Goal: Task Accomplishment & Management: Manage account settings

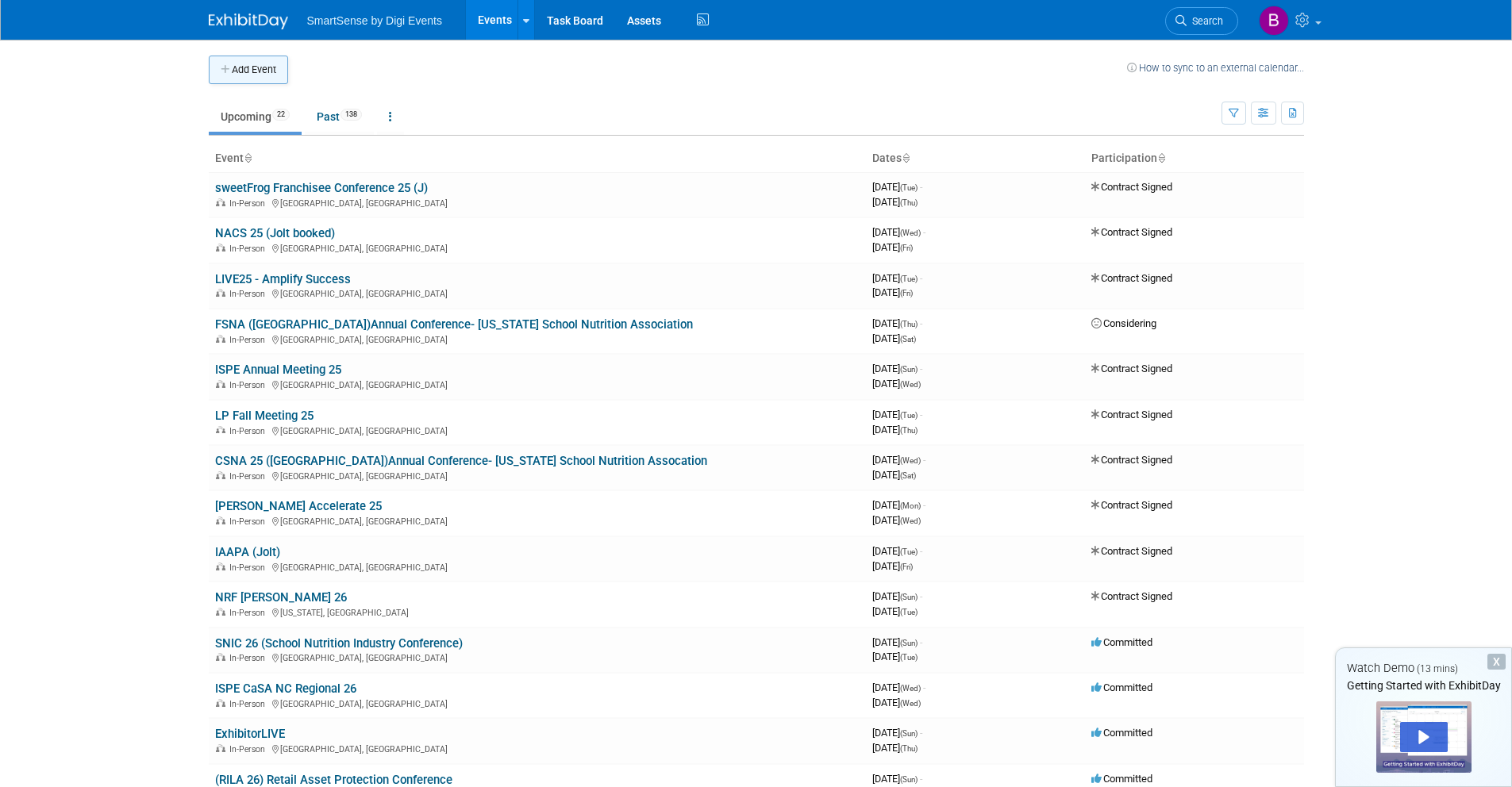
click at [260, 76] on button "Add Event" at bounding box center [248, 69] width 80 height 28
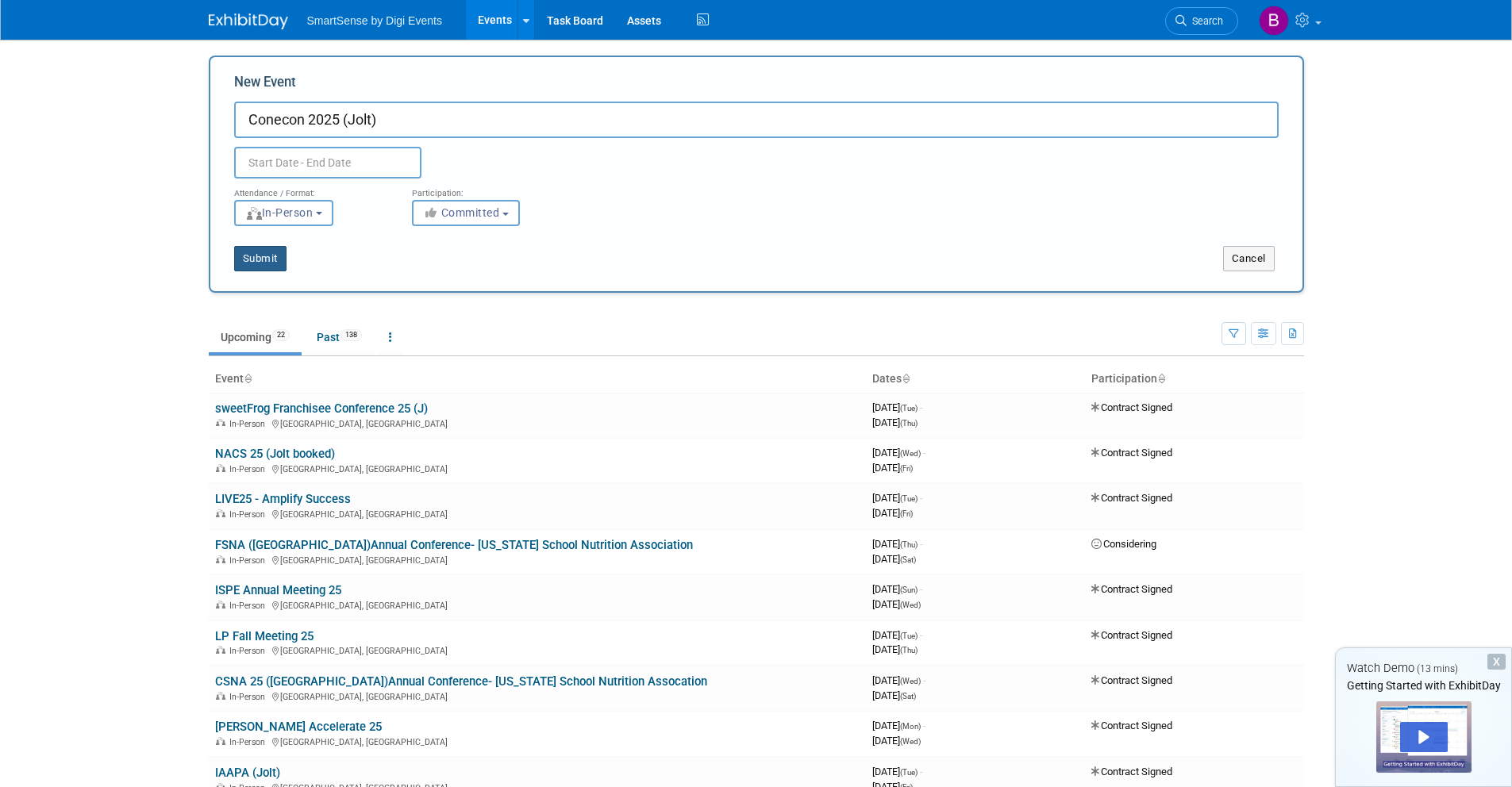
type input "Conecon 2025 (Jolt)"
click at [265, 262] on button "Submit" at bounding box center [260, 259] width 52 height 26
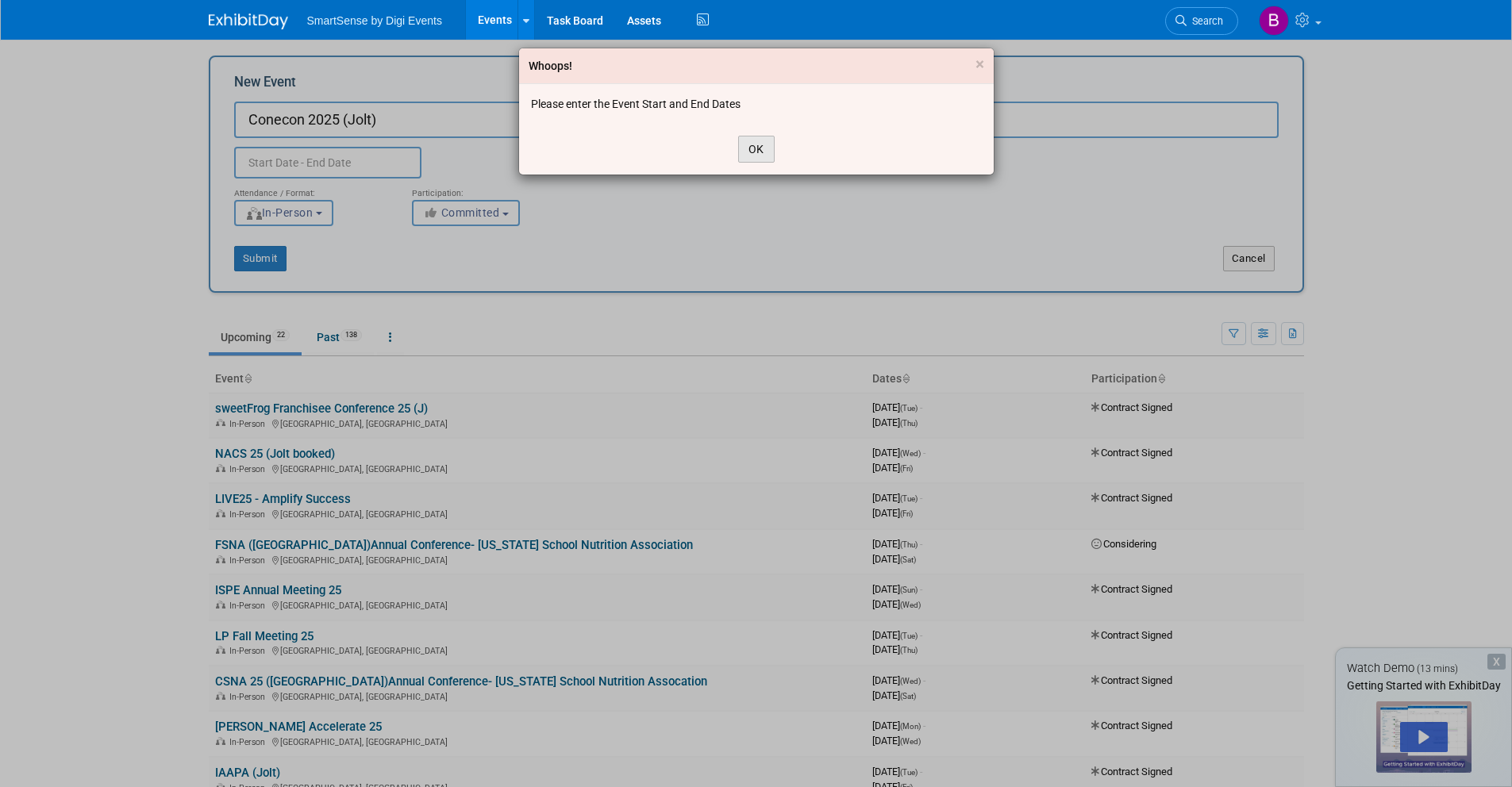
click at [754, 147] on button "OK" at bounding box center [756, 150] width 36 height 27
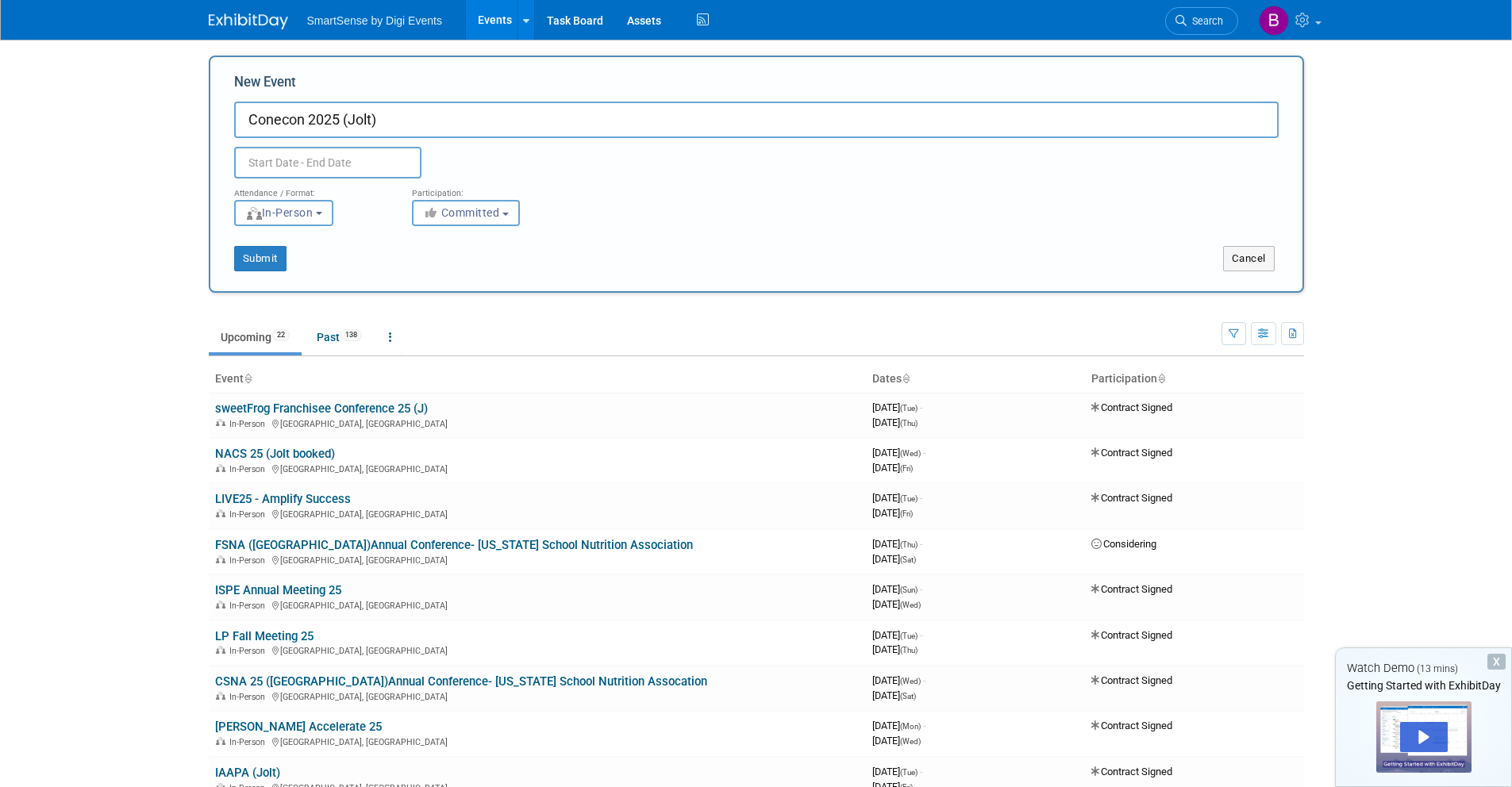
click at [277, 164] on input "text" at bounding box center [328, 162] width 188 height 31
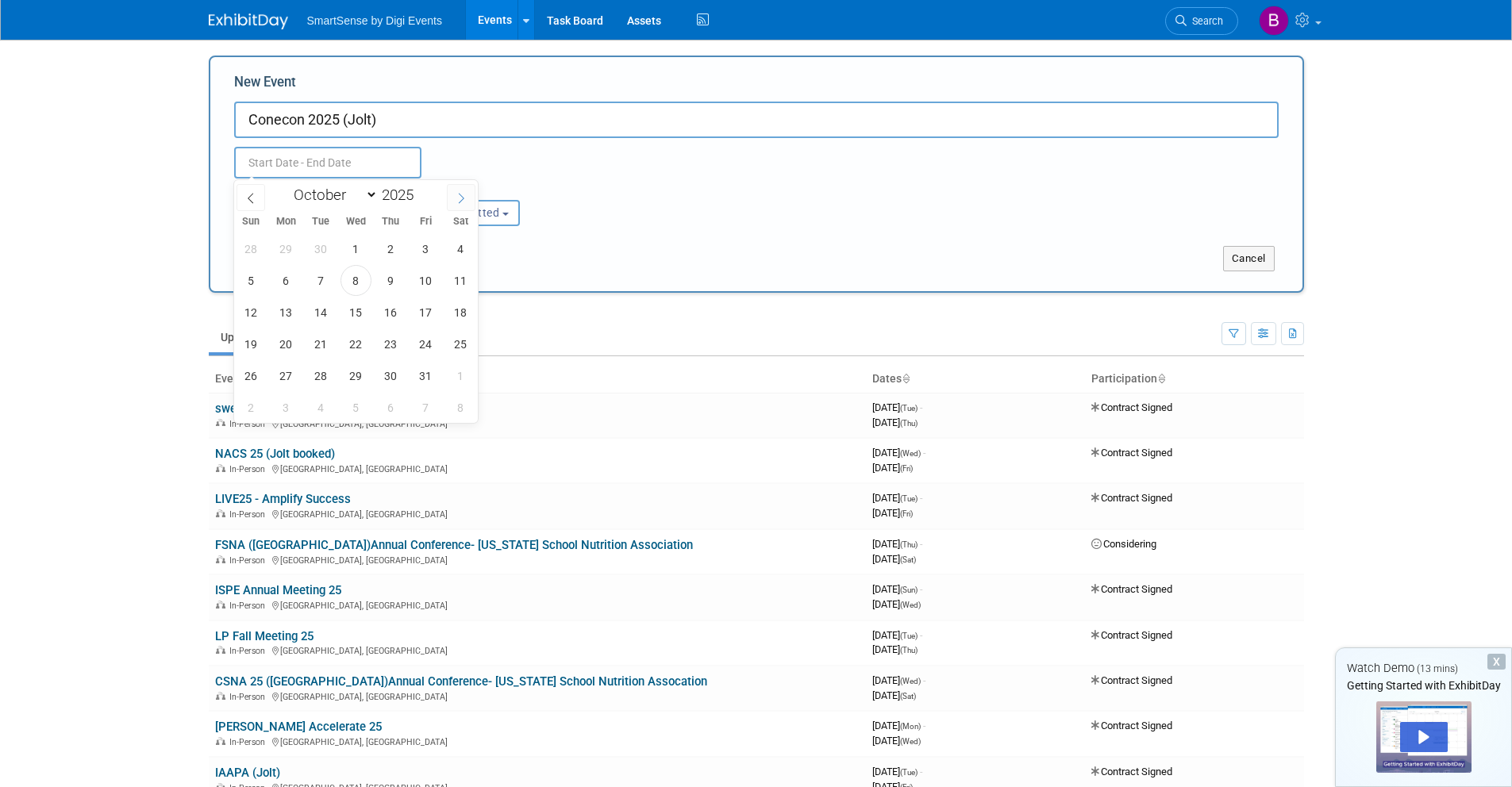
click at [463, 199] on icon at bounding box center [461, 198] width 6 height 10
select select "10"
click at [460, 283] on span "8" at bounding box center [461, 280] width 31 height 31
click at [324, 310] on span "11" at bounding box center [321, 312] width 31 height 31
type input "Nov 8, 2025 to Nov 11, 2025"
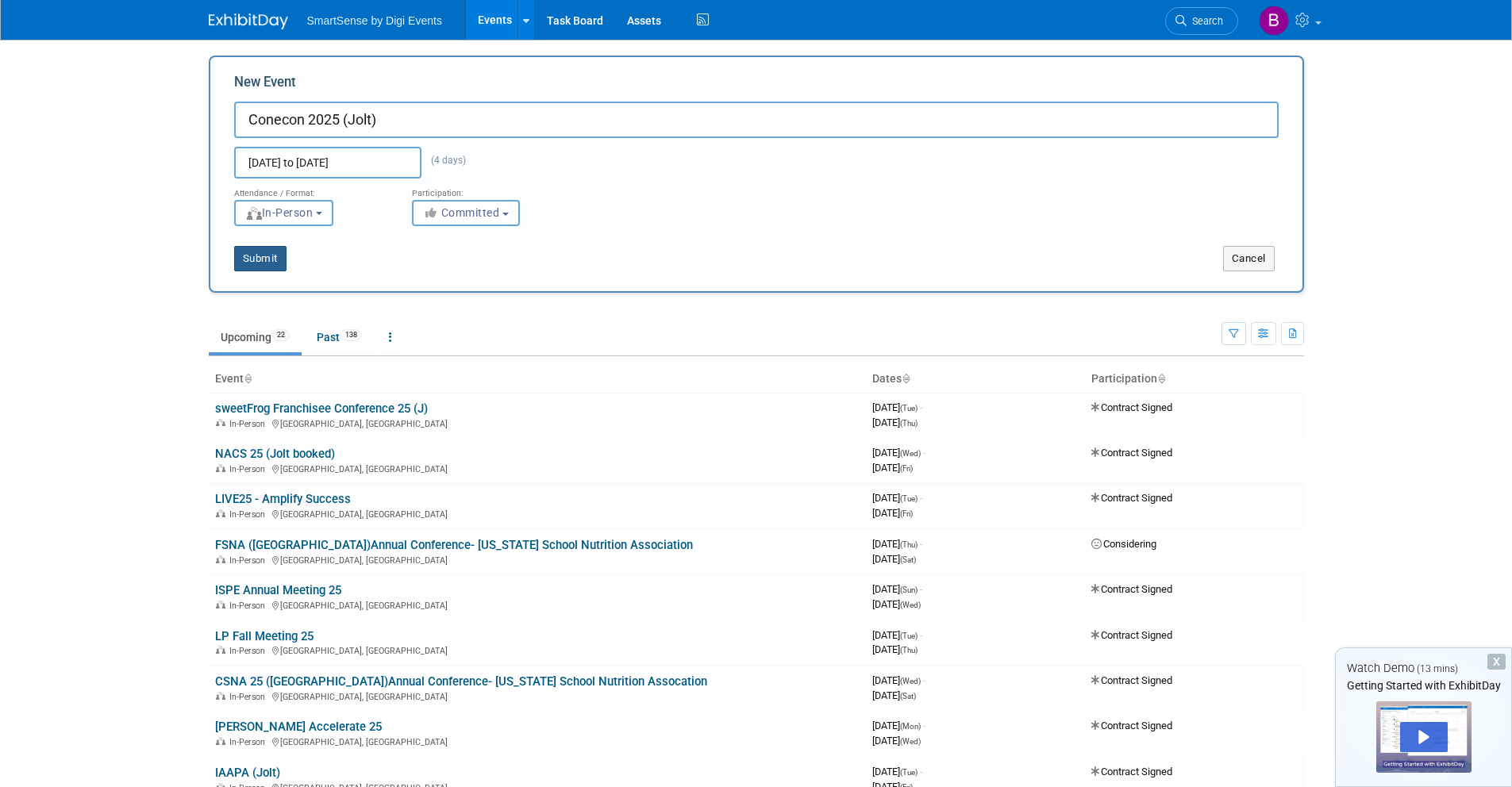
click at [262, 260] on button "Submit" at bounding box center [260, 259] width 52 height 26
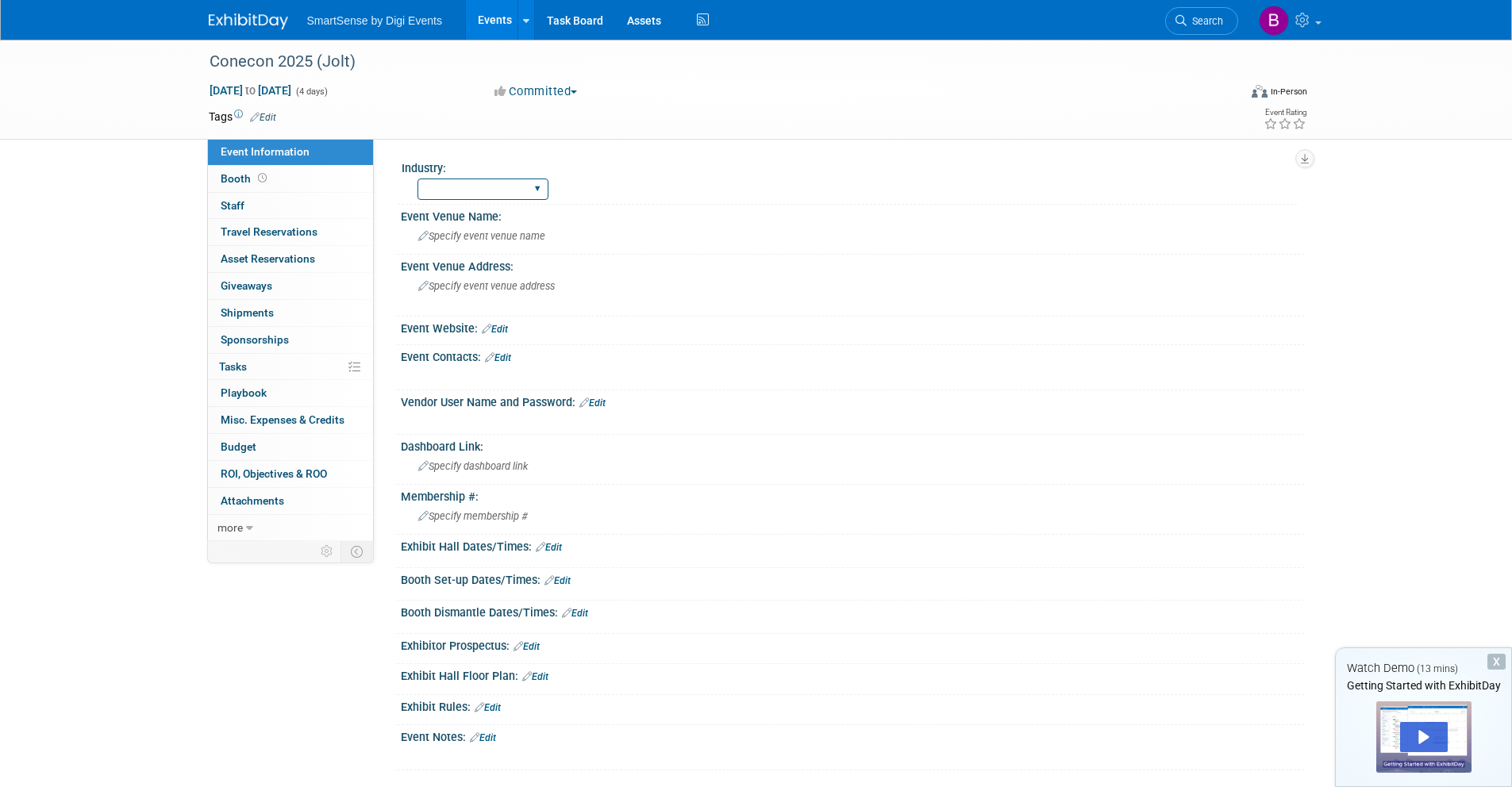
click at [506, 192] on select "All Education Convenience Stores Costumer Connects Food Services Grocery Health…" at bounding box center [483, 189] width 131 height 22
select select "Food Services"
click at [418, 179] on select "All Education Convenience Stores Costumer Connects Food Services Grocery Health…" at bounding box center [483, 189] width 131 height 22
click at [485, 241] on span "Specify event venue name" at bounding box center [482, 236] width 127 height 12
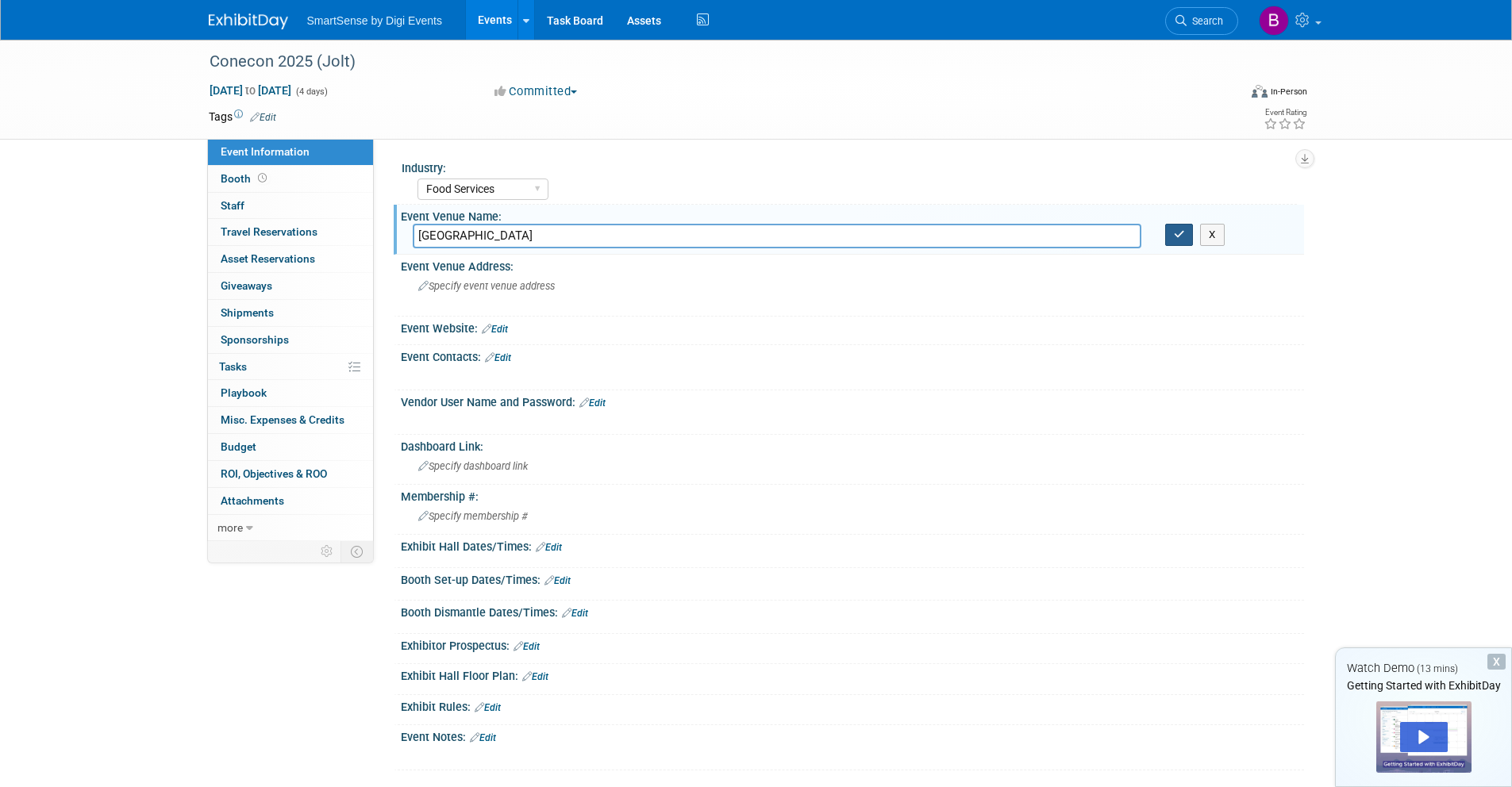
type input "Palm Beach Convention Center"
click at [1188, 241] on button "button" at bounding box center [1179, 235] width 28 height 23
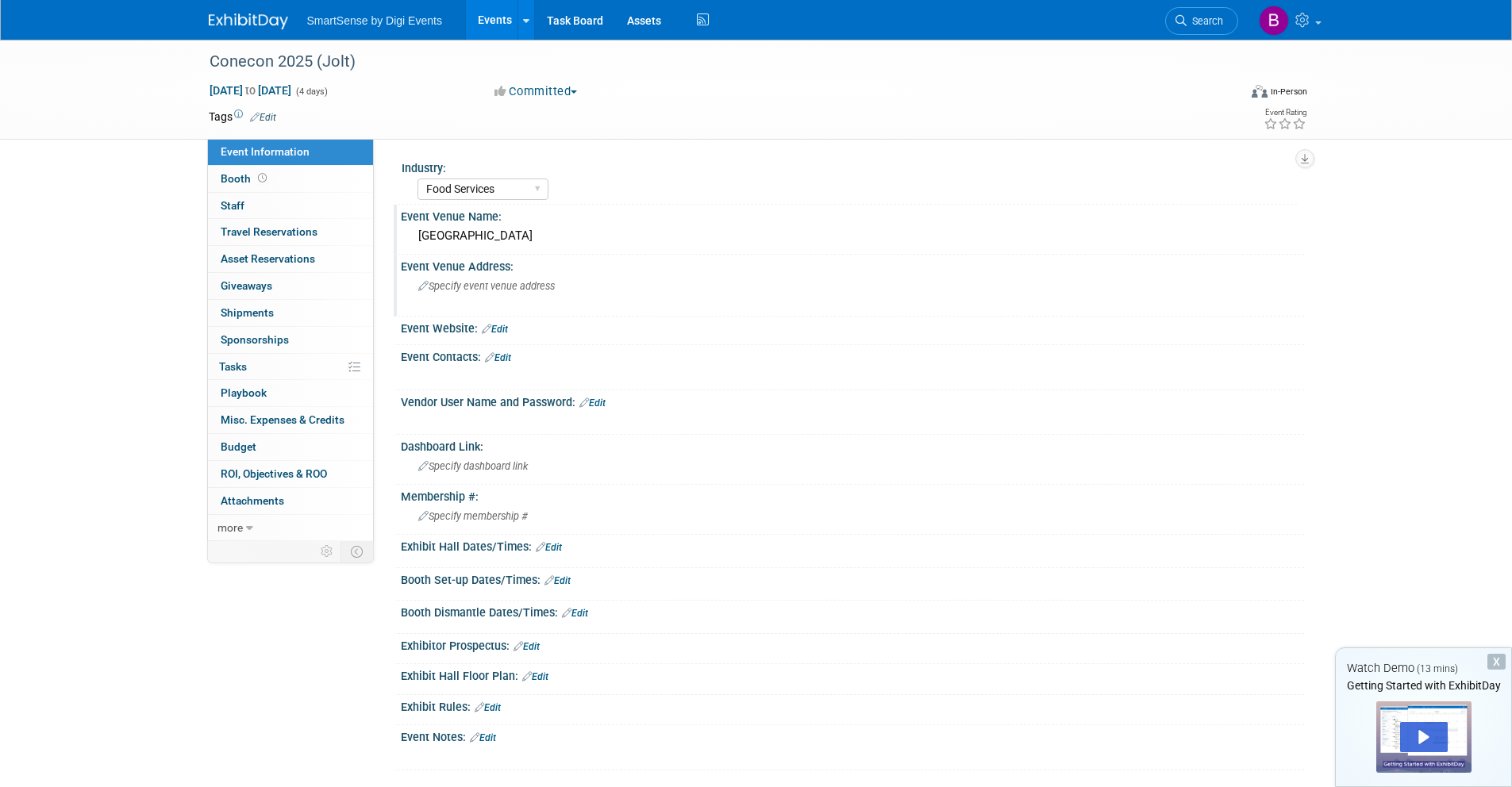
click at [488, 285] on span "Specify event venue address" at bounding box center [487, 286] width 137 height 12
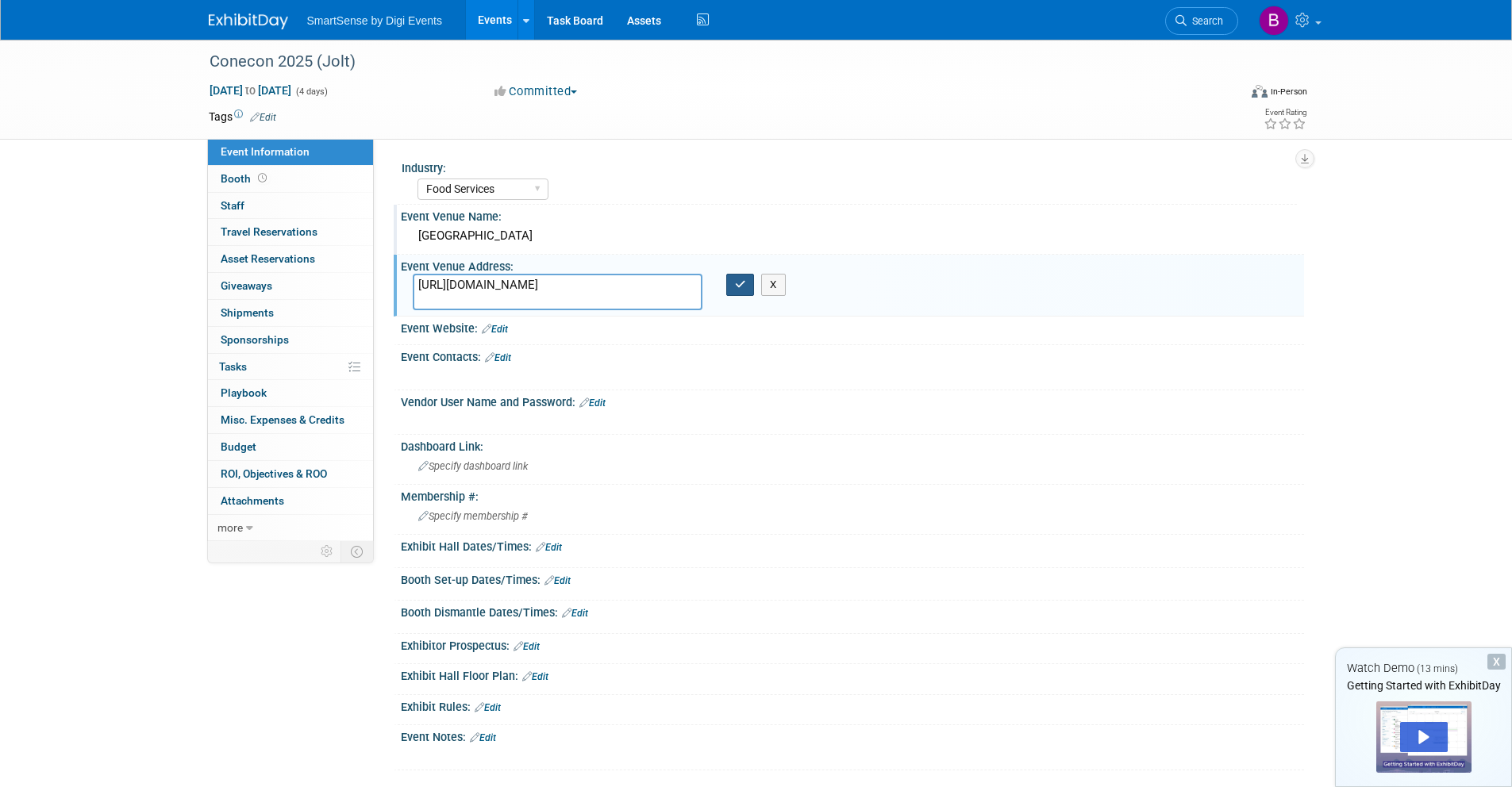
type textarea "https://icecreamassociation.org/page/conecon"
click at [735, 285] on icon "button" at bounding box center [741, 284] width 11 height 10
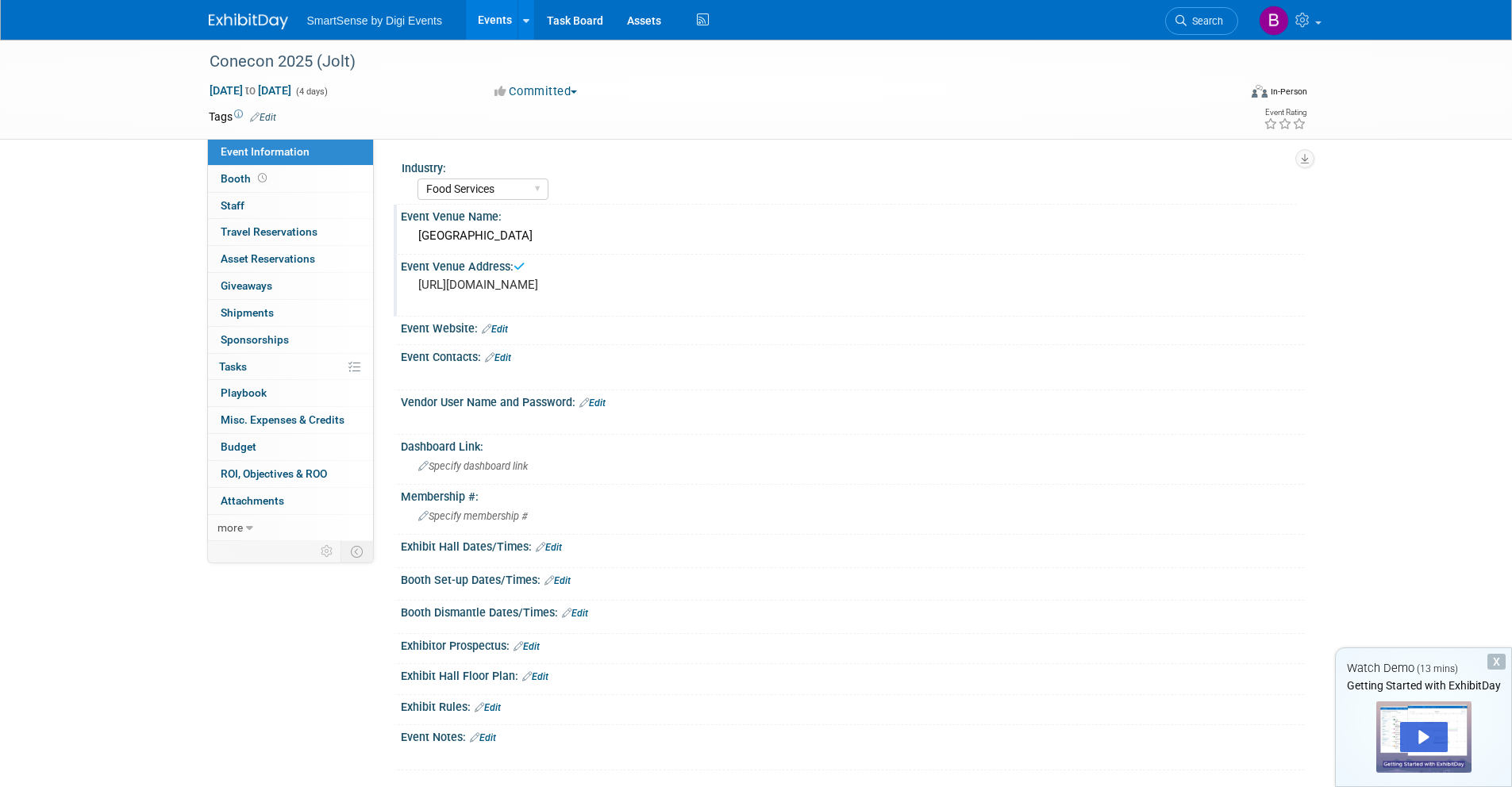
click at [473, 288] on pre "https://icecreamassociation.org/page/conecon" at bounding box center [589, 285] width 341 height 14
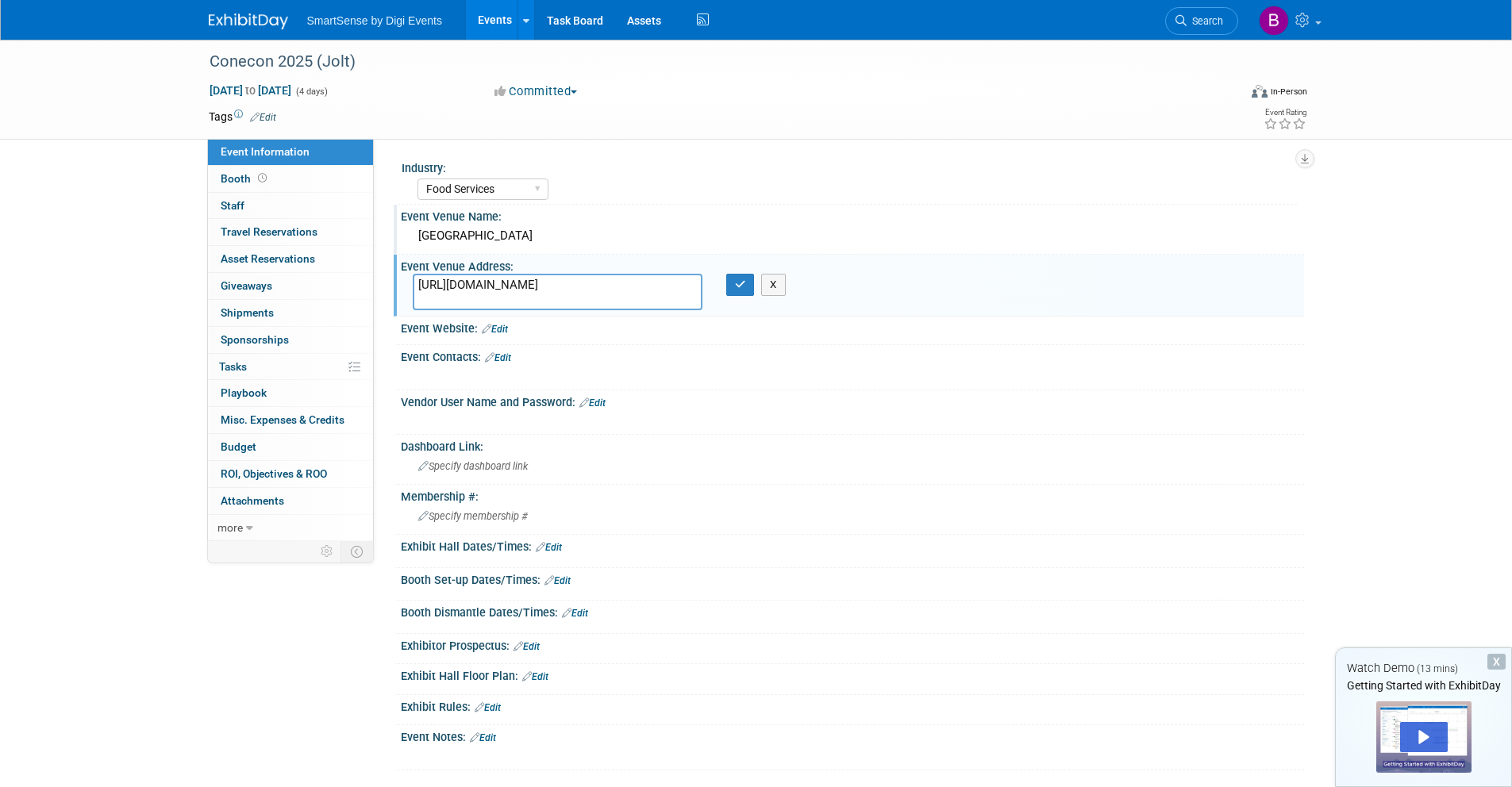
drag, startPoint x: 669, startPoint y: 287, endPoint x: 401, endPoint y: 289, distance: 268.0
click at [401, 289] on div "https://icecreamassociation.org/page/conecon" at bounding box center [557, 291] width 313 height 36
click at [773, 286] on button "X" at bounding box center [773, 285] width 25 height 23
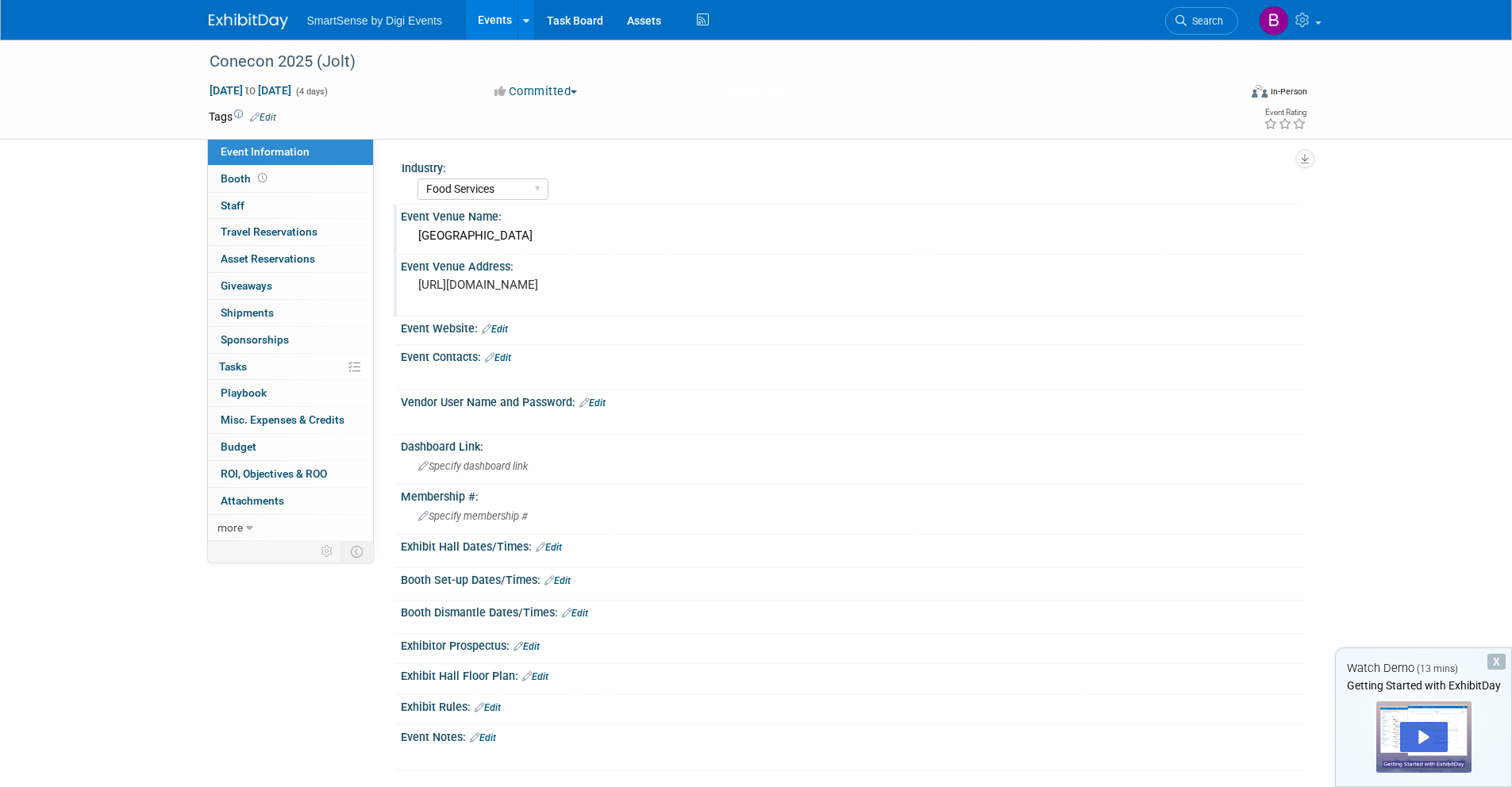
click at [542, 296] on div "https://icecreamassociation.org/page/conecon" at bounding box center [589, 291] width 353 height 36
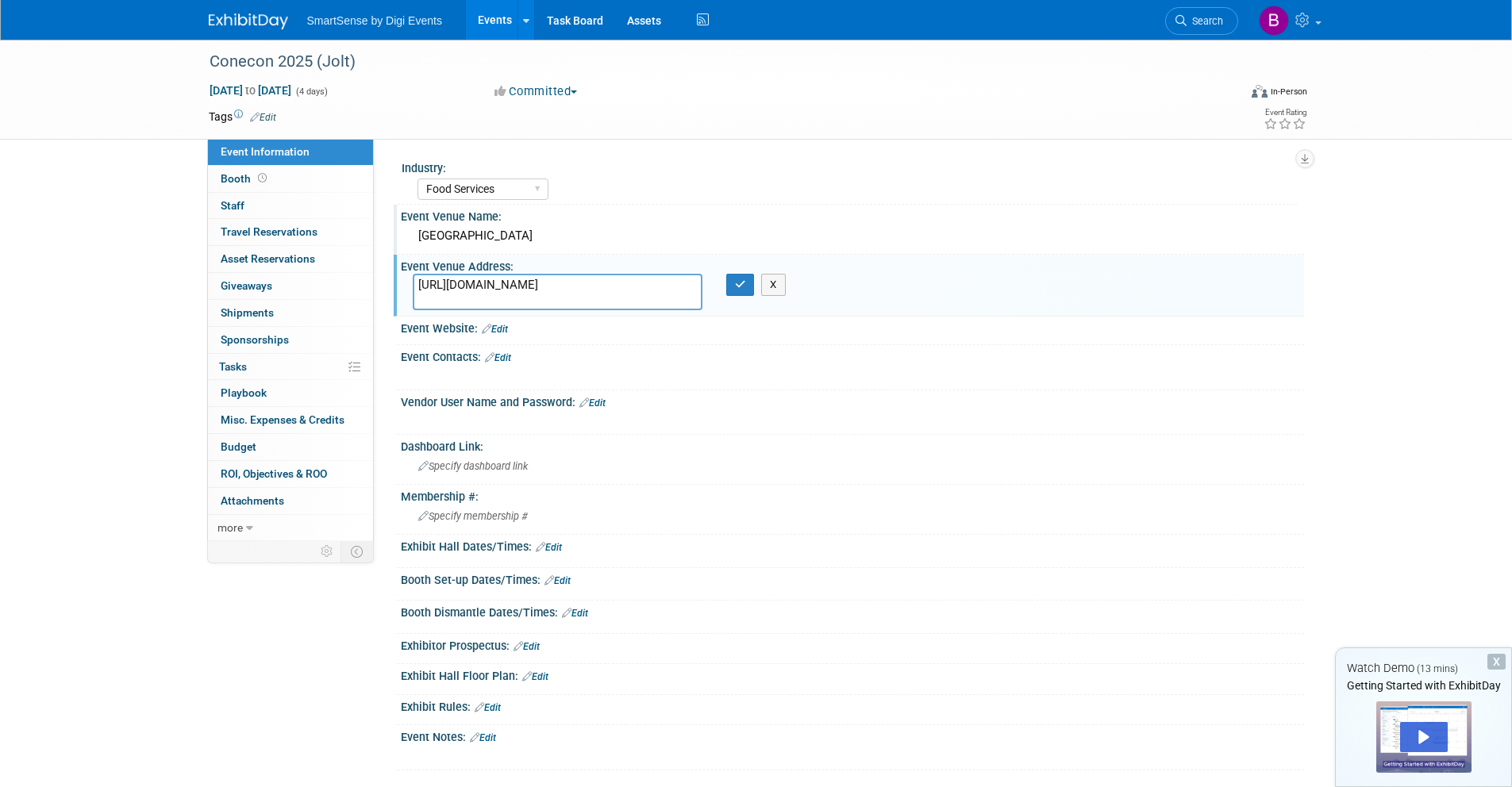
drag, startPoint x: 675, startPoint y: 286, endPoint x: 398, endPoint y: 290, distance: 277.0
click at [398, 290] on div "Event Venue Address: https://icecreamassociation.org/page/conecon https://icecr…" at bounding box center [849, 285] width 911 height 61
drag, startPoint x: 732, startPoint y: 286, endPoint x: 586, endPoint y: 301, distance: 146.8
click at [726, 286] on button "button" at bounding box center [740, 285] width 28 height 23
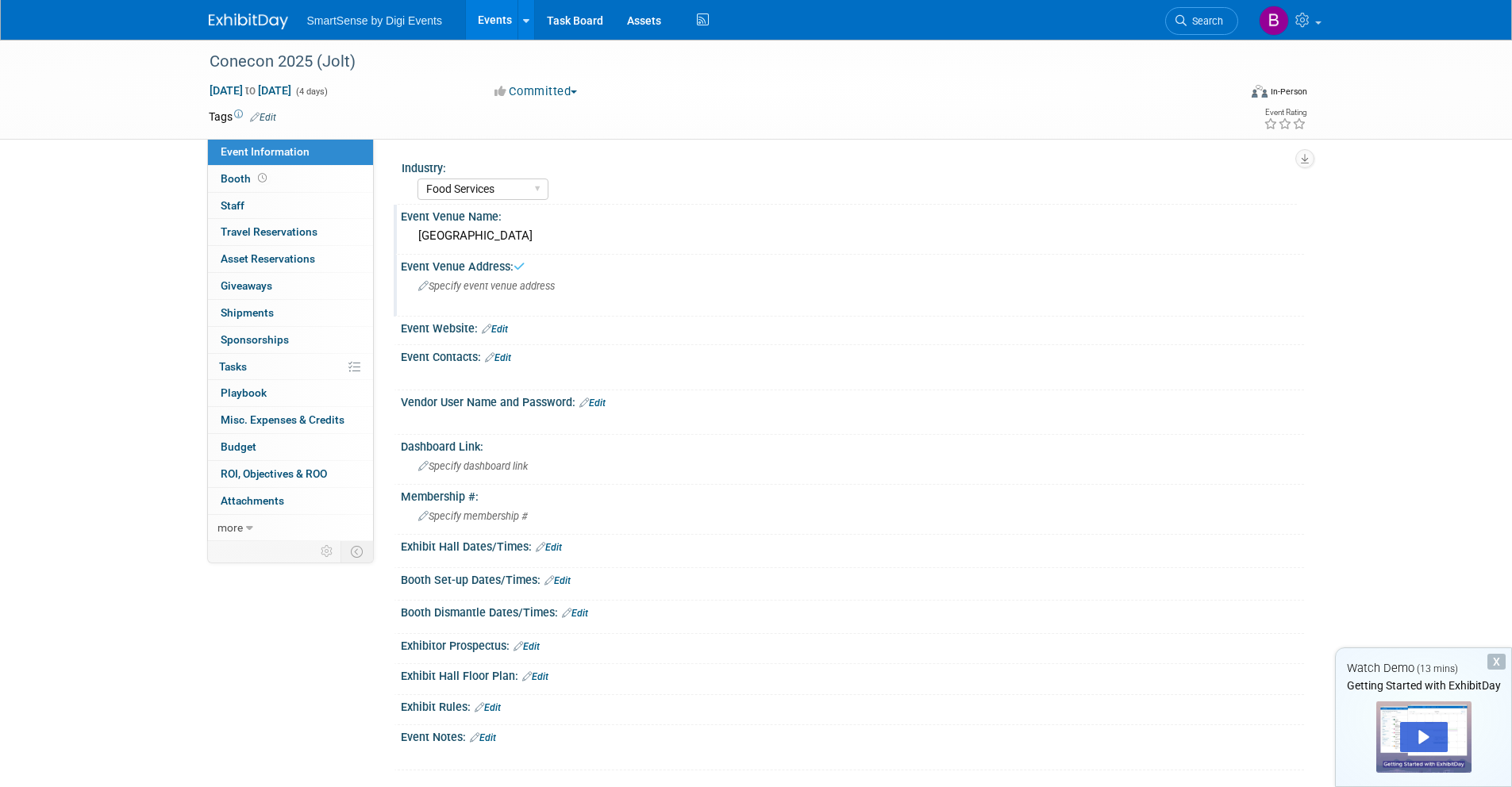
click at [506, 327] on link "Edit" at bounding box center [494, 329] width 27 height 11
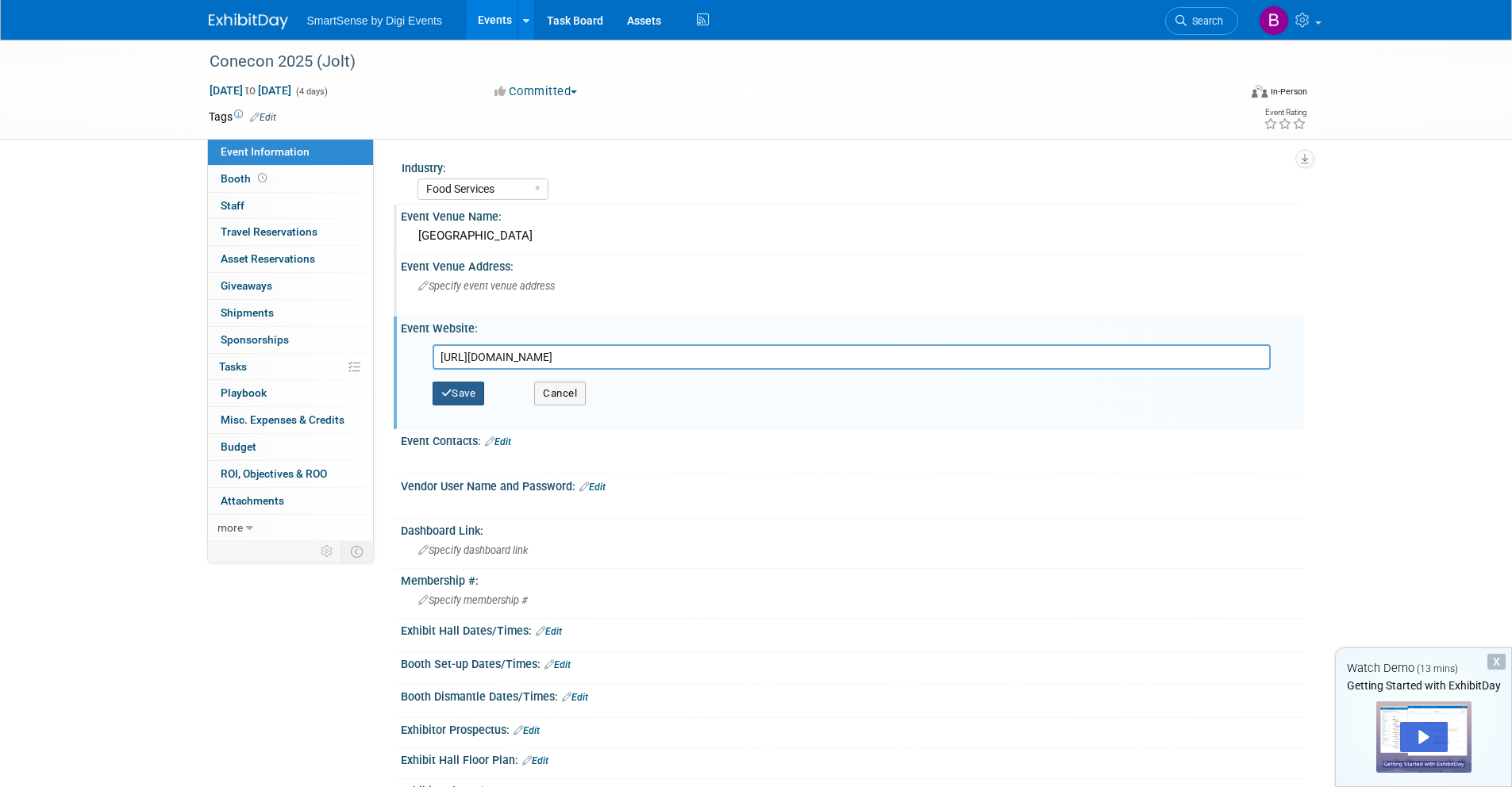
type input "https://icecreamassociation.org/page/conecon"
click at [478, 385] on button "Save" at bounding box center [458, 394] width 52 height 24
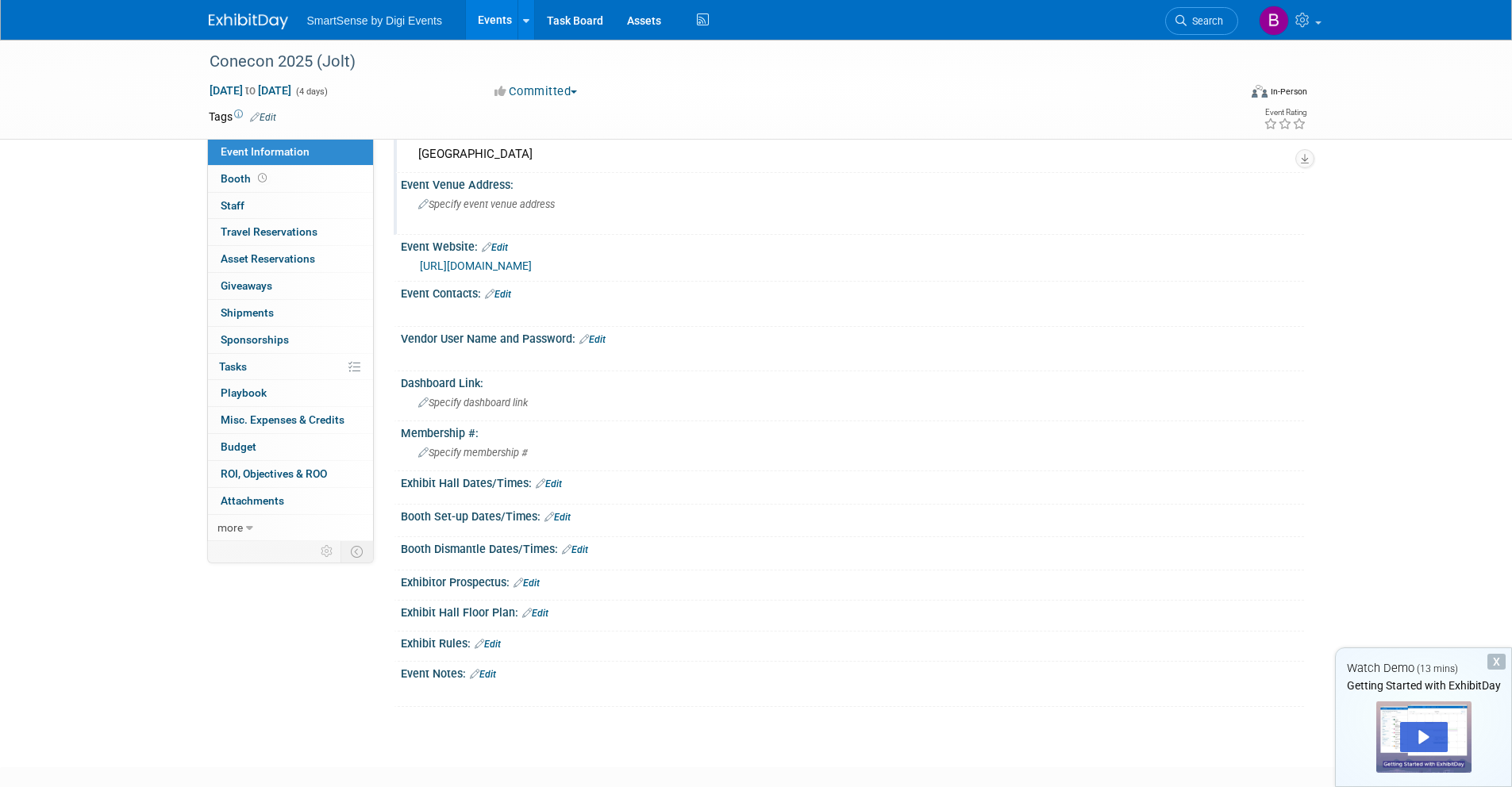
scroll to position [151, 0]
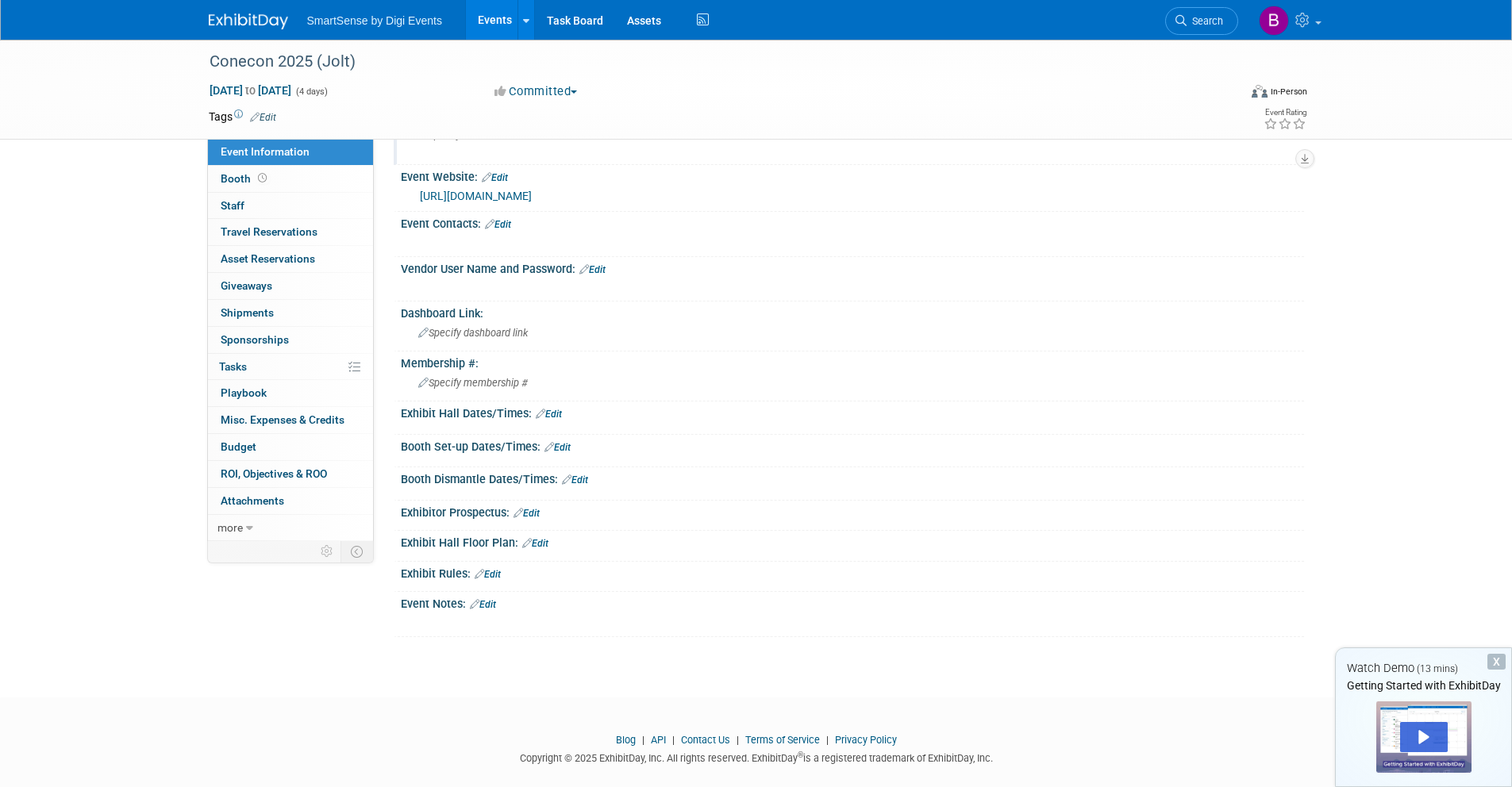
click at [486, 604] on link "Edit" at bounding box center [483, 604] width 27 height 11
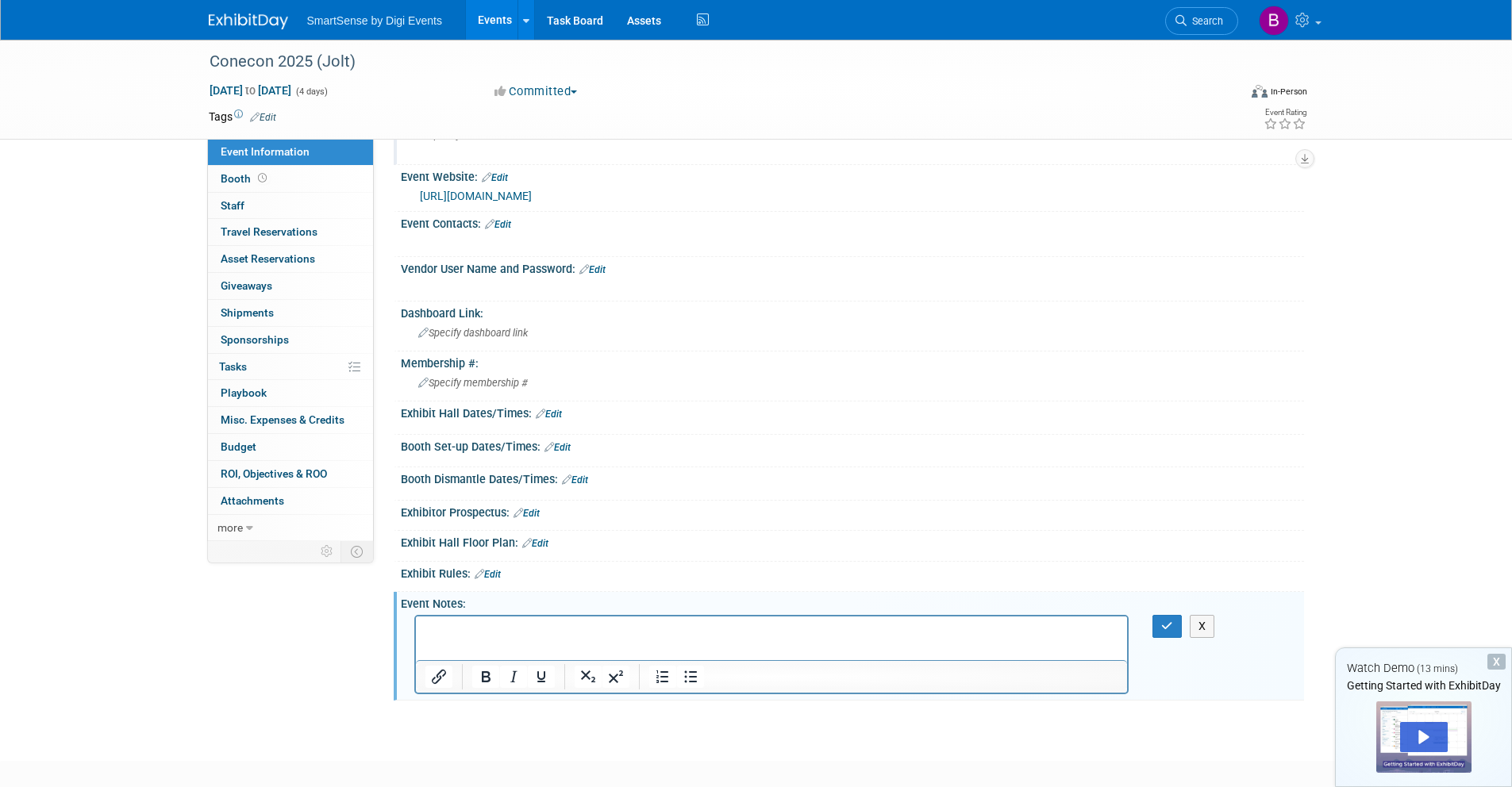
scroll to position [0, 0]
click at [1164, 623] on icon "button" at bounding box center [1167, 626] width 12 height 11
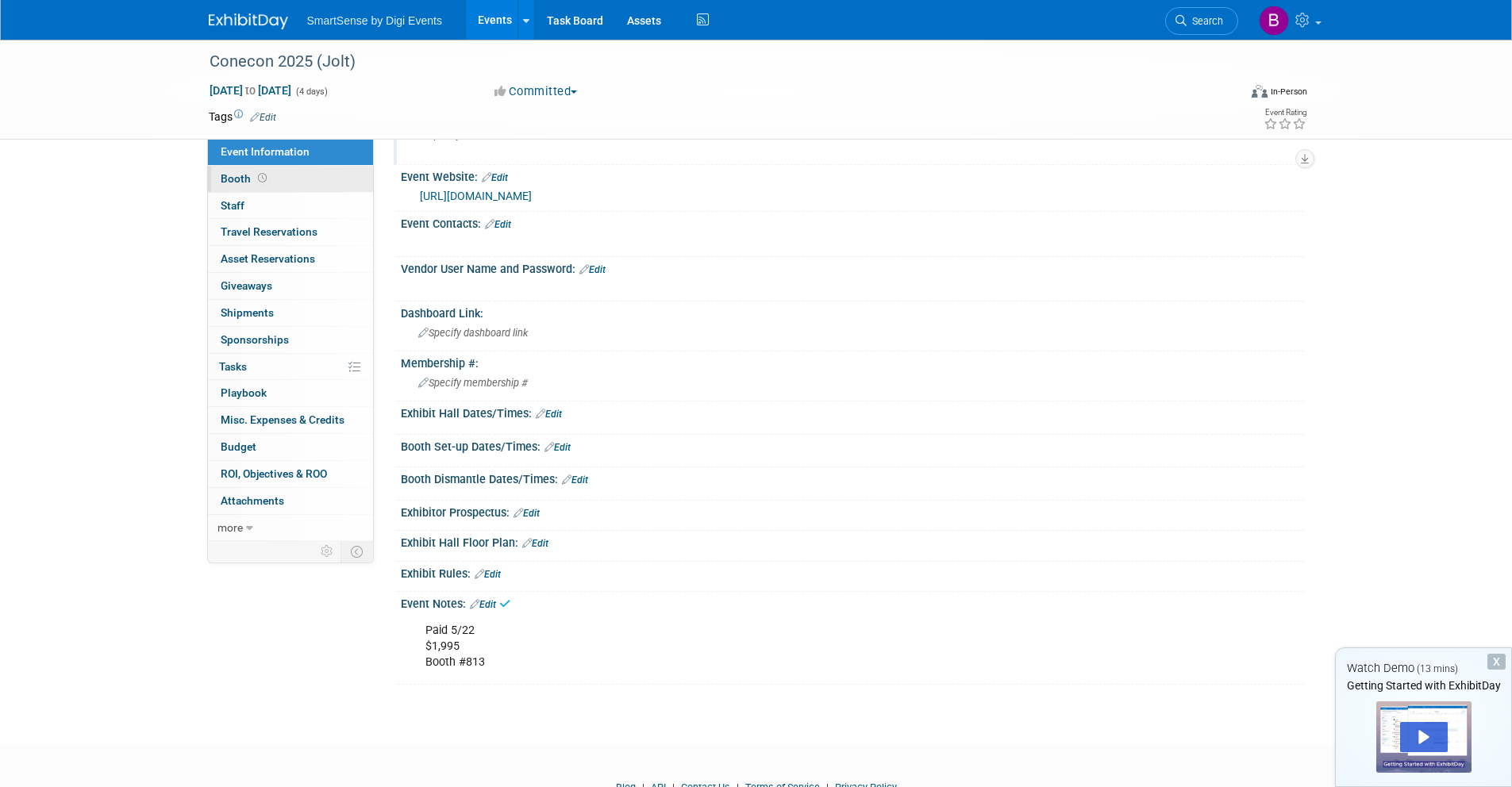
click at [234, 177] on span "Booth" at bounding box center [245, 179] width 49 height 13
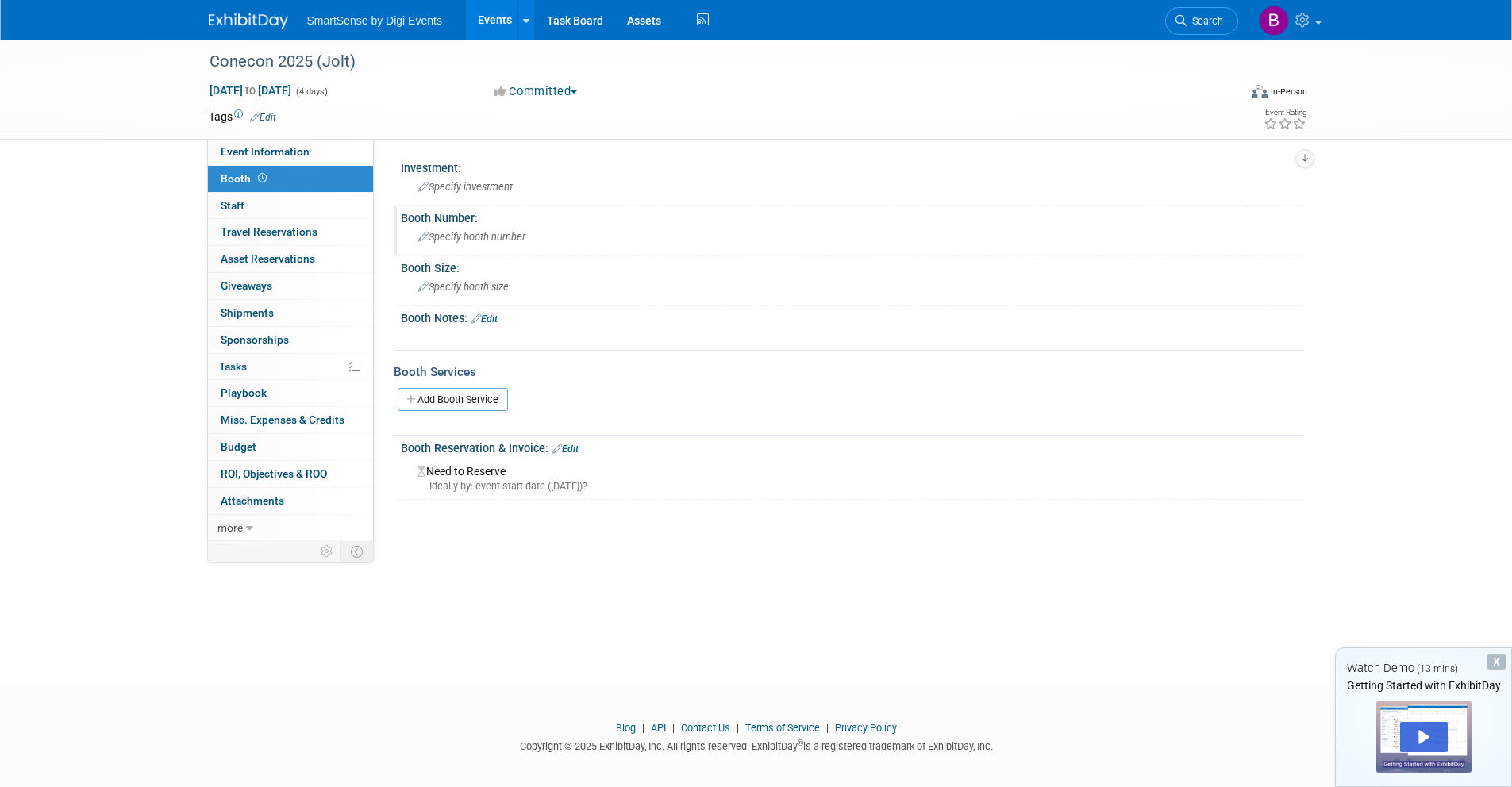
click at [490, 235] on span "Specify booth number" at bounding box center [472, 237] width 107 height 12
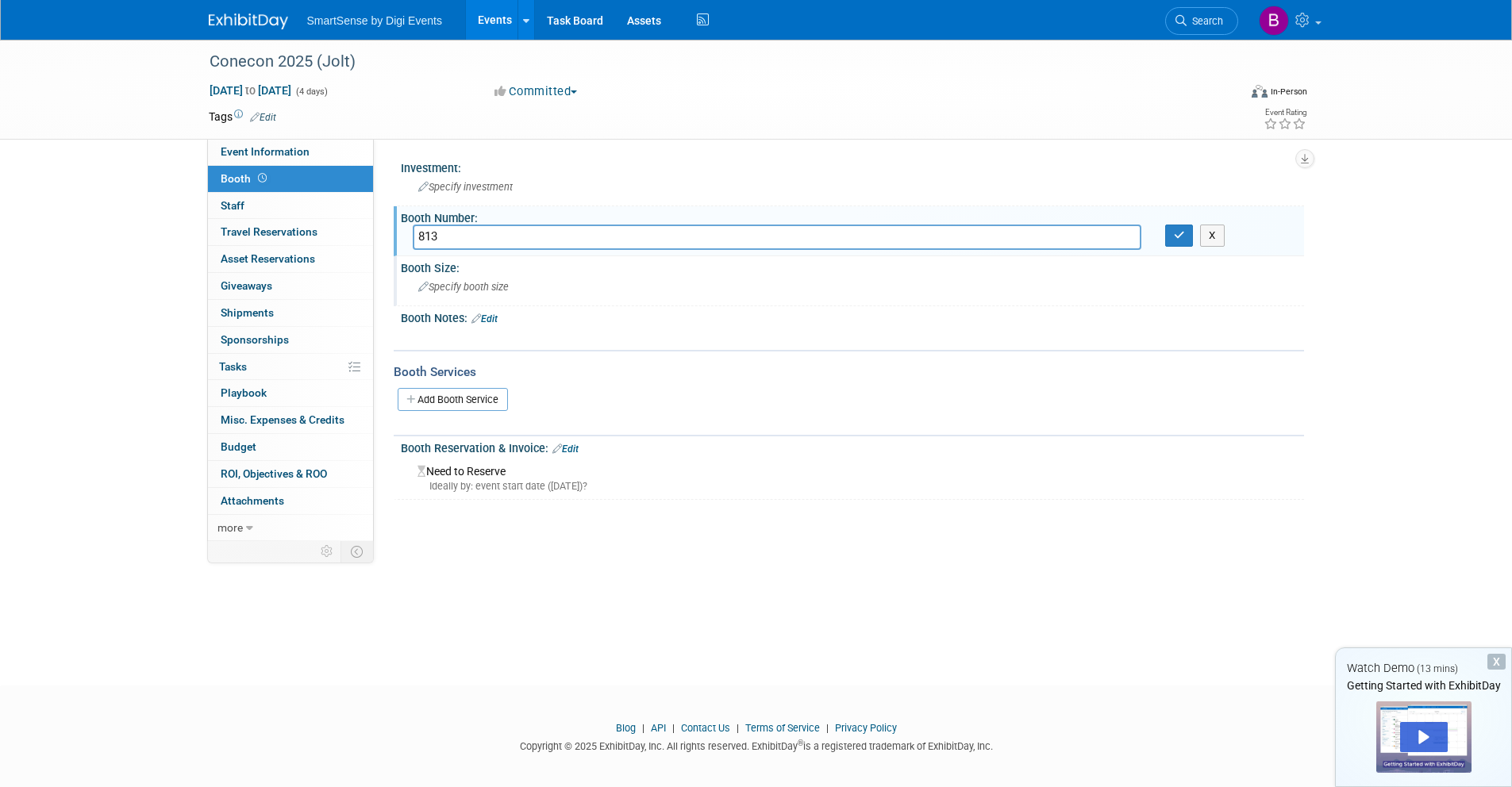
type input "813"
click at [525, 285] on div "Specify booth size" at bounding box center [853, 286] width 879 height 25
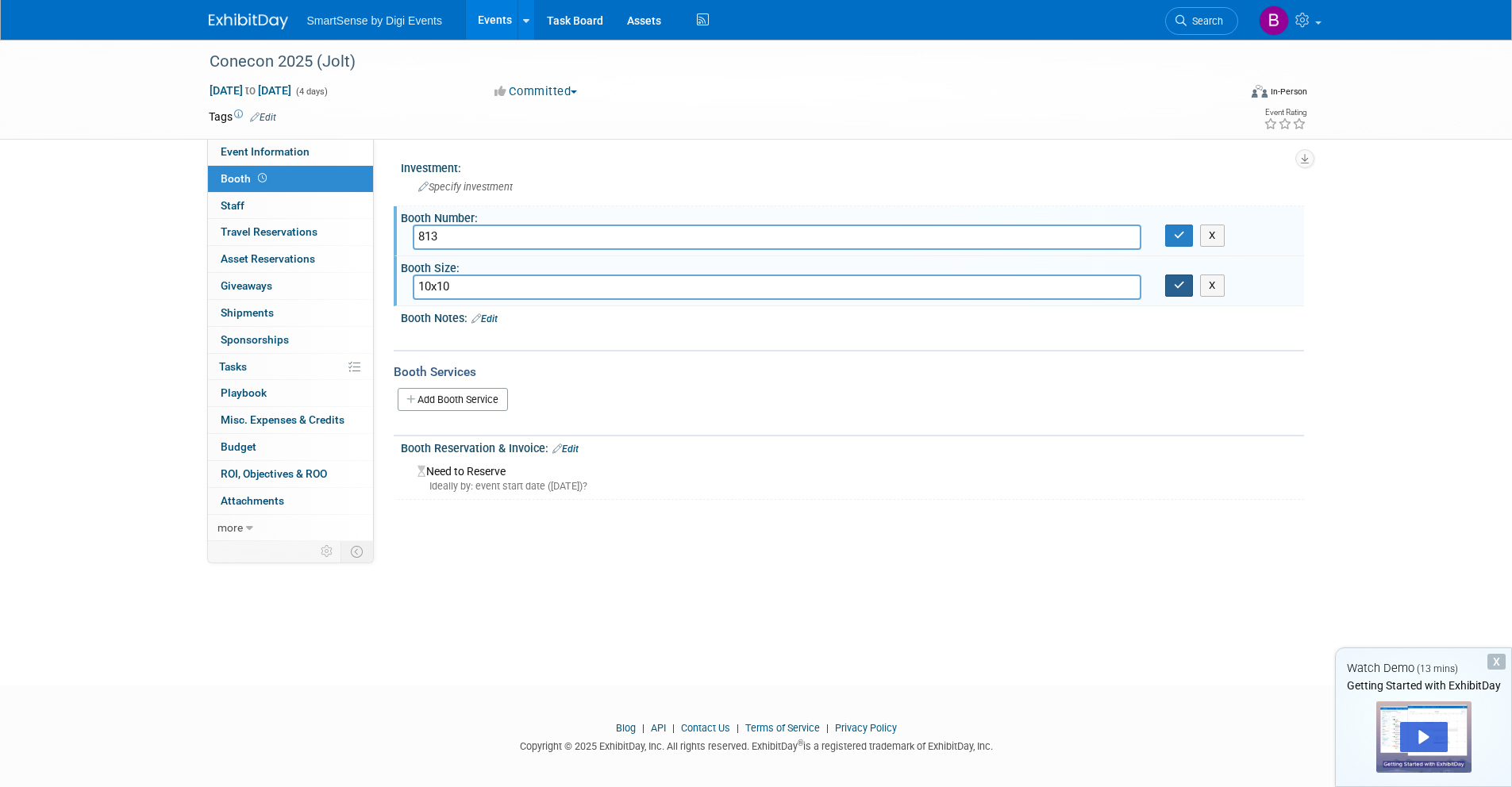
type input "10x10"
click at [1188, 284] on button "button" at bounding box center [1179, 286] width 28 height 23
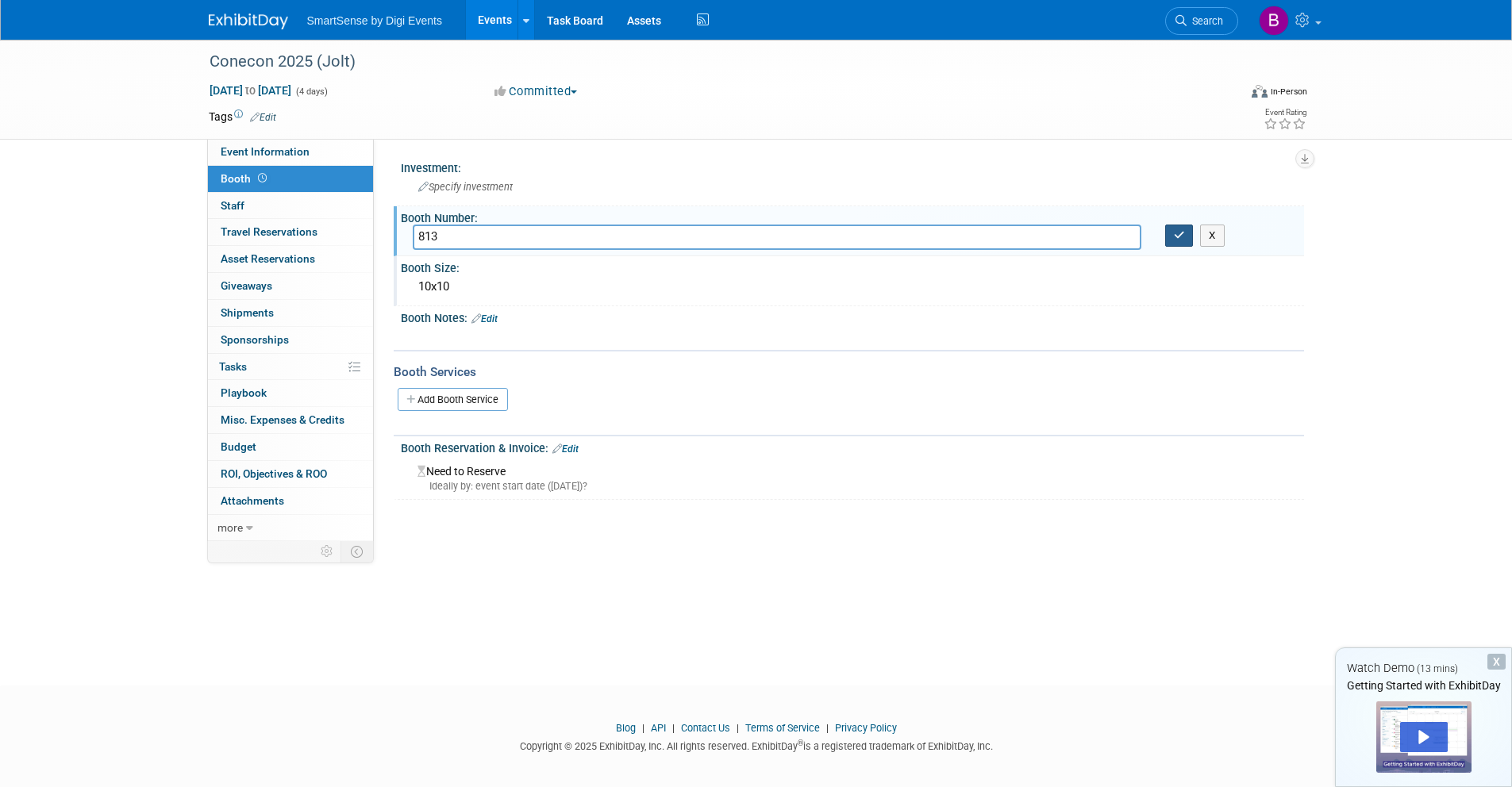
click at [1175, 241] on icon "button" at bounding box center [1179, 235] width 11 height 10
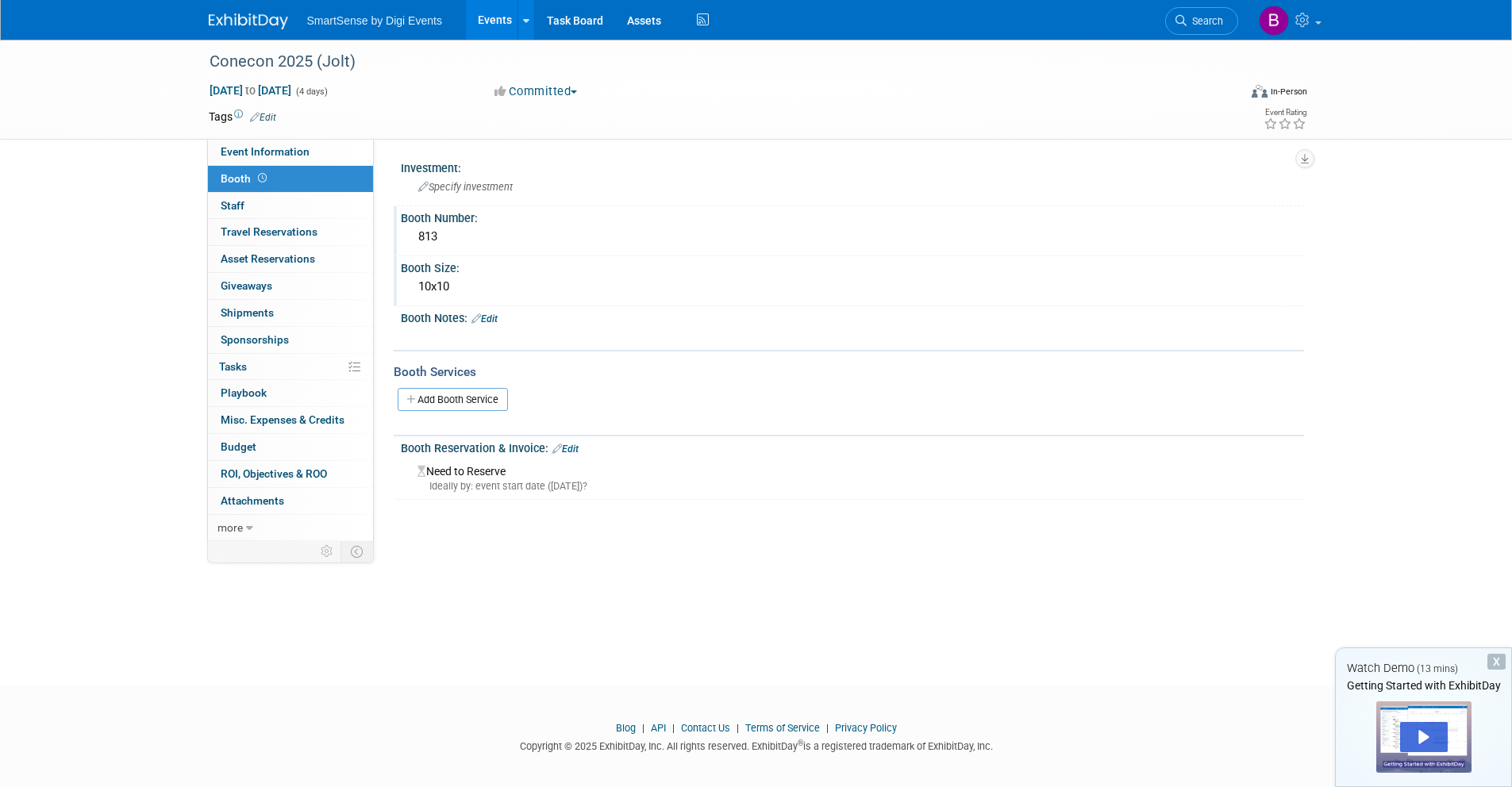
click at [575, 449] on link "Edit" at bounding box center [565, 449] width 27 height 11
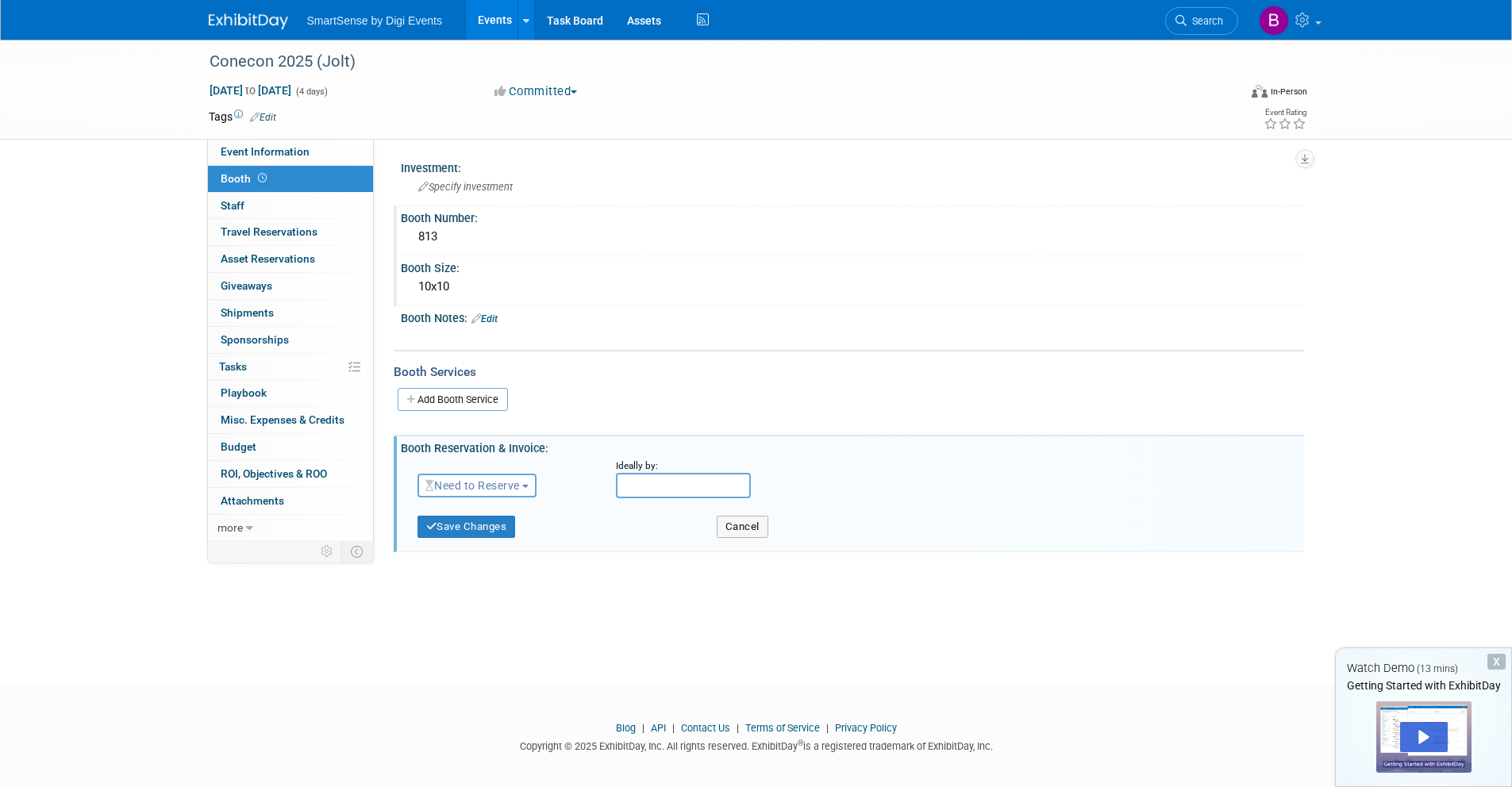
click at [502, 483] on span "Need to Reserve" at bounding box center [472, 485] width 94 height 13
click at [479, 534] on link "Reserved" at bounding box center [503, 535] width 170 height 23
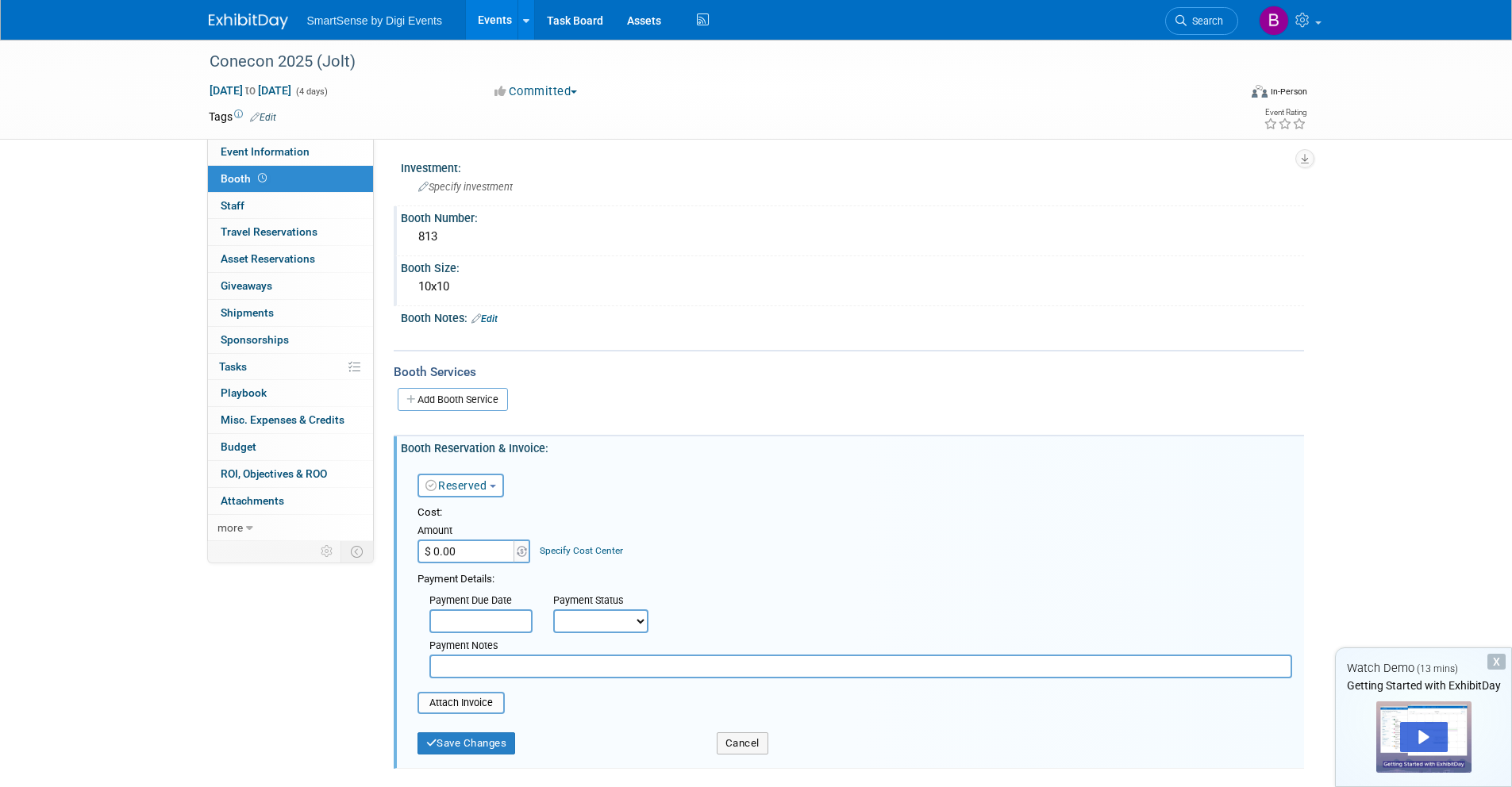
click at [482, 554] on input "$ 0.00" at bounding box center [467, 551] width 99 height 24
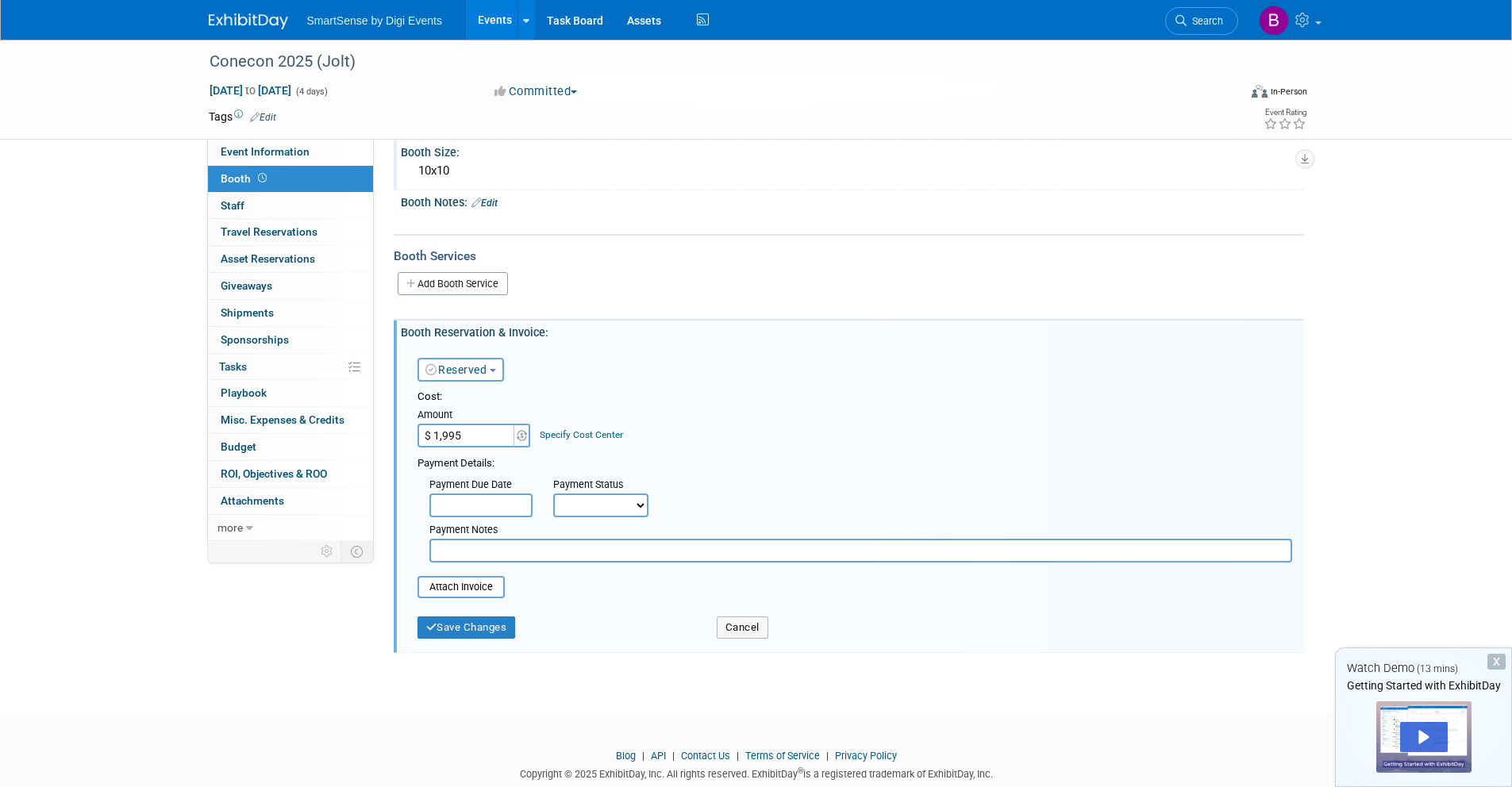
scroll to position [119, 0]
type input "$ 1,995.00"
click at [488, 630] on button "Save Changes" at bounding box center [467, 624] width 98 height 23
click at [499, 628] on button "Save Changes" at bounding box center [467, 624] width 98 height 23
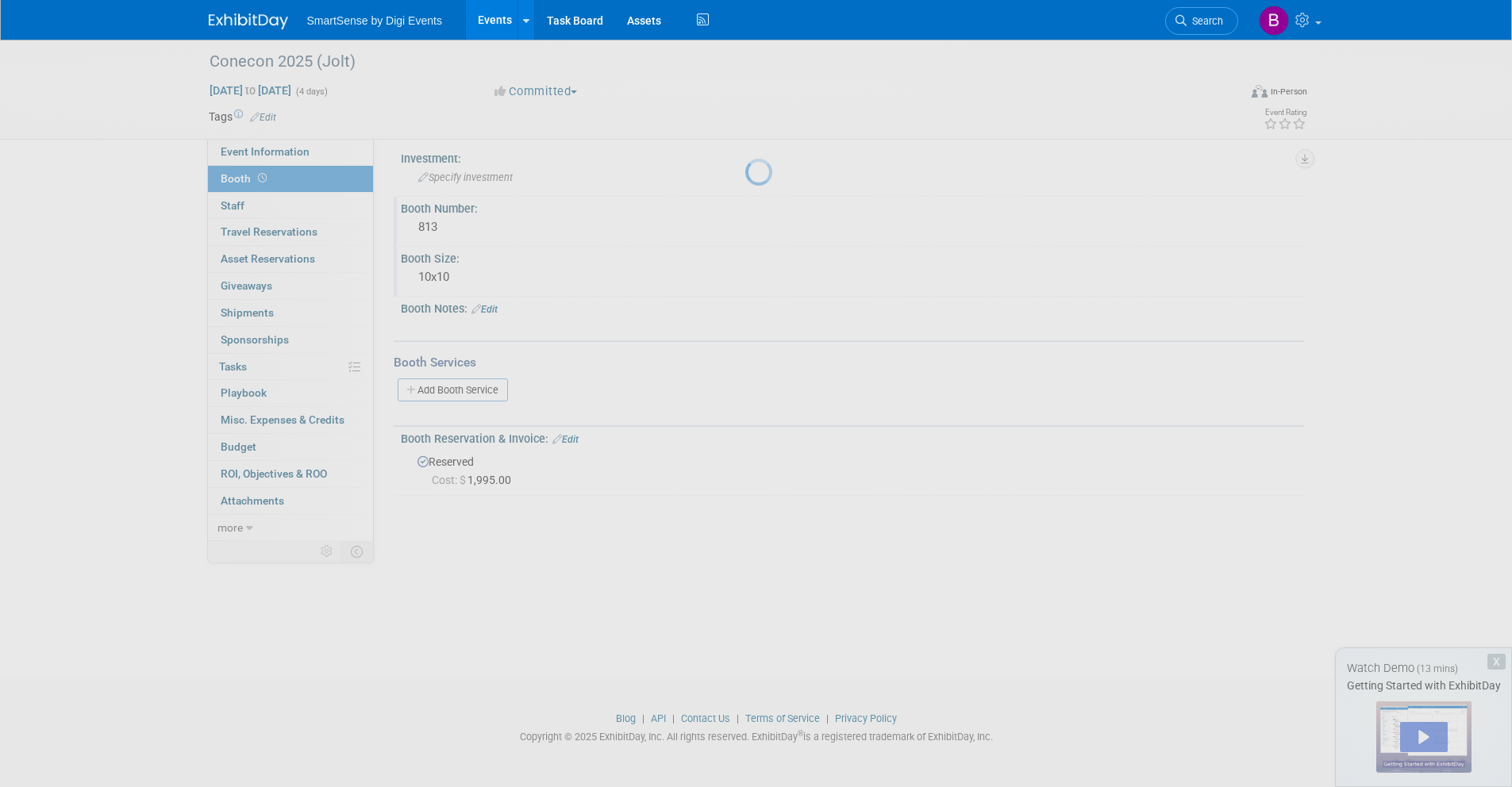
scroll to position [10, 0]
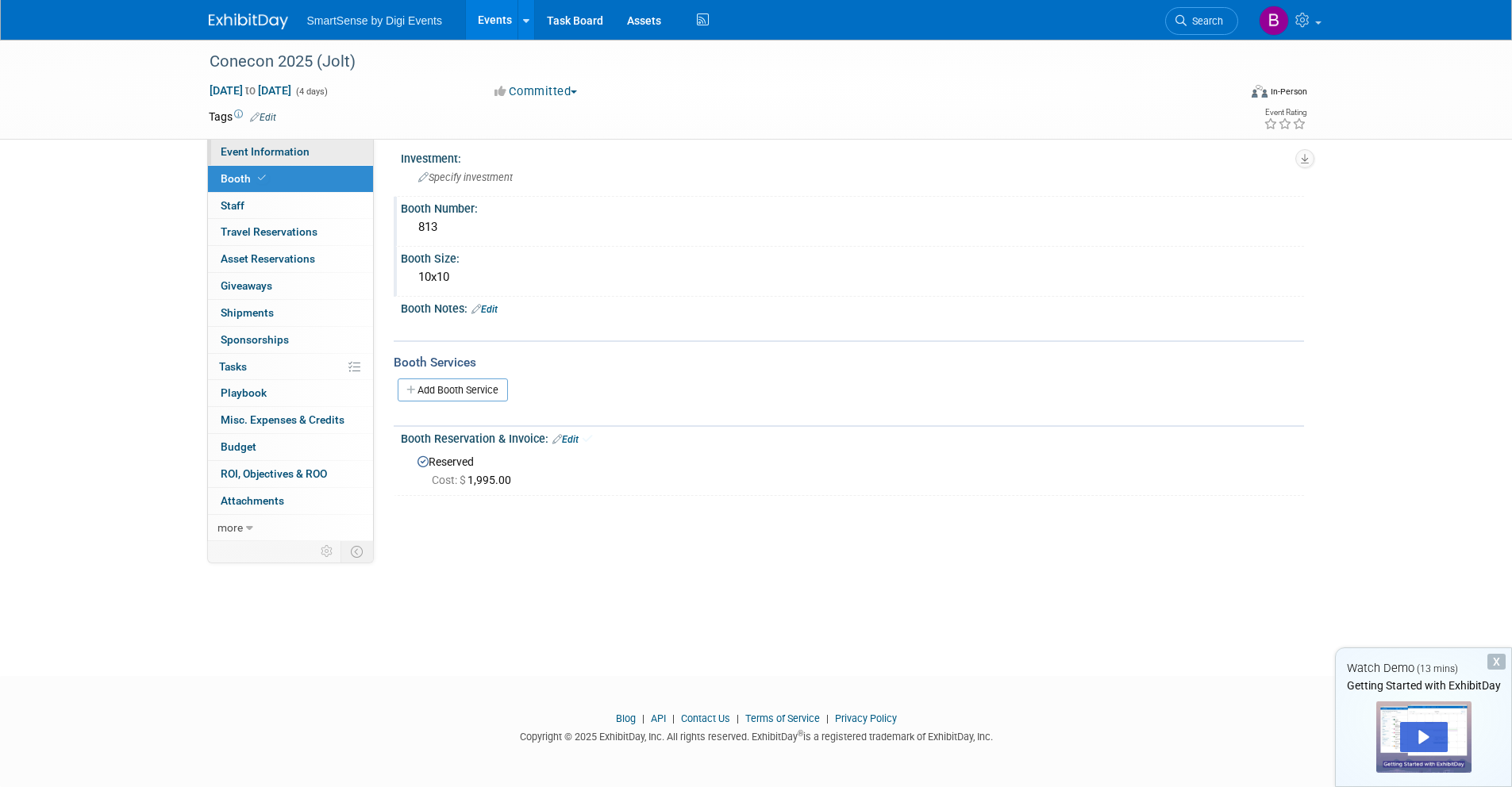
click at [276, 148] on span "Event Information" at bounding box center [265, 151] width 89 height 13
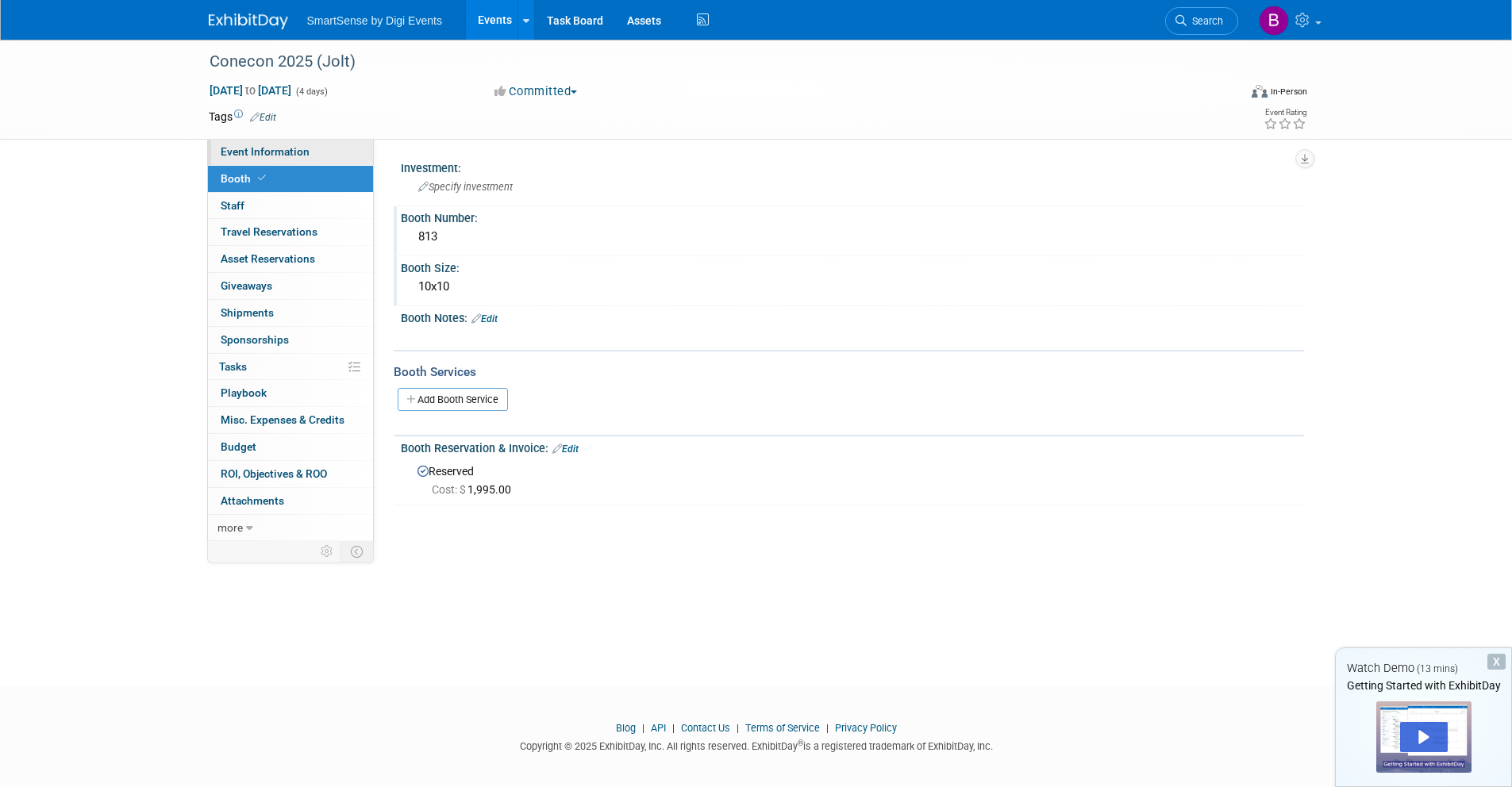
select select "Food Services"
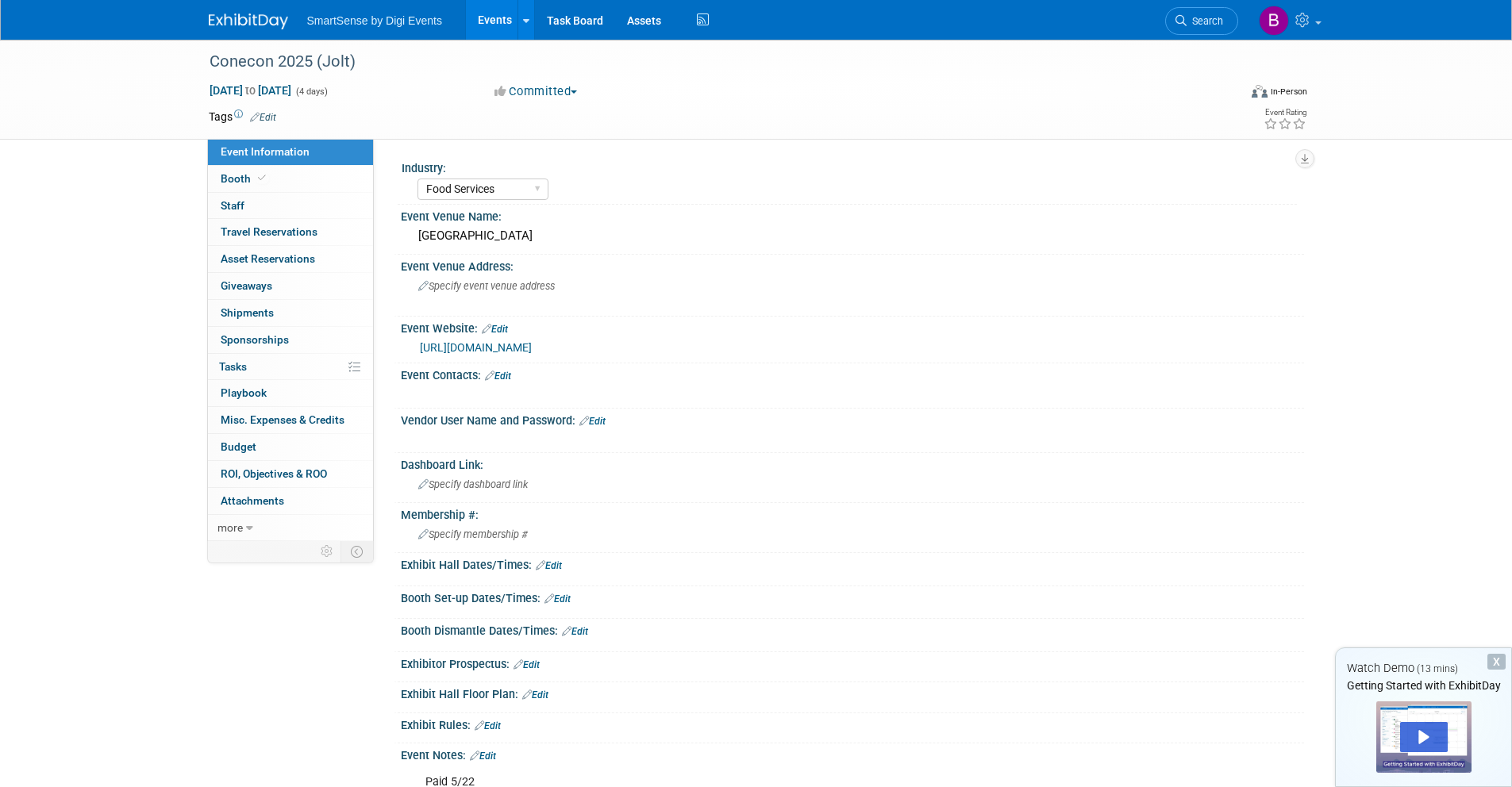
click at [249, 28] on img at bounding box center [248, 22] width 80 height 16
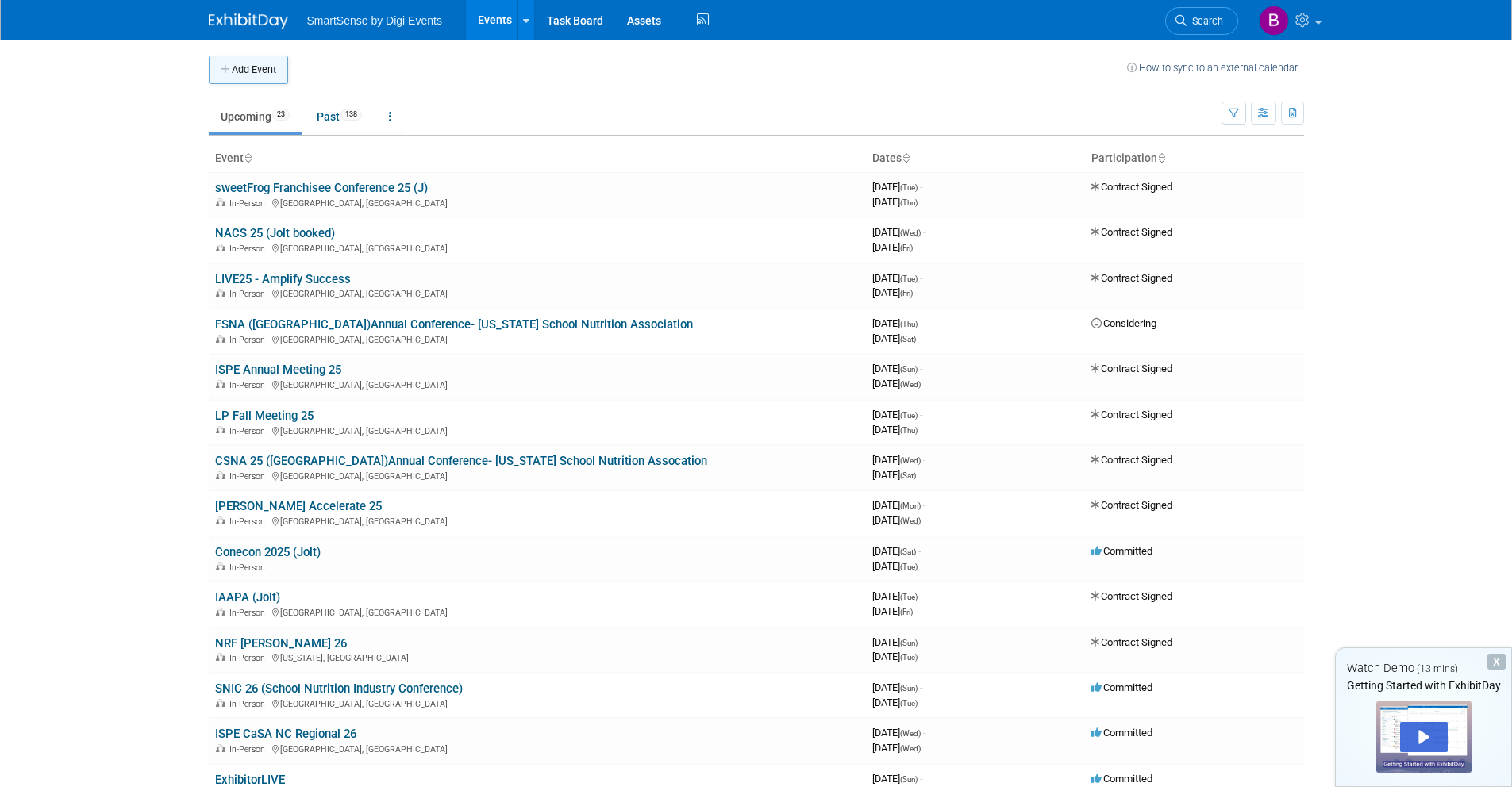
click at [264, 76] on button "Add Event" at bounding box center [248, 69] width 80 height 28
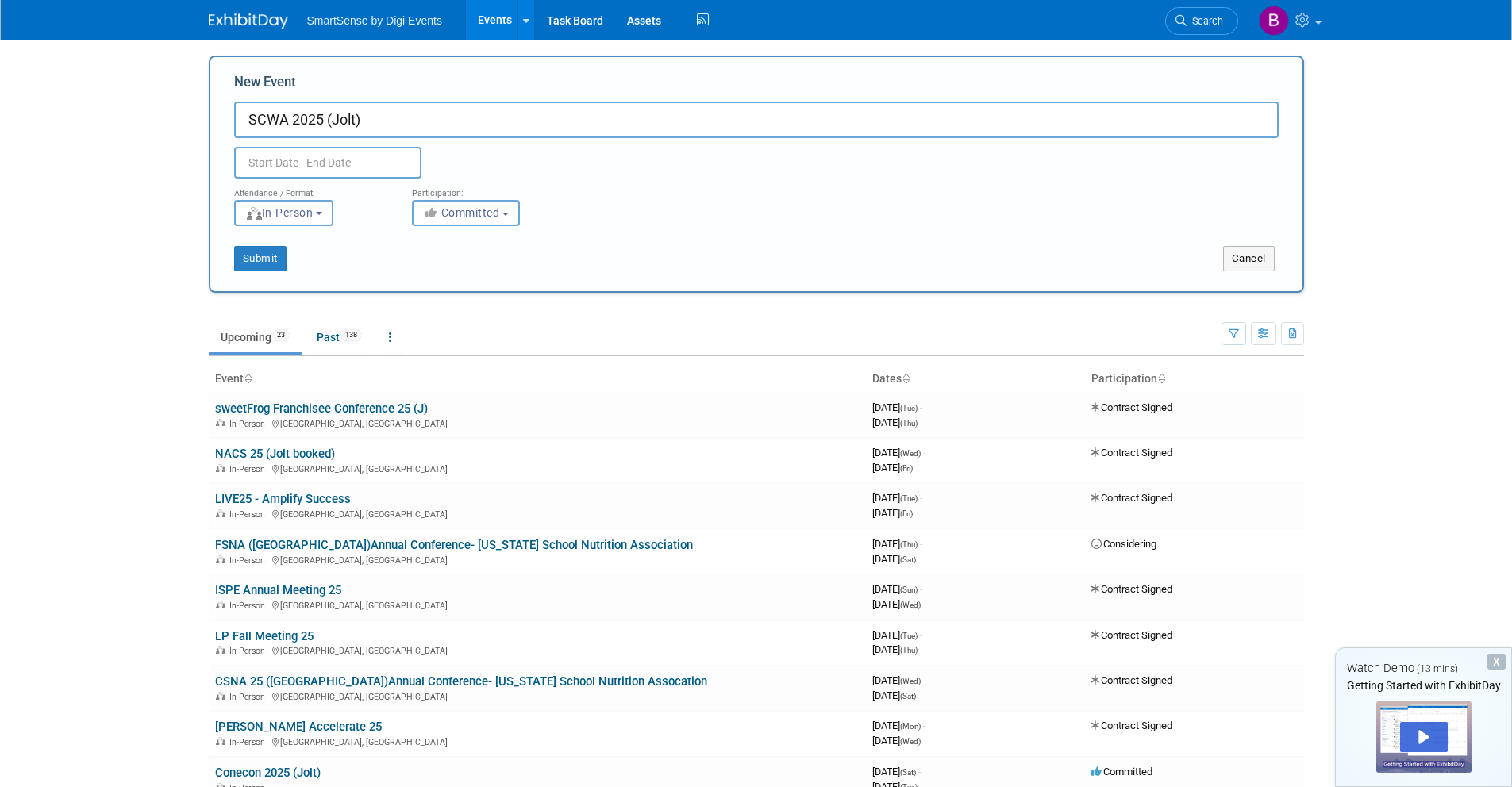
type input "SCWA 2025 (Jolt)"
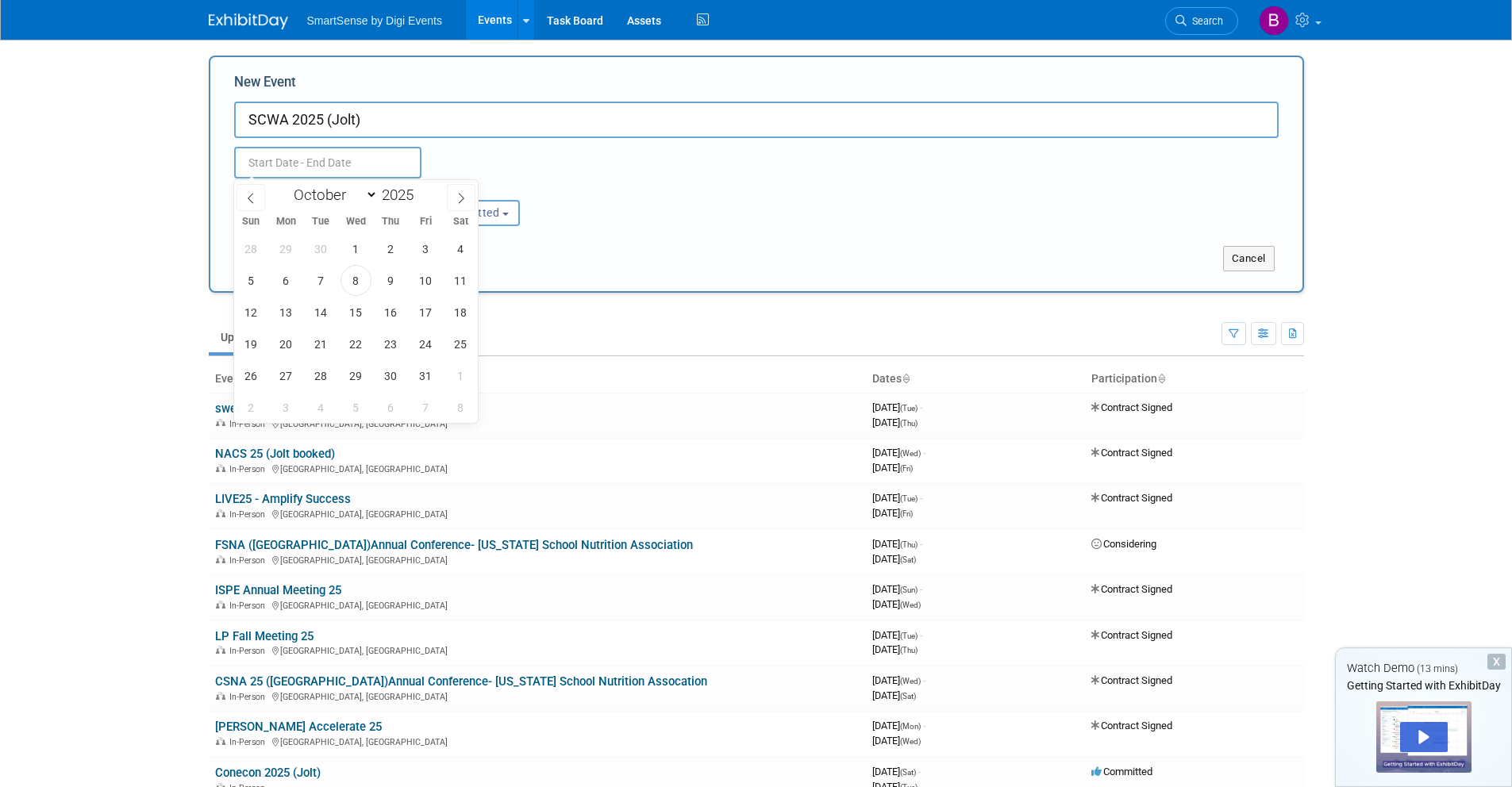
click at [293, 156] on input "text" at bounding box center [328, 162] width 188 height 31
click at [470, 204] on span at bounding box center [461, 198] width 28 height 27
click at [469, 204] on span at bounding box center [461, 198] width 28 height 27
select select "11"
click at [464, 202] on icon at bounding box center [461, 199] width 11 height 11
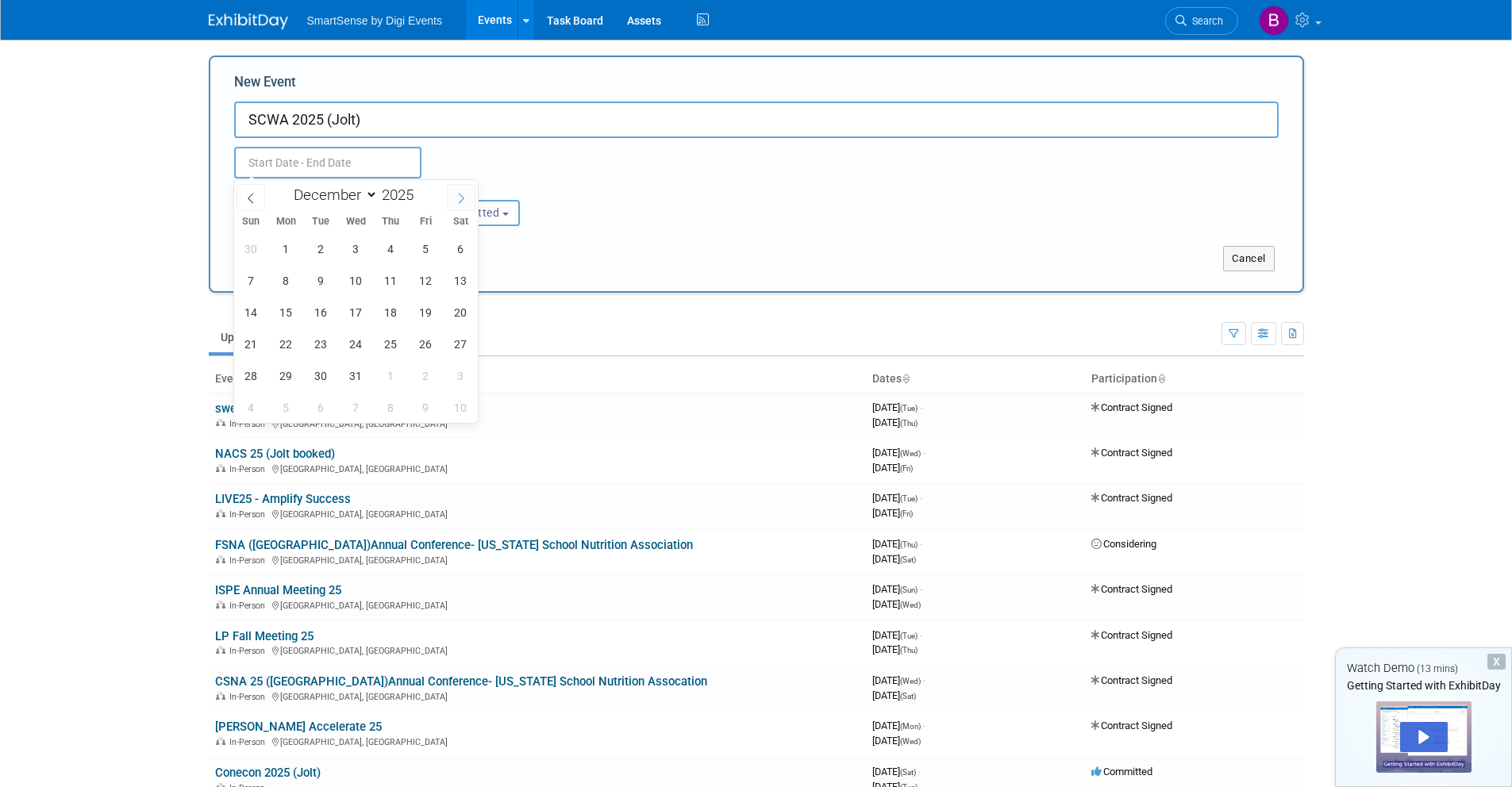
type input "2026"
click at [463, 201] on icon at bounding box center [461, 199] width 11 height 11
click at [253, 198] on icon at bounding box center [251, 199] width 11 height 11
select select "1"
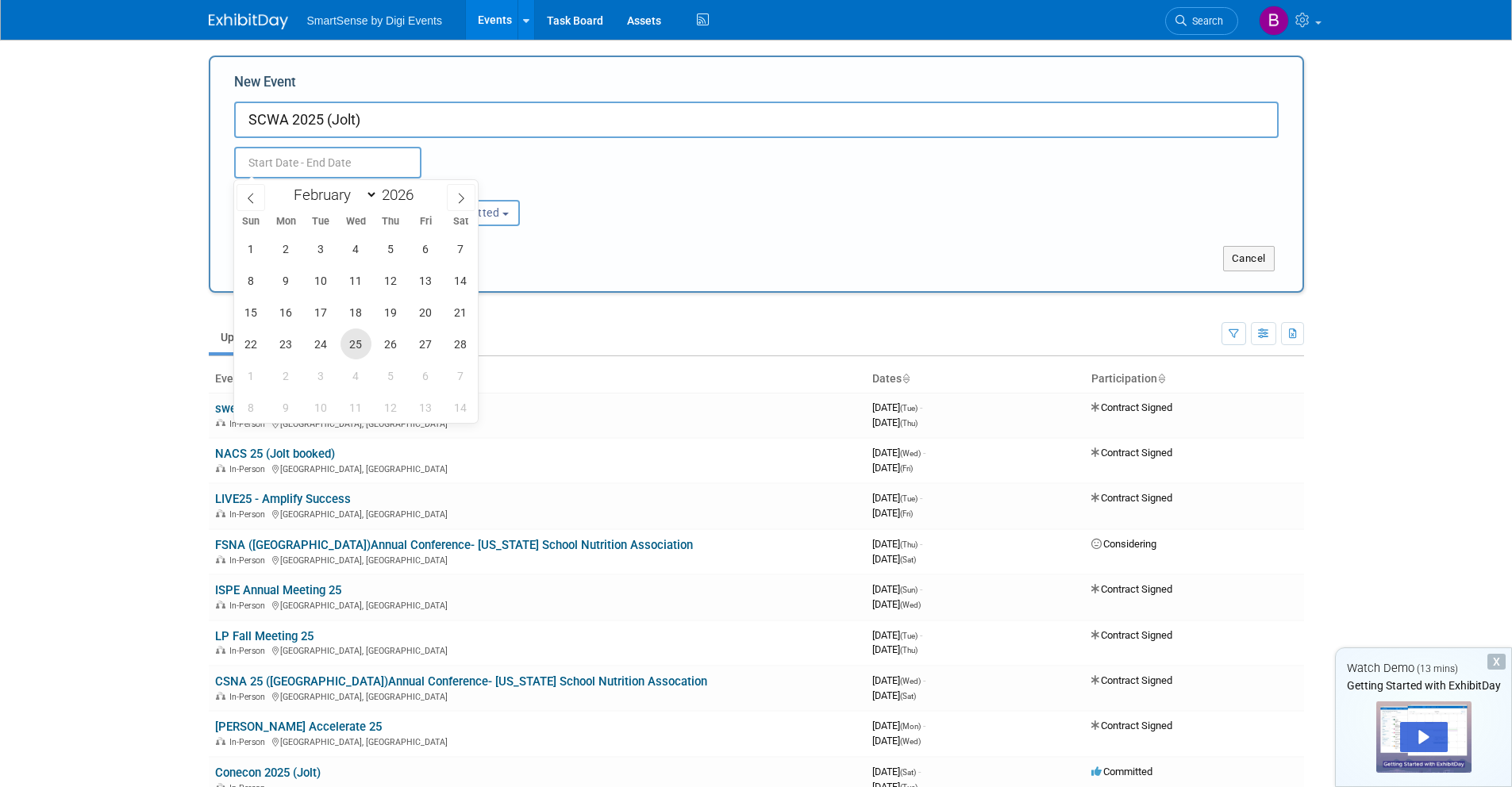
click at [354, 340] on span "25" at bounding box center [356, 344] width 31 height 31
click at [421, 343] on span "27" at bounding box center [426, 344] width 31 height 31
type input "Feb 25, 2026 to Feb 27, 2026"
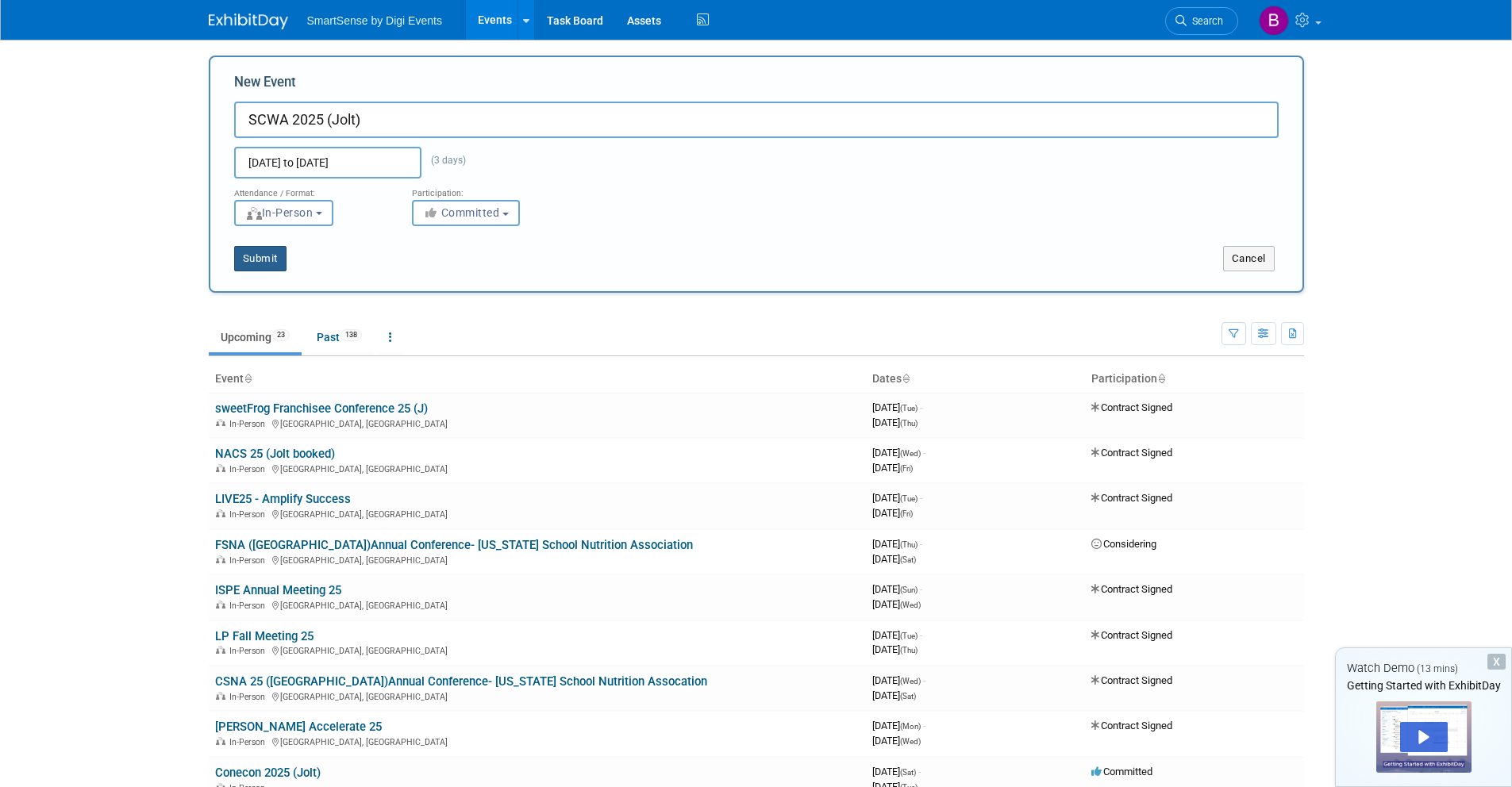
click at [273, 266] on button "Submit" at bounding box center [260, 259] width 52 height 26
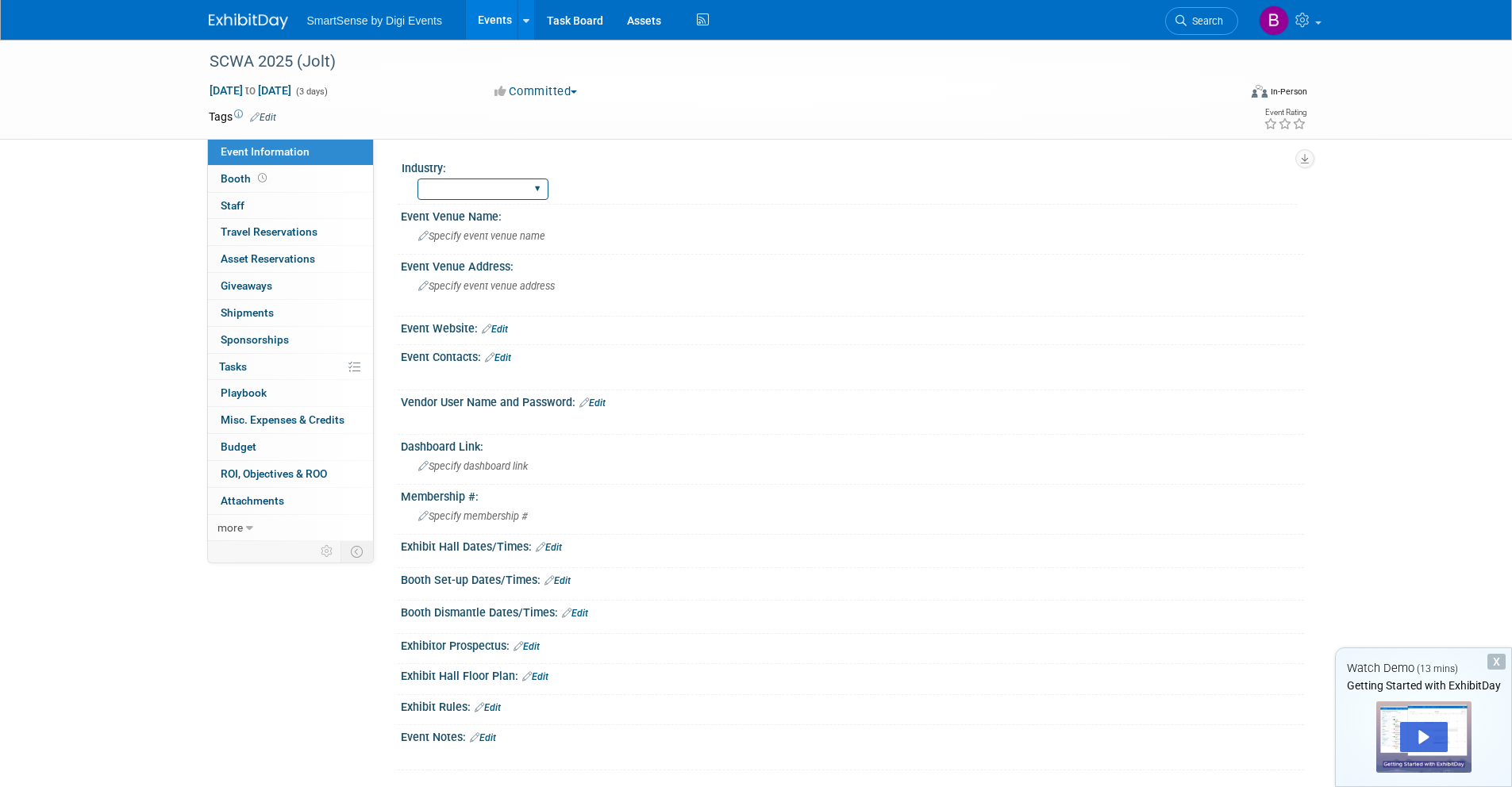
click at [540, 187] on select "All Education Convenience Stores Costumer Connects Food Services Grocery Health…" at bounding box center [483, 189] width 131 height 22
click at [312, 68] on div "SCWA 2025 (Jolt)" at bounding box center [708, 61] width 1010 height 28
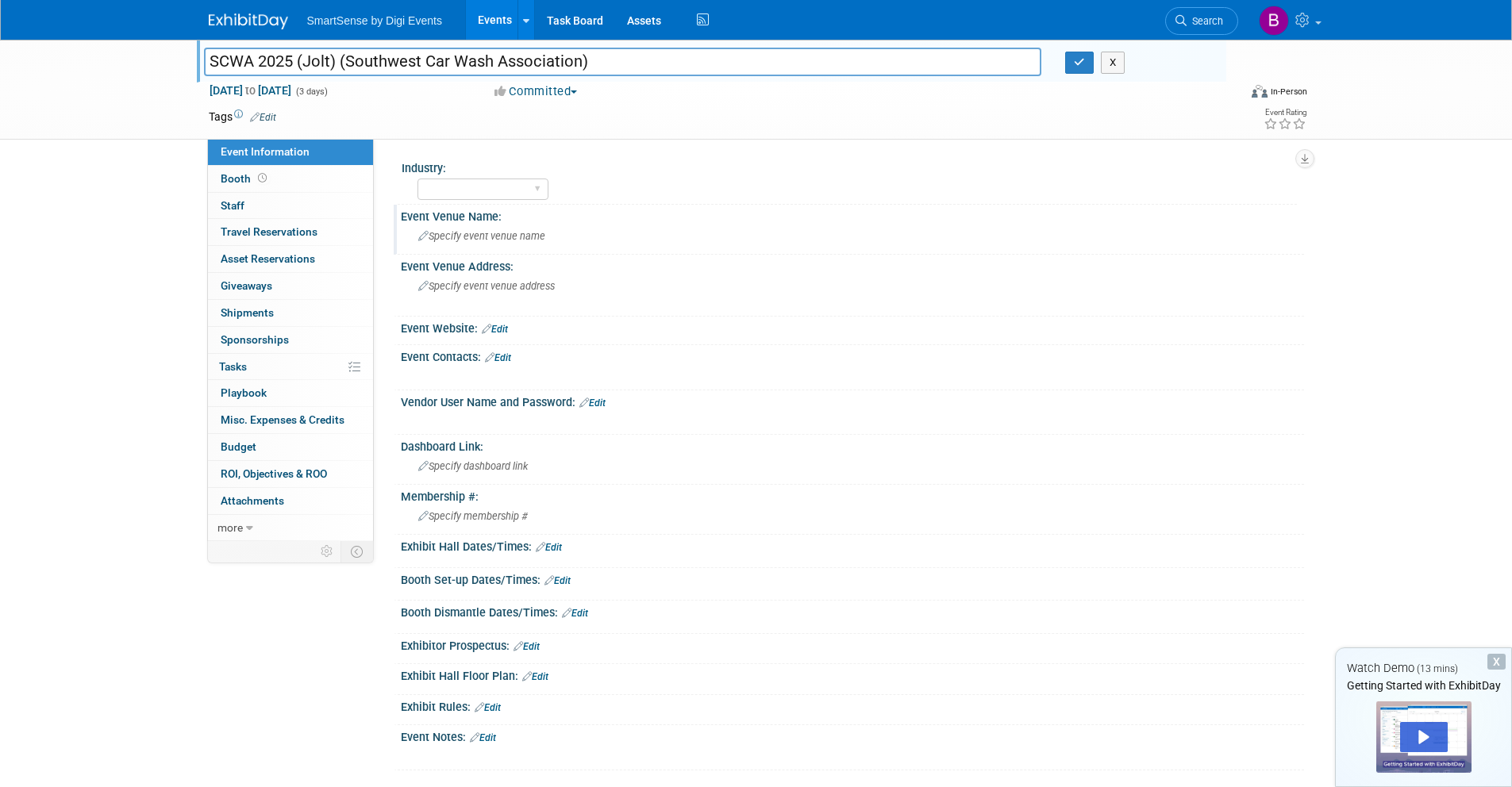
type input "SCWA 2025 (Jolt) (Southwest Car Wash Association)"
click at [1075, 59] on icon "button" at bounding box center [1080, 62] width 11 height 10
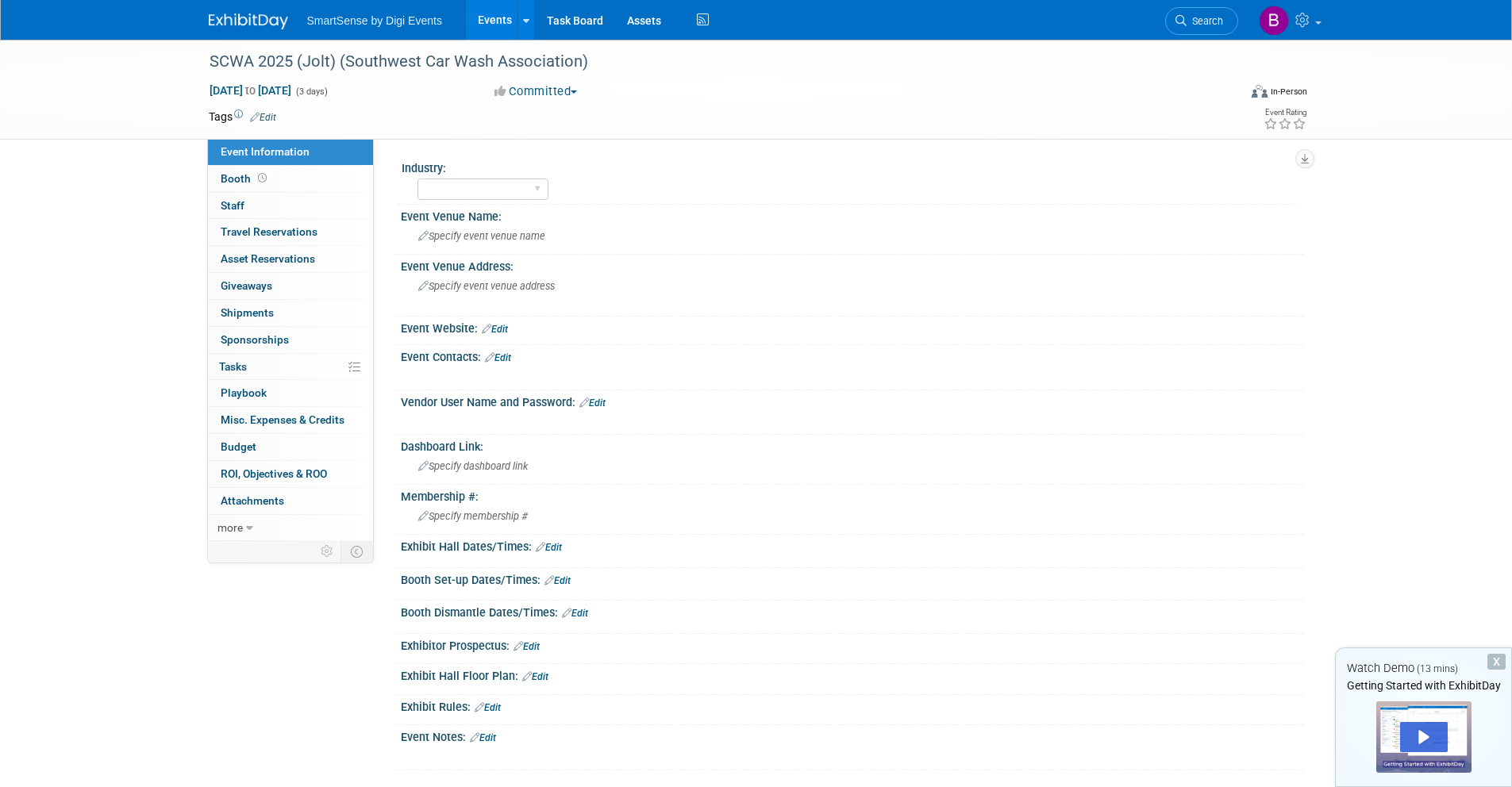
drag, startPoint x: 507, startPoint y: 328, endPoint x: 505, endPoint y: 338, distance: 10.2
click at [507, 328] on link "Edit" at bounding box center [494, 329] width 27 height 11
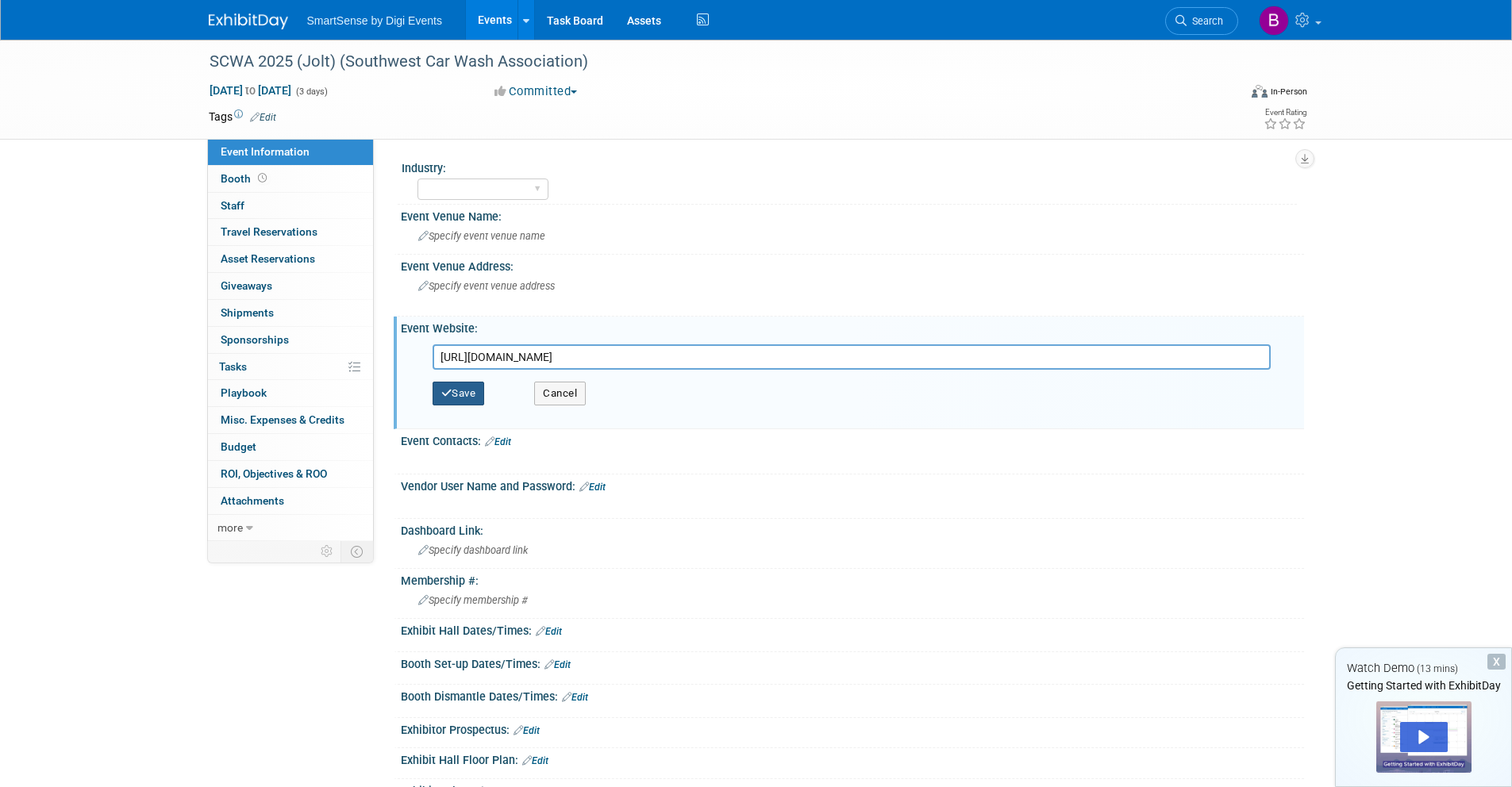
type input "[URL][DOMAIN_NAME]"
click at [482, 394] on button "Save" at bounding box center [458, 394] width 52 height 24
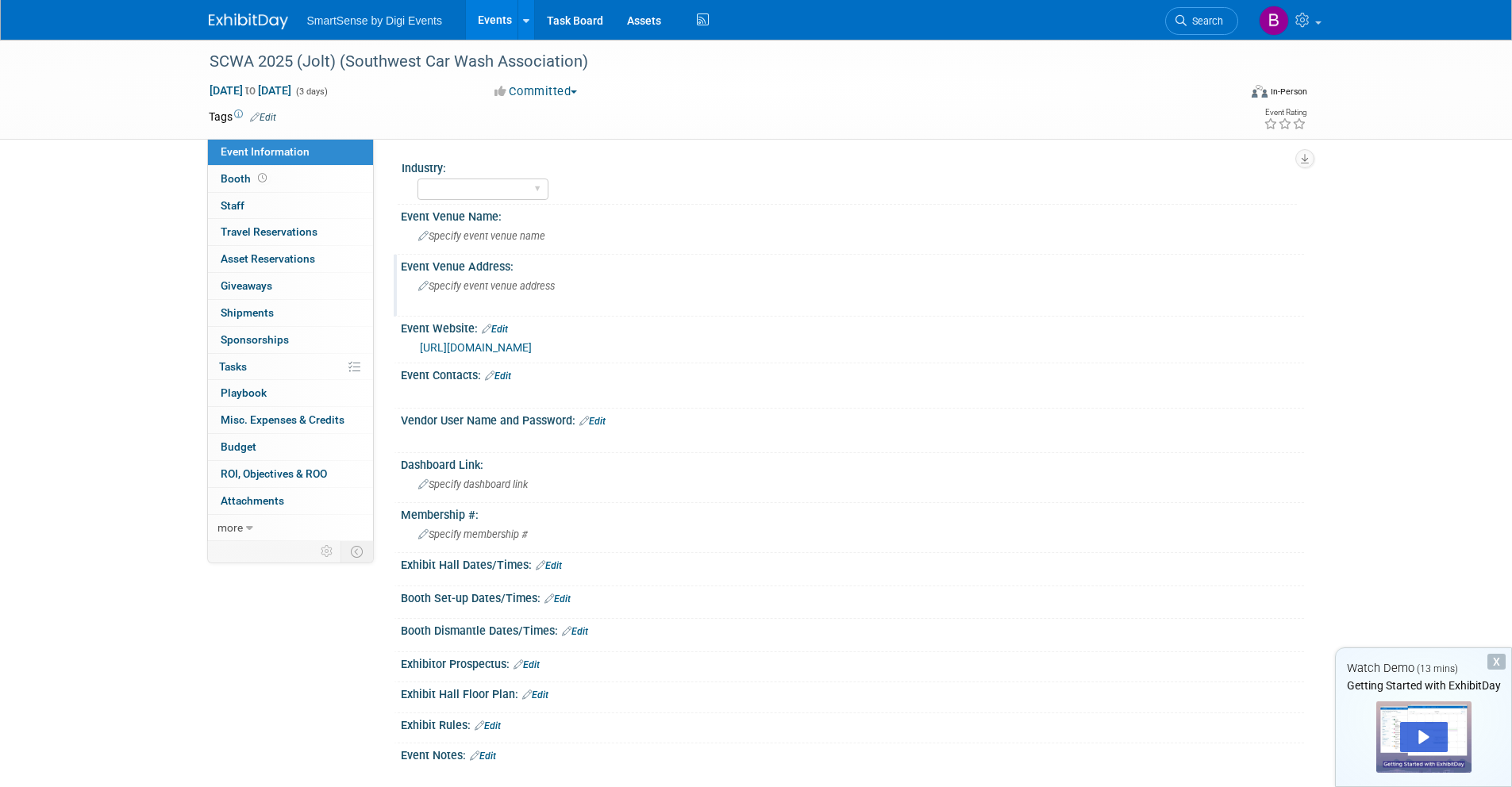
click at [512, 286] on span "Specify event venue address" at bounding box center [487, 286] width 137 height 12
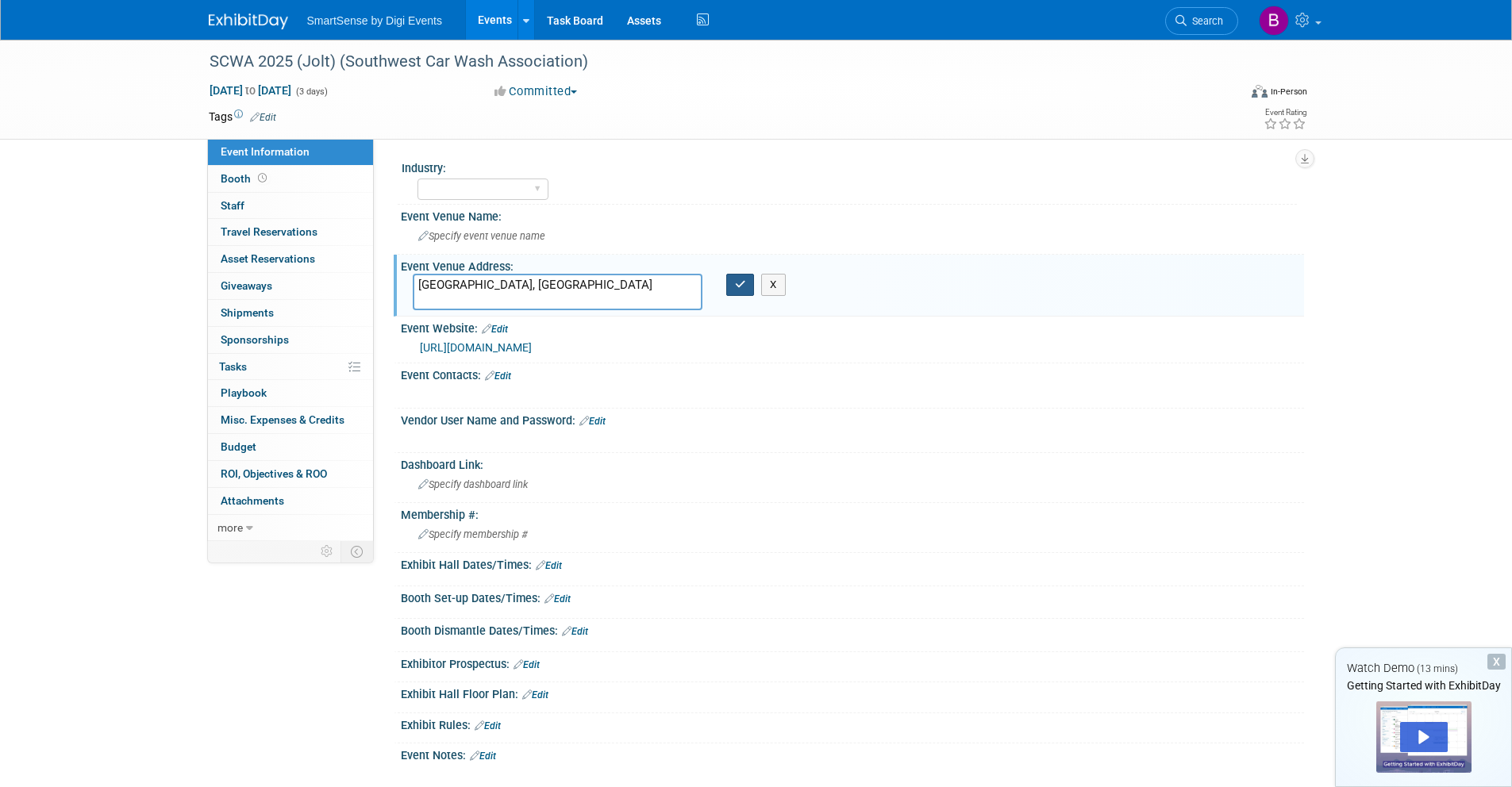
type textarea "[GEOGRAPHIC_DATA], [GEOGRAPHIC_DATA]"
click at [733, 277] on button "button" at bounding box center [740, 285] width 28 height 23
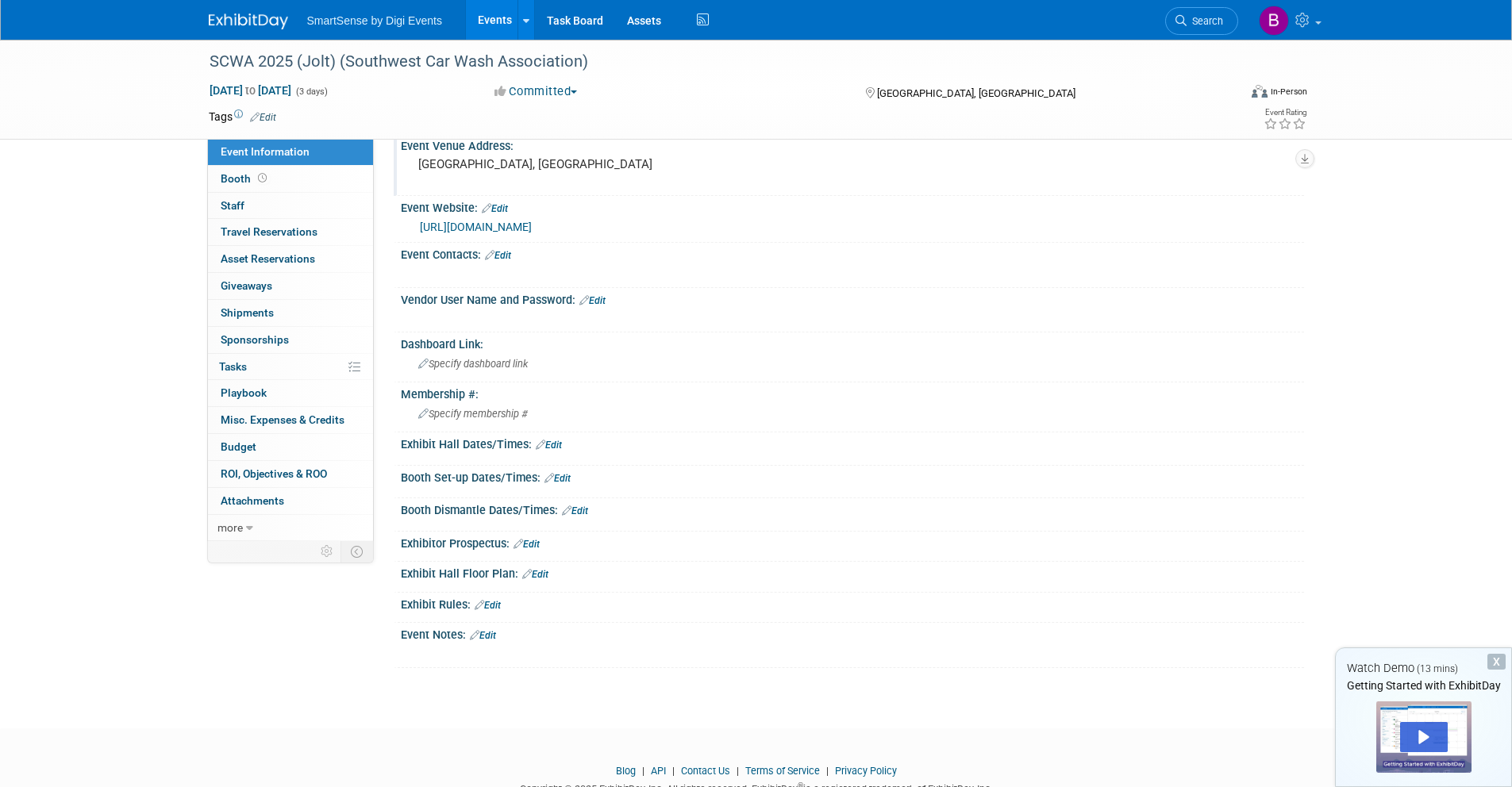
scroll to position [173, 0]
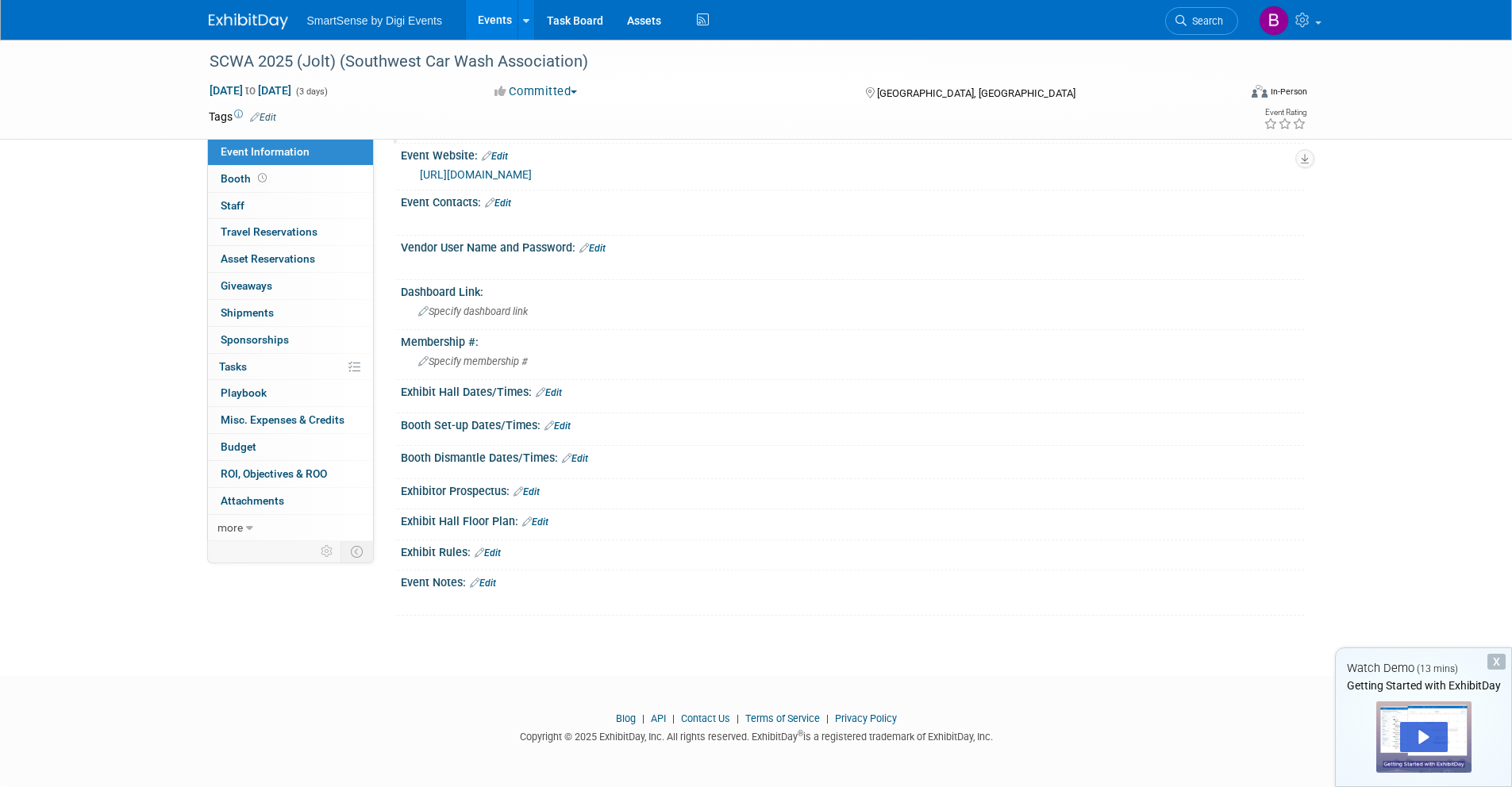
click at [494, 583] on link "Edit" at bounding box center [483, 583] width 27 height 11
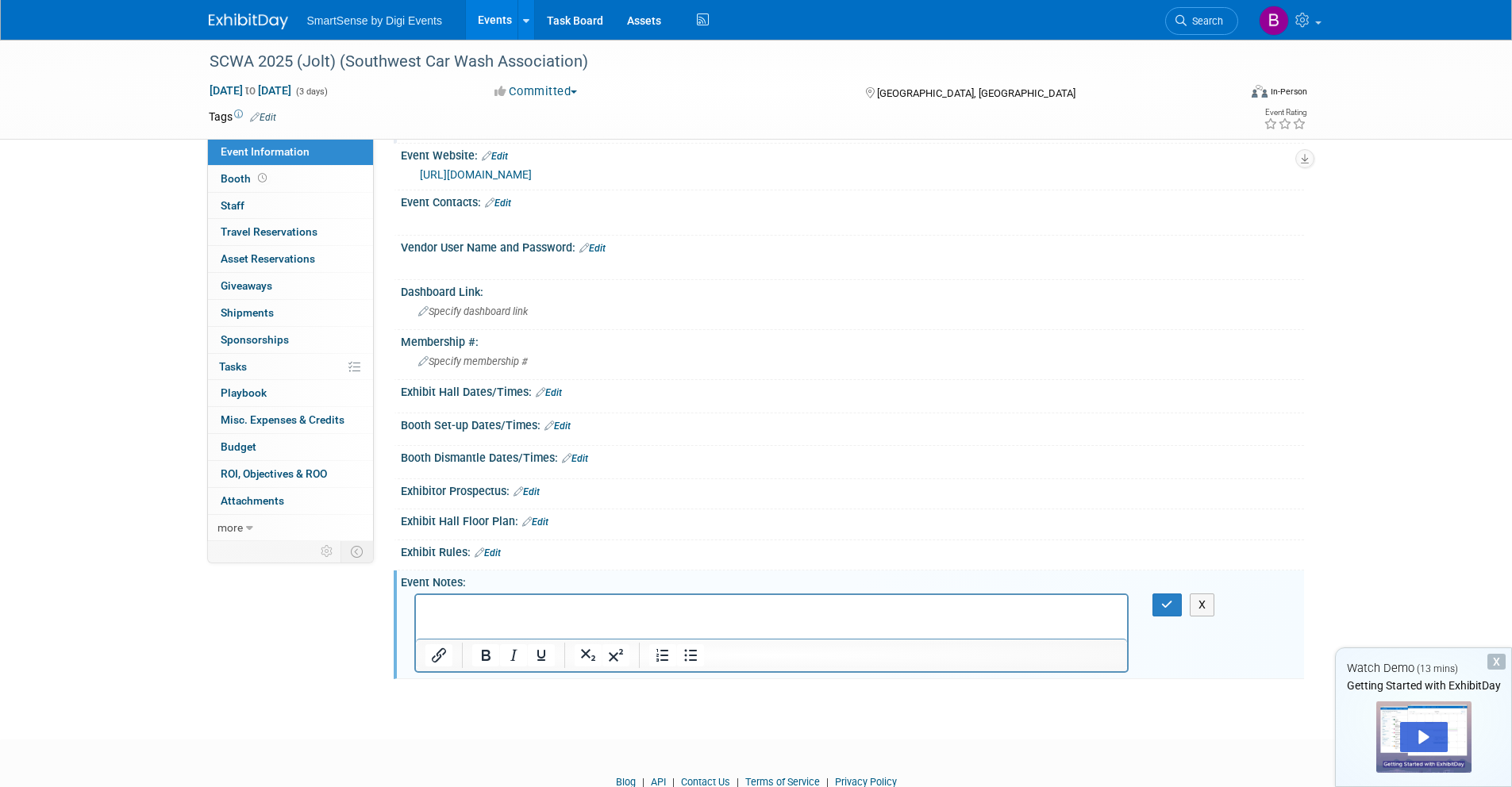
scroll to position [0, 0]
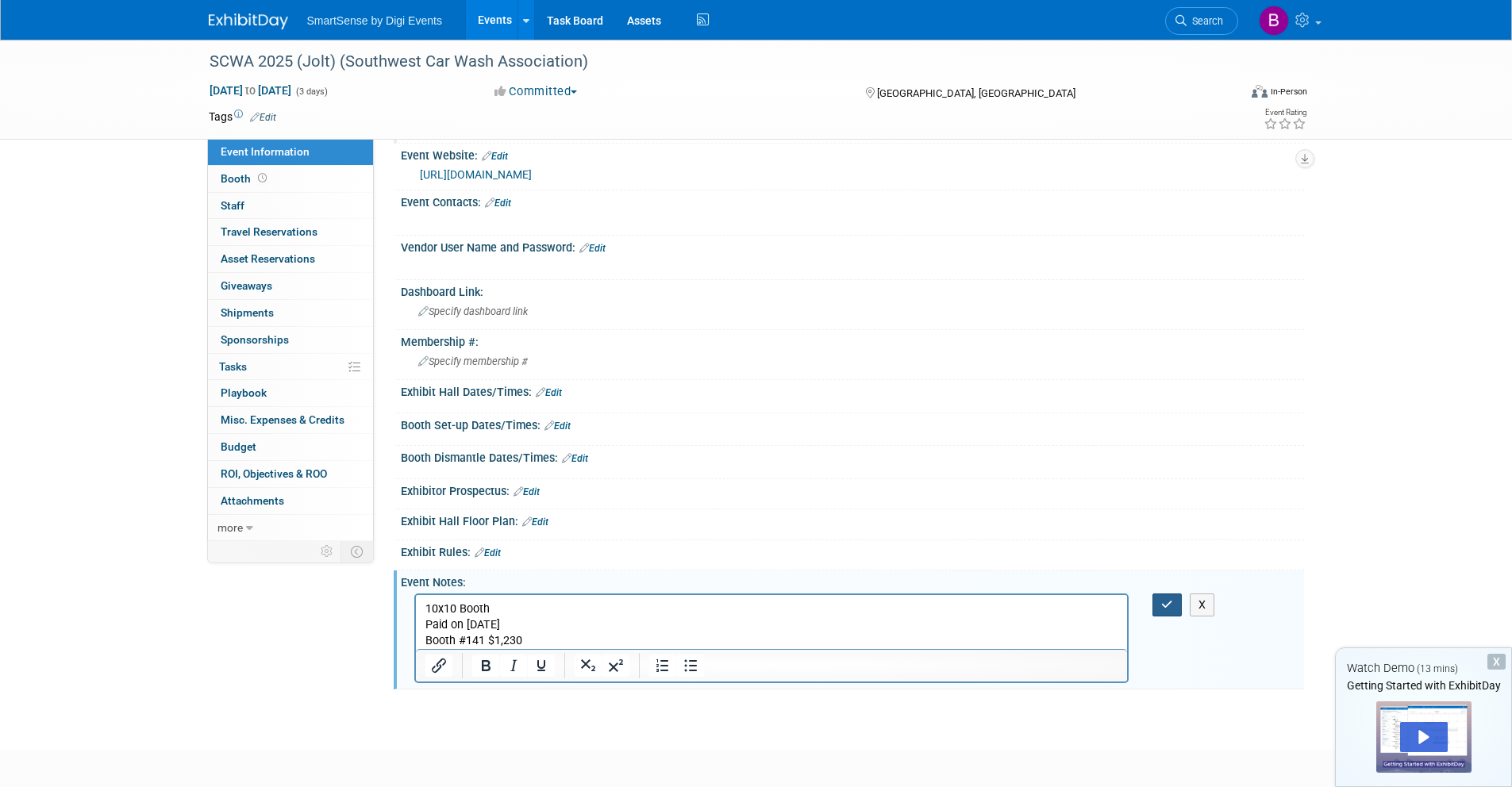
click at [1173, 606] on button "button" at bounding box center [1167, 604] width 29 height 23
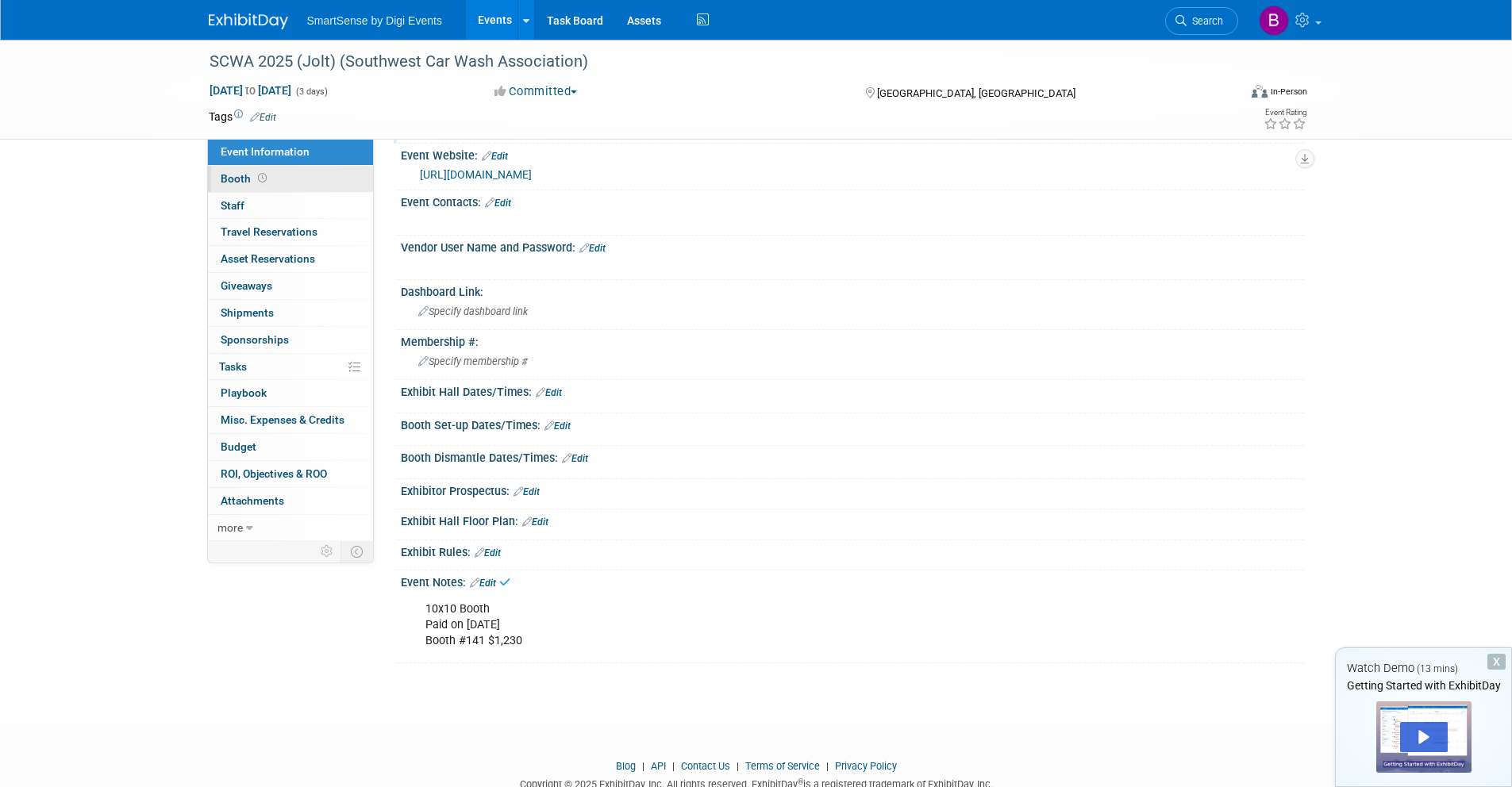
click at [251, 182] on span "Booth" at bounding box center [245, 179] width 49 height 13
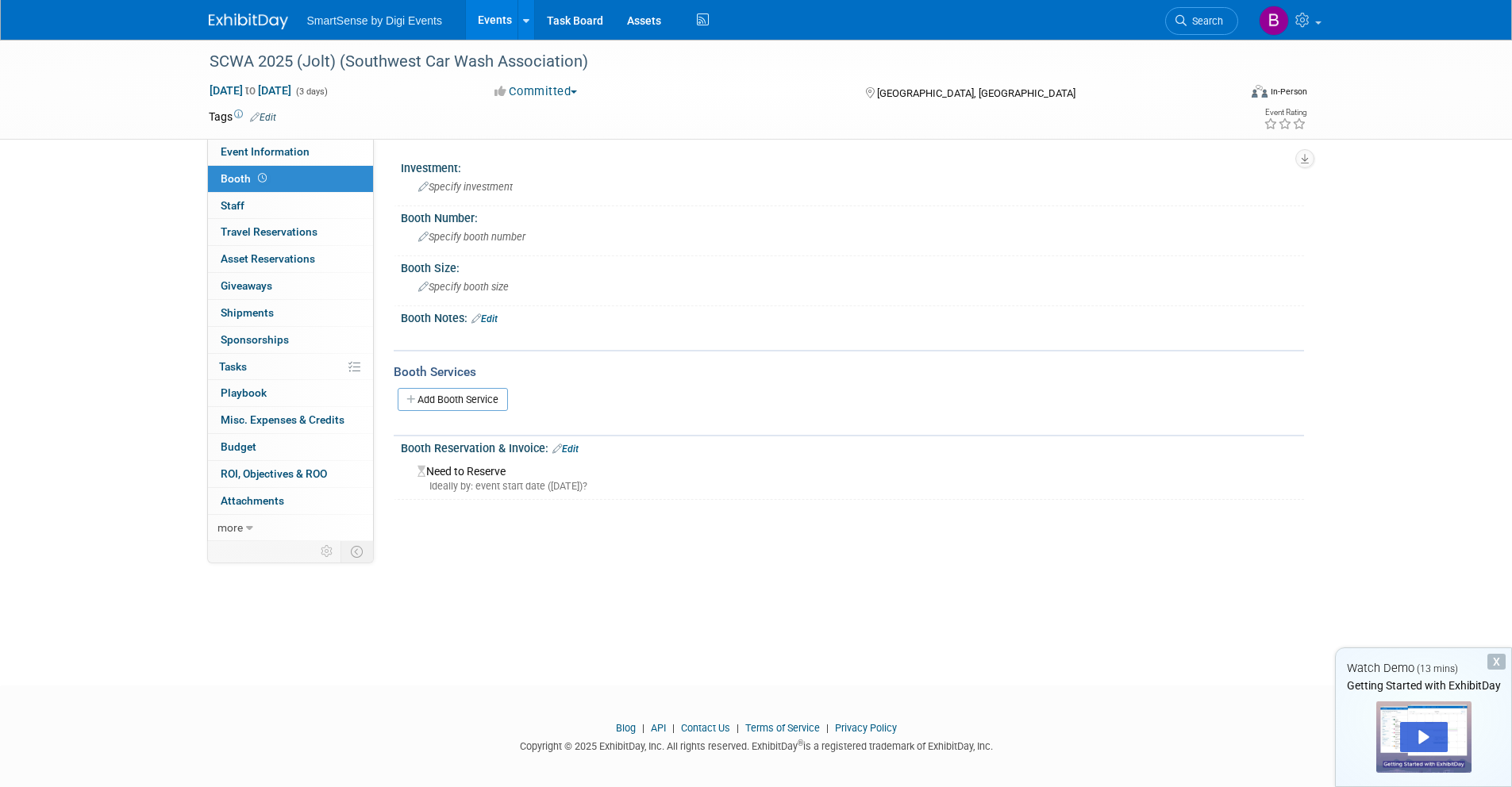
click at [572, 449] on link "Edit" at bounding box center [565, 449] width 27 height 11
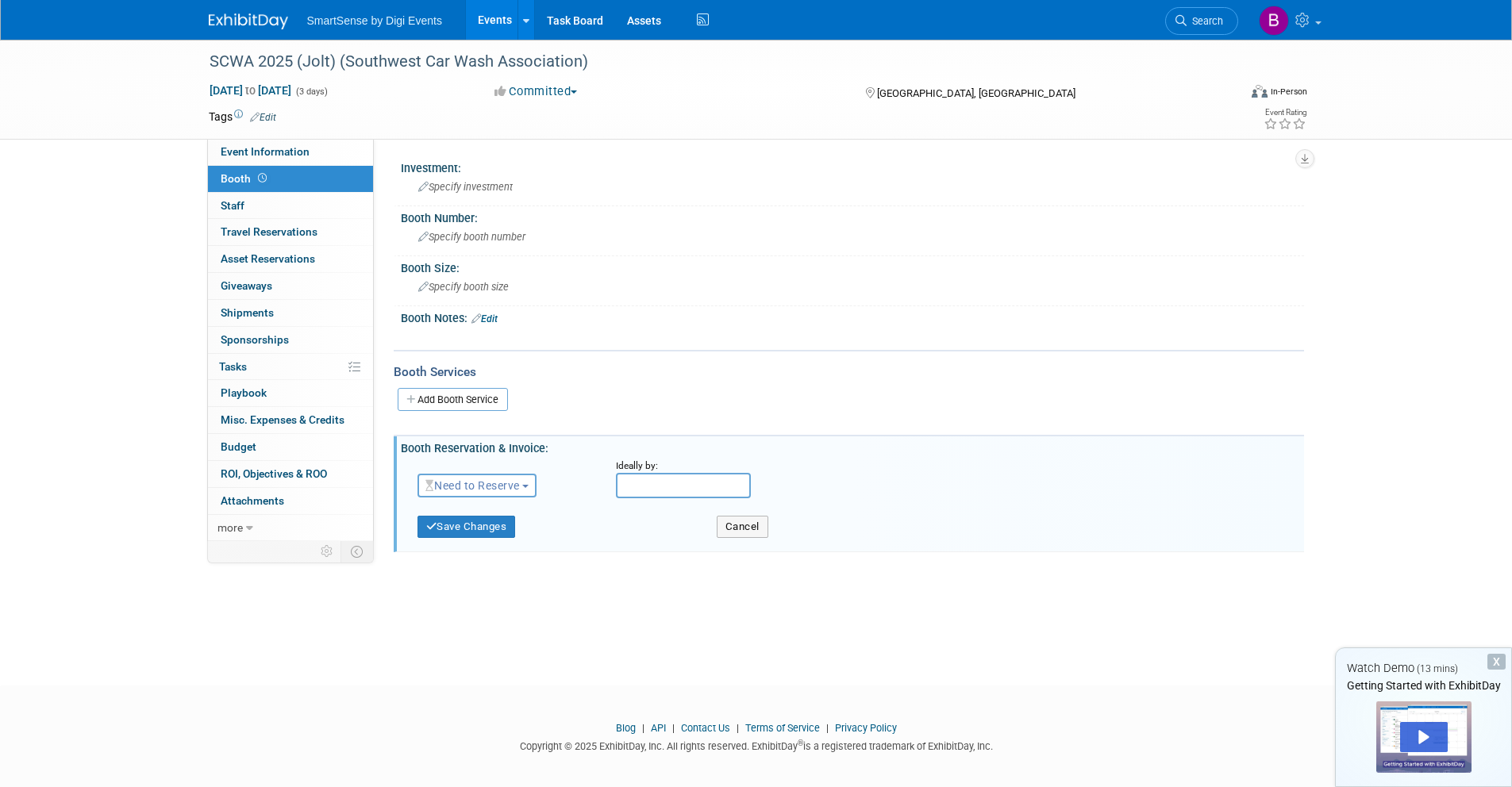
click at [496, 489] on span "Need to Reserve" at bounding box center [472, 485] width 94 height 13
drag, startPoint x: 481, startPoint y: 532, endPoint x: 490, endPoint y: 531, distance: 9.1
click at [481, 532] on link "Reserved" at bounding box center [503, 535] width 170 height 23
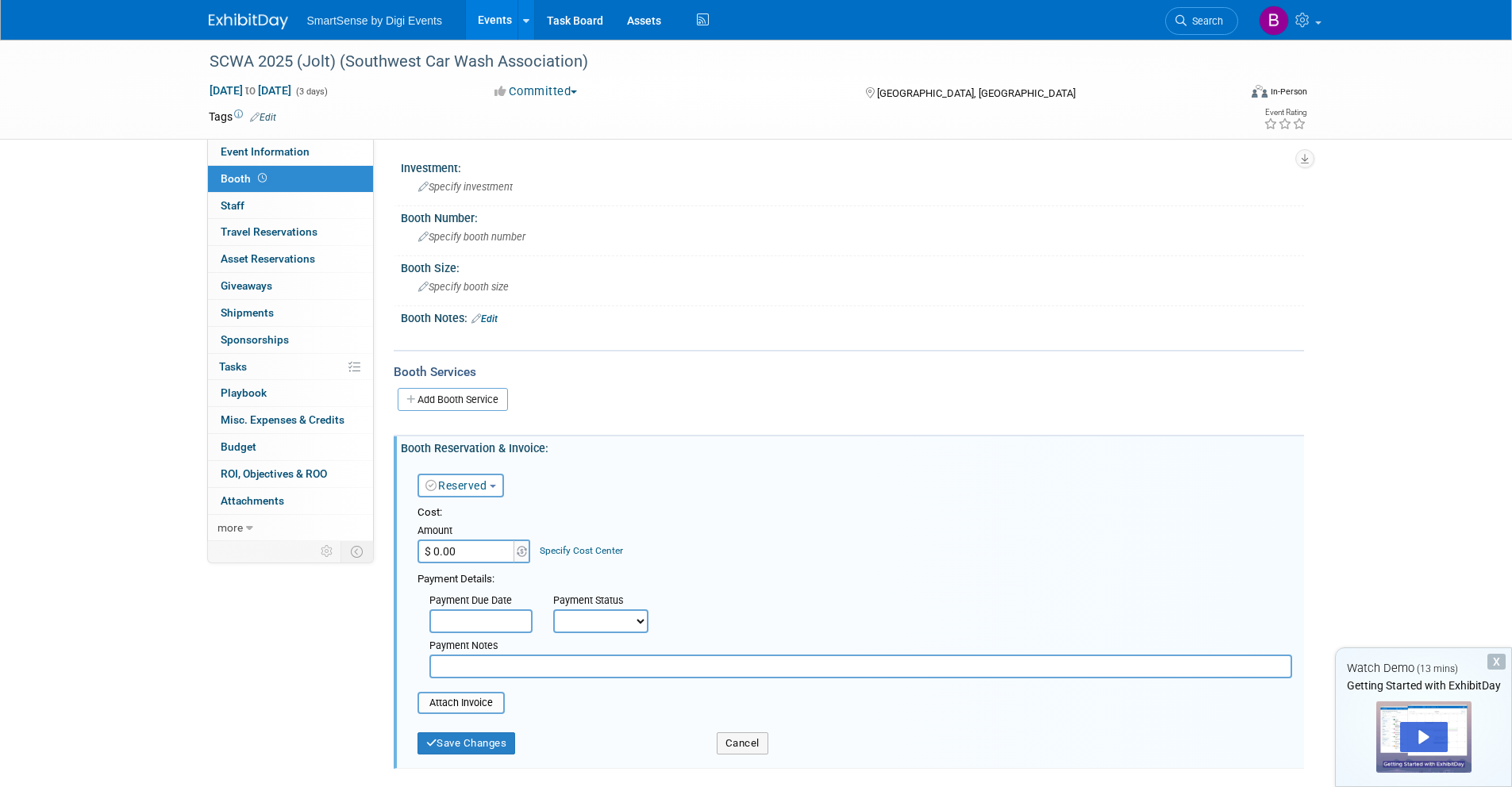
click at [461, 546] on input "$ 0.00" at bounding box center [467, 551] width 99 height 24
type input "$ 1,230.00"
click at [467, 746] on button "Save Changes" at bounding box center [467, 744] width 98 height 23
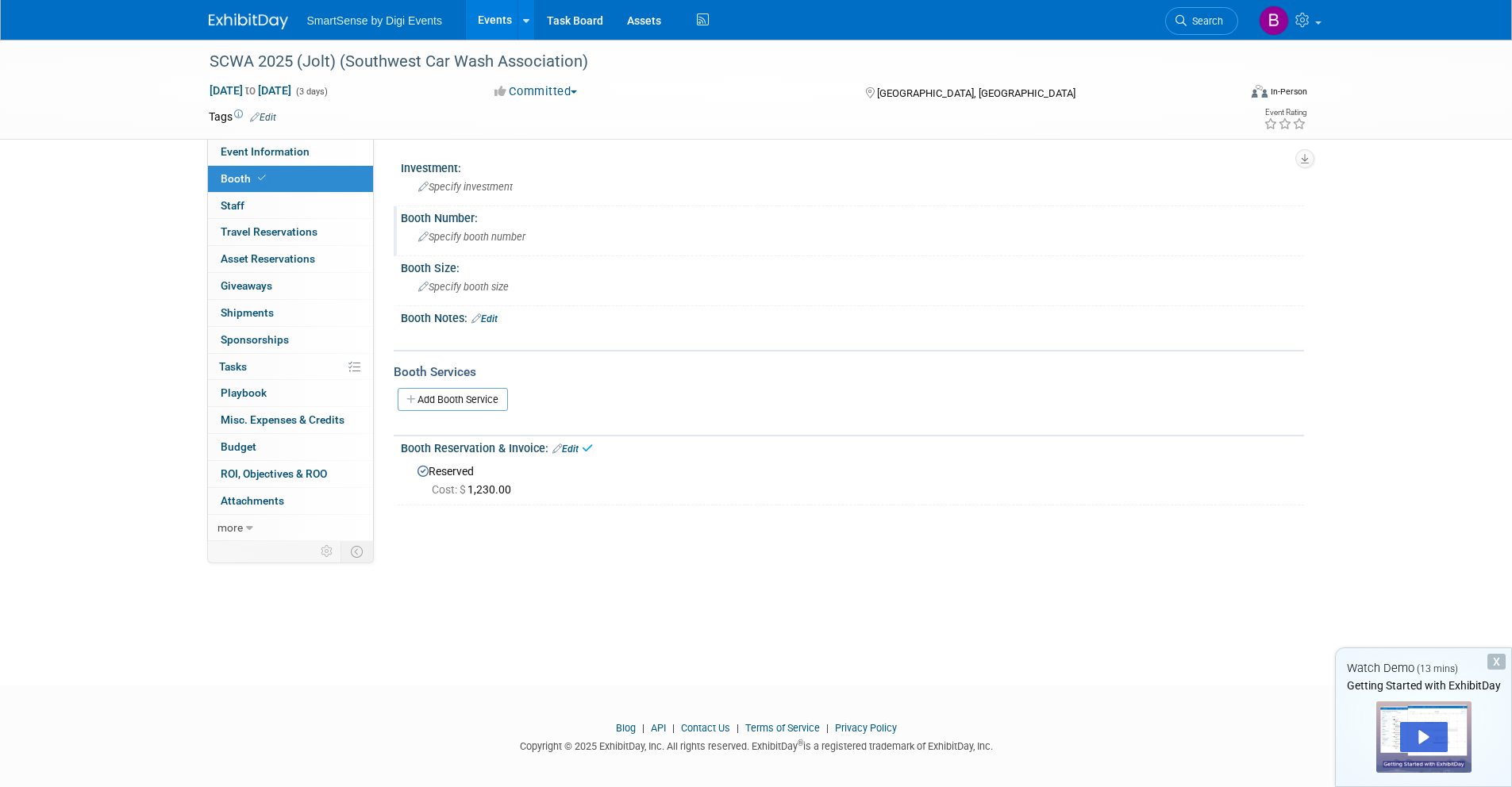
click at [481, 232] on span "Specify booth number" at bounding box center [472, 237] width 107 height 12
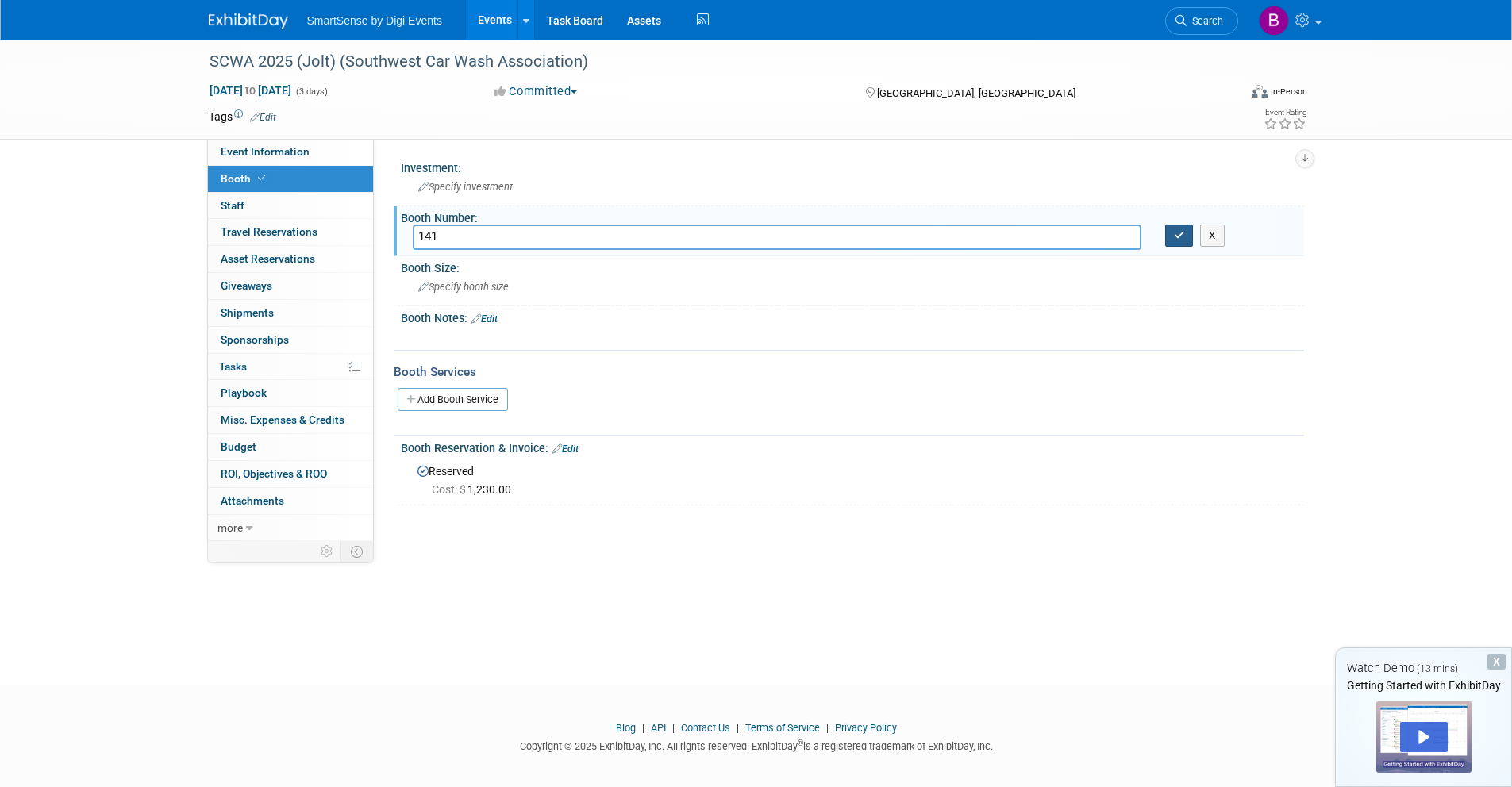
type input "141"
click at [1179, 233] on icon "button" at bounding box center [1179, 235] width 11 height 10
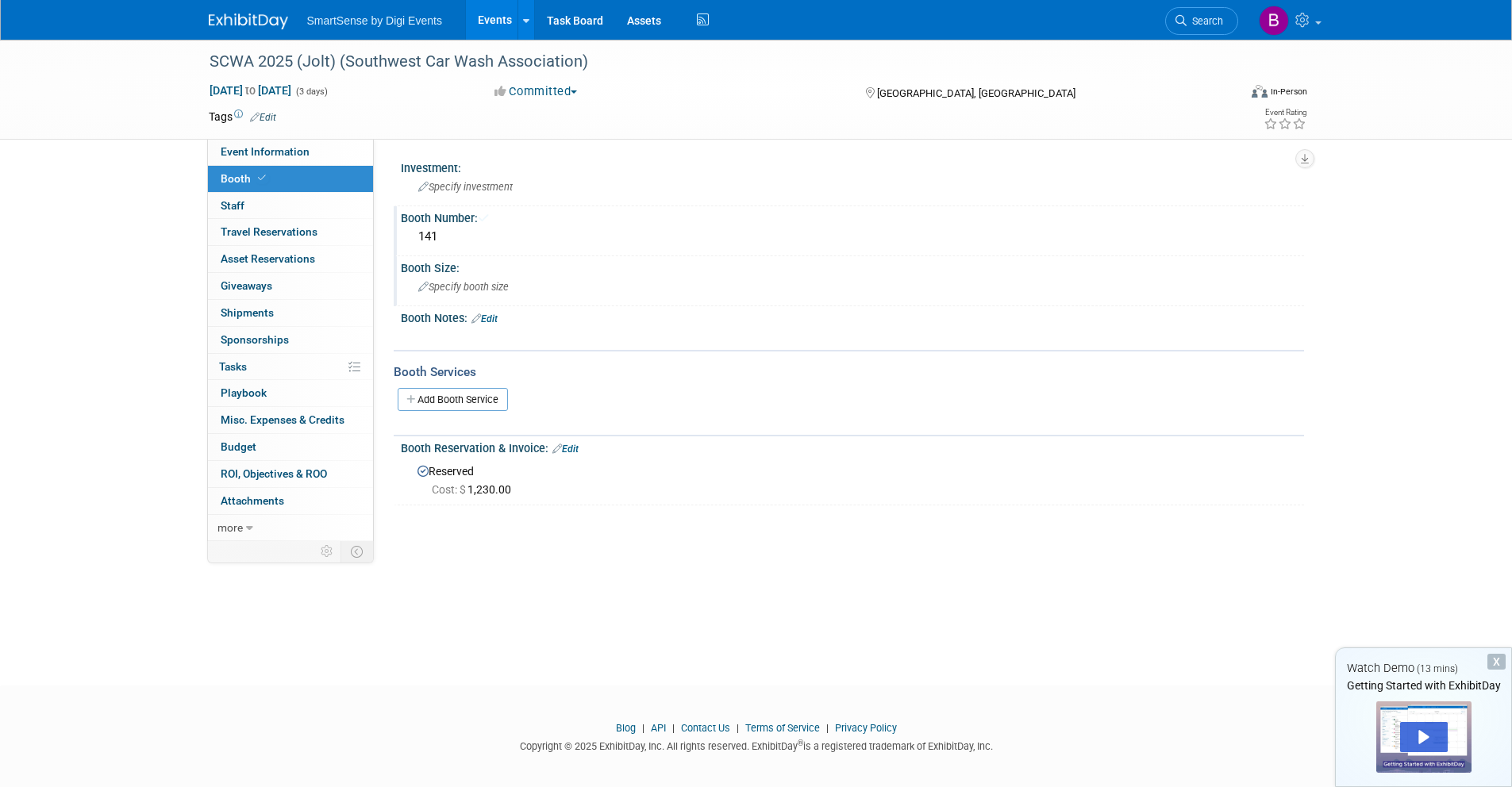
click at [476, 282] on span "Specify booth size" at bounding box center [464, 286] width 90 height 12
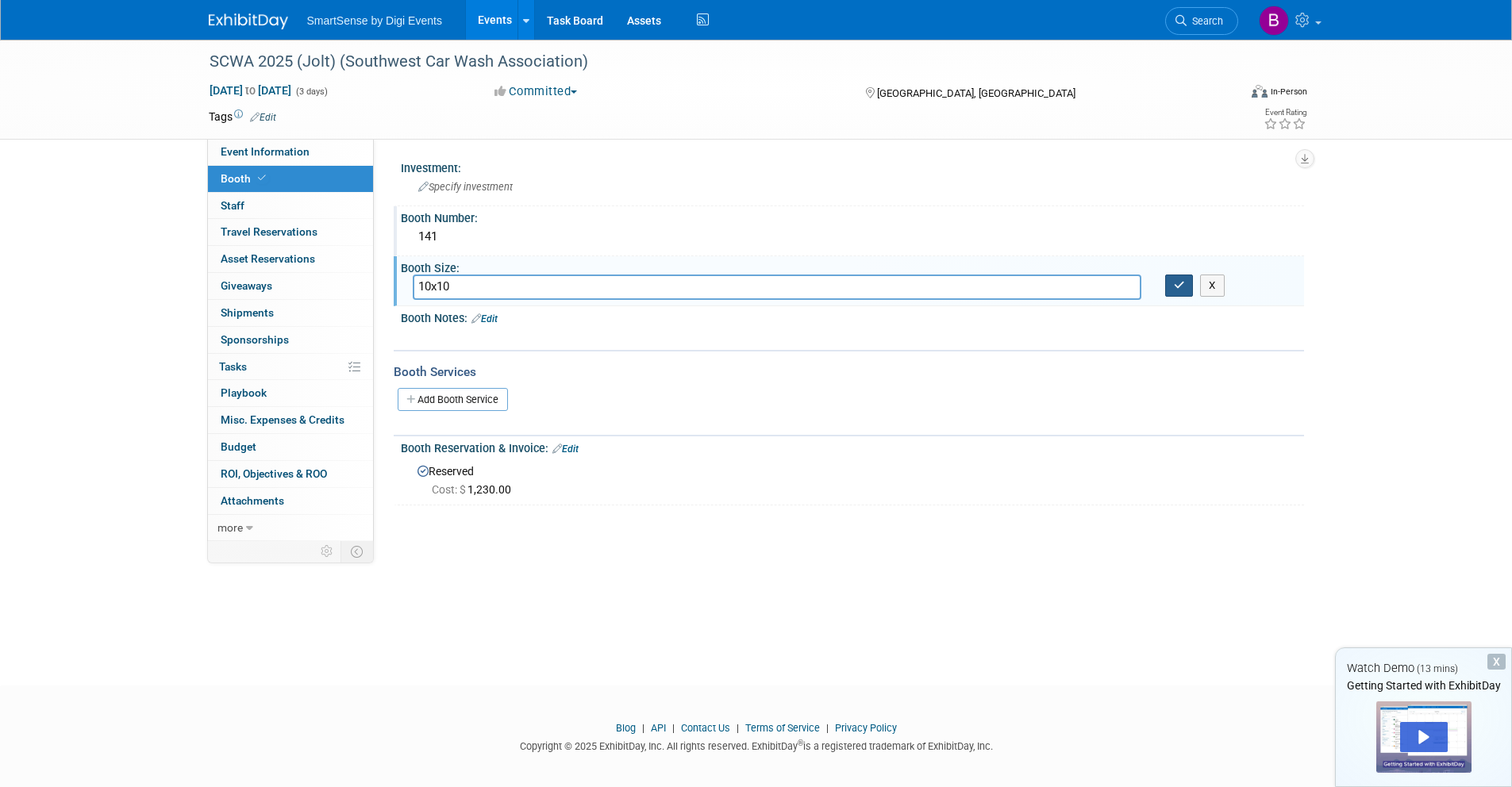
type input "10x10"
click at [1167, 290] on button "button" at bounding box center [1179, 286] width 28 height 23
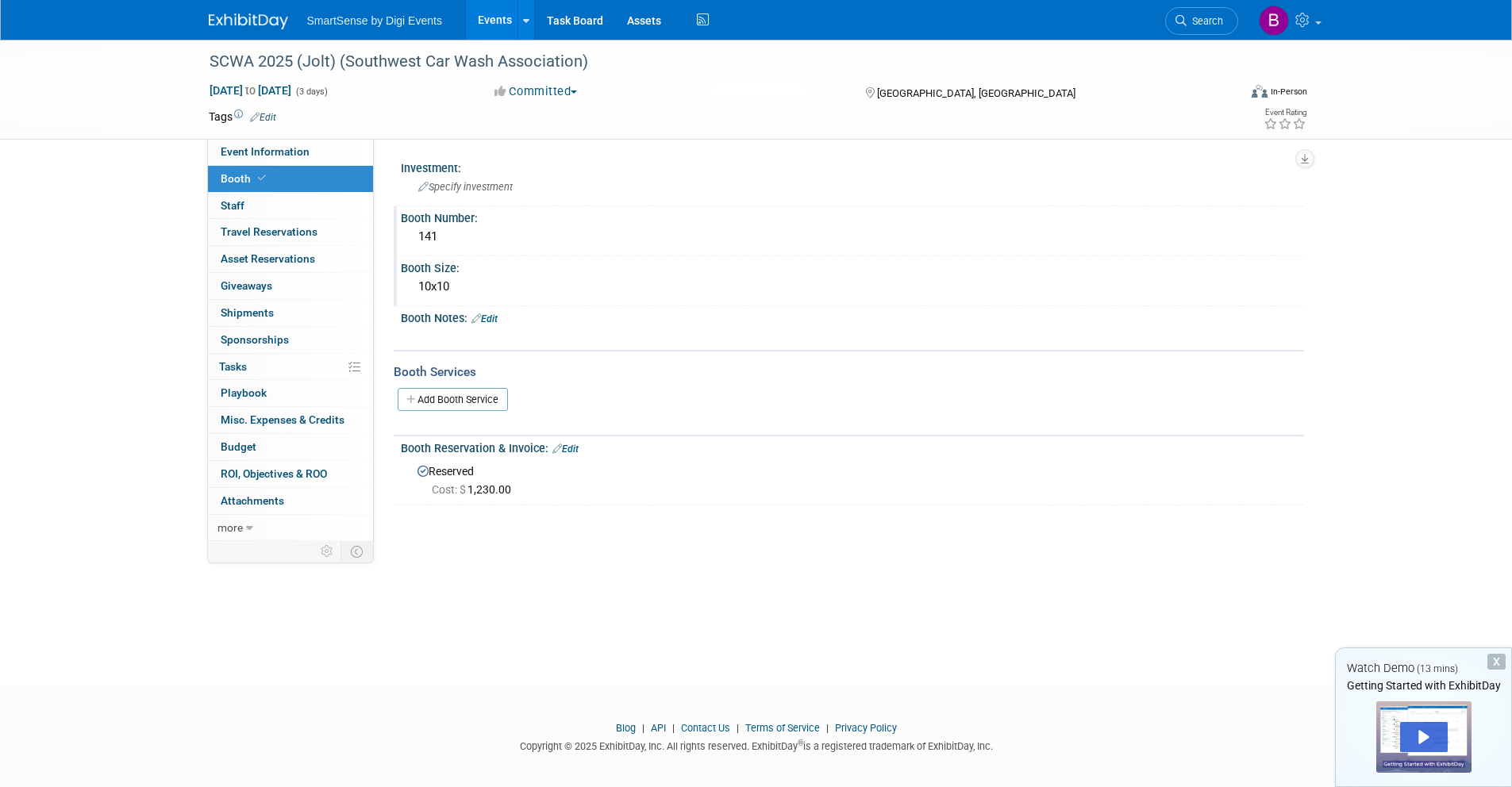
click at [242, 25] on img at bounding box center [248, 22] width 80 height 16
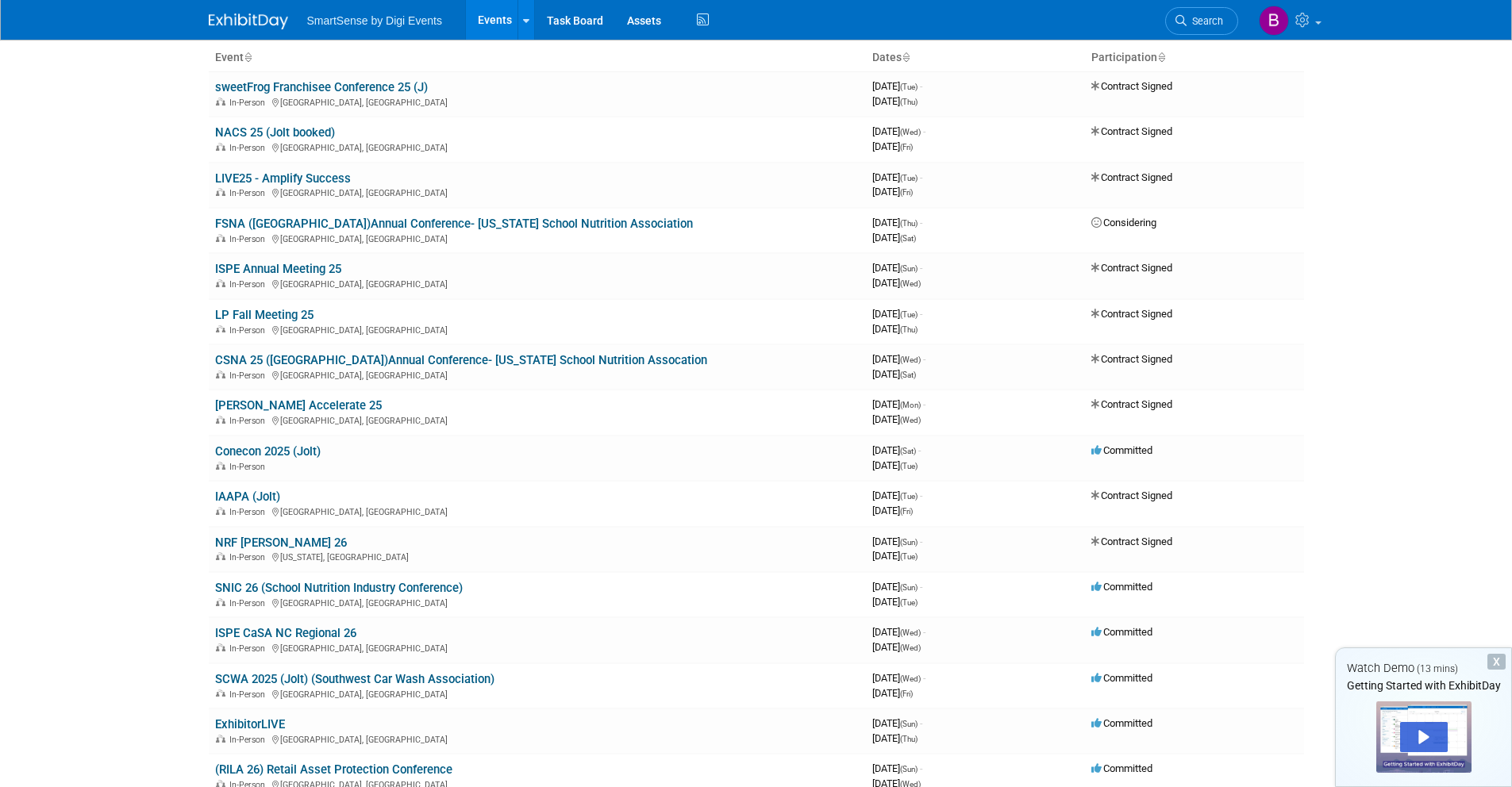
scroll to position [84, 0]
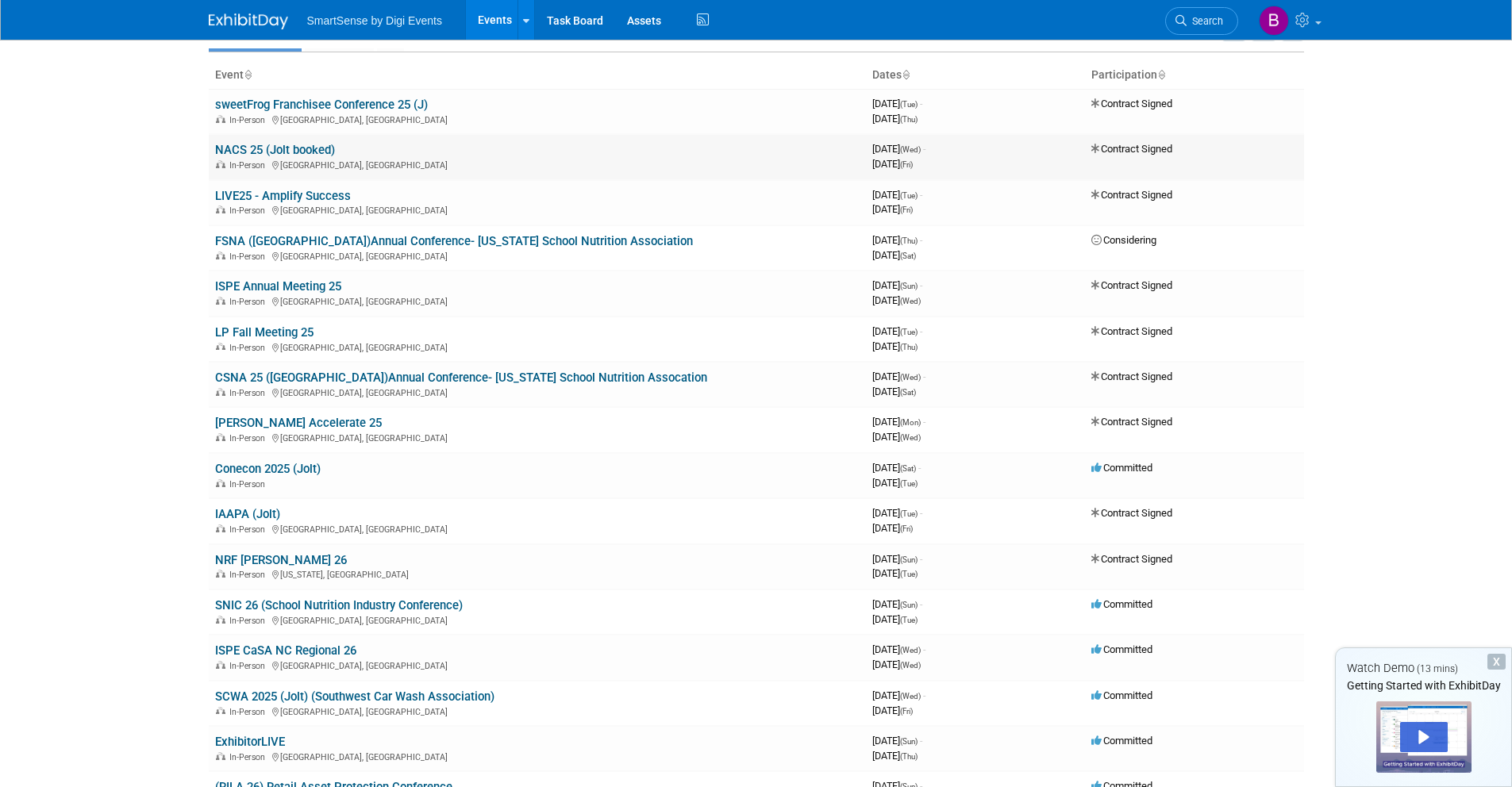
click at [266, 152] on link "NACS 25 (Jolt booked)" at bounding box center [275, 150] width 120 height 14
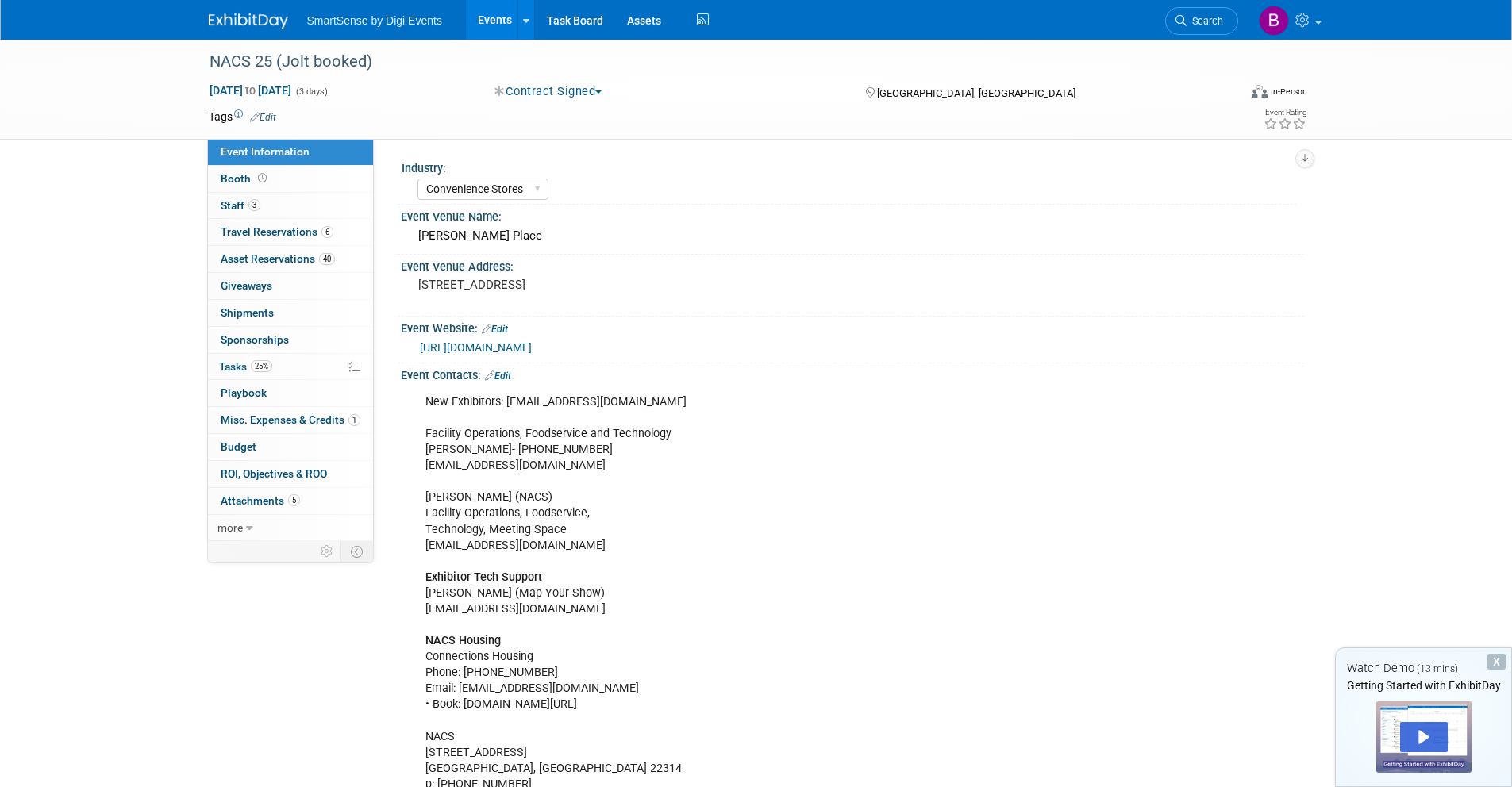
select select "Convenience Stores"
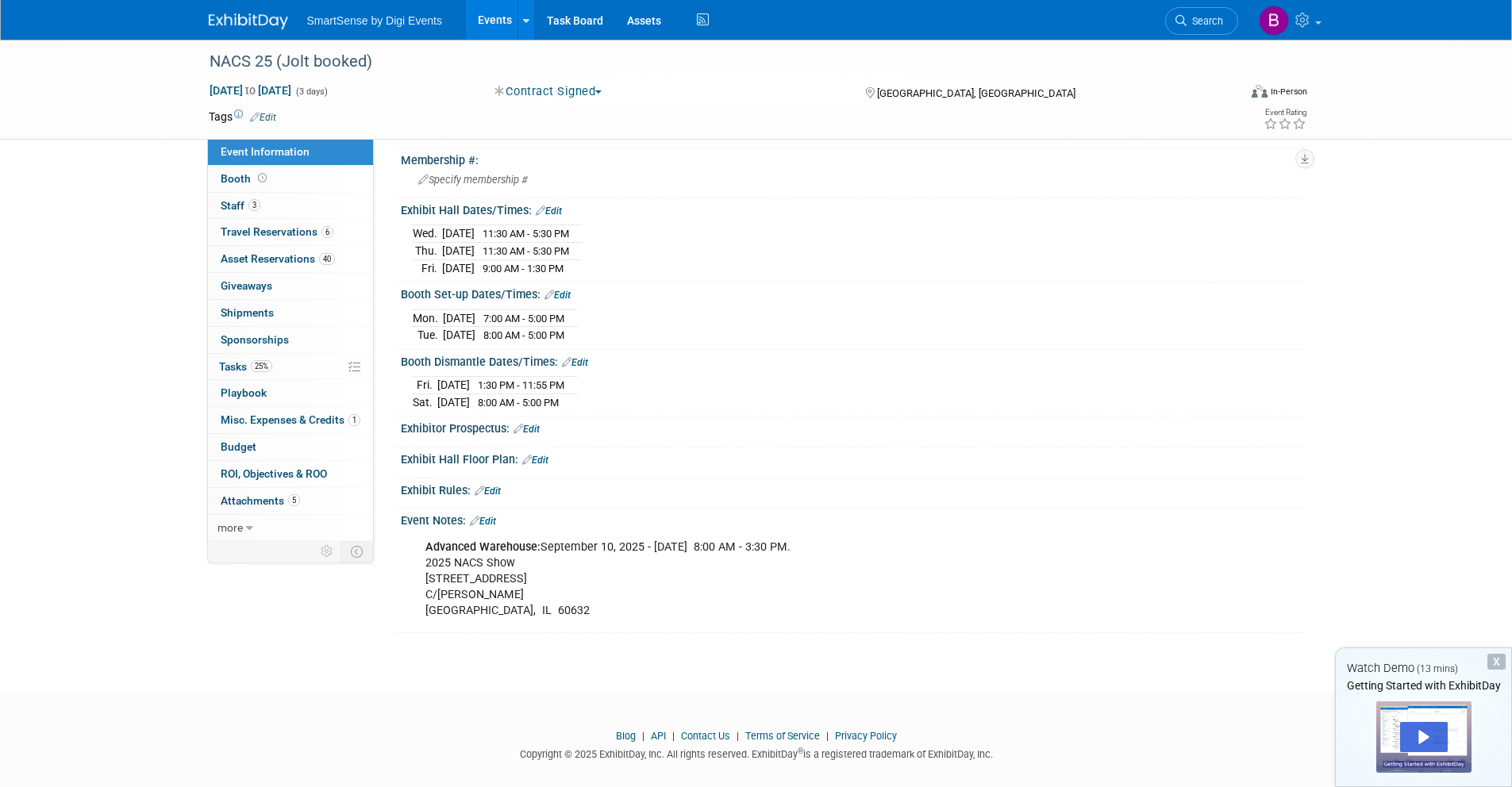
scroll to position [898, 0]
click at [296, 184] on link "Booth" at bounding box center [290, 179] width 165 height 27
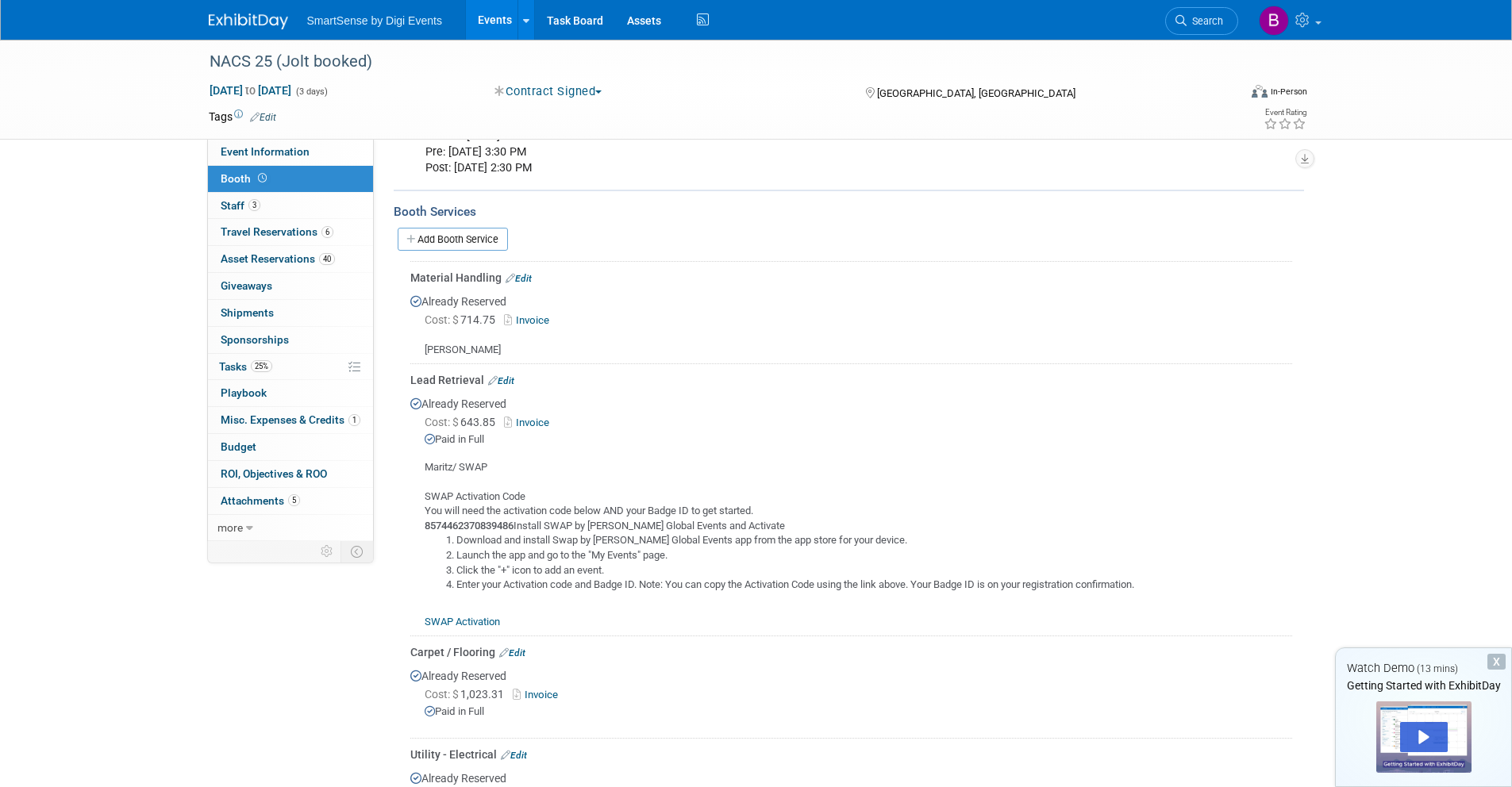
scroll to position [0, 0]
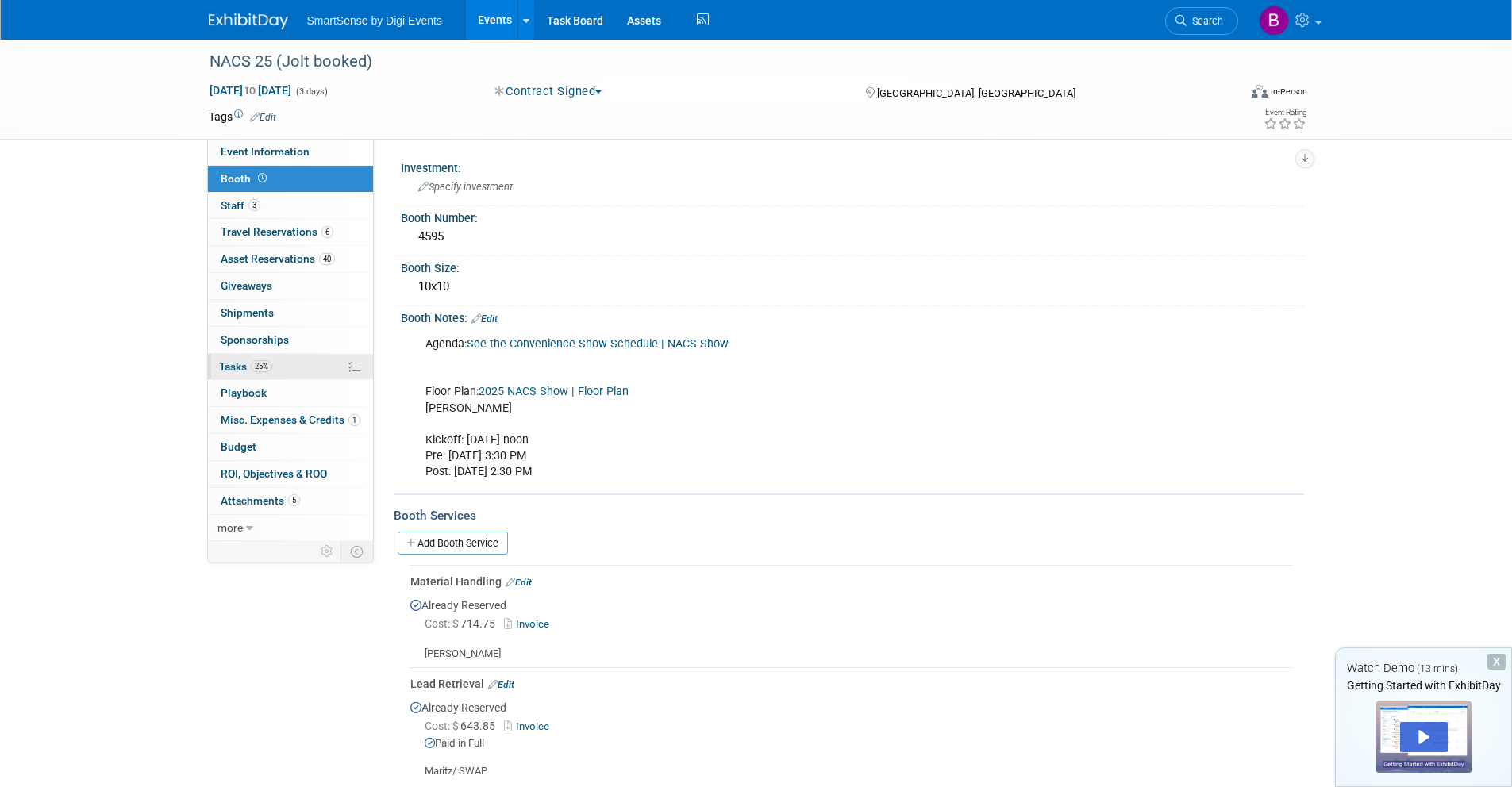
click at [300, 370] on link "25% Tasks 25%" at bounding box center [290, 367] width 165 height 27
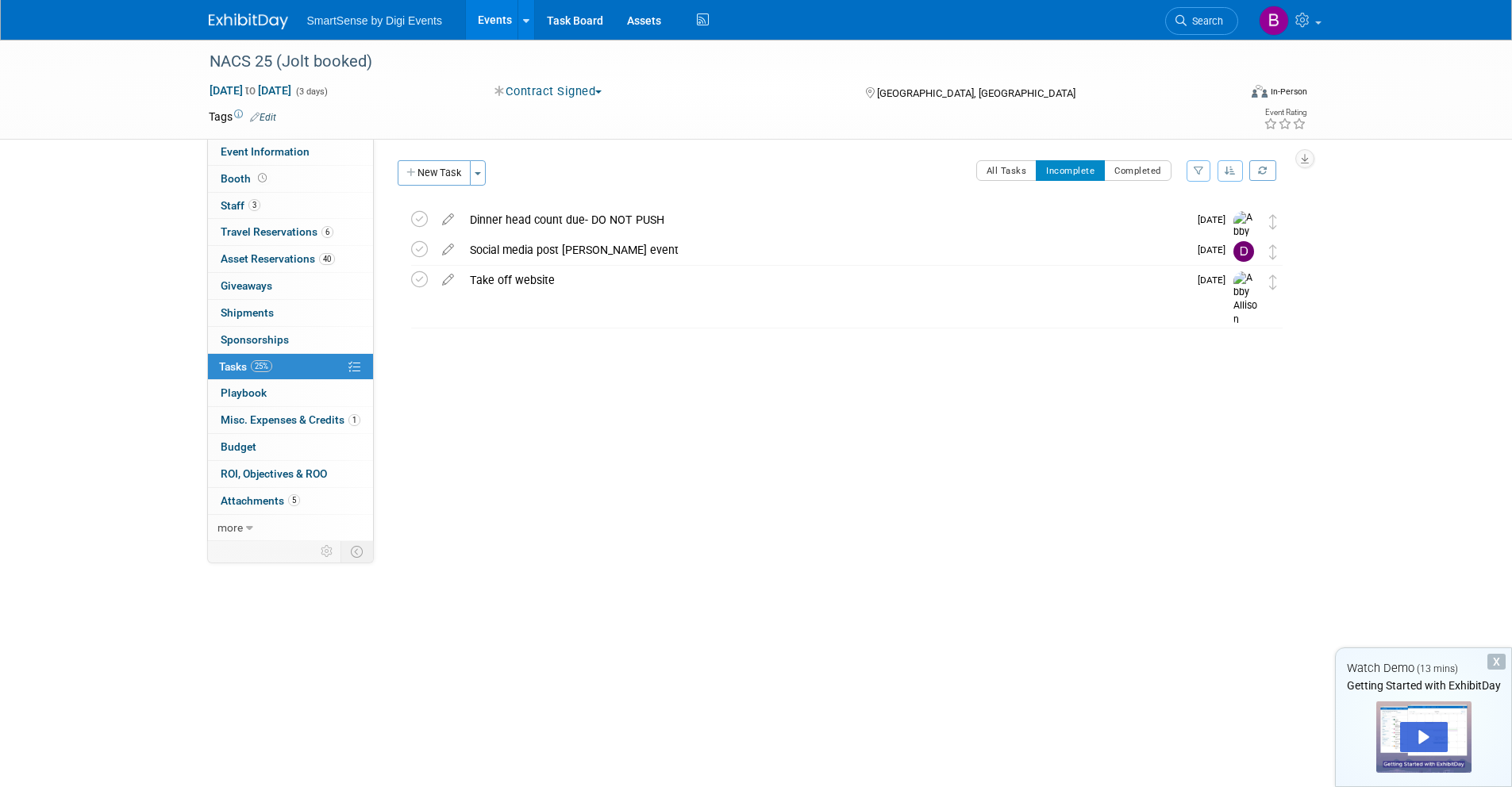
click at [251, 27] on img at bounding box center [248, 22] width 80 height 16
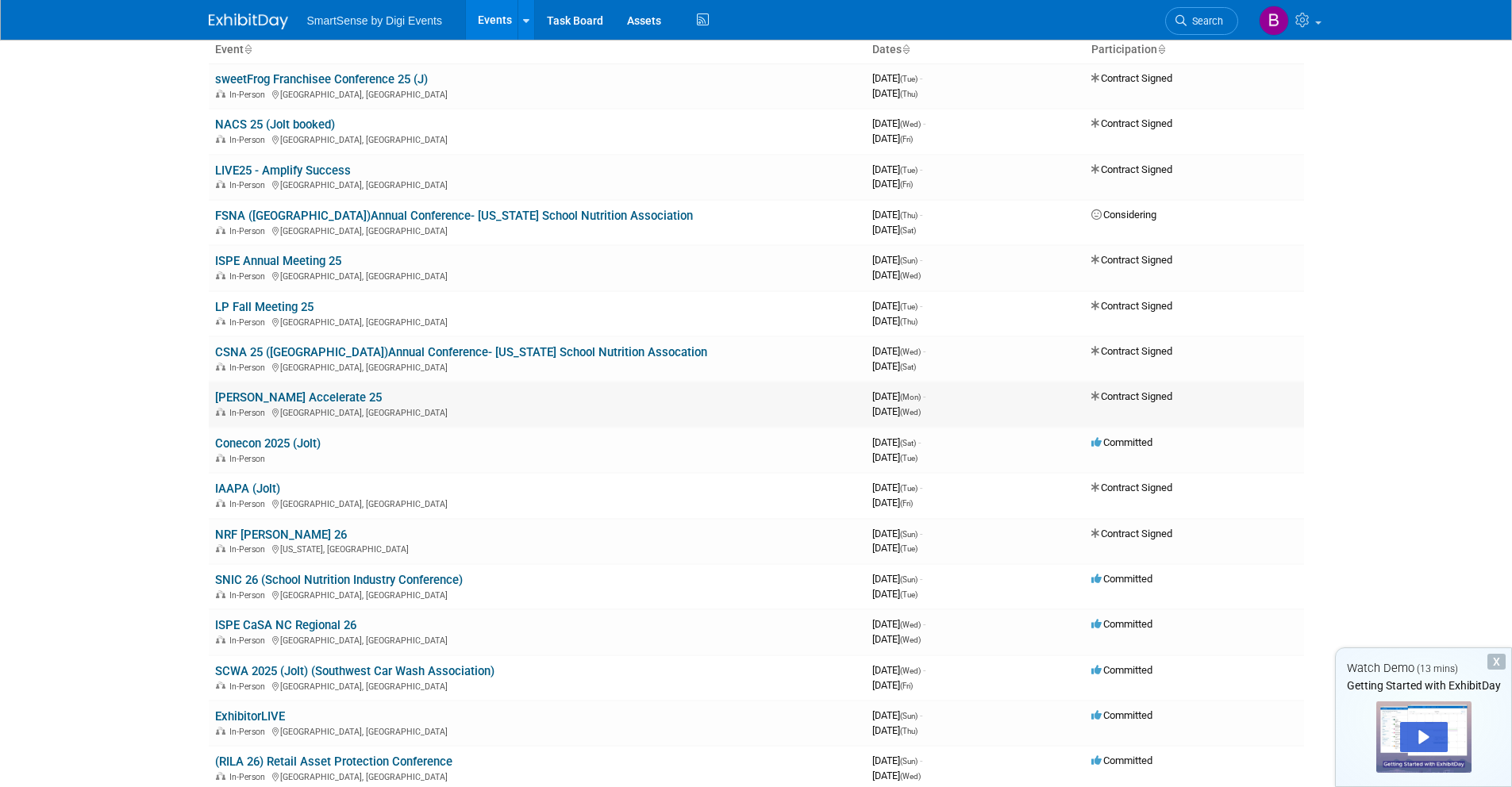
scroll to position [110, 0]
click at [273, 436] on link "Conecon 2025 (Jolt)" at bounding box center [267, 442] width 105 height 14
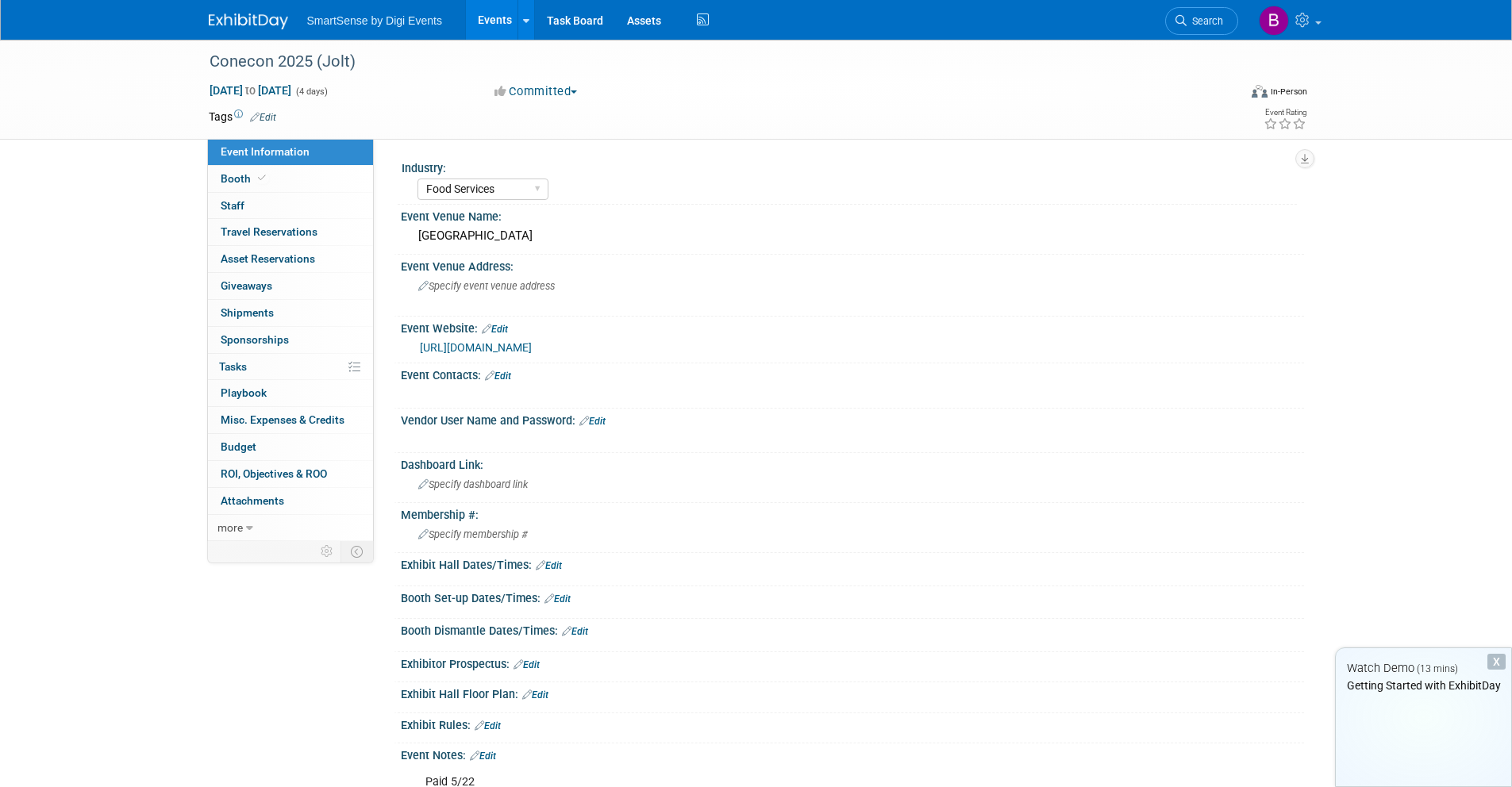
select select "Food Services"
click at [514, 350] on link "https://icecreamassociation.org/page/conecon" at bounding box center [476, 348] width 112 height 13
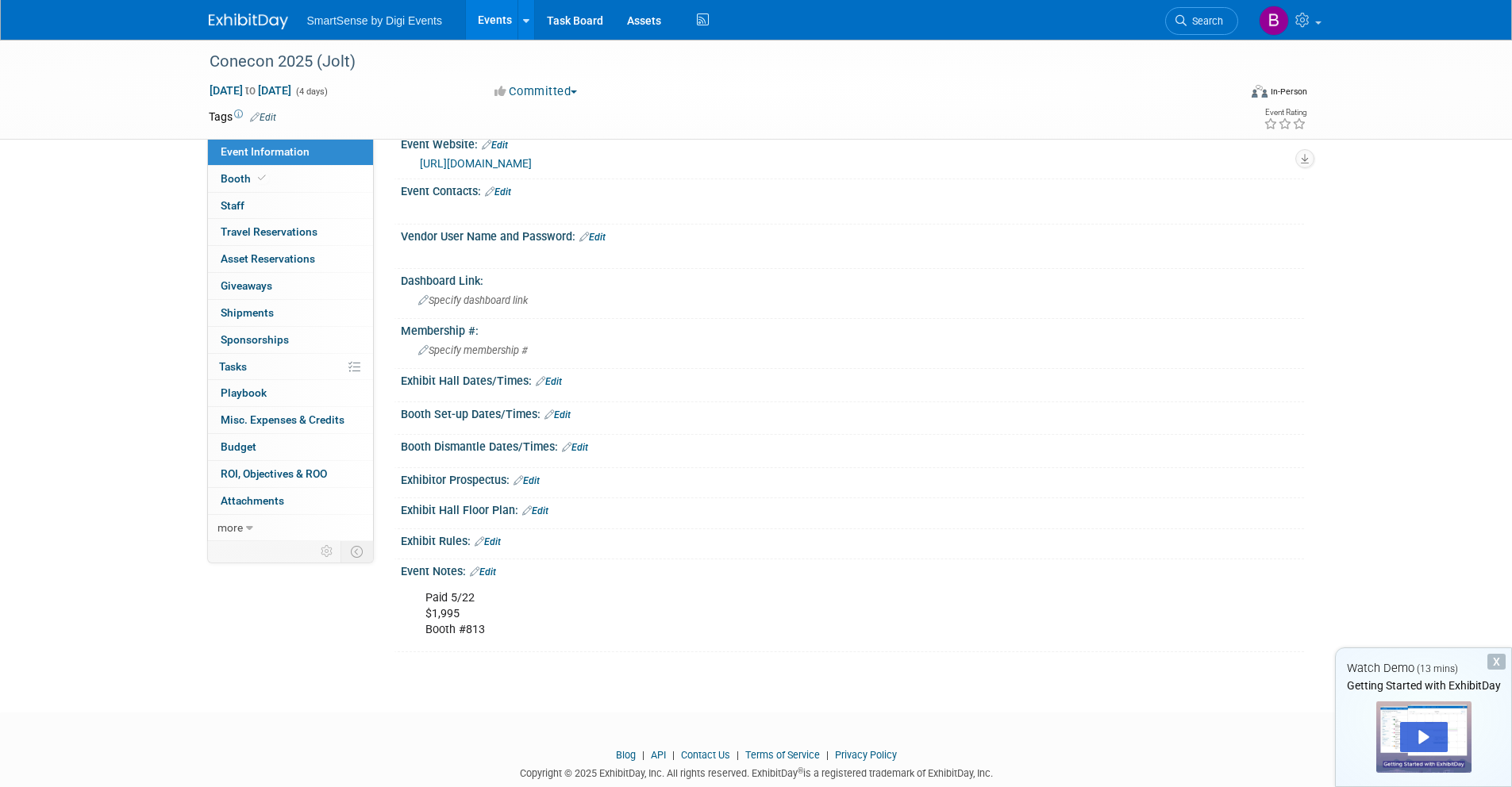
scroll to position [195, 0]
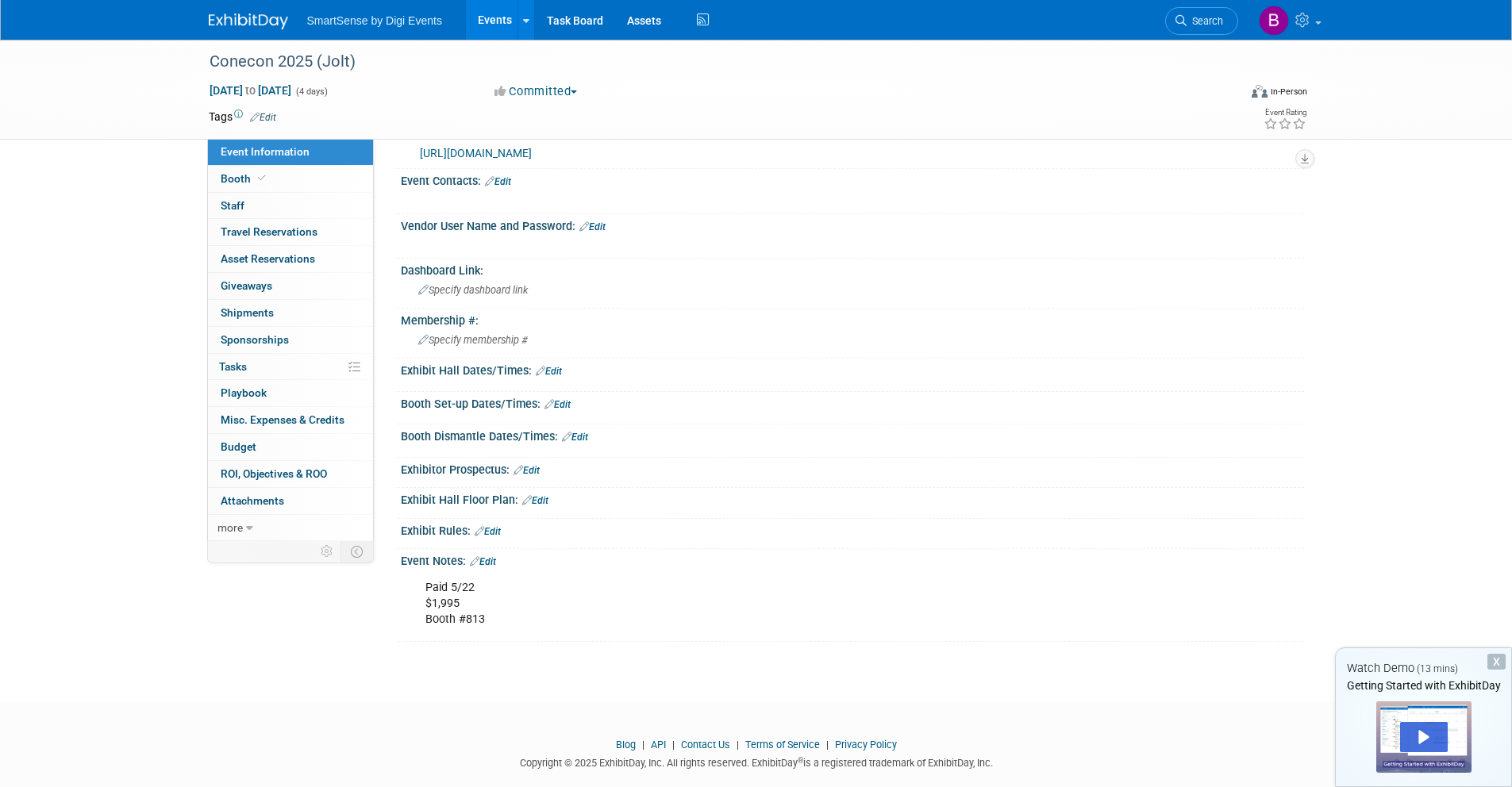
click at [540, 498] on link "Edit" at bounding box center [535, 501] width 27 height 11
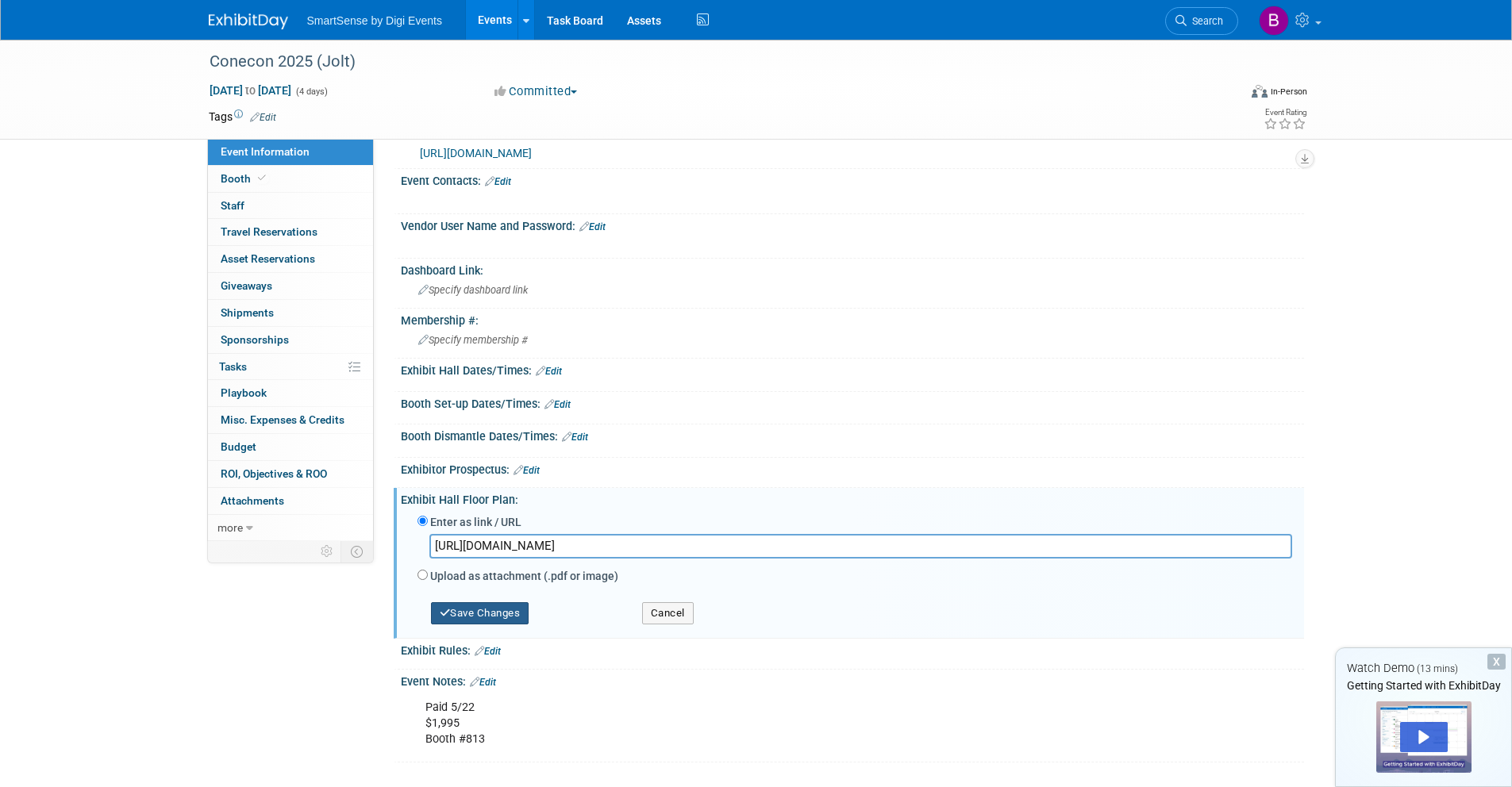
type input "[URL][DOMAIN_NAME]"
click at [469, 612] on button "Save Changes" at bounding box center [480, 613] width 98 height 23
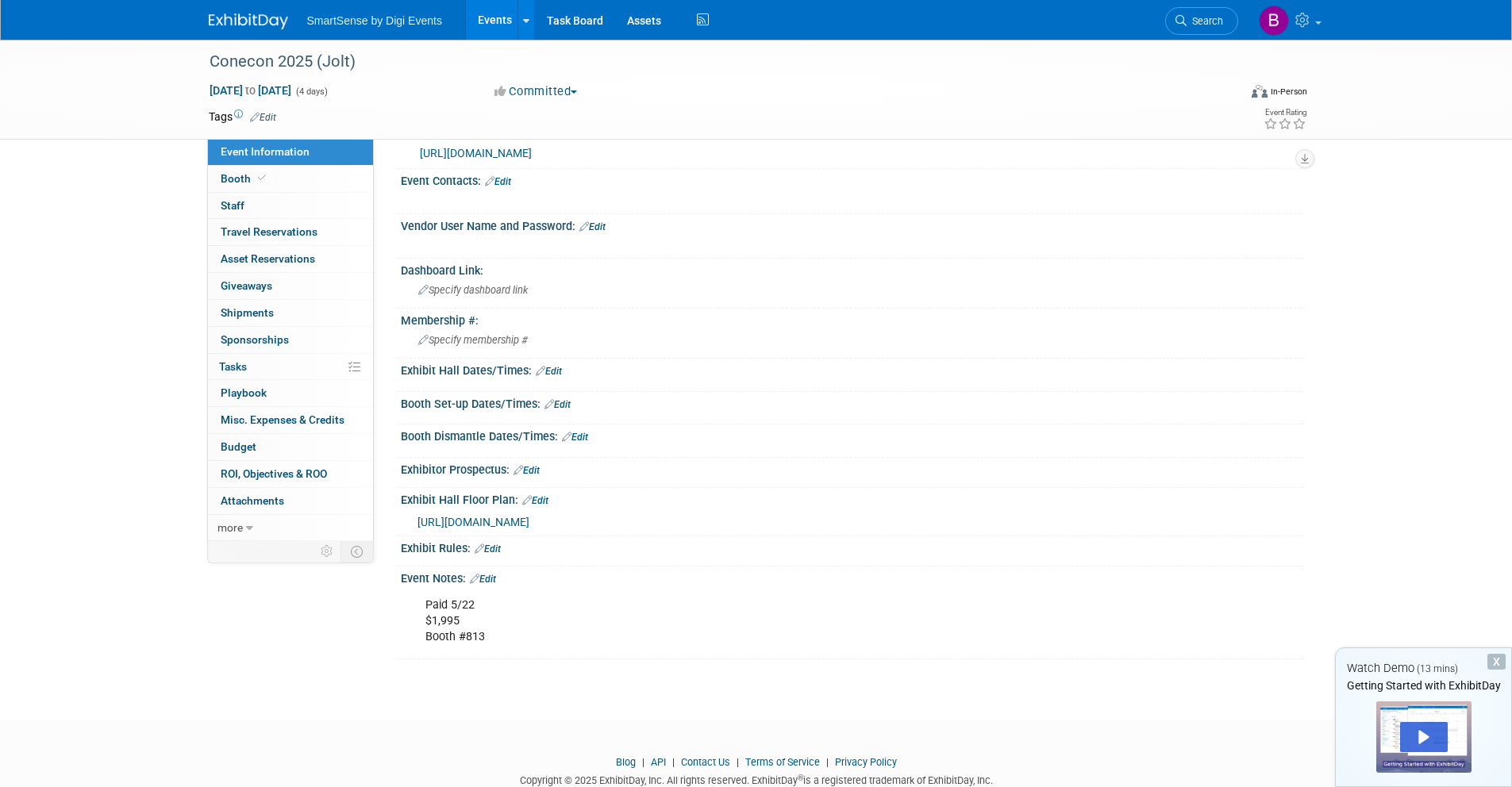
click at [562, 375] on link "Edit" at bounding box center [548, 371] width 27 height 11
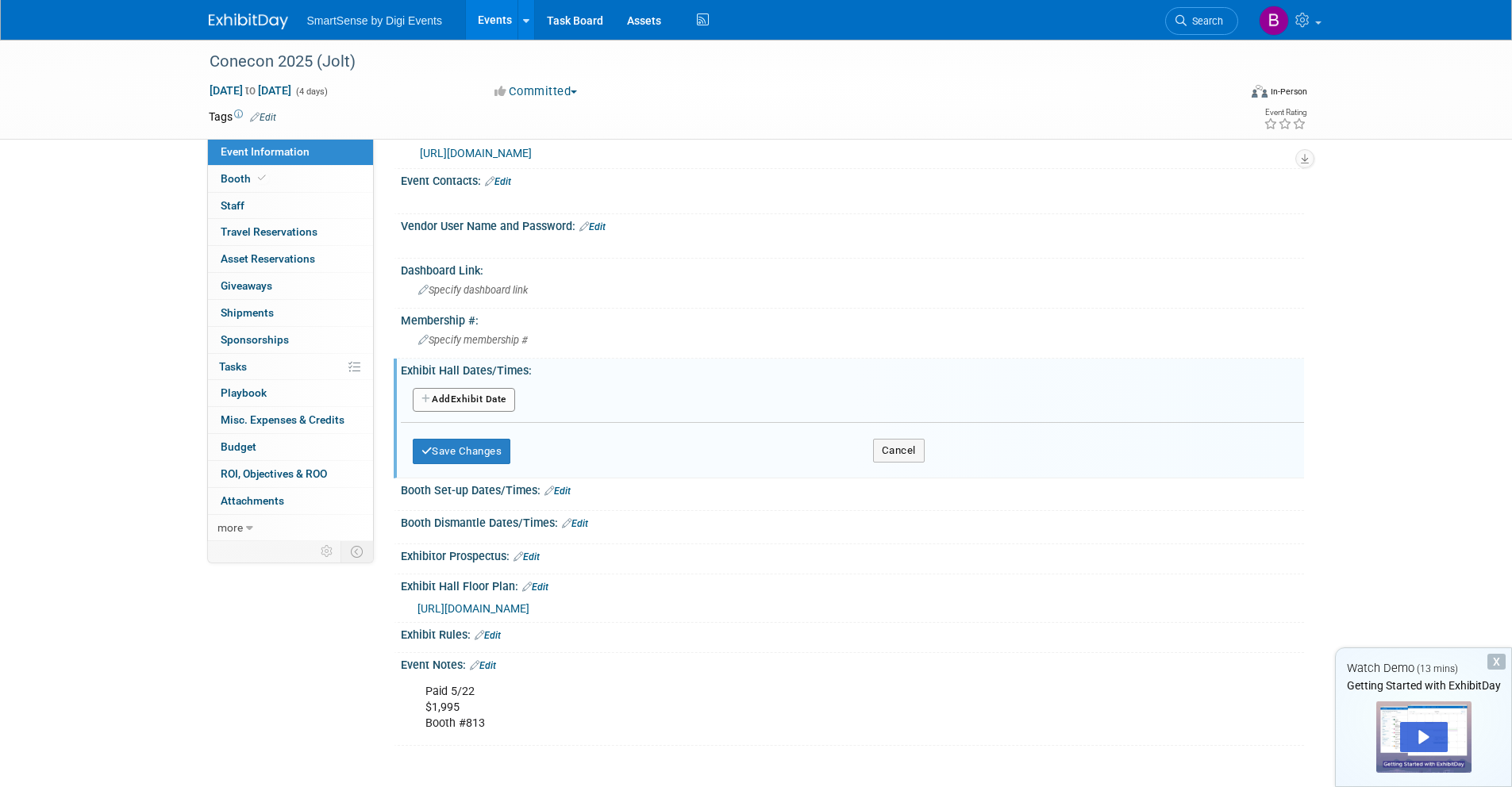
click at [464, 396] on button "Add Another Exhibit Date" at bounding box center [464, 400] width 102 height 24
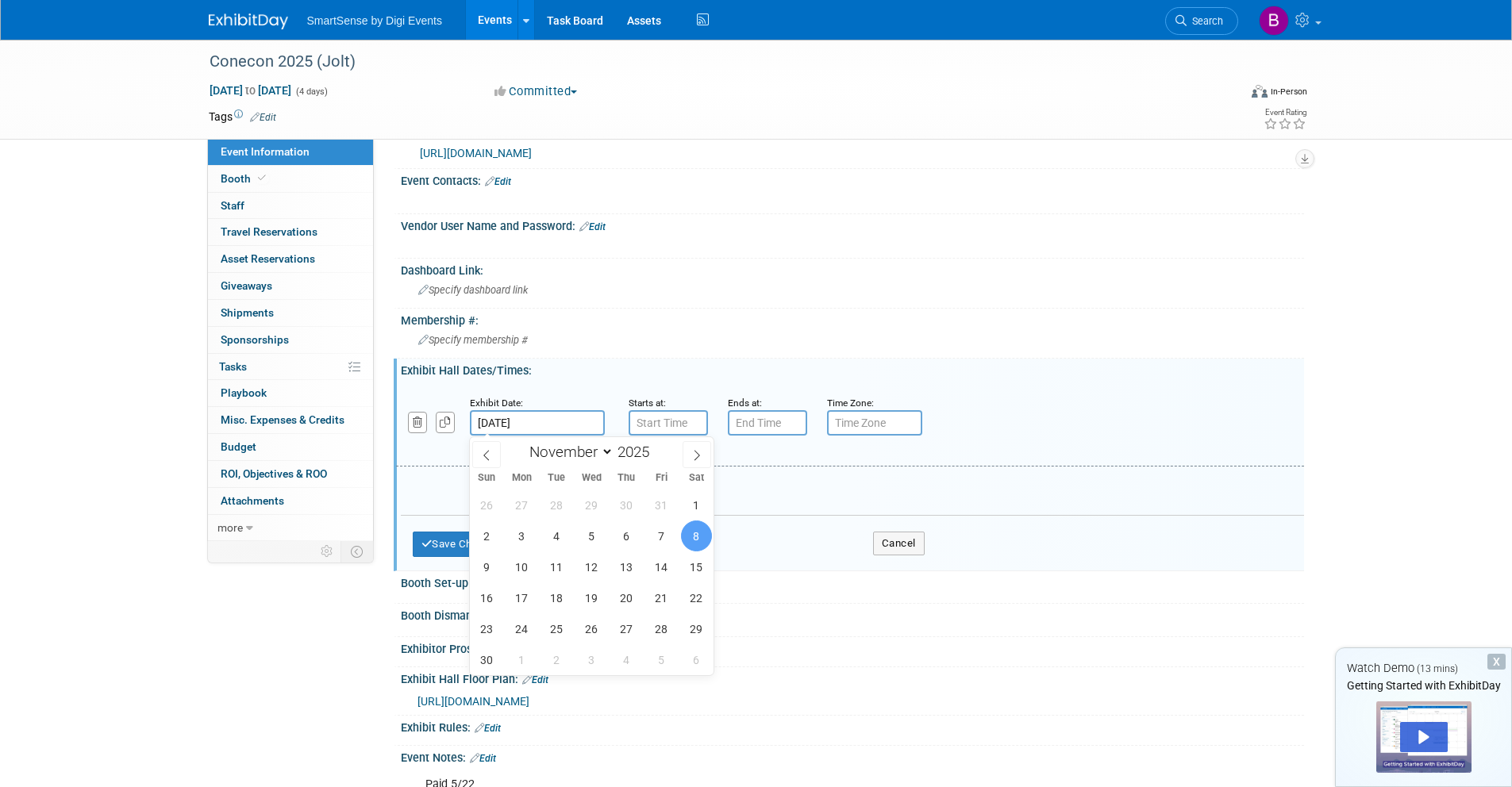
click at [527, 420] on input "Nov 8, 2025" at bounding box center [538, 423] width 135 height 26
click at [479, 566] on span "9" at bounding box center [487, 567] width 31 height 31
type input "Nov 9, 2025"
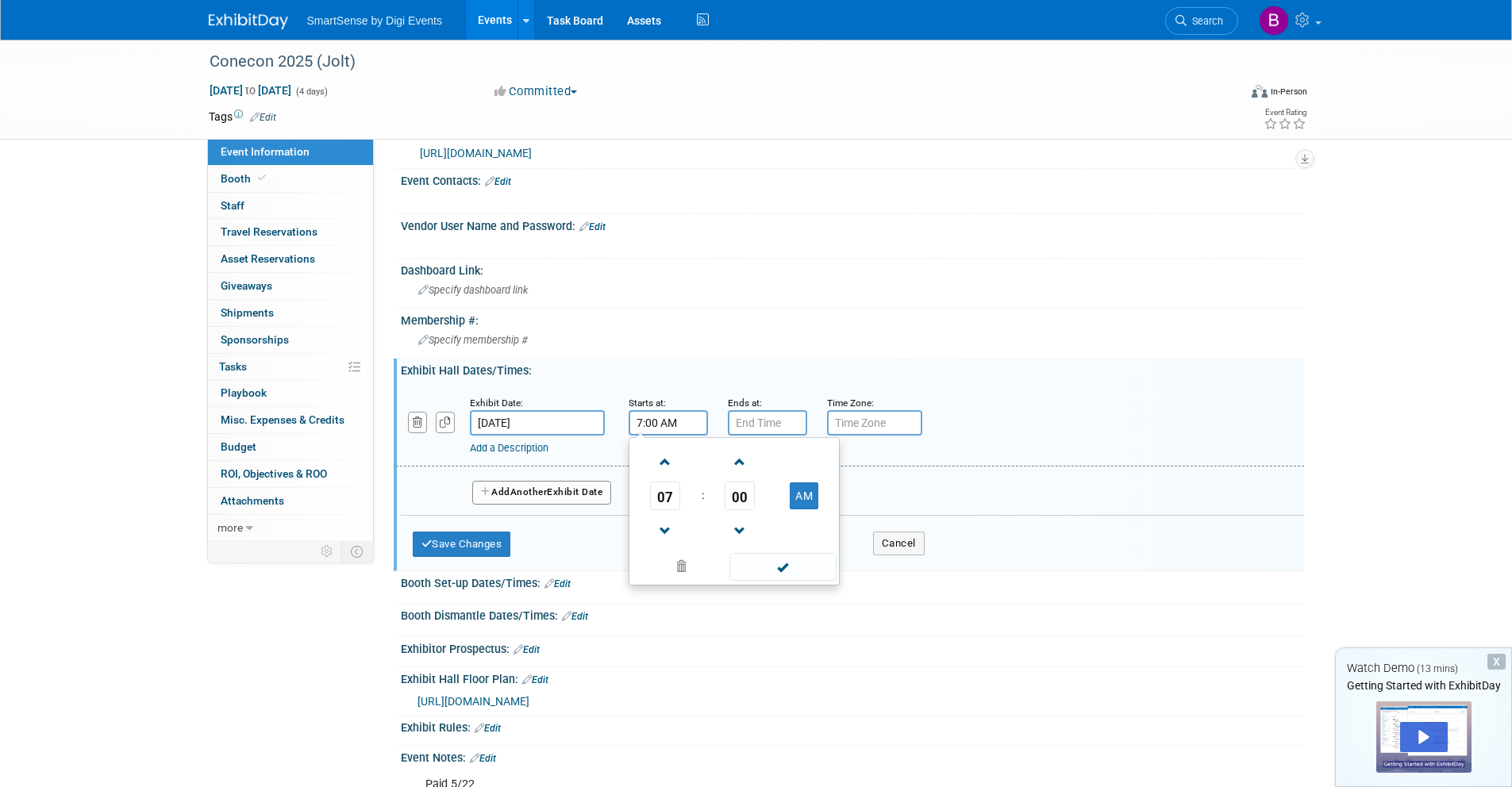
click at [654, 418] on input "7:00 AM" at bounding box center [668, 423] width 80 height 26
click at [664, 466] on span at bounding box center [665, 462] width 28 height 28
type input "10:00 AM"
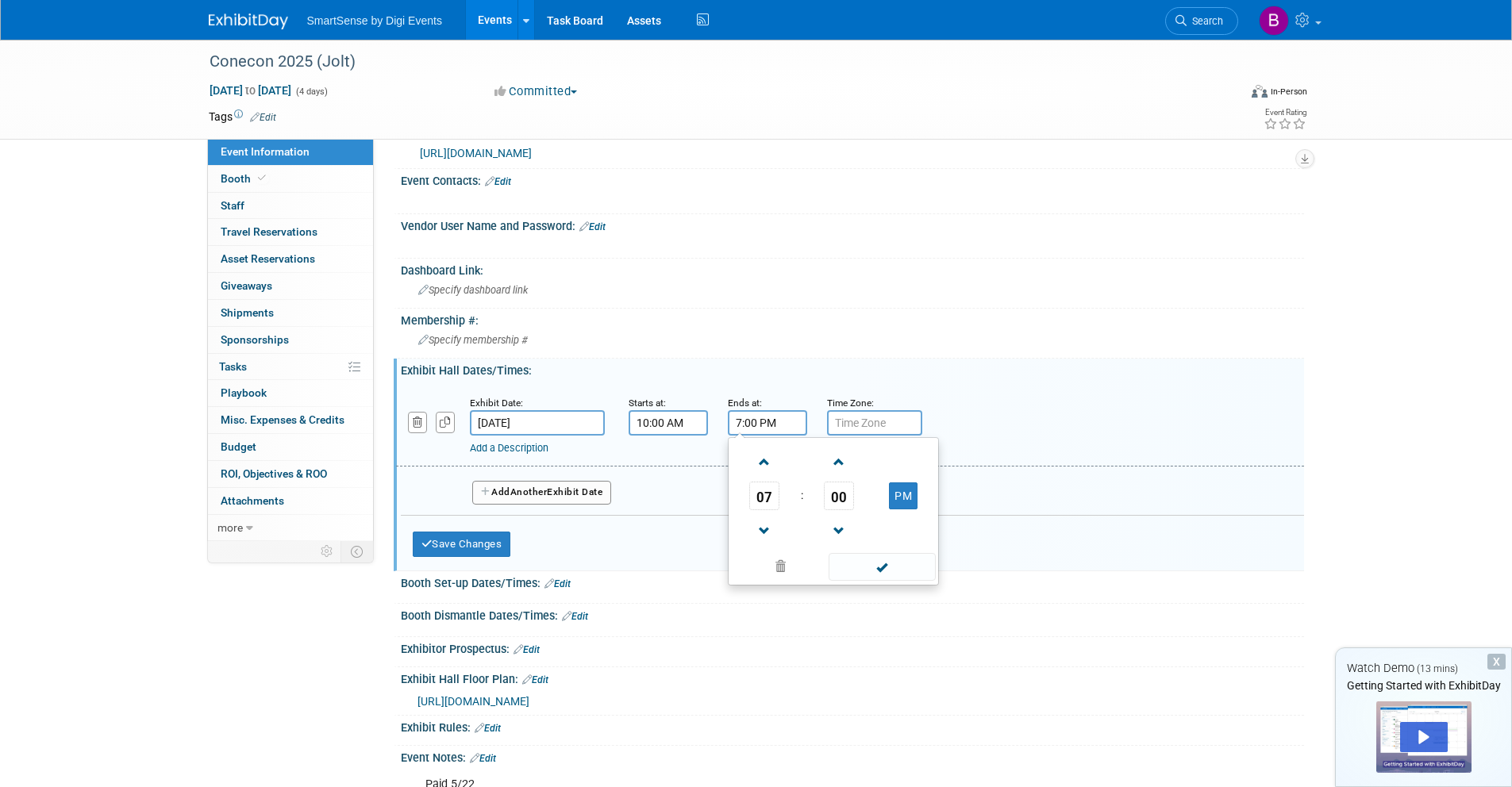
click at [781, 421] on input "7:00 PM" at bounding box center [767, 423] width 80 height 26
click at [759, 528] on span at bounding box center [765, 531] width 28 height 28
type input "5:00 PM"
click at [865, 564] on span at bounding box center [882, 567] width 107 height 28
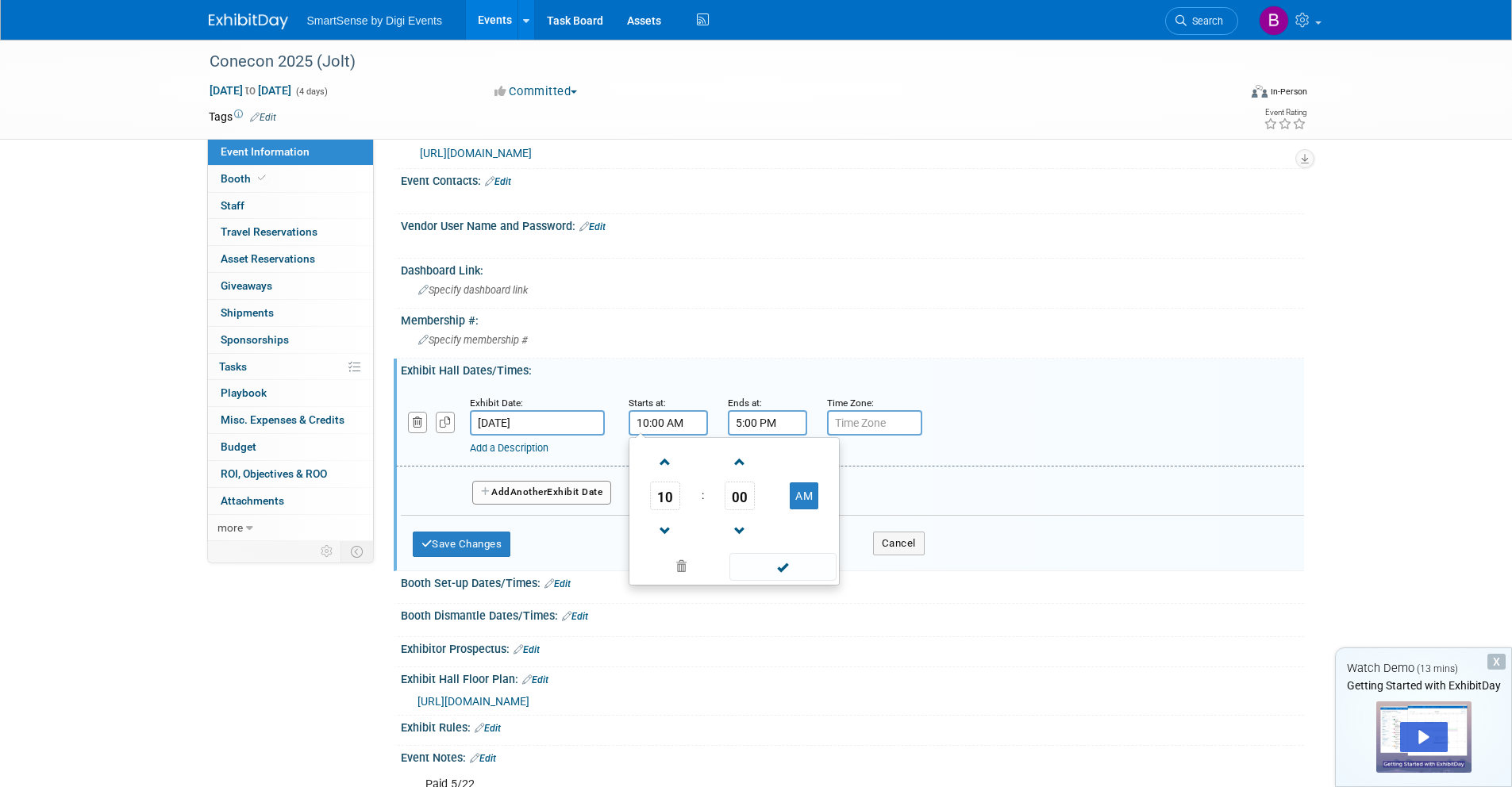
click at [663, 428] on input "10:00 AM" at bounding box center [668, 423] width 80 height 26
click at [665, 526] on span at bounding box center [665, 531] width 28 height 28
type input "9:00 AM"
click at [808, 561] on span at bounding box center [783, 567] width 107 height 28
click at [576, 487] on button "Add Another Exhibit Date" at bounding box center [543, 492] width 140 height 24
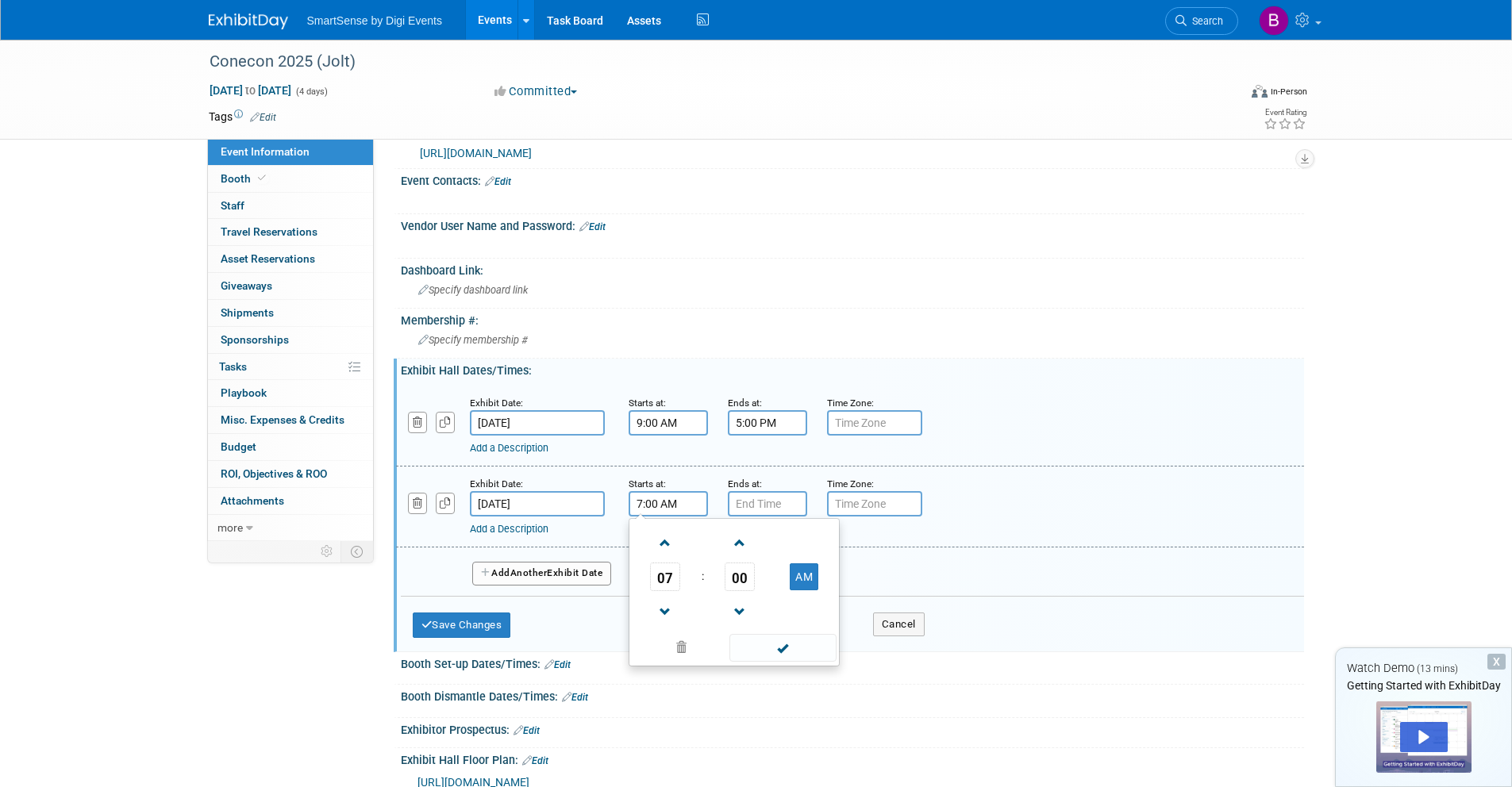
click at [667, 511] on input "7:00 AM" at bounding box center [668, 504] width 80 height 26
click at [663, 549] on span at bounding box center [665, 543] width 28 height 28
type input "9:00 AM"
drag, startPoint x: 748, startPoint y: 508, endPoint x: 745, endPoint y: 566, distance: 58.1
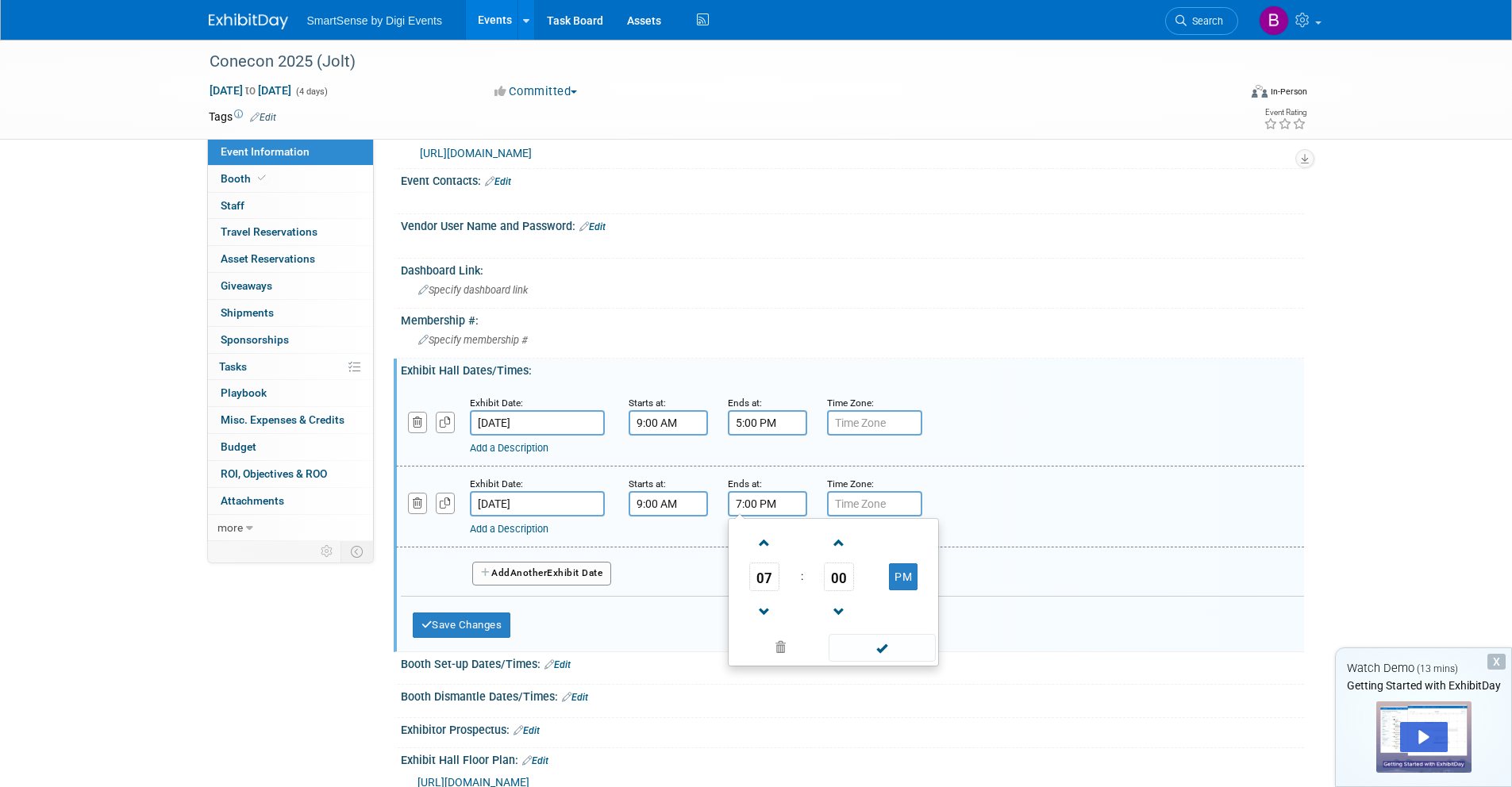
click at [748, 510] on input "7:00 PM" at bounding box center [767, 504] width 80 height 26
click at [757, 602] on span at bounding box center [765, 612] width 28 height 28
click at [758, 602] on span at bounding box center [765, 612] width 28 height 28
type input "5:00 PM"
click at [558, 571] on button "Add Another Exhibit Date" at bounding box center [543, 574] width 140 height 24
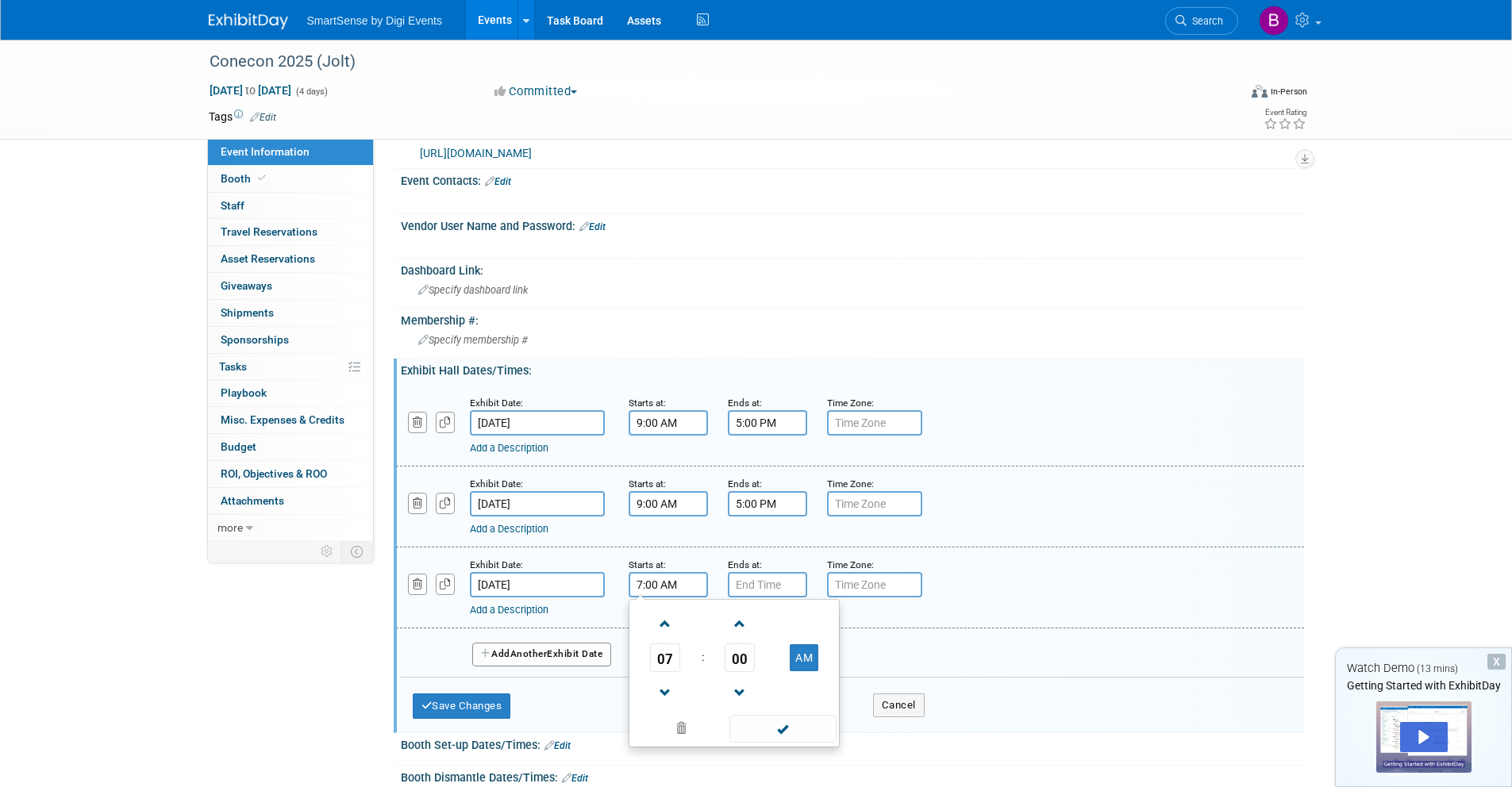
click at [662, 579] on input "7:00 AM" at bounding box center [668, 585] width 80 height 26
click at [658, 612] on span at bounding box center [665, 624] width 28 height 28
type input "9:00 AM"
click at [751, 587] on input "7:00 PM" at bounding box center [767, 585] width 80 height 26
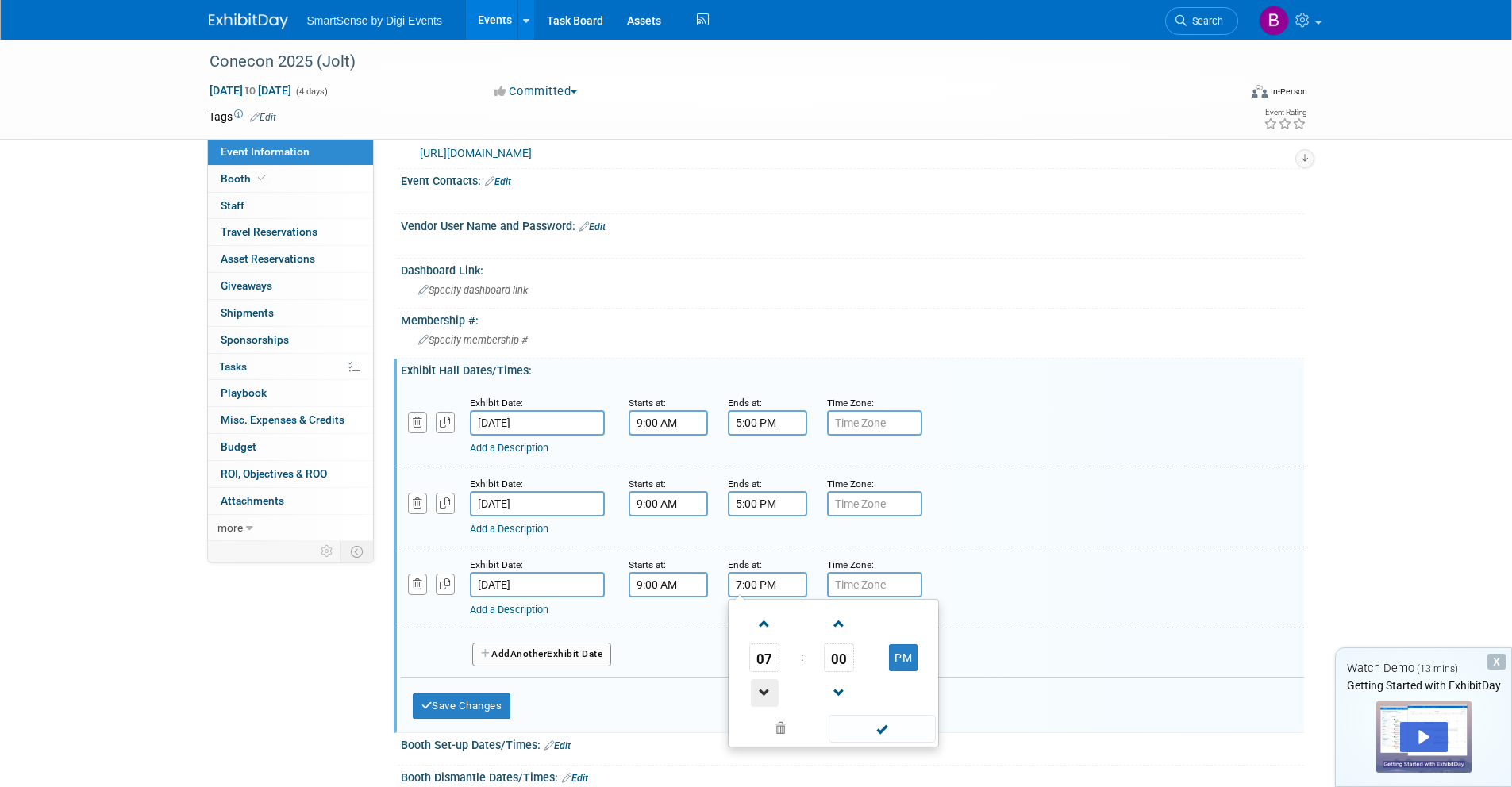
click at [768, 680] on span at bounding box center [765, 693] width 28 height 28
click at [759, 628] on span at bounding box center [765, 624] width 28 height 28
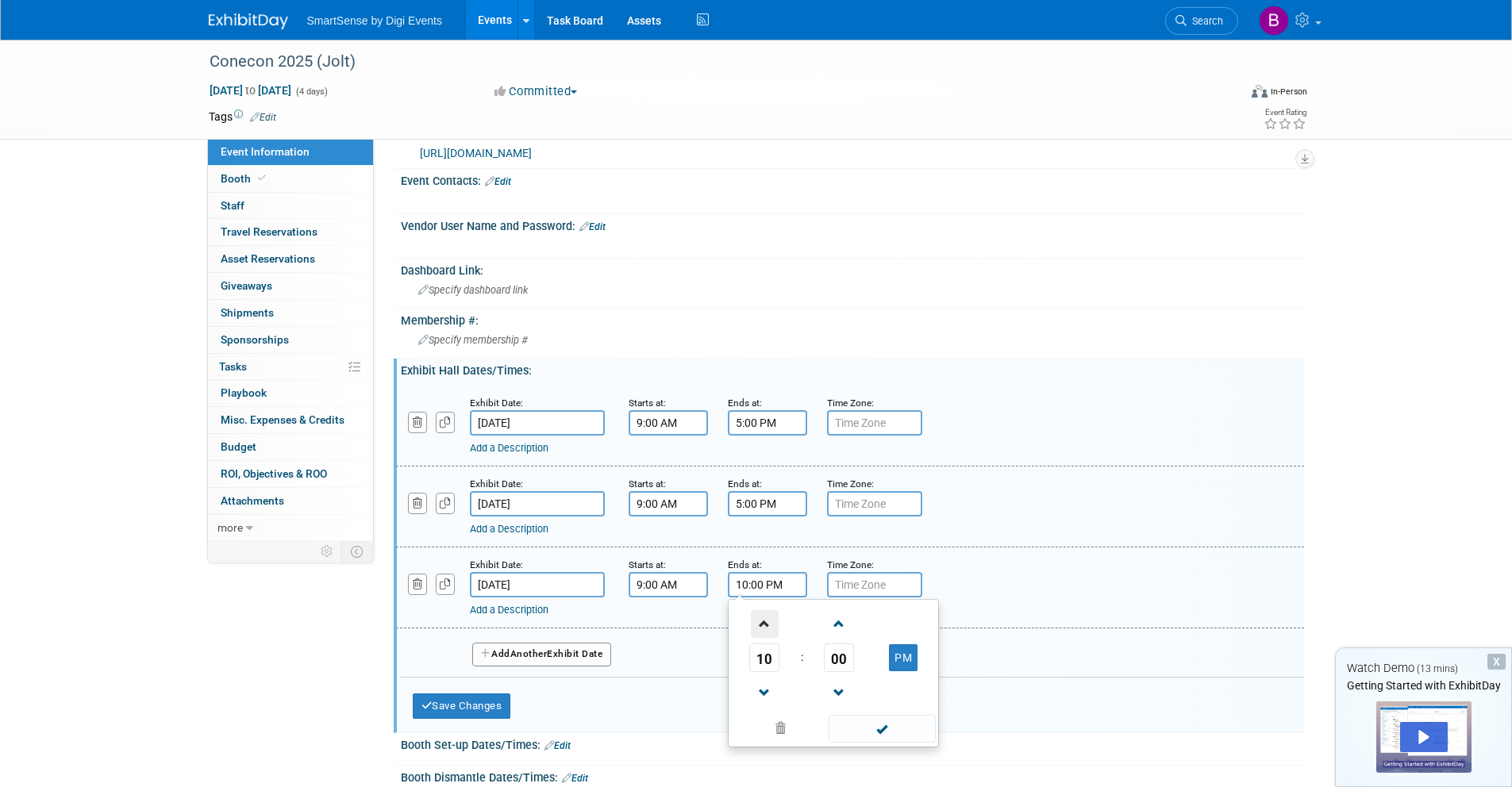
click at [759, 628] on span at bounding box center [765, 624] width 28 height 28
click at [895, 658] on button "AM" at bounding box center [903, 658] width 28 height 27
type input "12:00 PM"
click at [886, 734] on span at bounding box center [882, 728] width 107 height 28
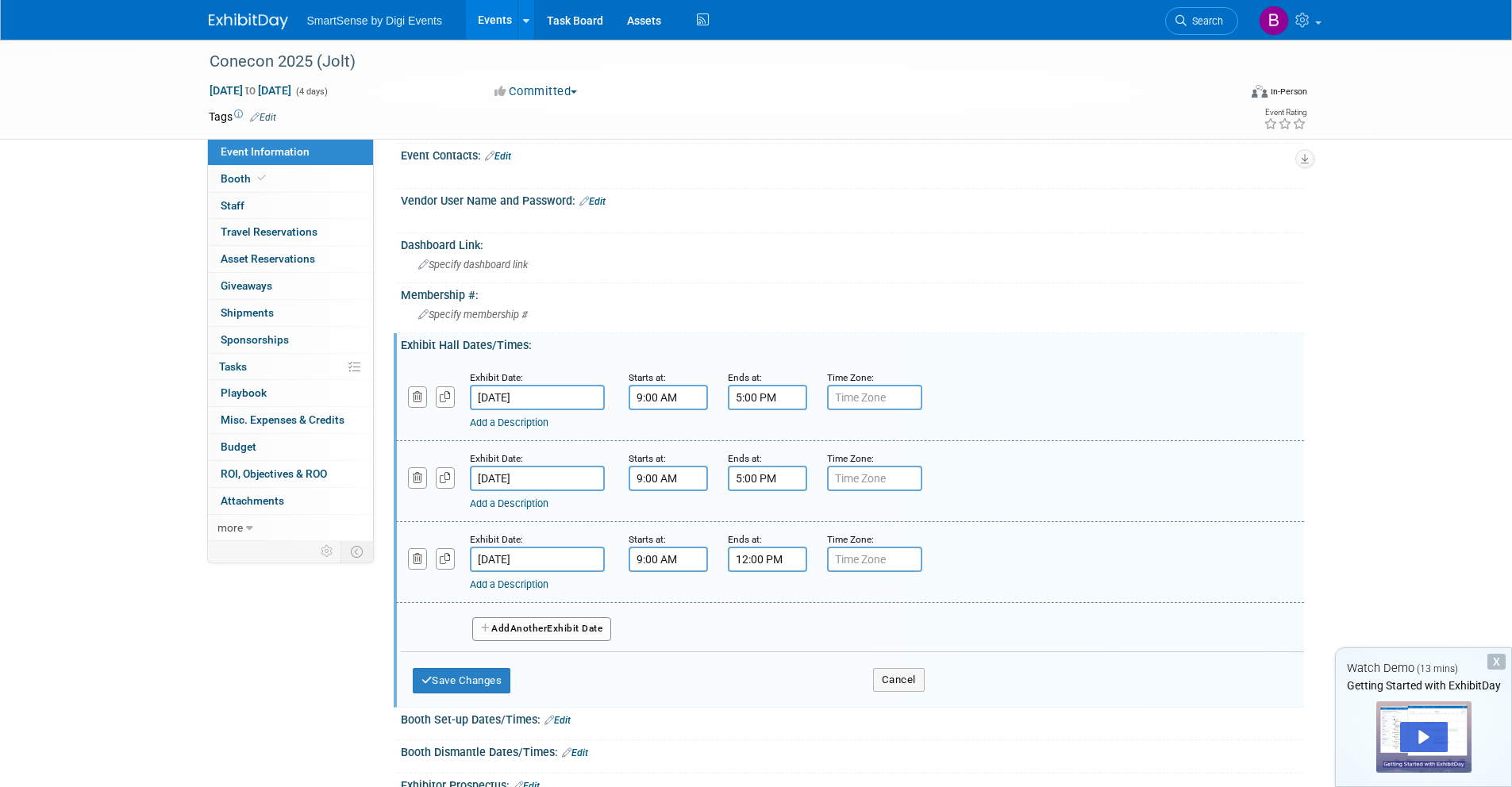
scroll to position [241, 0]
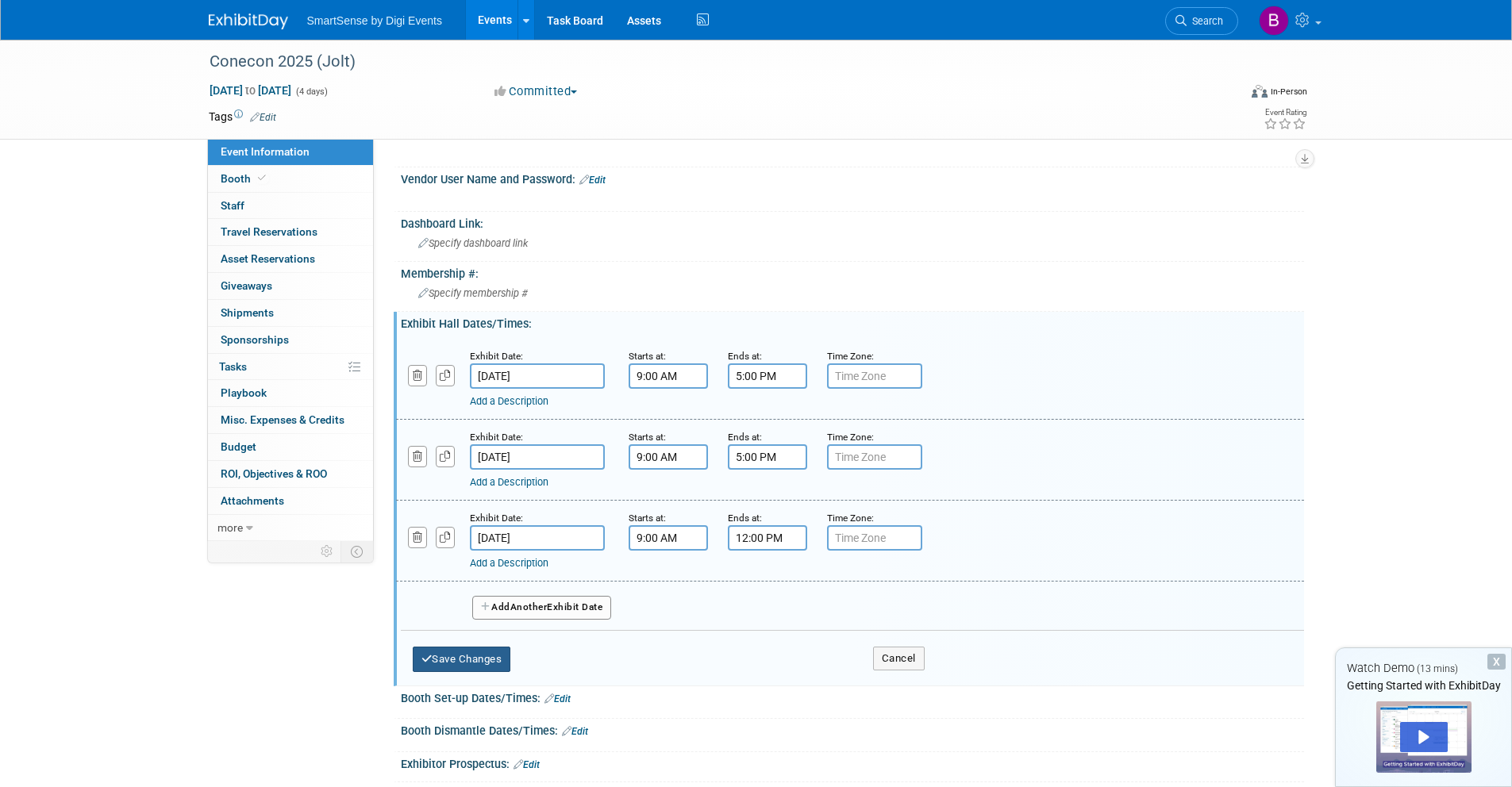
click at [480, 656] on button "Save Changes" at bounding box center [462, 660] width 98 height 26
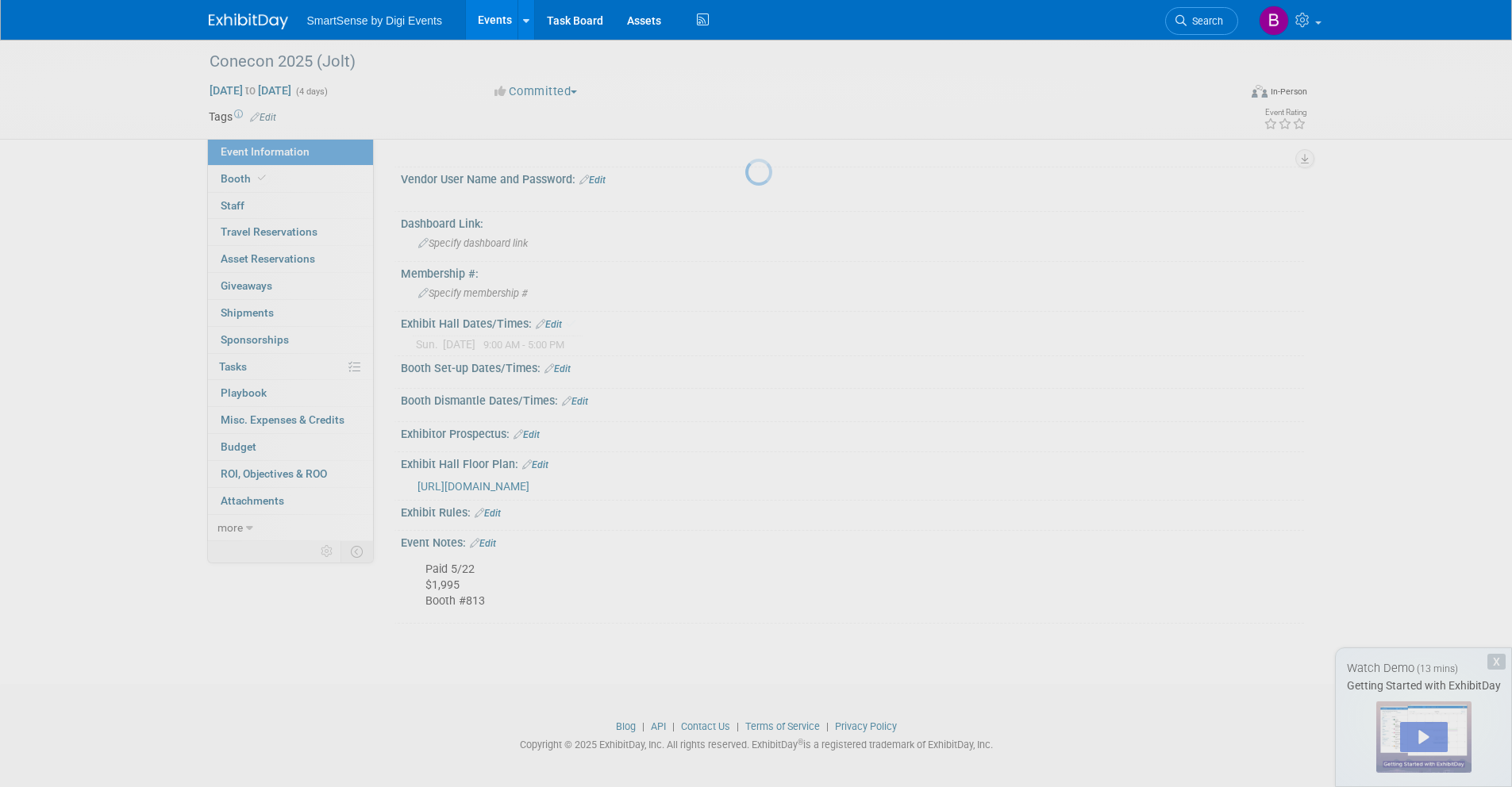
scroll to position [234, 0]
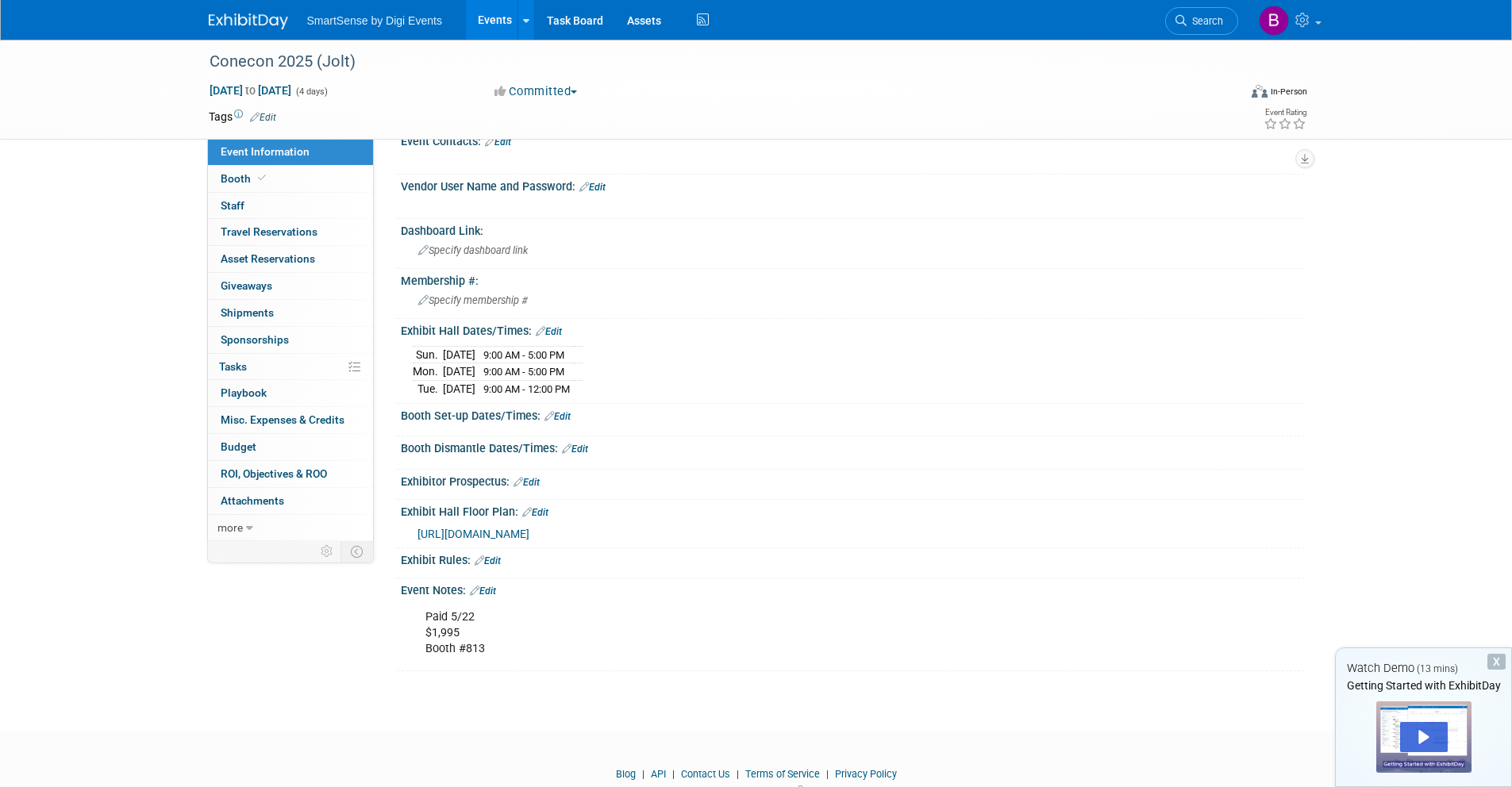
click at [531, 484] on link "Edit" at bounding box center [527, 483] width 27 height 11
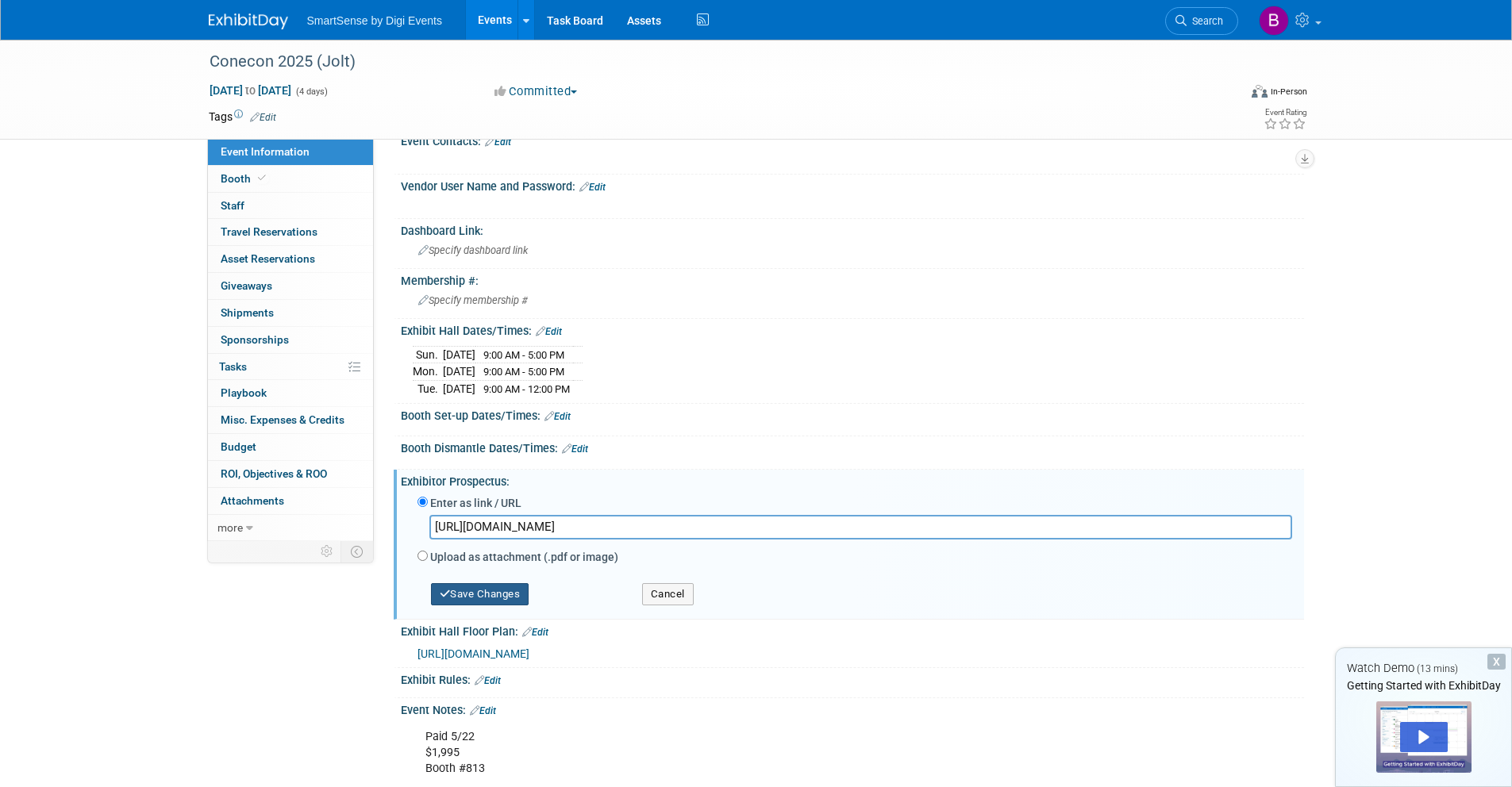
type input "https://icecreamassociation.org/page/conventionagenda"
click at [488, 596] on button "Save Changes" at bounding box center [480, 595] width 98 height 23
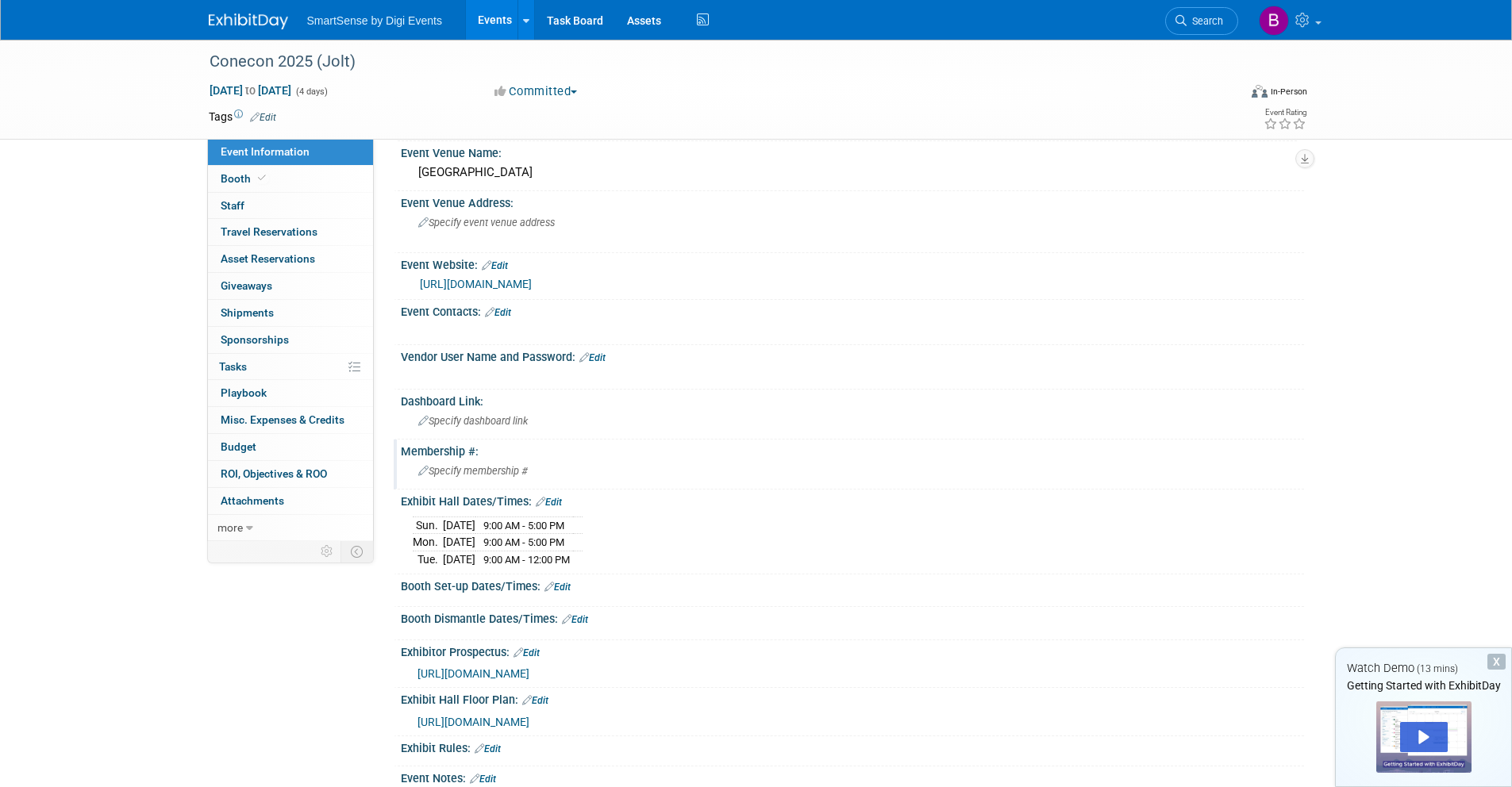
scroll to position [77, 0]
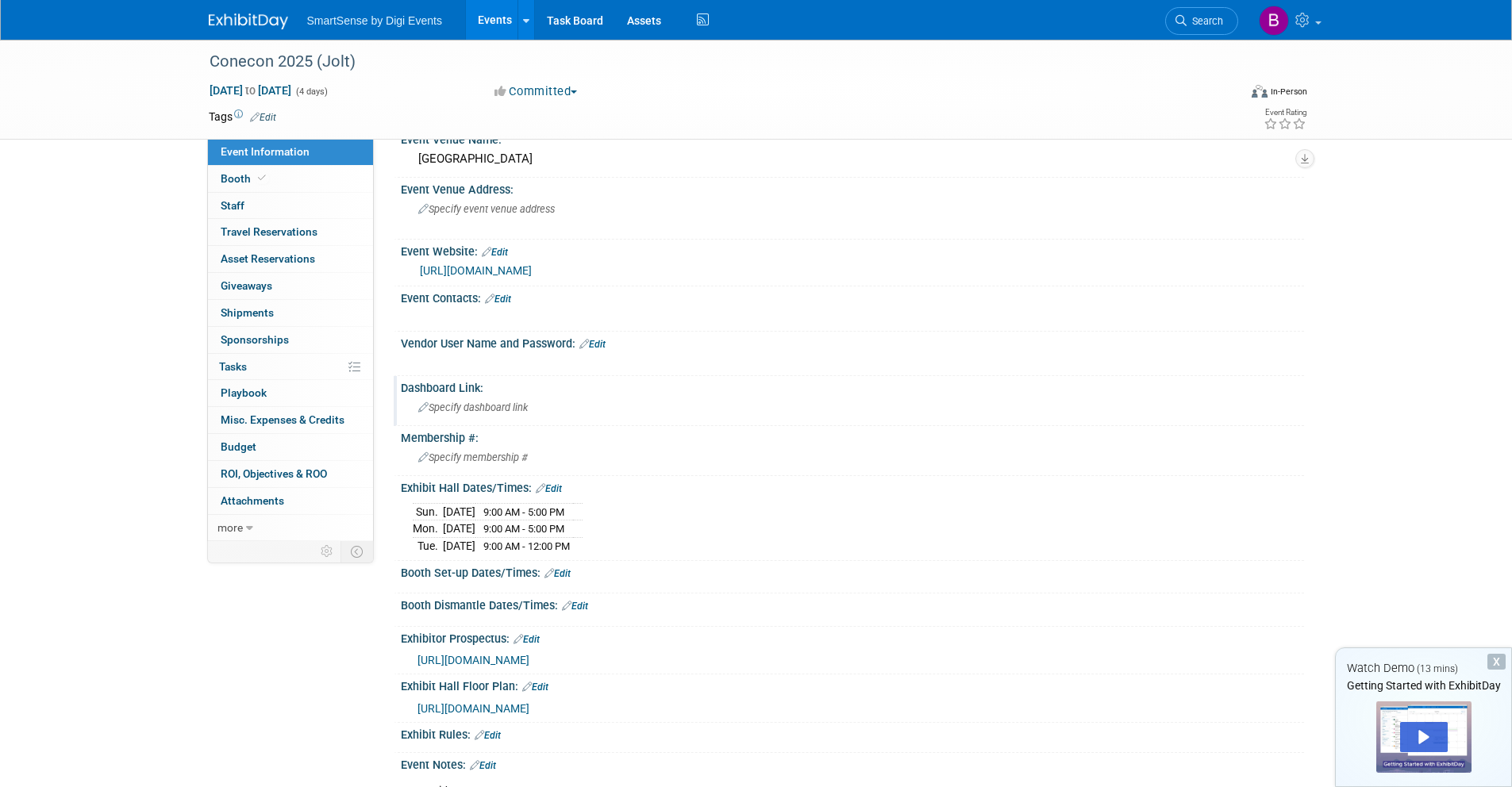
click at [523, 421] on div "Specify dashboard link" at bounding box center [853, 408] width 903 height 27
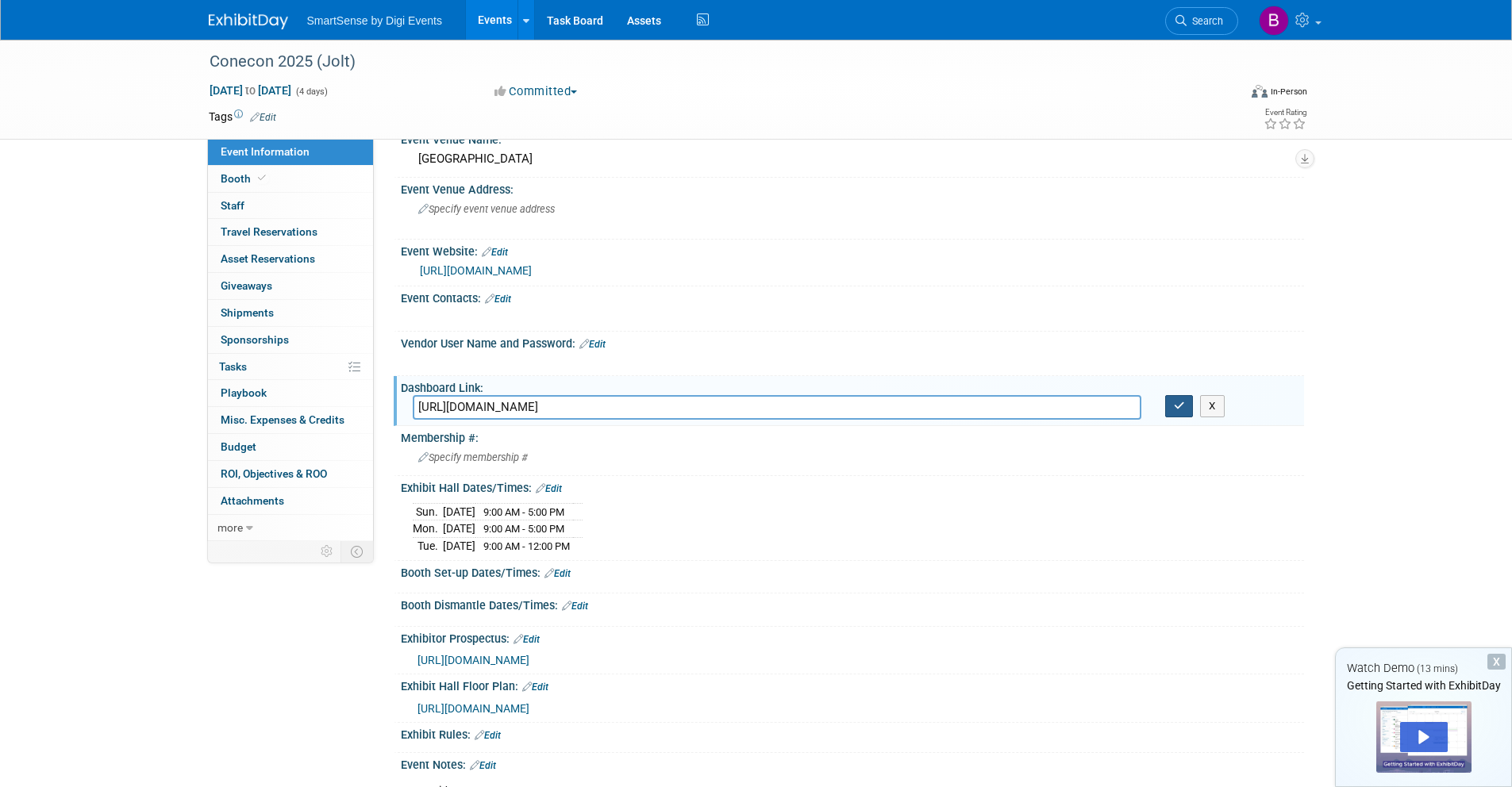
type input "https://icecreamassociation.org/page/exhibit_conecon25"
click at [1185, 404] on button "button" at bounding box center [1179, 406] width 28 height 23
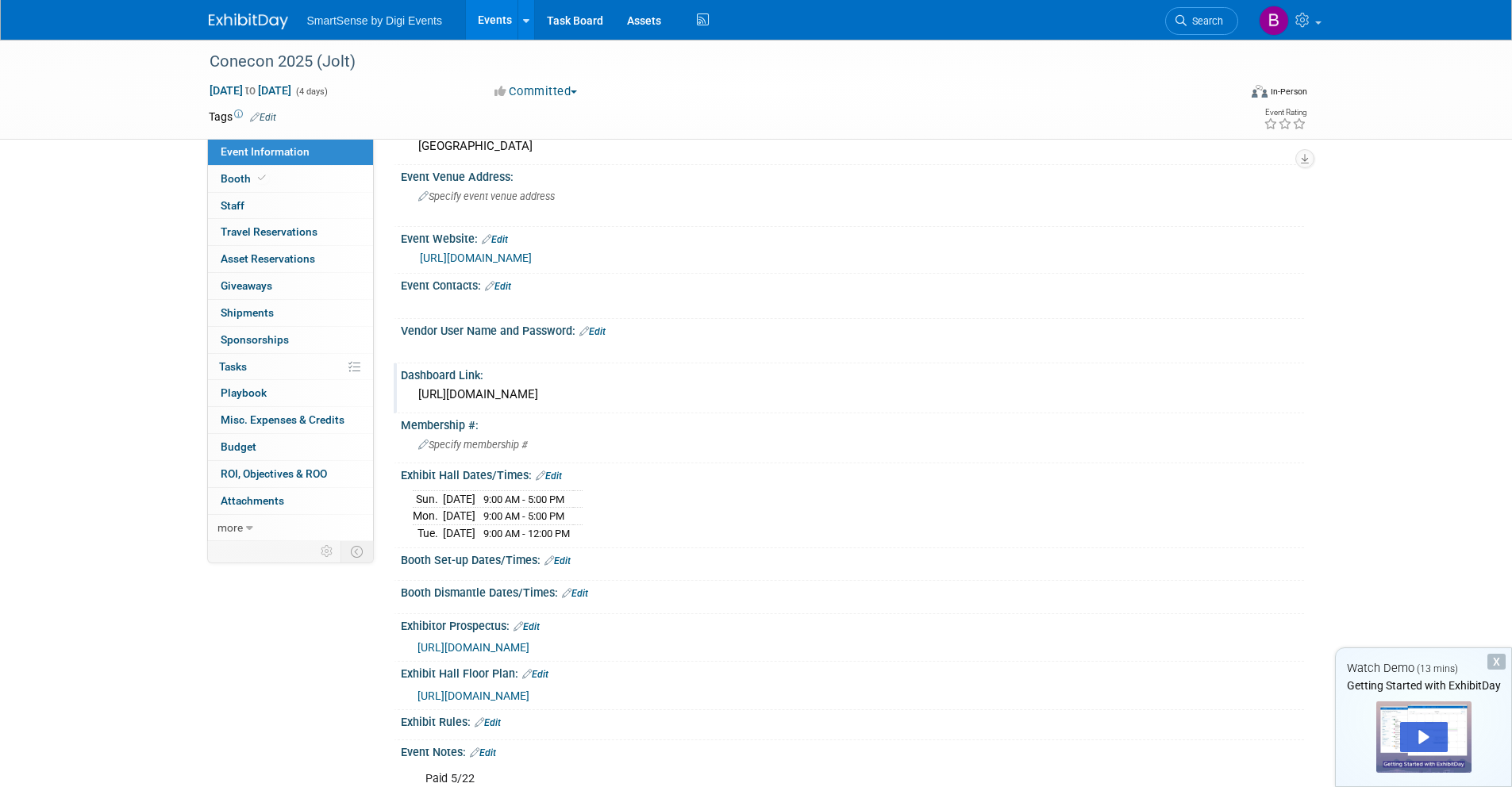
scroll to position [105, 0]
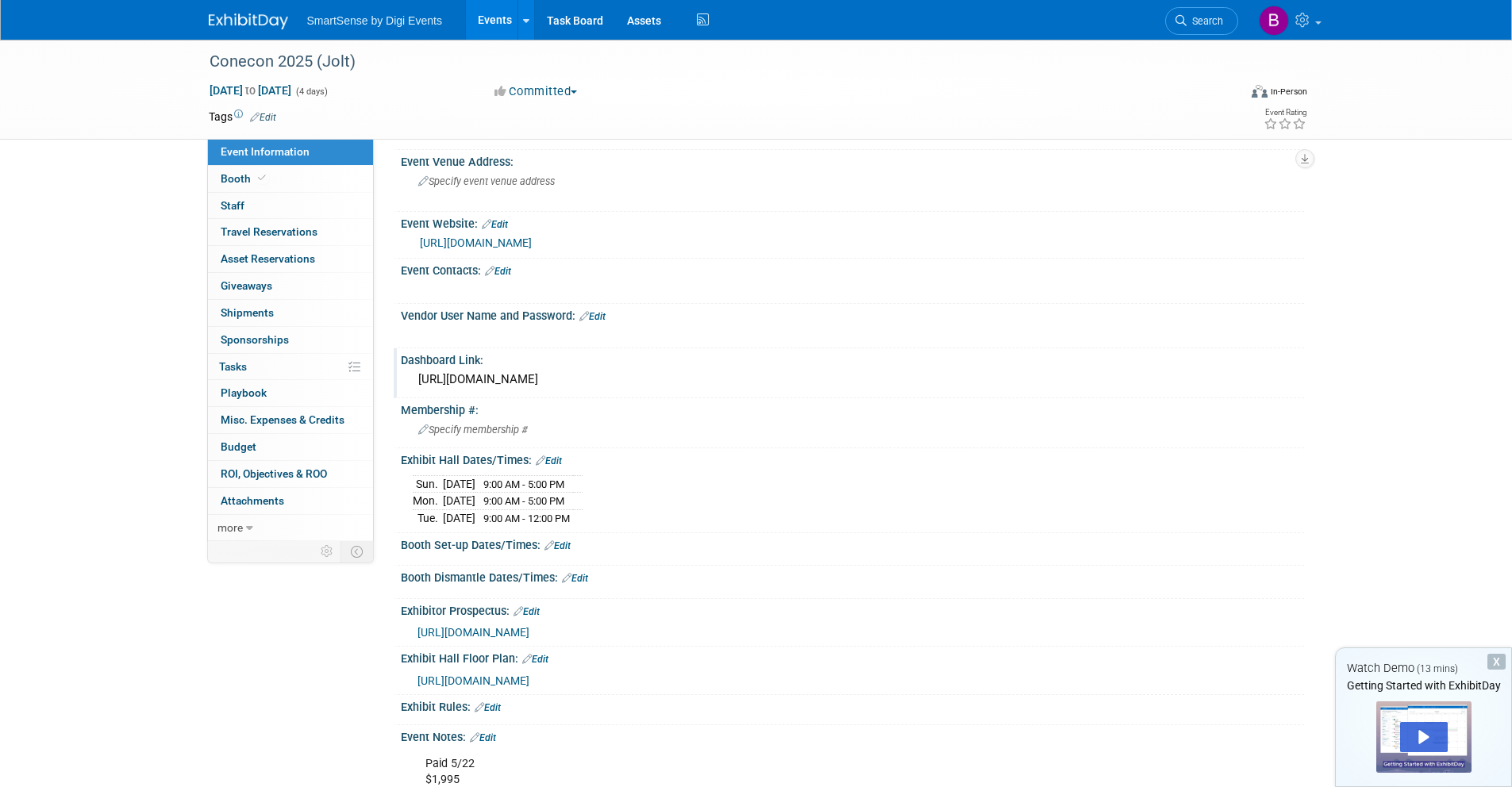
click at [567, 546] on link "Edit" at bounding box center [557, 546] width 27 height 11
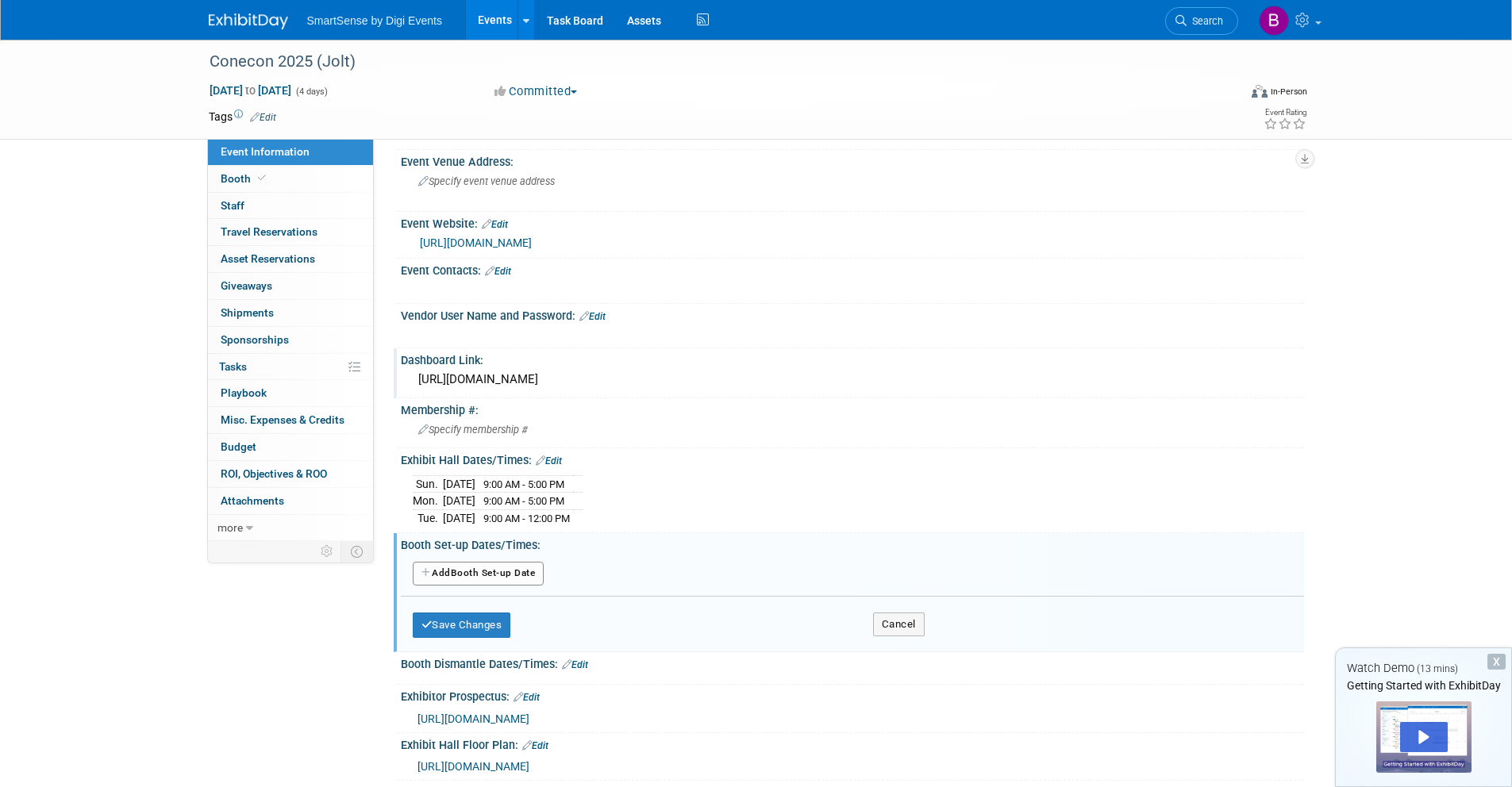
click at [484, 575] on button "Add Another Booth Set-up Date" at bounding box center [479, 574] width 132 height 24
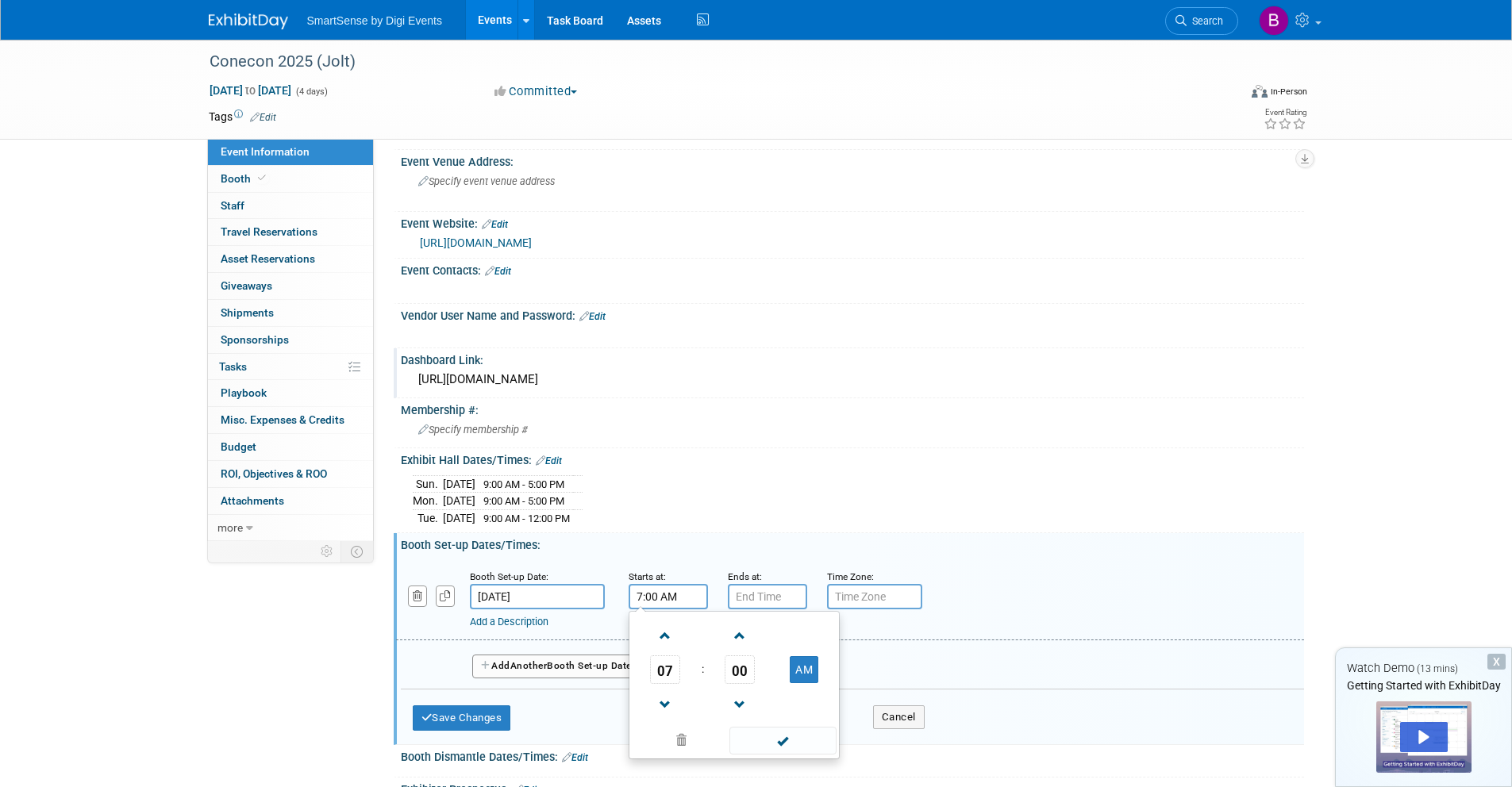
drag, startPoint x: 638, startPoint y: 605, endPoint x: 684, endPoint y: 647, distance: 62.3
click at [638, 605] on div "7:00 AM 07 : 00 AM 12 01 02 03 04 05 06 07 08 09 10 11 00 05 10 15 20 25 30 35 …" at bounding box center [668, 597] width 80 height 26
click at [669, 636] on span at bounding box center [665, 636] width 28 height 28
type input "8:00 AM"
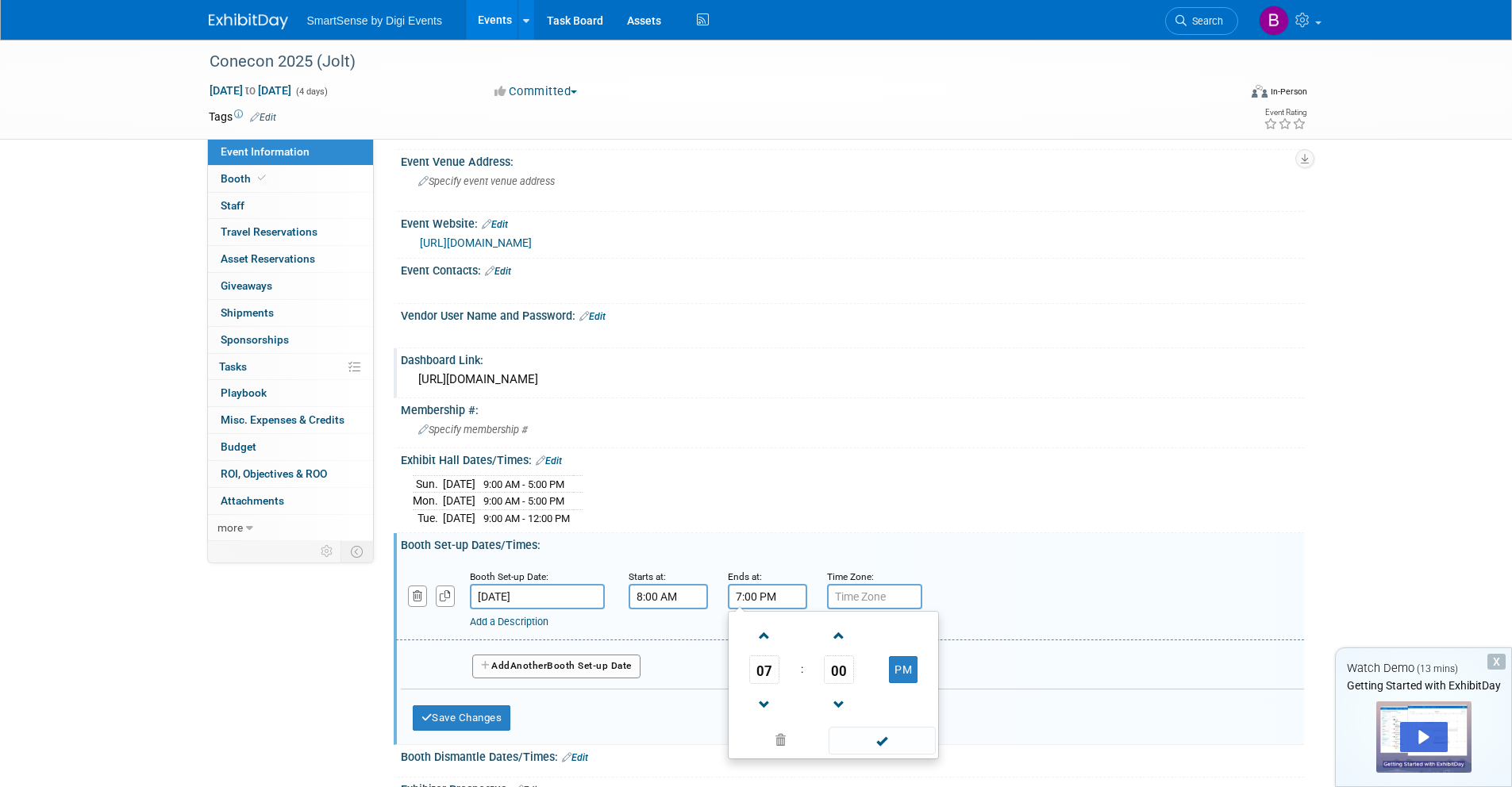
click at [753, 602] on input "7:00 PM" at bounding box center [767, 597] width 80 height 26
click at [758, 637] on span at bounding box center [765, 636] width 28 height 28
click at [765, 706] on span at bounding box center [765, 705] width 28 height 28
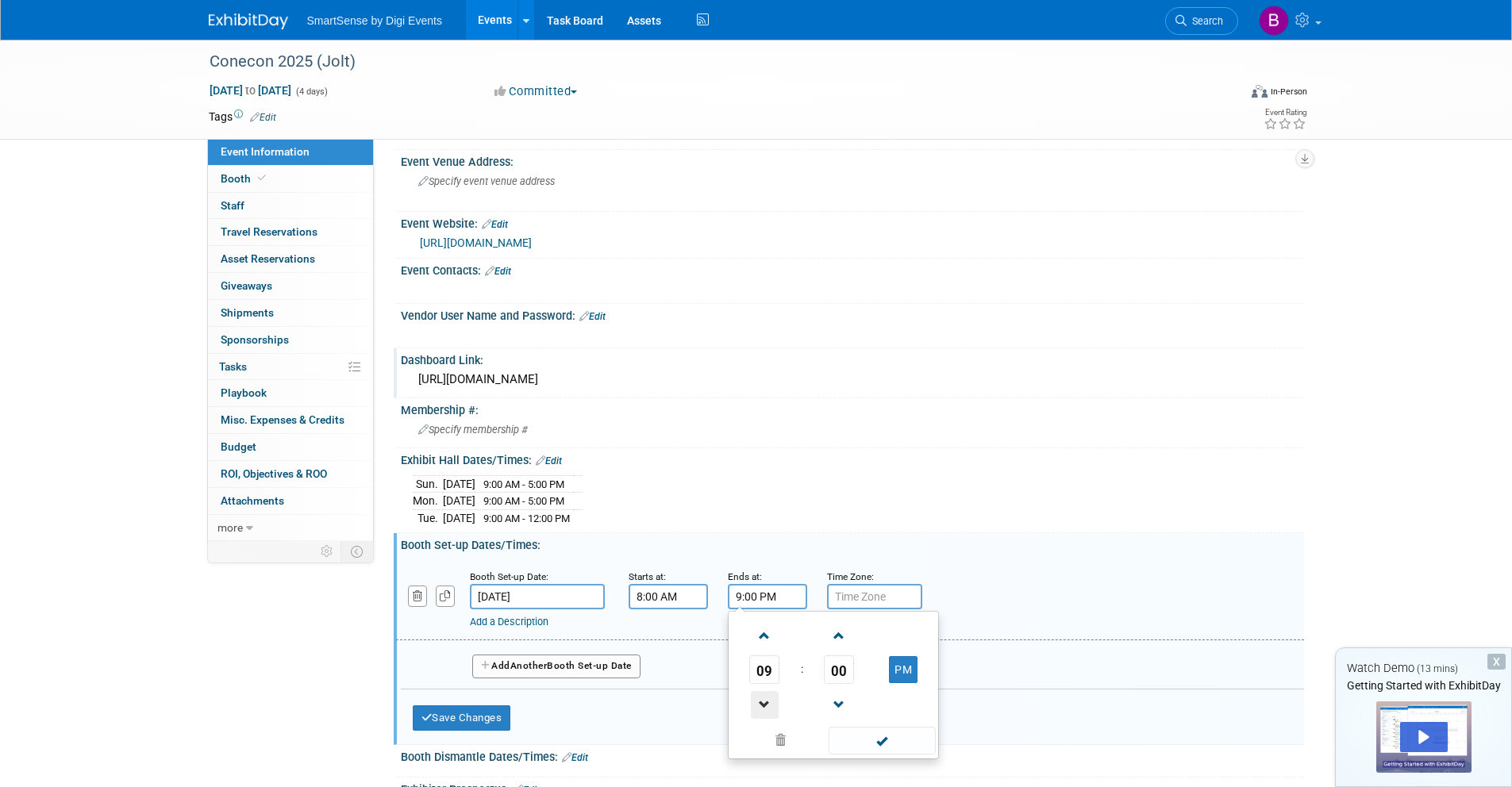
click at [765, 705] on span at bounding box center [765, 705] width 28 height 28
click at [765, 703] on span at bounding box center [765, 705] width 28 height 28
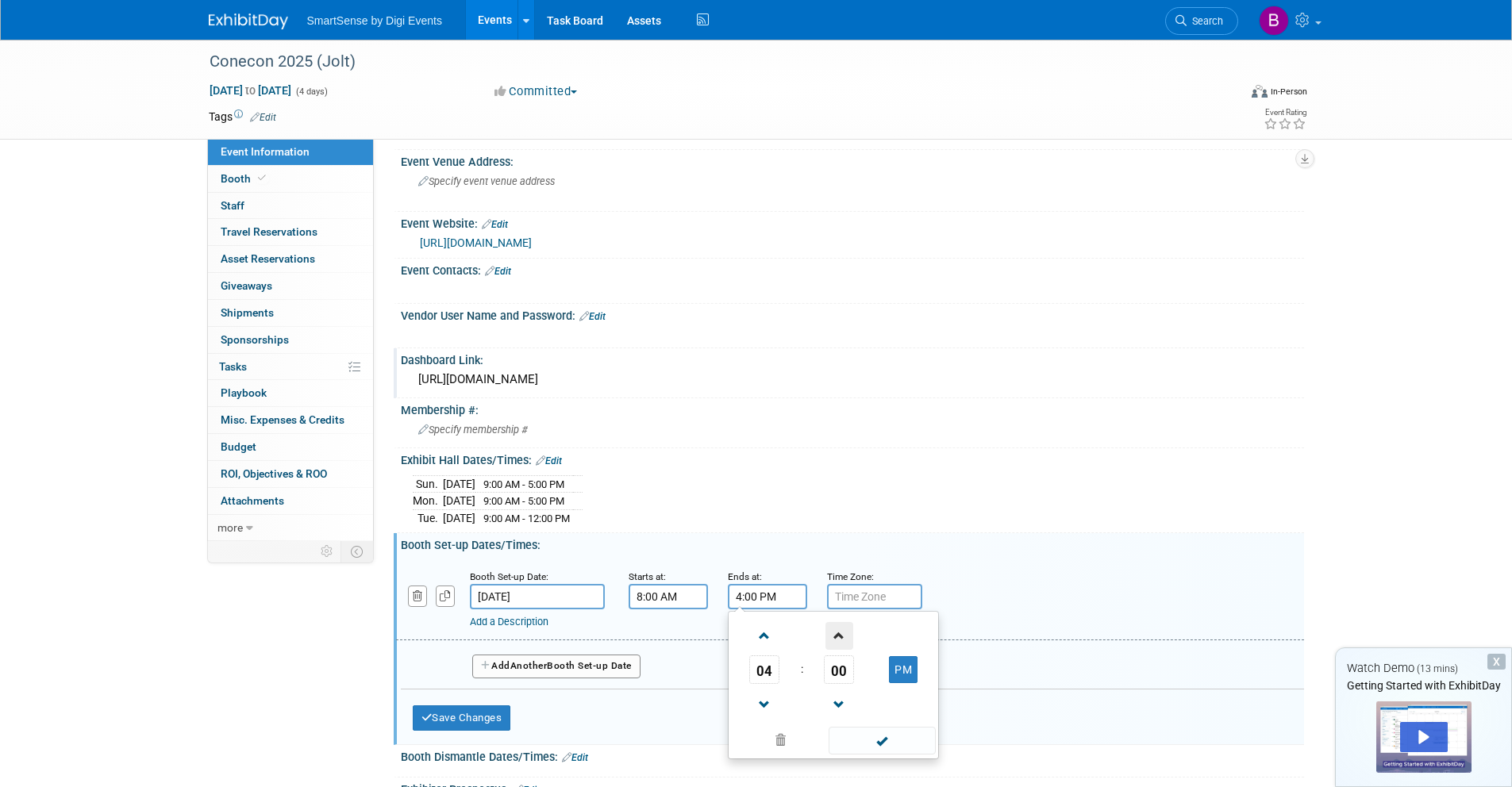
click at [837, 643] on span at bounding box center [839, 636] width 28 height 28
click at [838, 675] on span "01" at bounding box center [838, 669] width 30 height 28
click at [850, 679] on td "30" at bounding box center [858, 678] width 51 height 43
type input "4:30 PM"
click at [874, 743] on span at bounding box center [882, 740] width 107 height 28
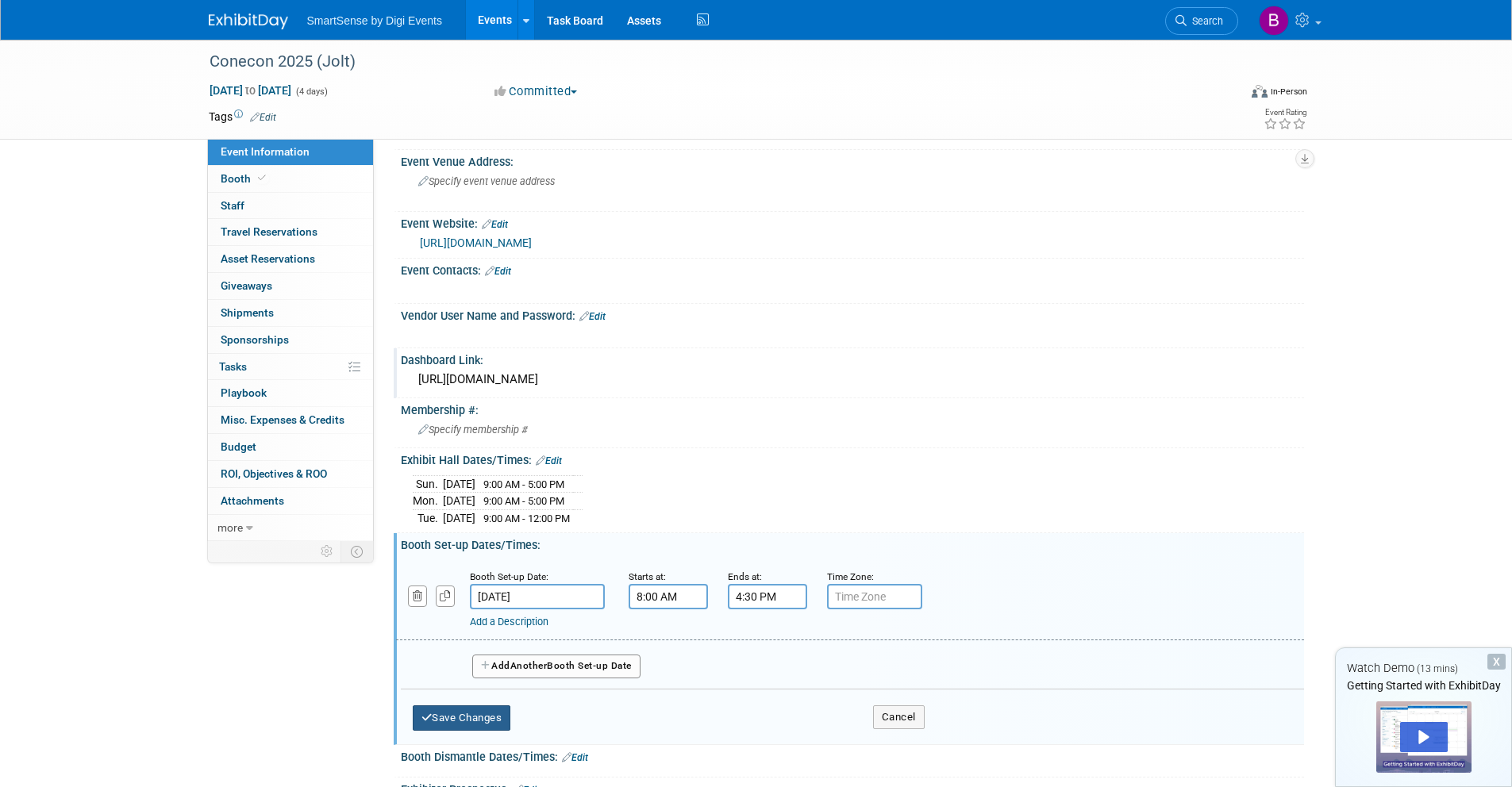
click at [485, 719] on button "Save Changes" at bounding box center [462, 718] width 98 height 26
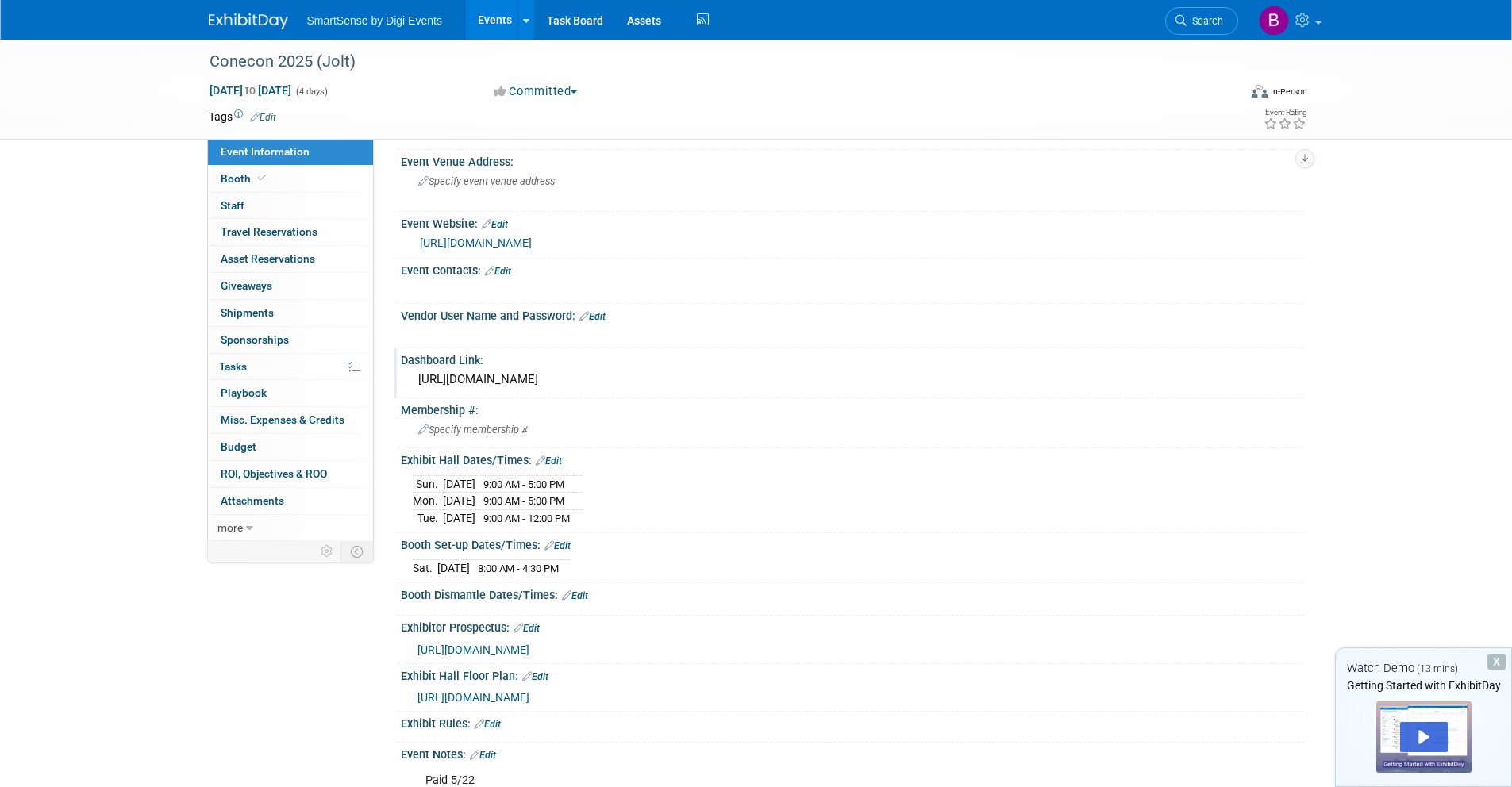
click at [577, 595] on link "Edit" at bounding box center [575, 596] width 27 height 11
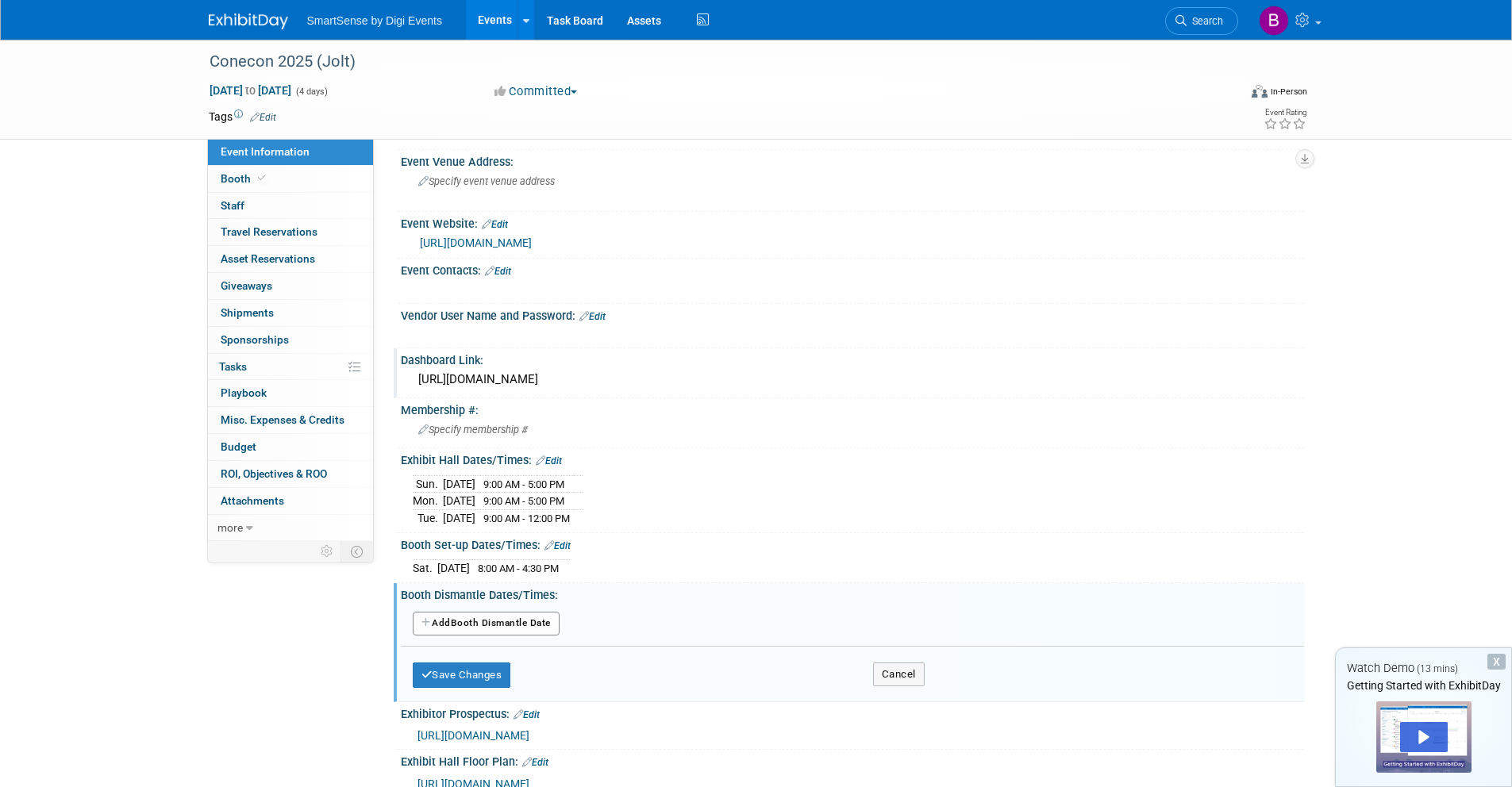
click at [510, 628] on button "Add Another Booth Dismantle Date" at bounding box center [486, 624] width 147 height 24
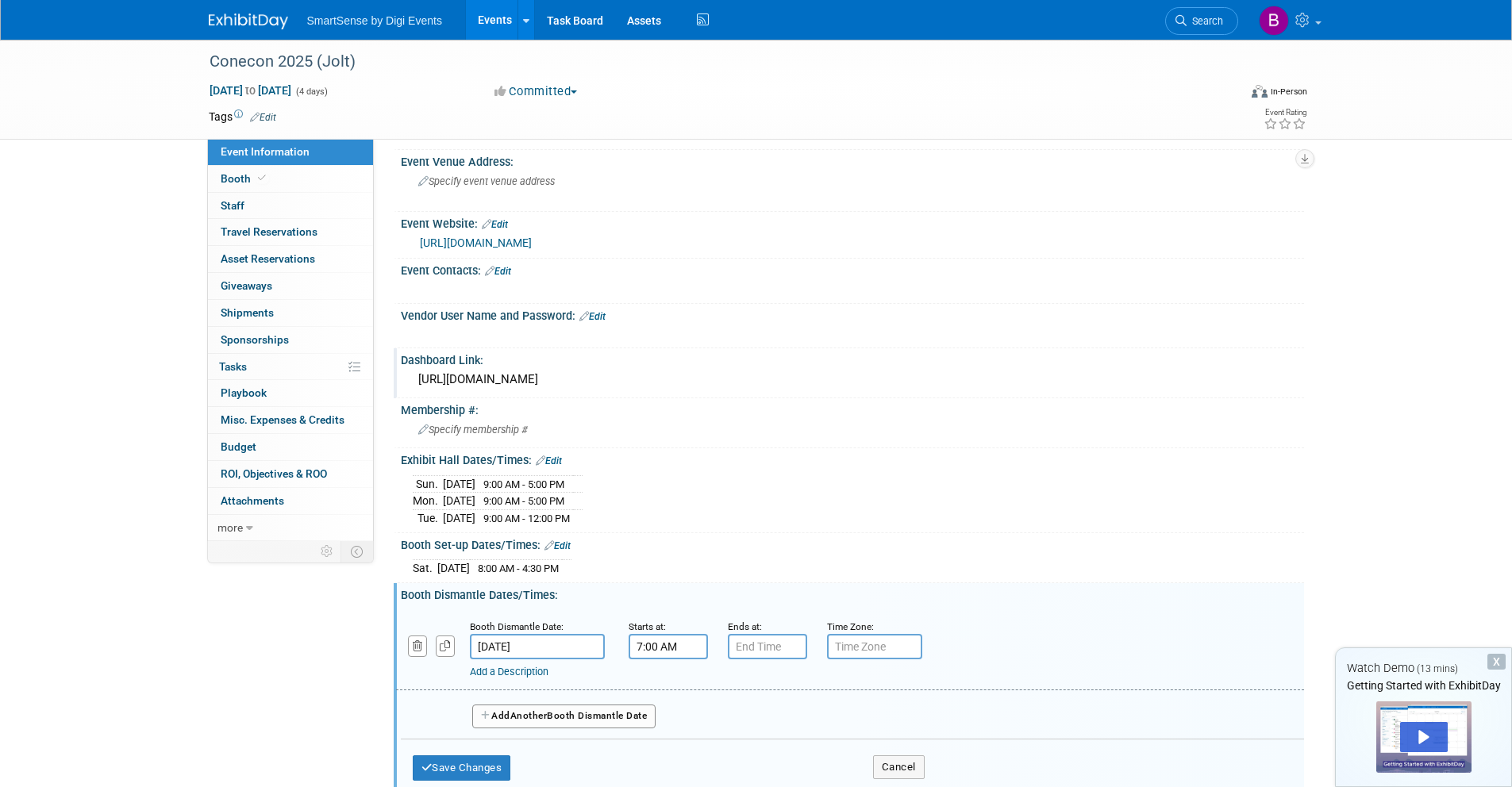
click at [663, 653] on input "7:00 AM" at bounding box center [668, 647] width 80 height 26
click at [674, 688] on span at bounding box center [665, 686] width 28 height 28
click at [673, 688] on span at bounding box center [665, 686] width 28 height 28
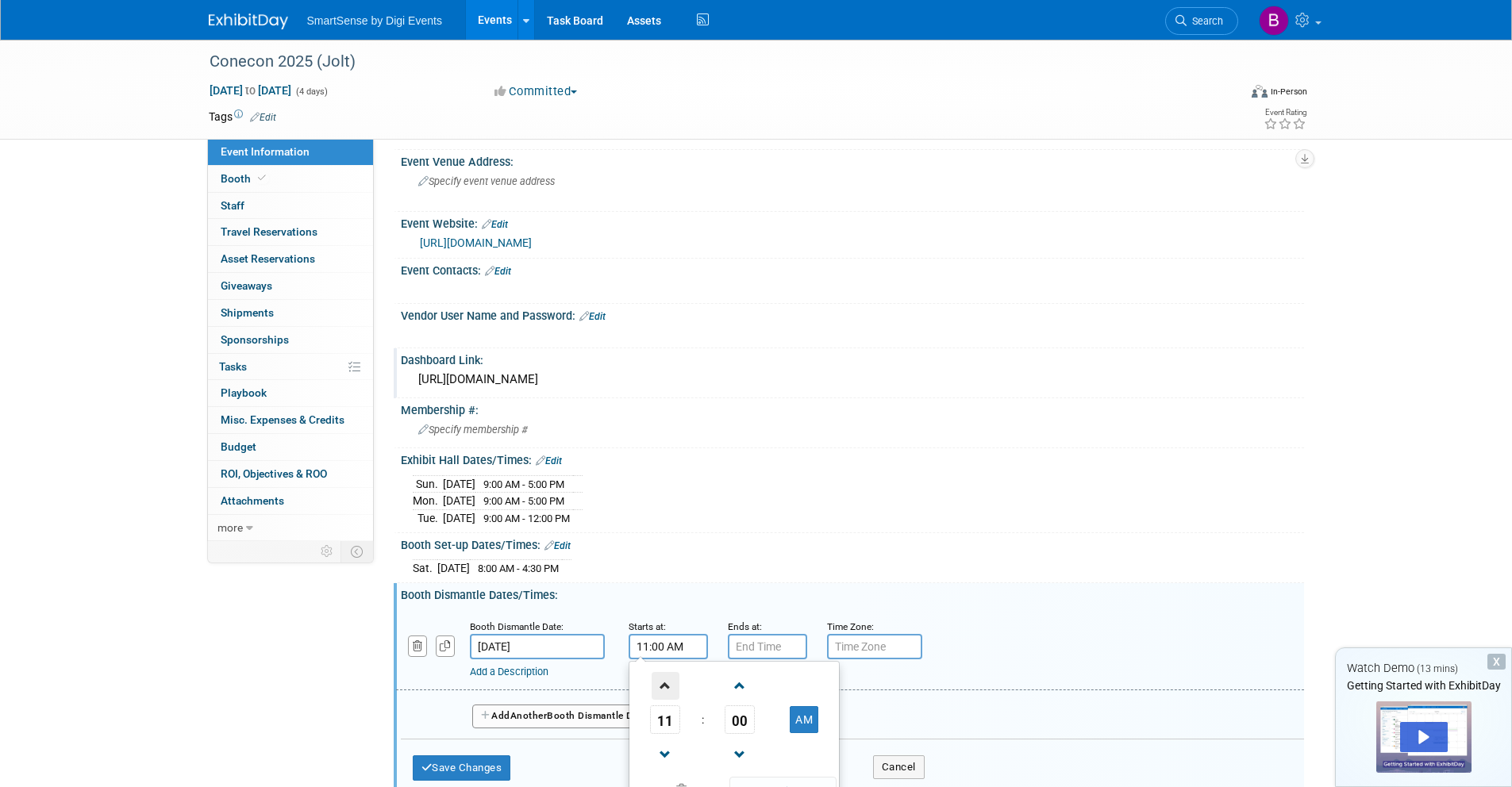
click at [673, 688] on span at bounding box center [665, 686] width 28 height 28
type input "12:00 PM"
click at [742, 651] on input "7:00 PM" at bounding box center [767, 647] width 80 height 26
click at [774, 686] on span at bounding box center [765, 686] width 28 height 28
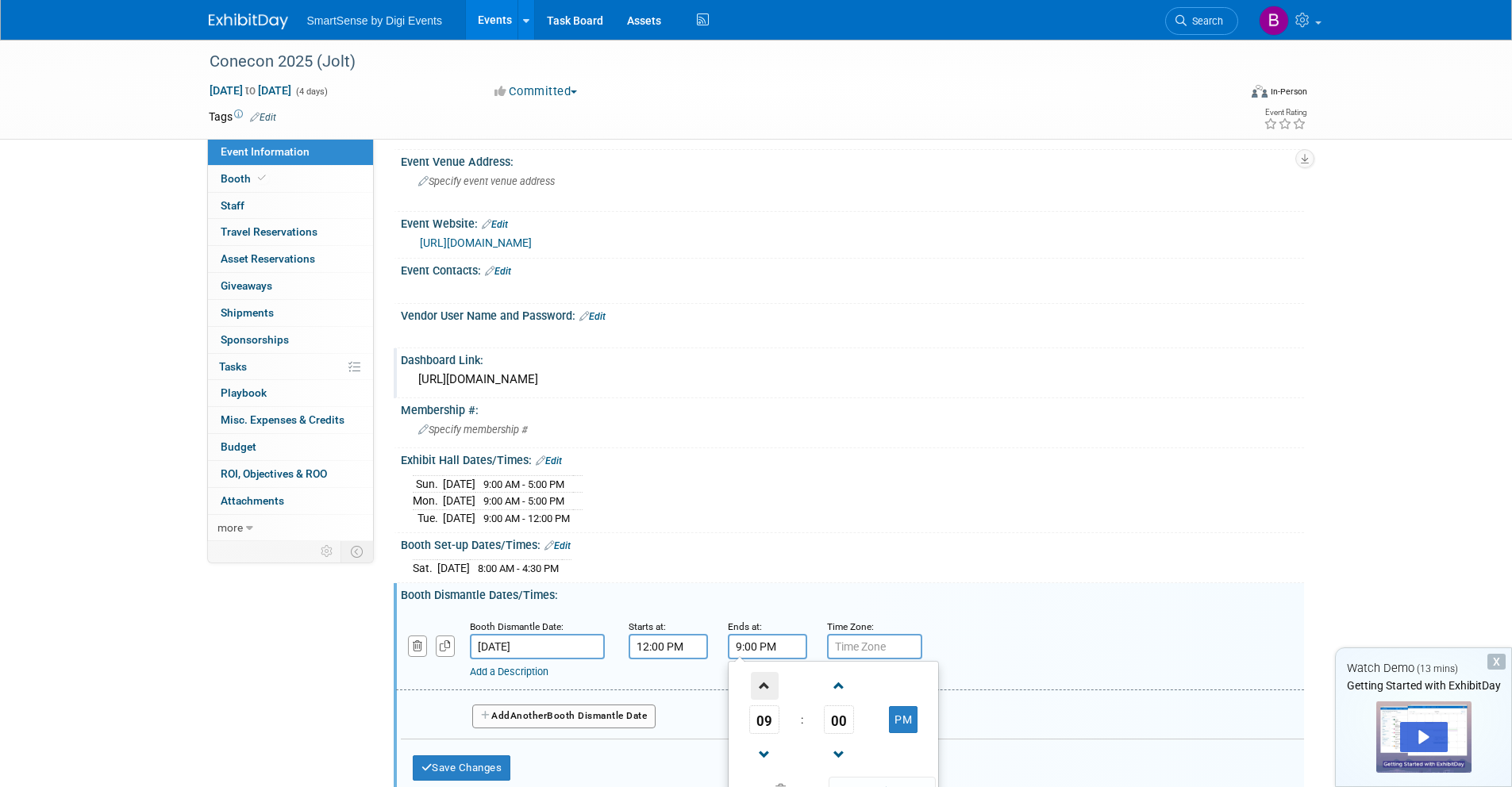
click at [773, 686] on span at bounding box center [765, 686] width 28 height 28
click at [764, 751] on span at bounding box center [765, 755] width 28 height 28
click at [765, 751] on span at bounding box center [765, 755] width 28 height 28
click at [765, 750] on span at bounding box center [765, 755] width 28 height 28
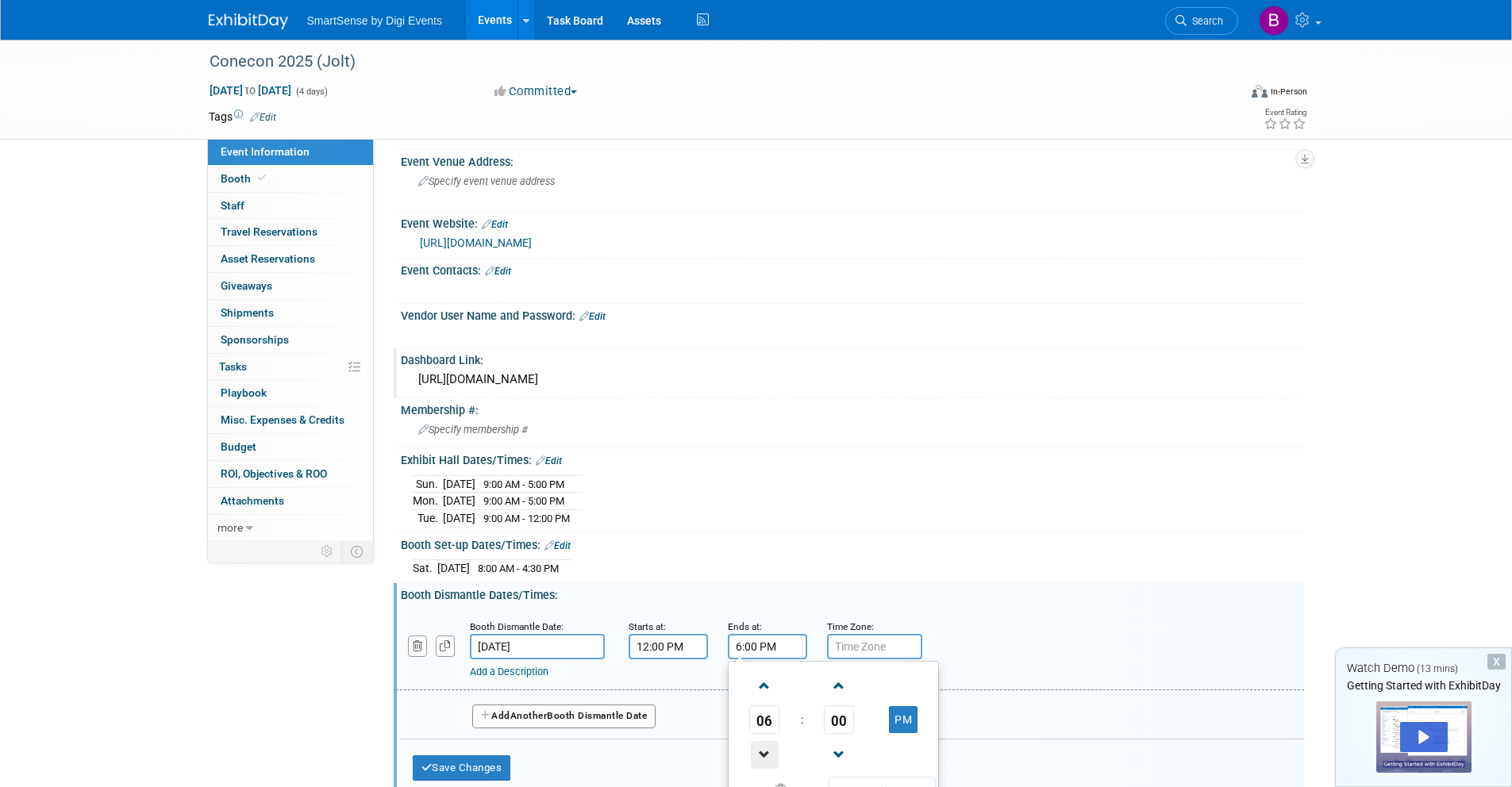
click at [765, 750] on span at bounding box center [765, 755] width 28 height 28
click at [769, 740] on link at bounding box center [764, 754] width 30 height 40
type input "4:00 PM"
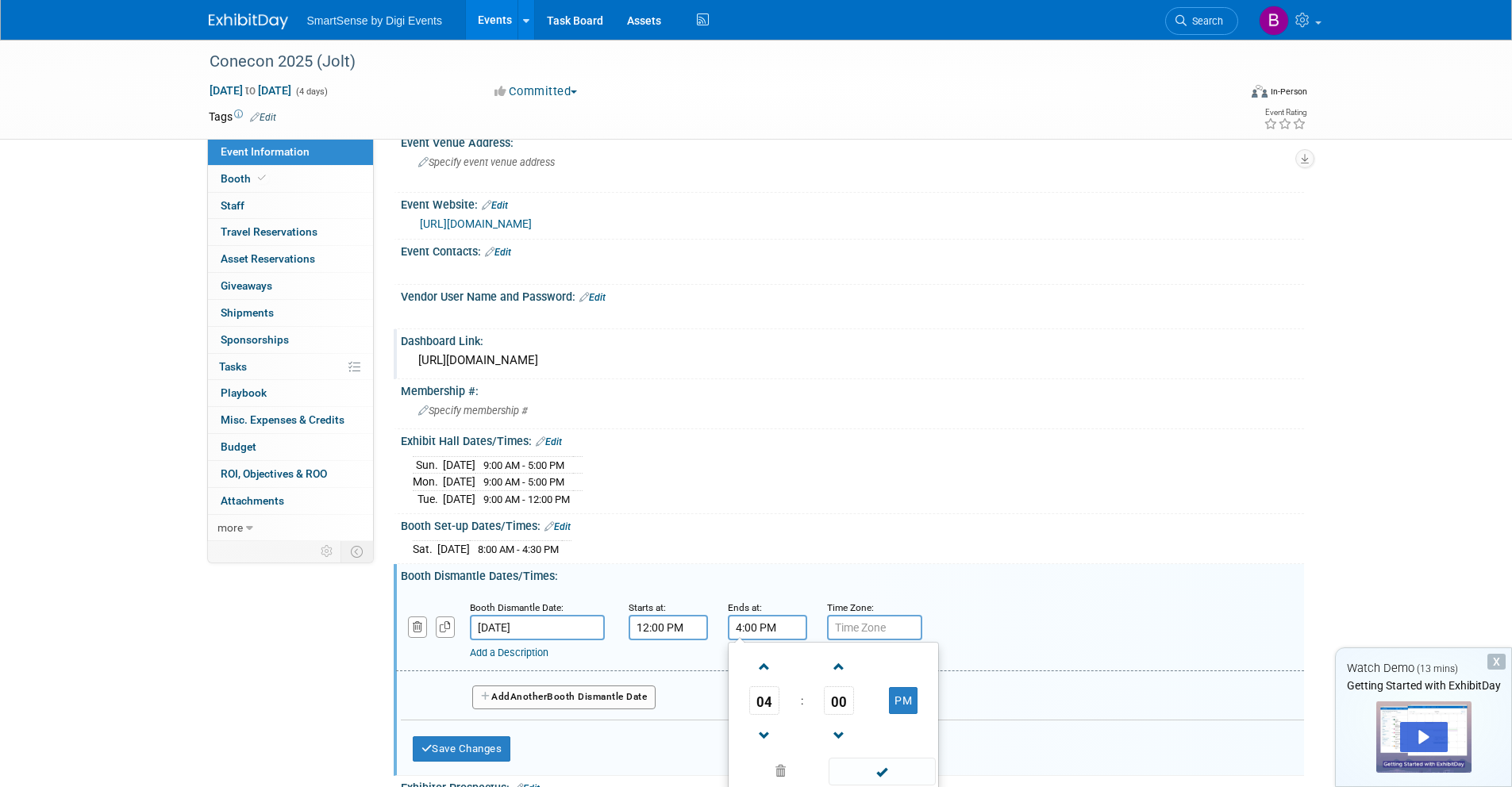
scroll to position [132, 0]
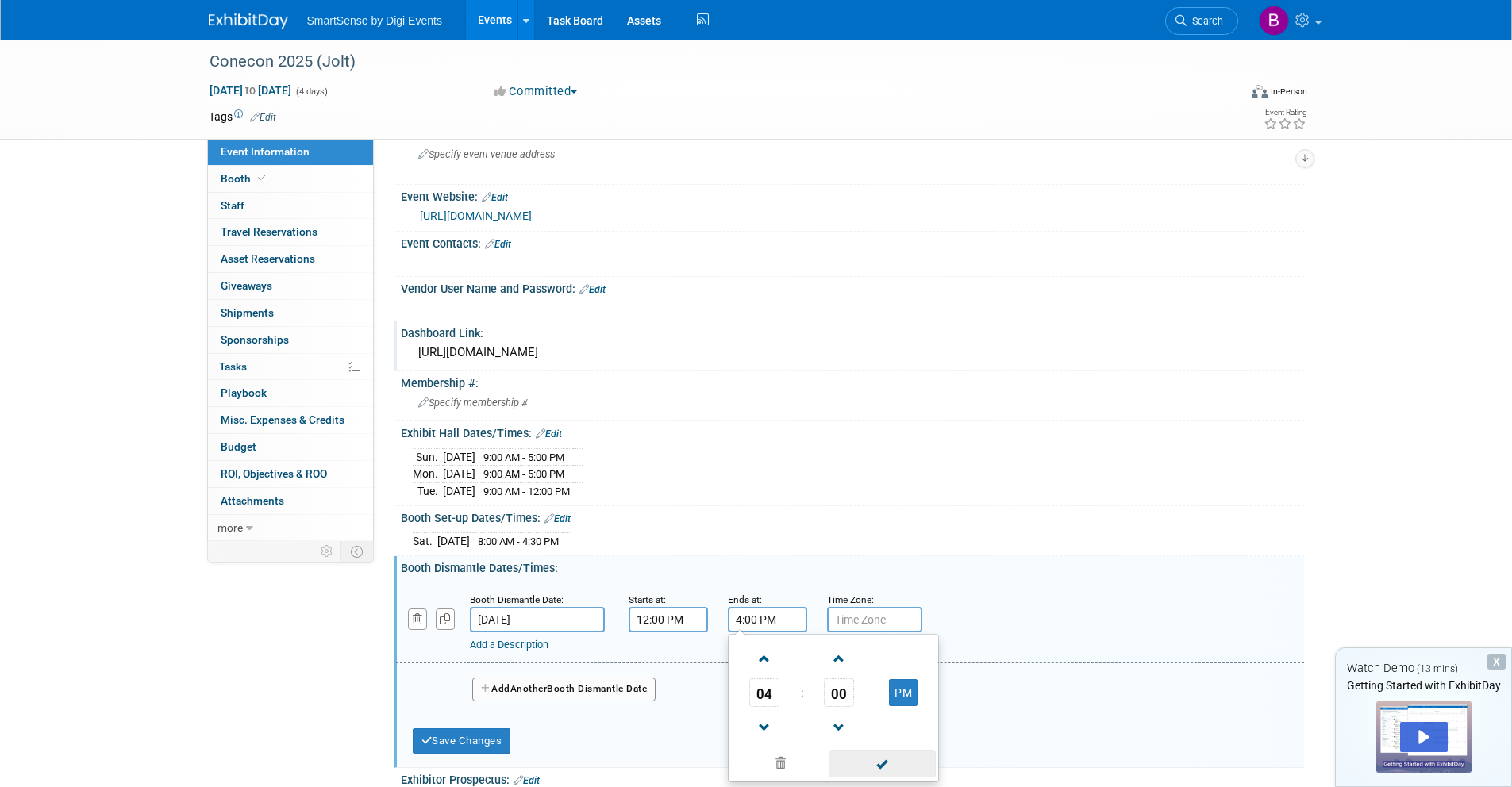
click at [881, 768] on span at bounding box center [882, 764] width 107 height 28
click at [510, 742] on button "Save Changes" at bounding box center [462, 741] width 98 height 26
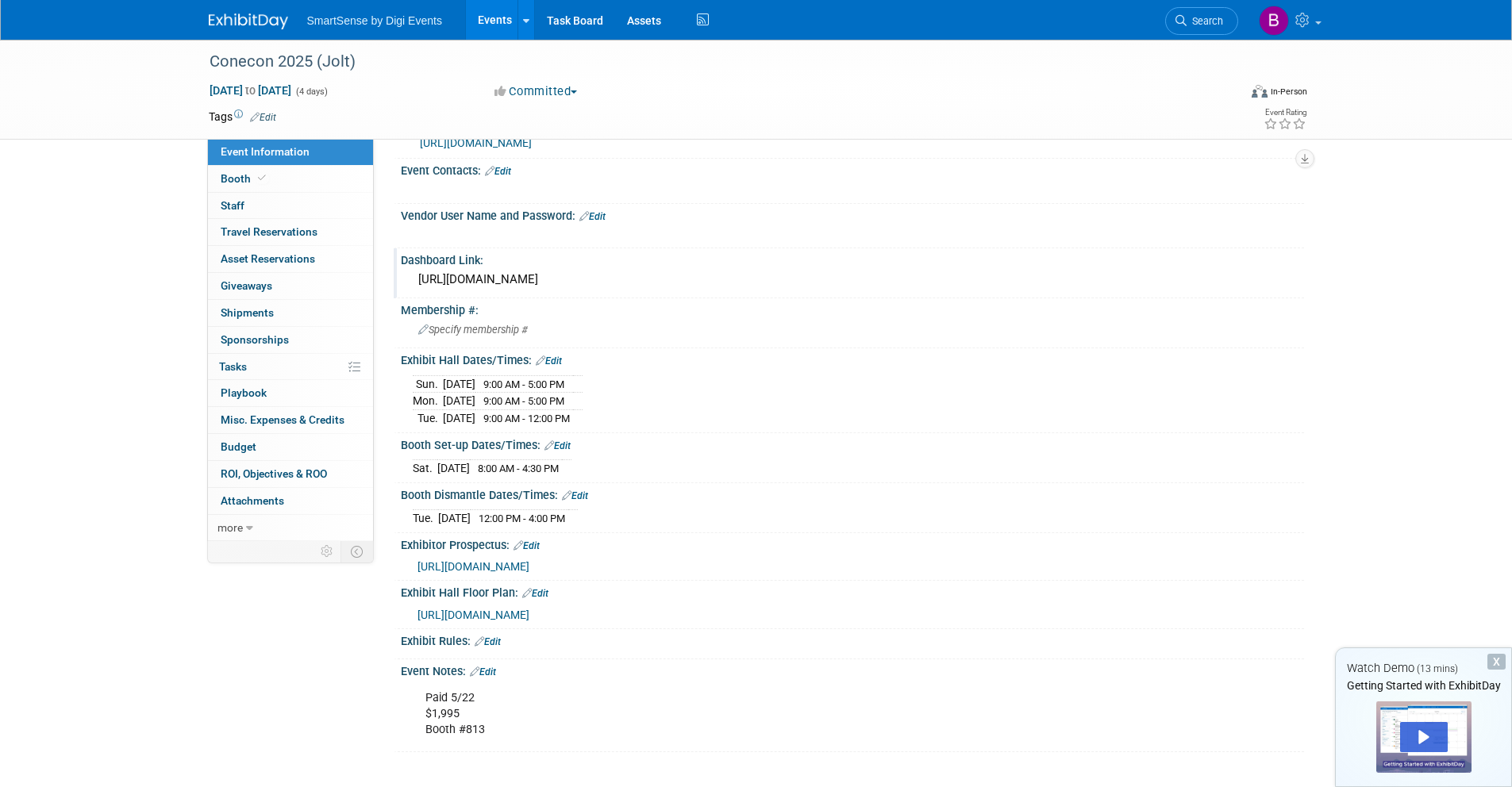
scroll to position [341, 0]
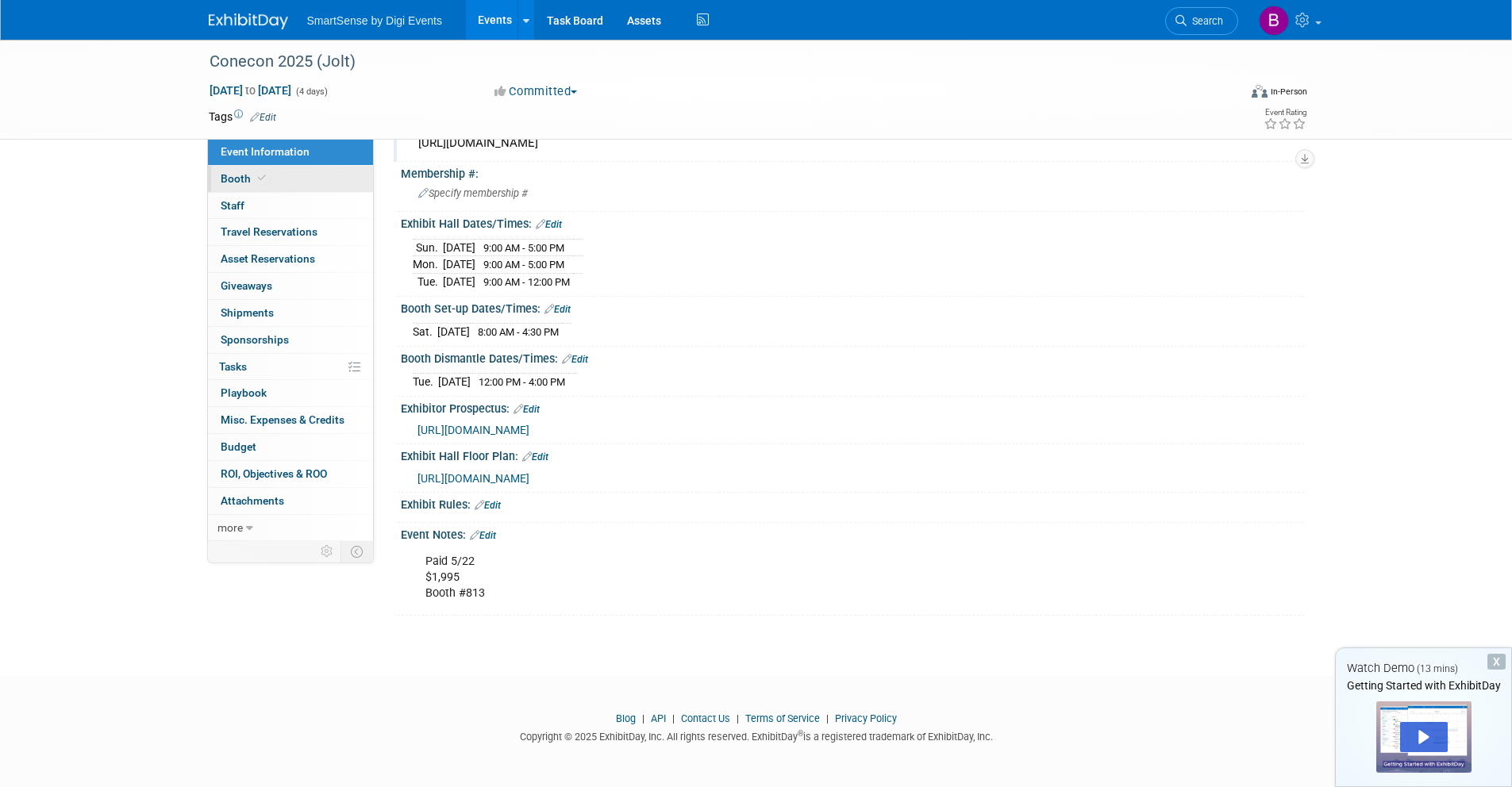
click at [266, 177] on span at bounding box center [262, 178] width 14 height 12
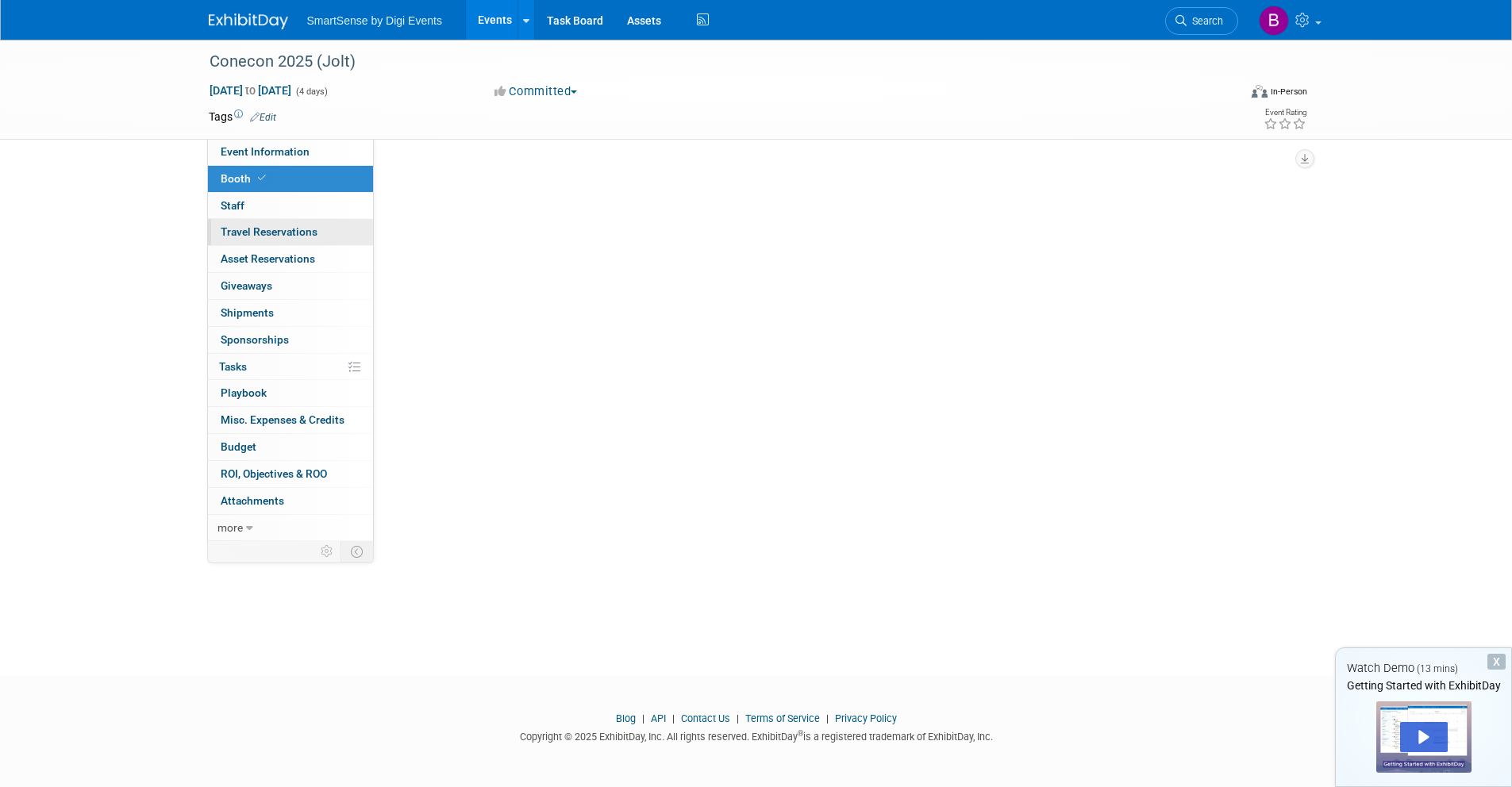
scroll to position [0, 0]
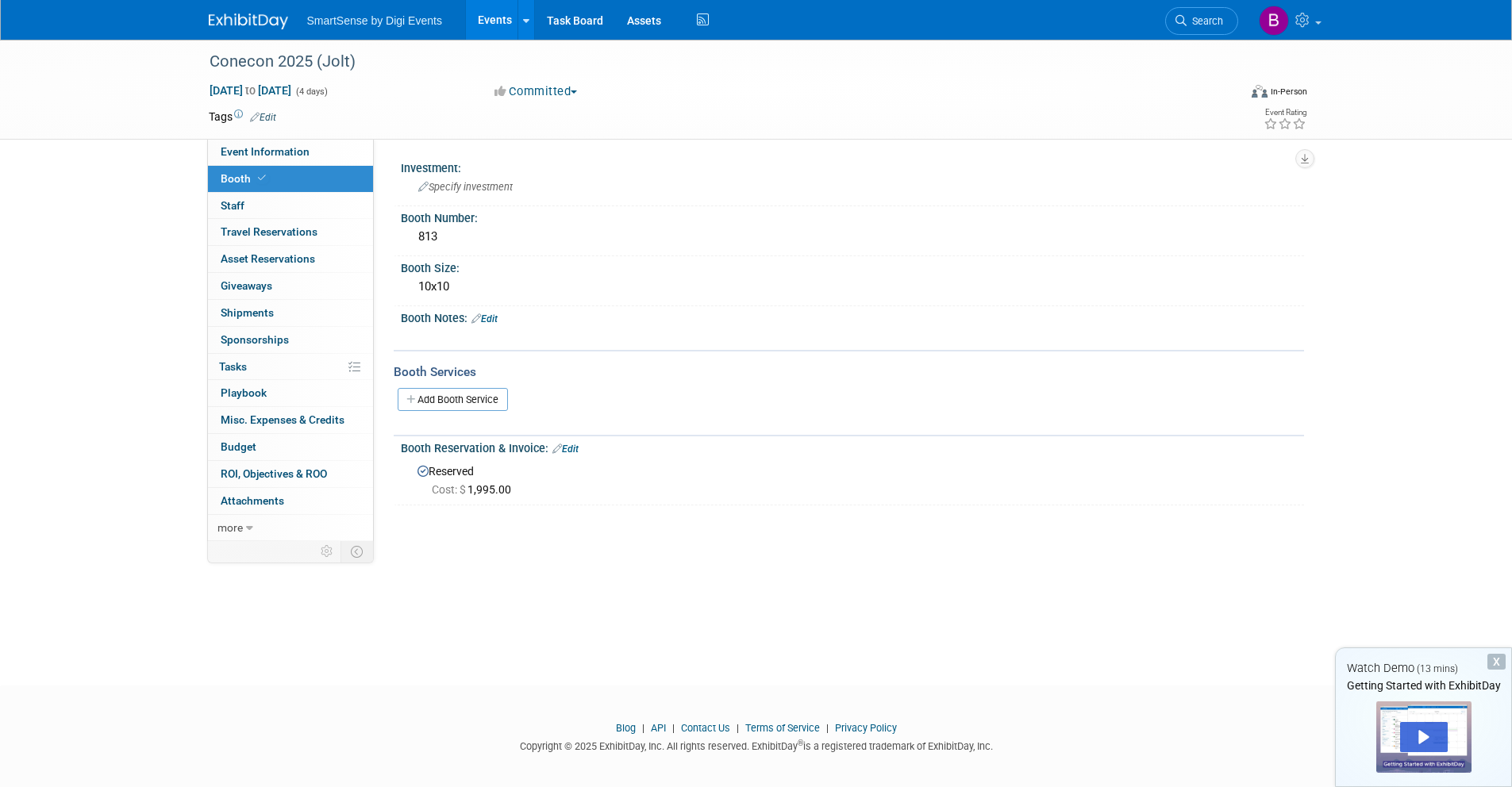
click at [489, 322] on link "Edit" at bounding box center [485, 319] width 27 height 11
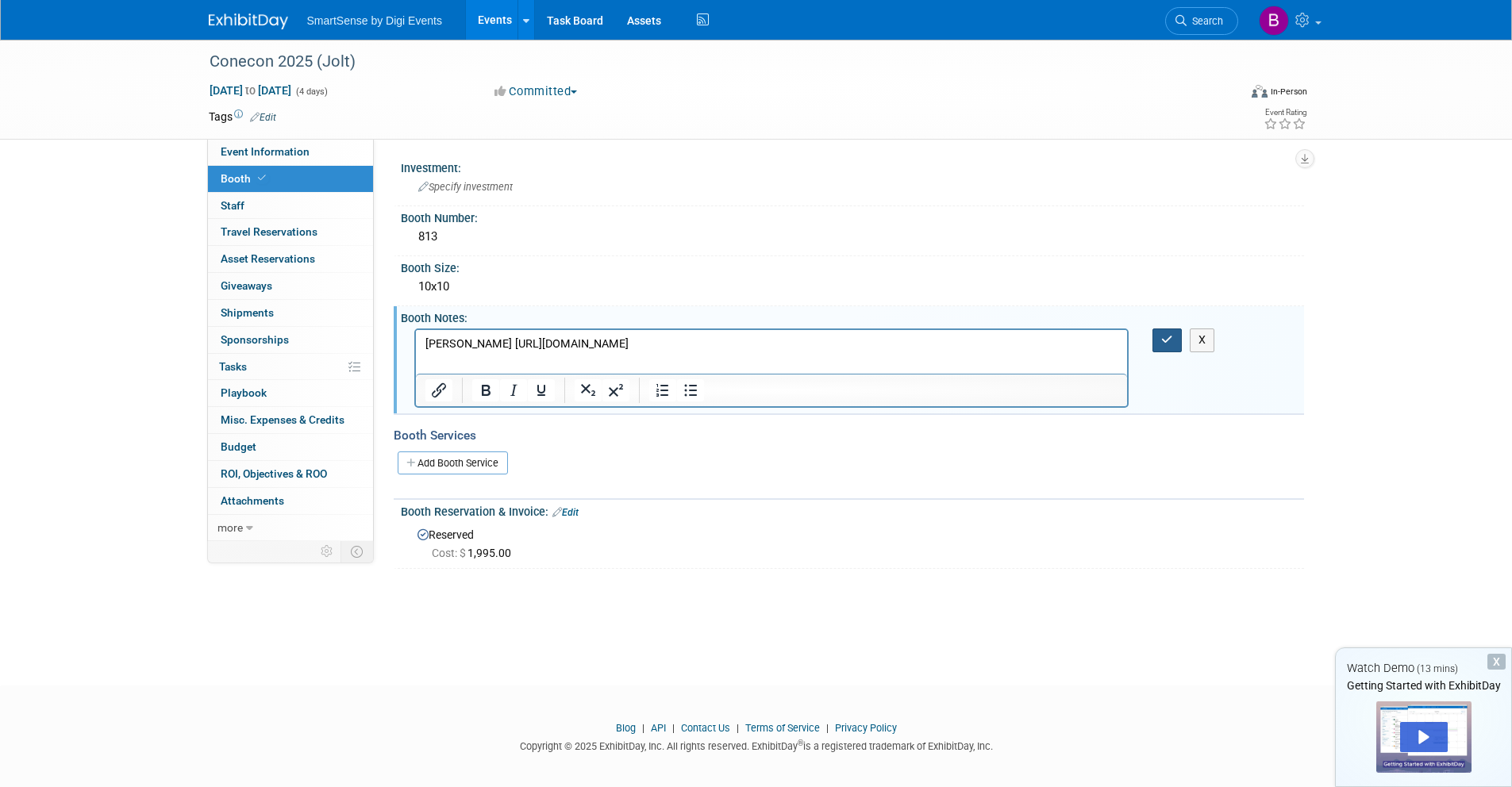
click at [1171, 340] on icon "button" at bounding box center [1167, 340] width 12 height 11
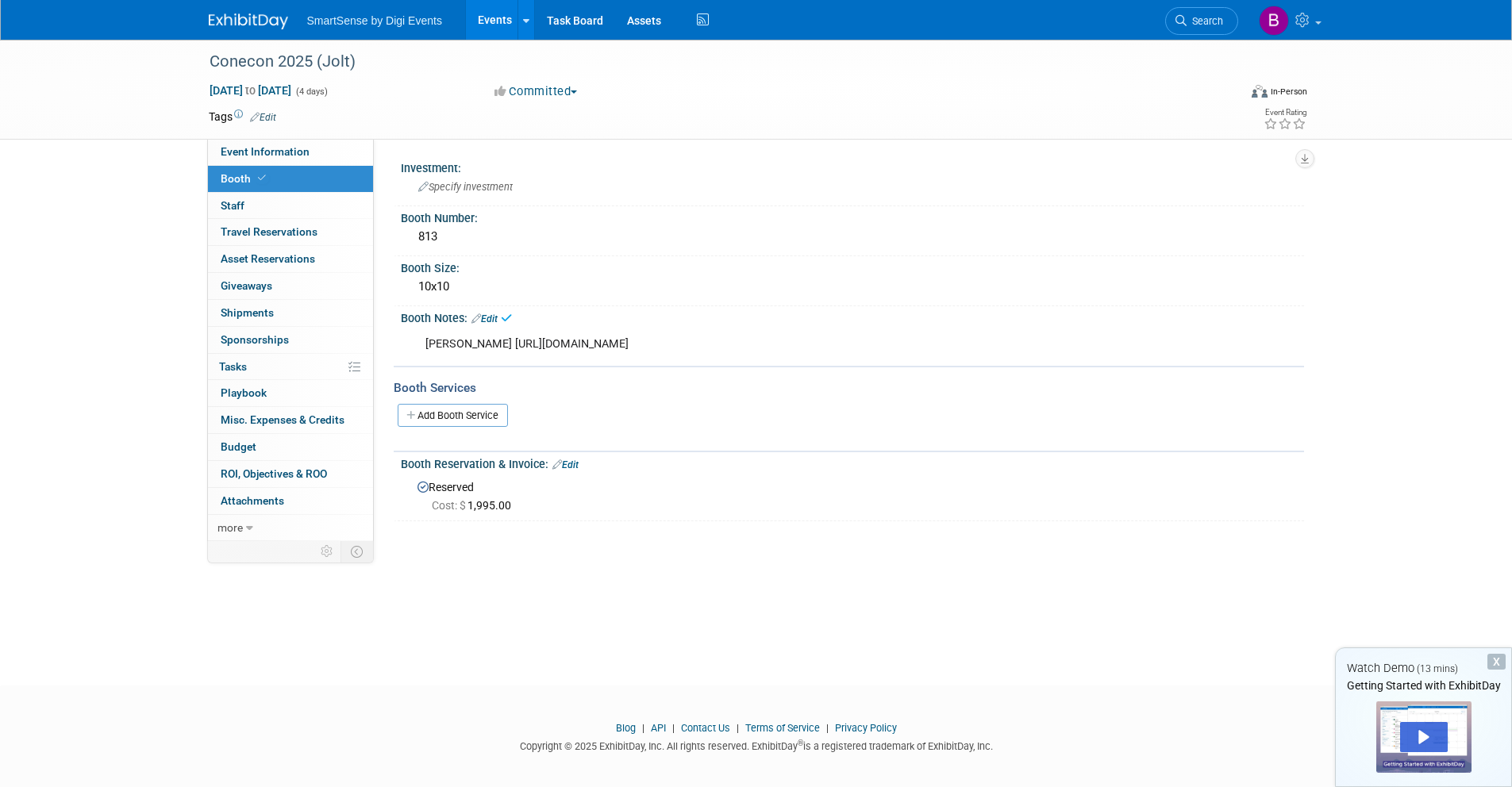
click at [254, 14] on img at bounding box center [248, 22] width 80 height 16
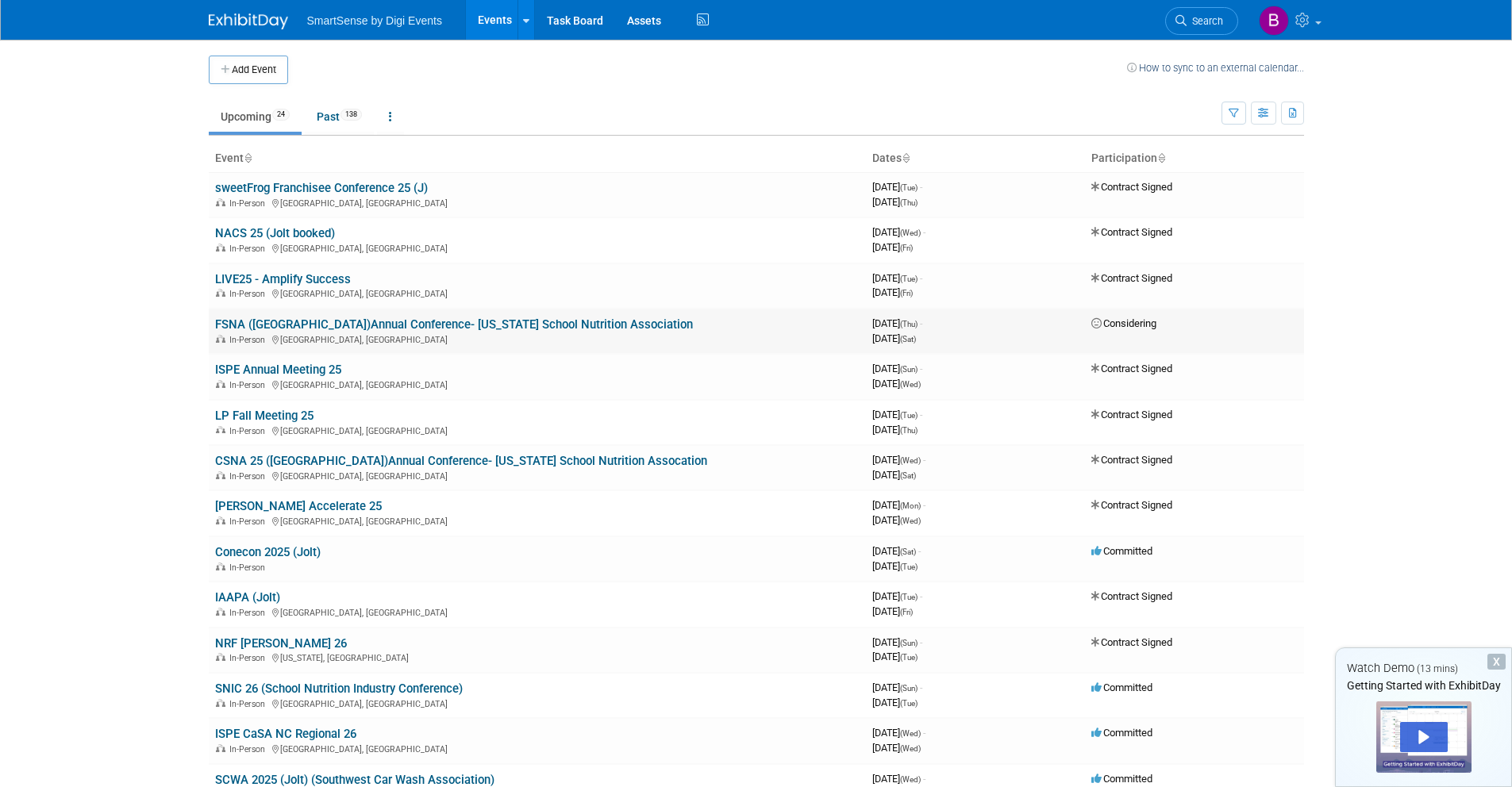
click at [287, 319] on link "FSNA ([GEOGRAPHIC_DATA])Annual Conference- [US_STATE] School Nutrition Associat…" at bounding box center [454, 324] width 478 height 14
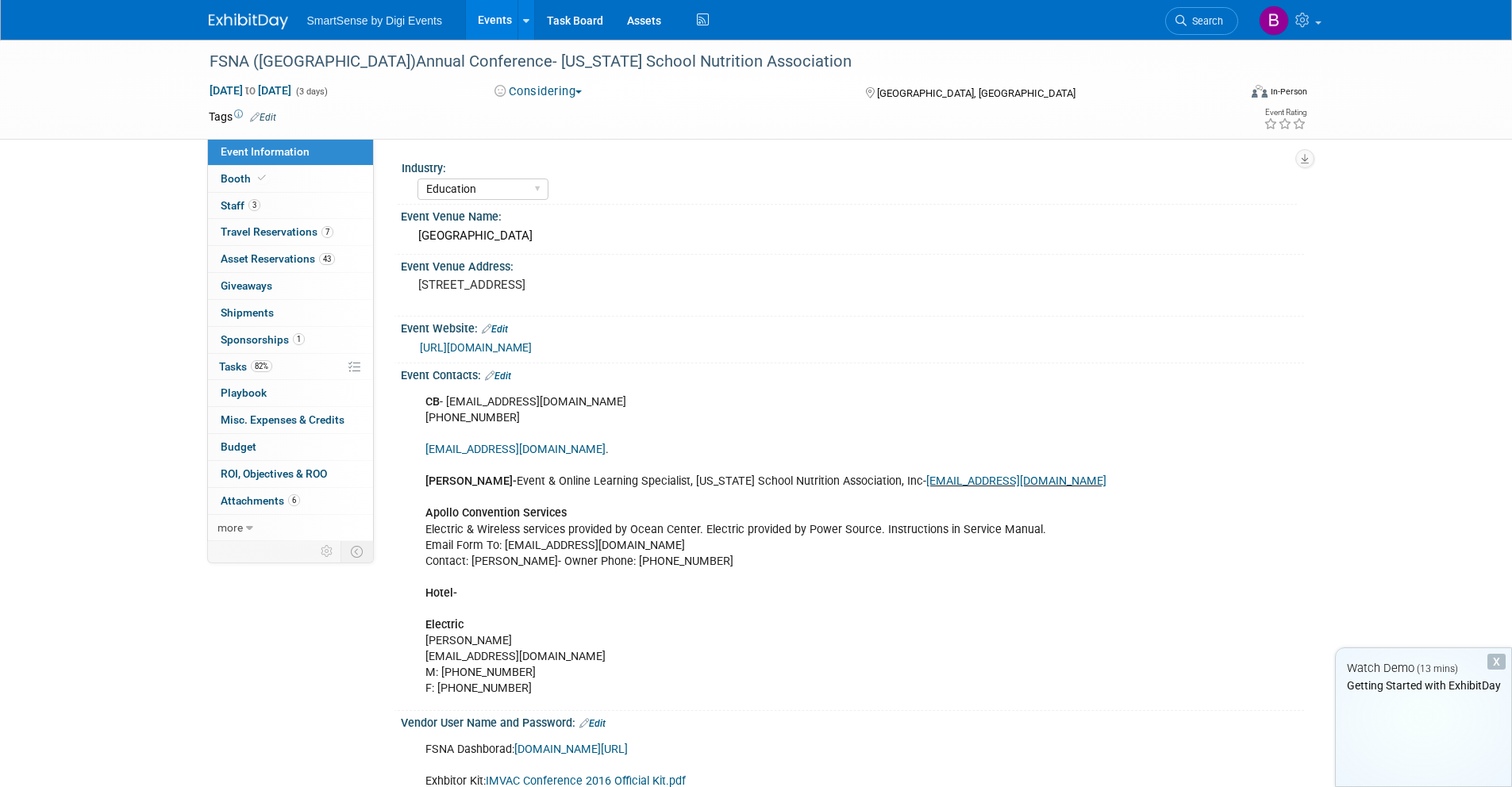
select select "Education"
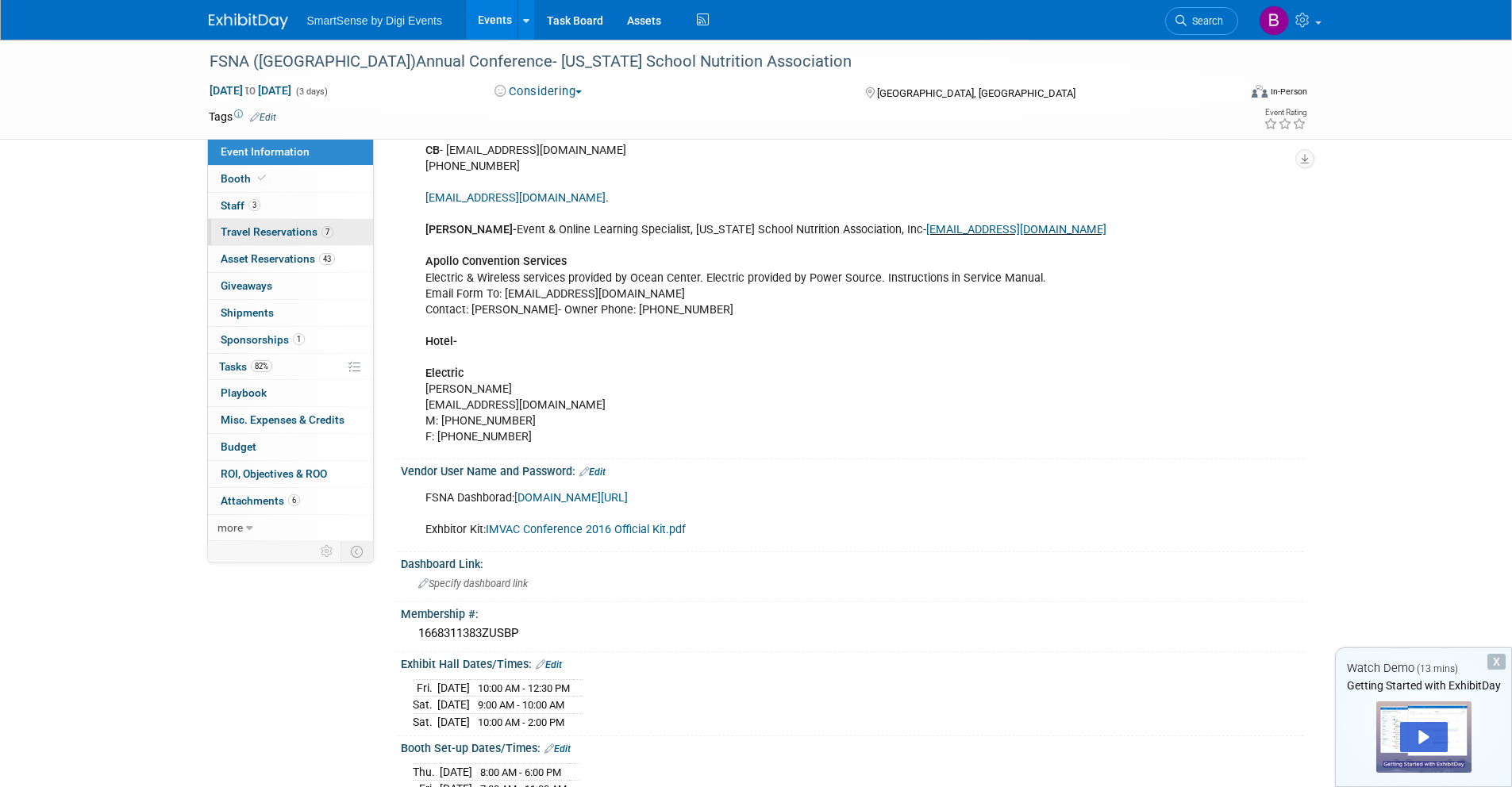
scroll to position [92, 0]
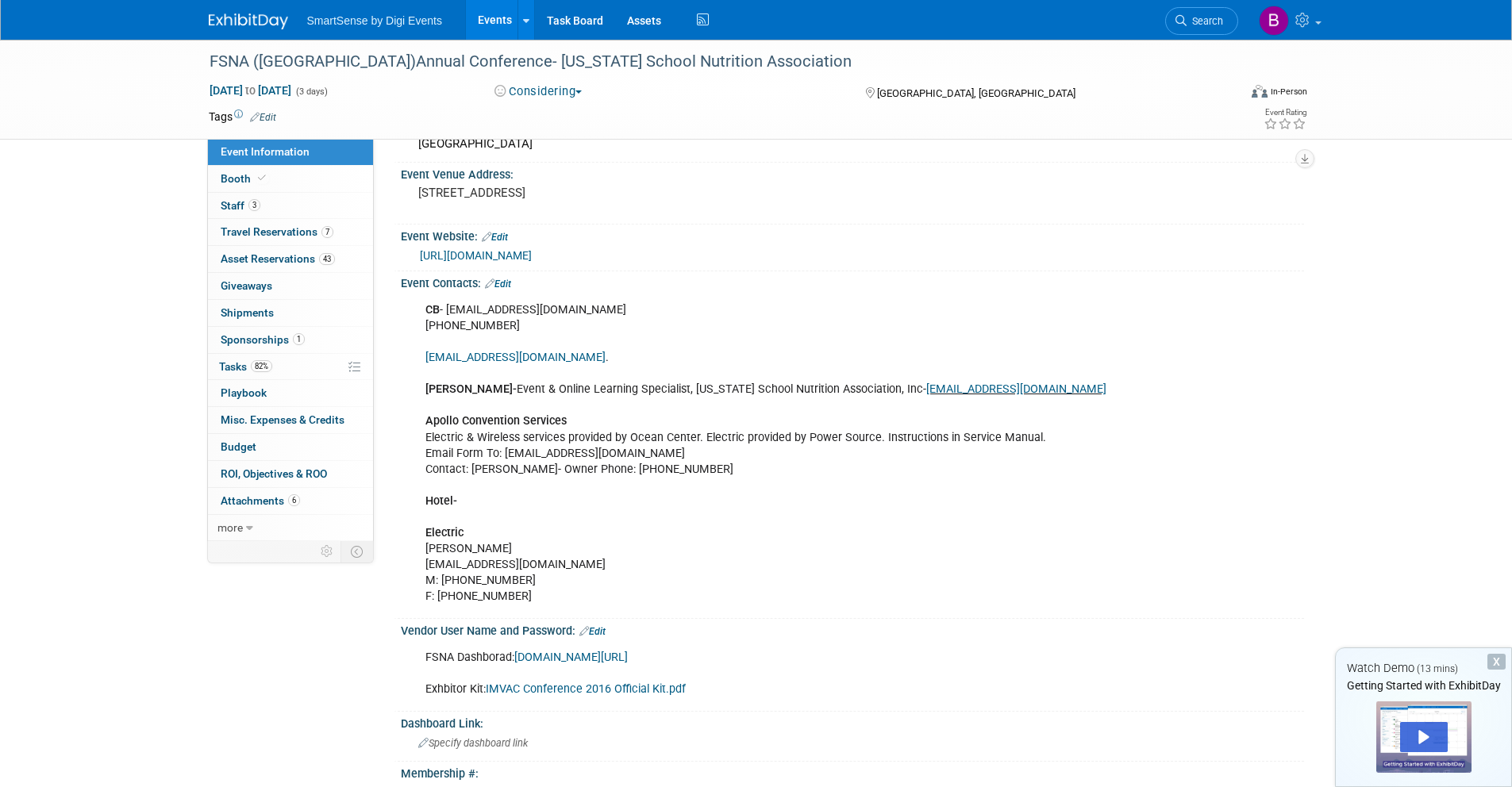
click at [257, 18] on img at bounding box center [248, 22] width 80 height 16
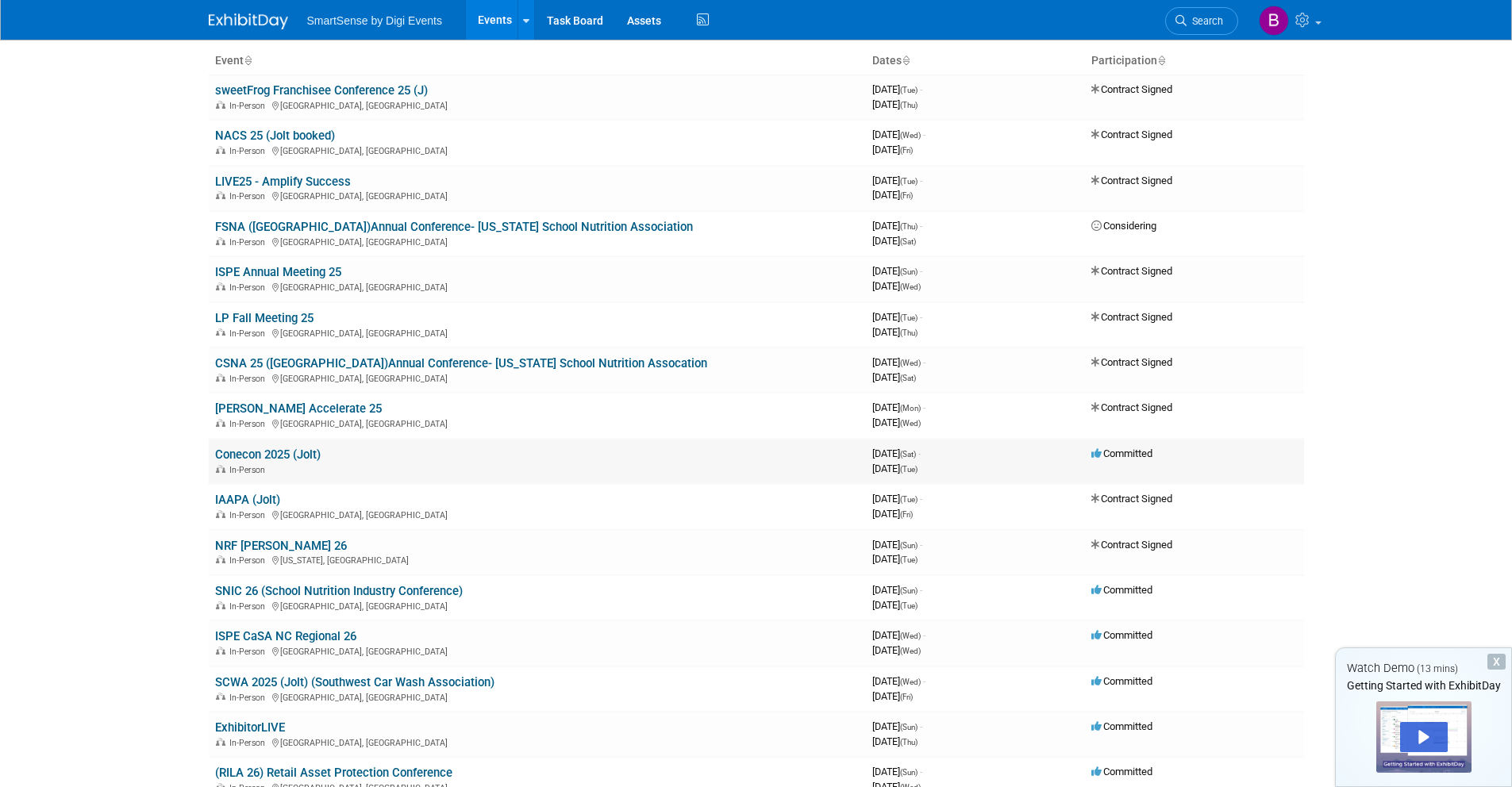
scroll to position [102, 0]
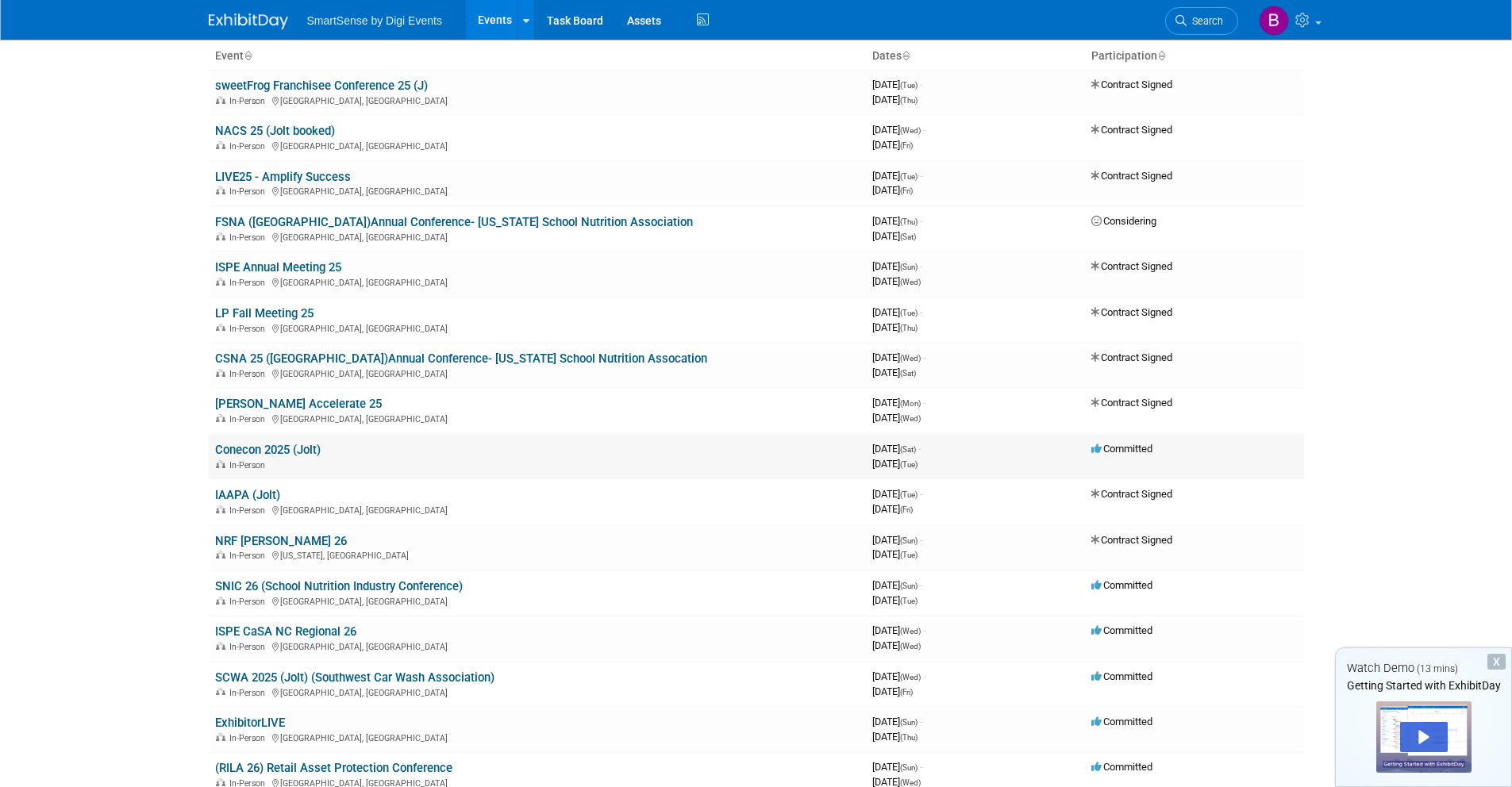
click at [295, 446] on link "Conecon 2025 (Jolt)" at bounding box center [267, 450] width 105 height 14
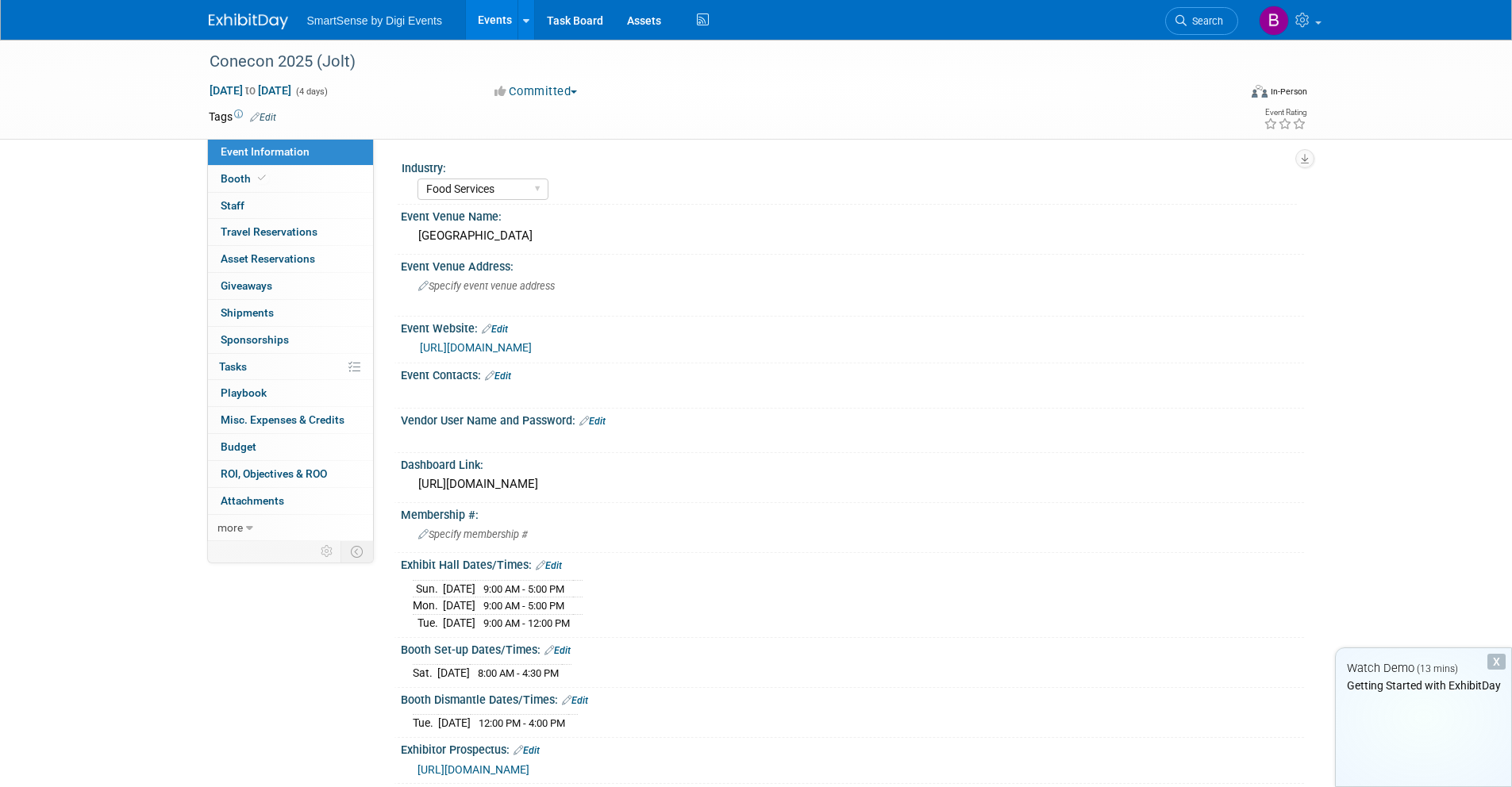
select select "Food Services"
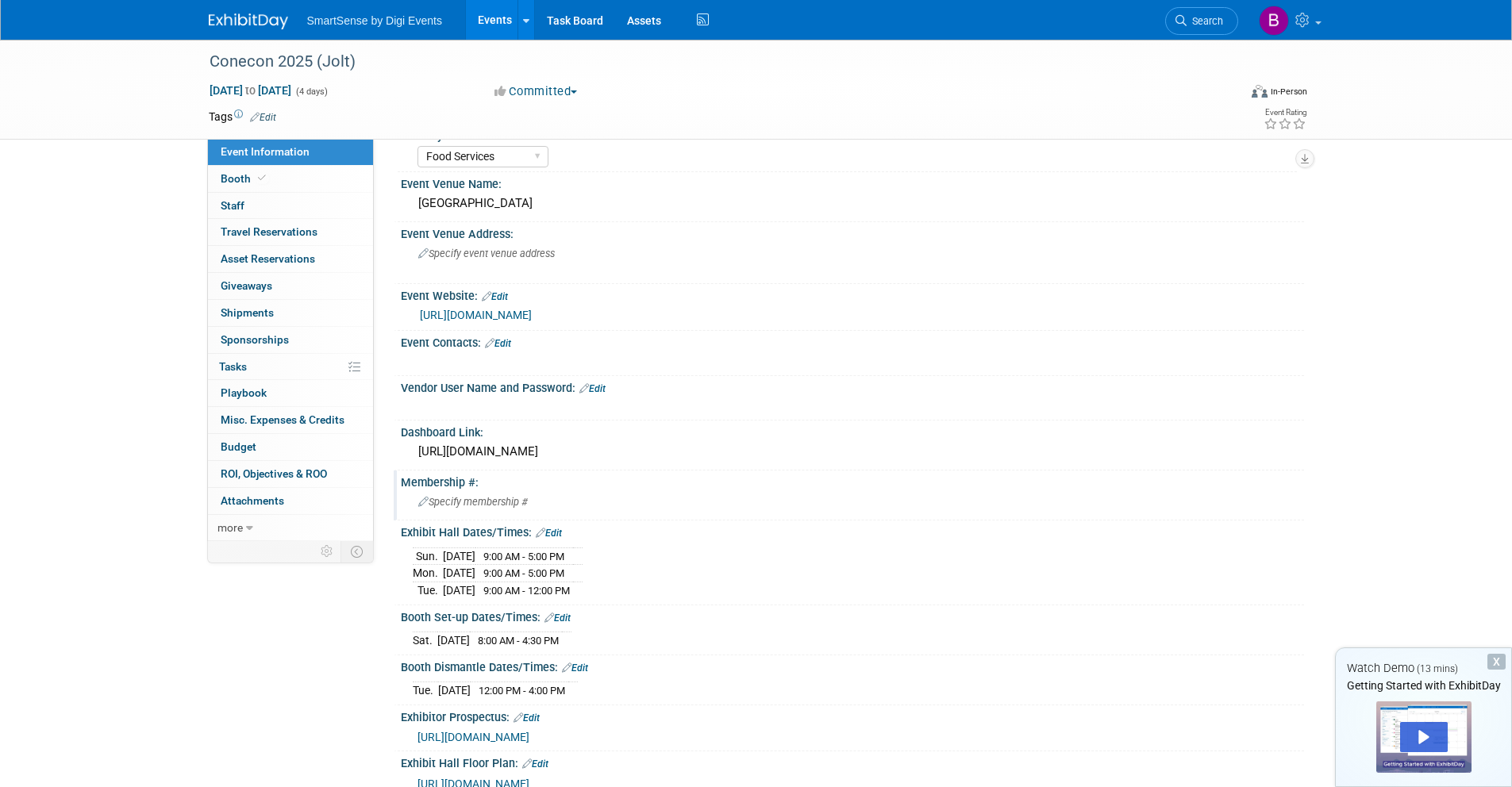
scroll to position [24, 0]
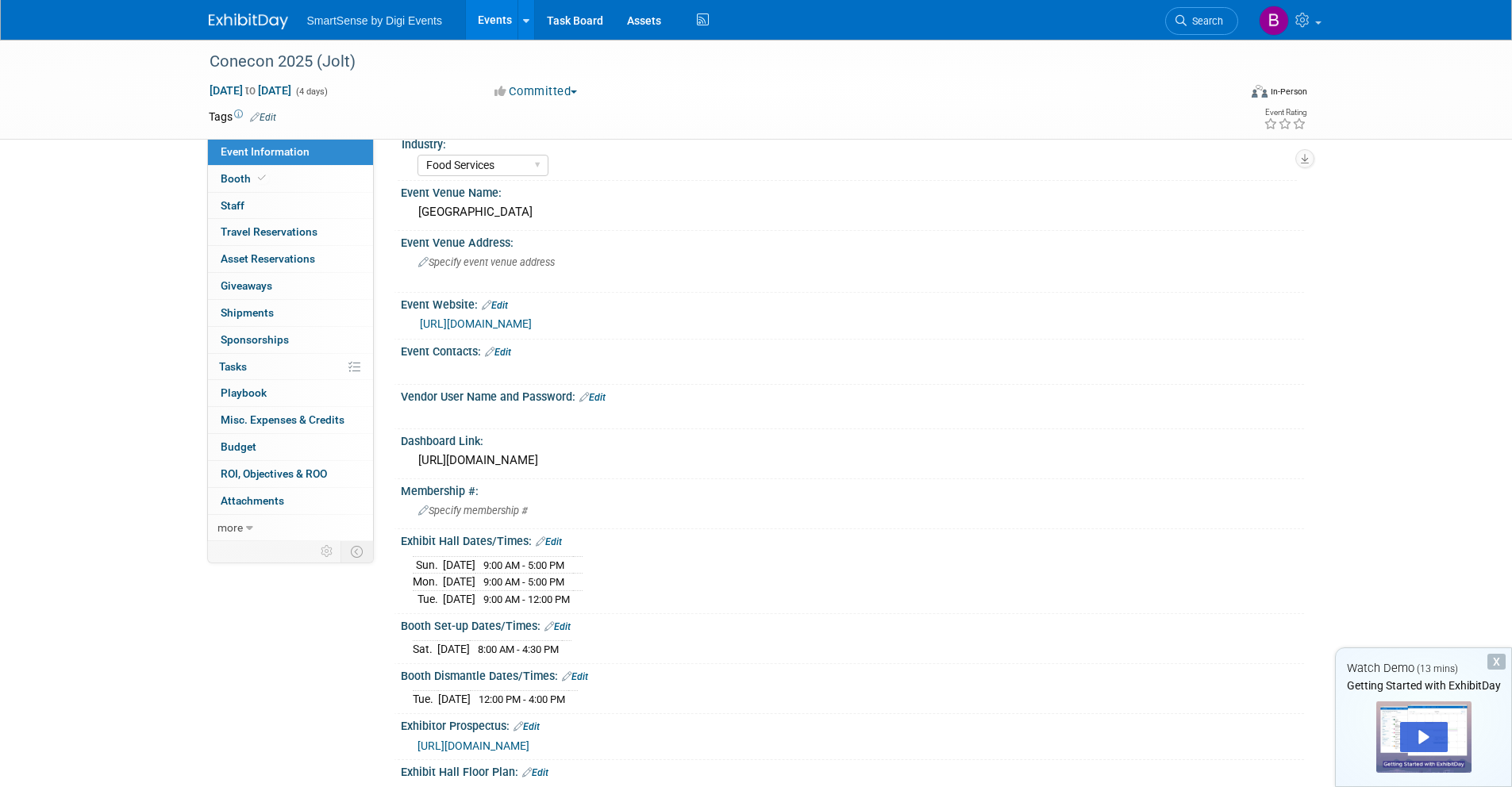
click at [511, 349] on link "Edit" at bounding box center [498, 352] width 27 height 11
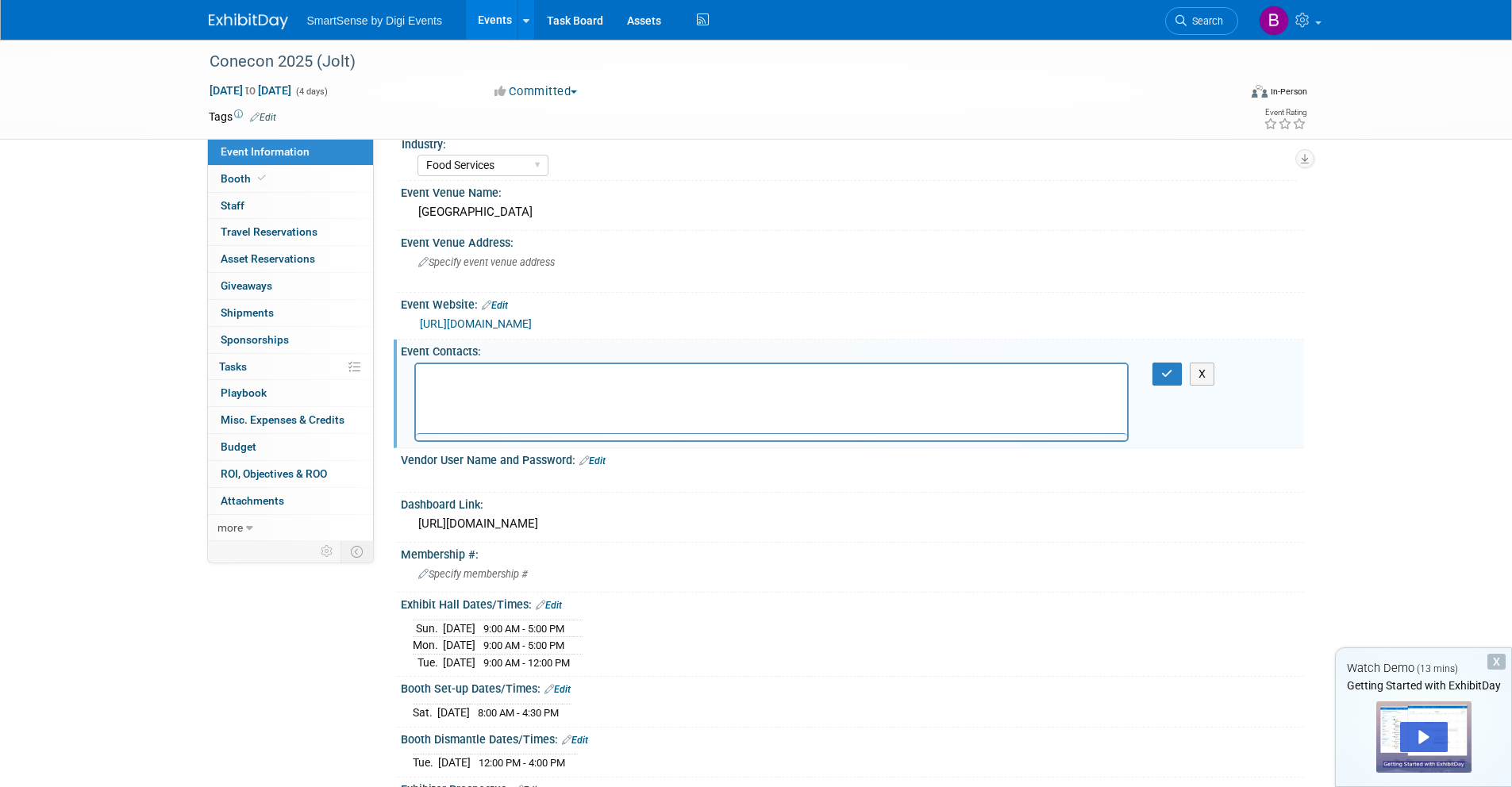
scroll to position [0, 0]
click at [1156, 374] on button "button" at bounding box center [1167, 374] width 29 height 23
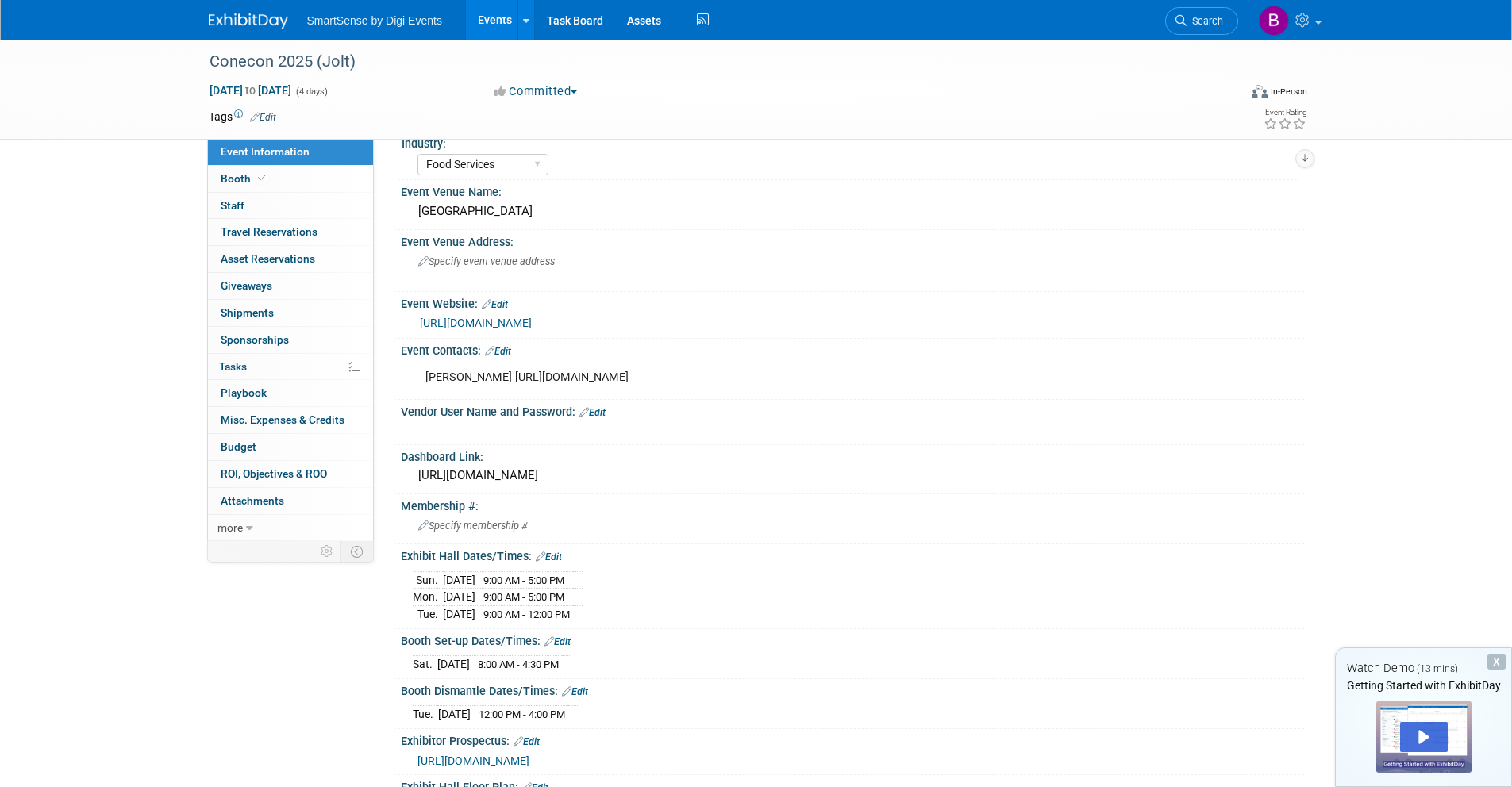
scroll to position [354, 0]
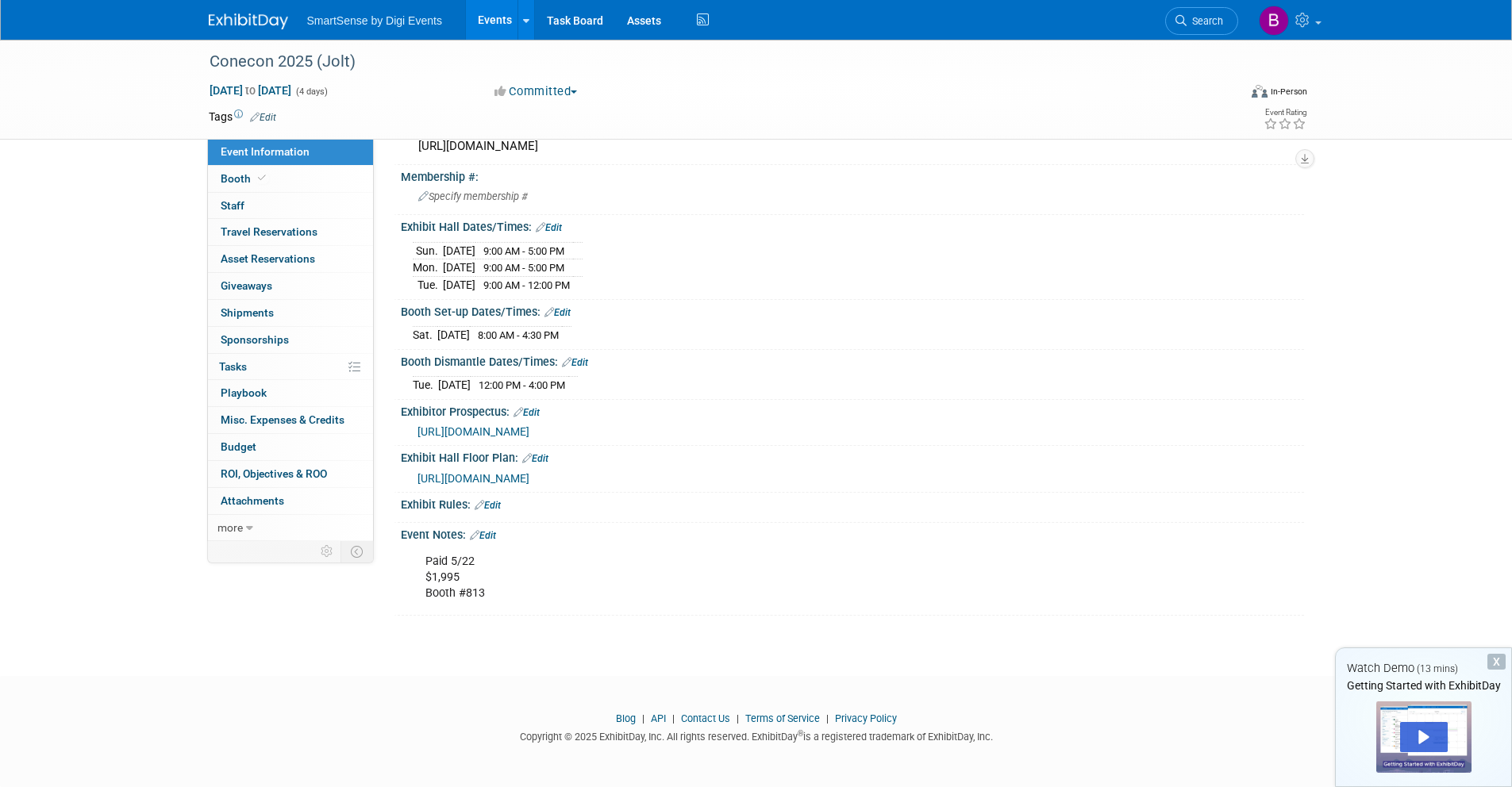
click at [490, 538] on link "Edit" at bounding box center [483, 536] width 27 height 11
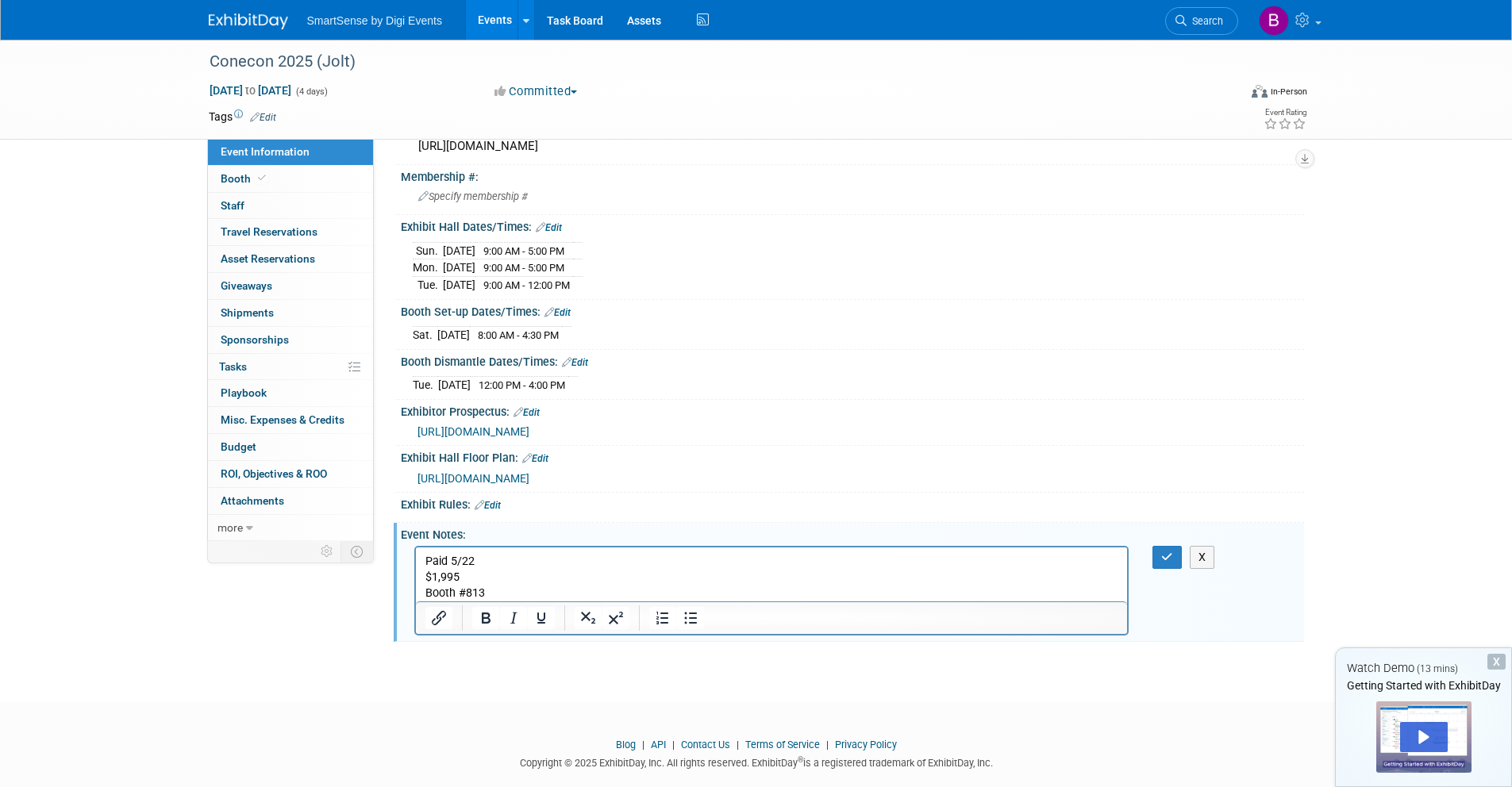
scroll to position [0, 0]
click at [289, 187] on link "Booth" at bounding box center [290, 179] width 165 height 27
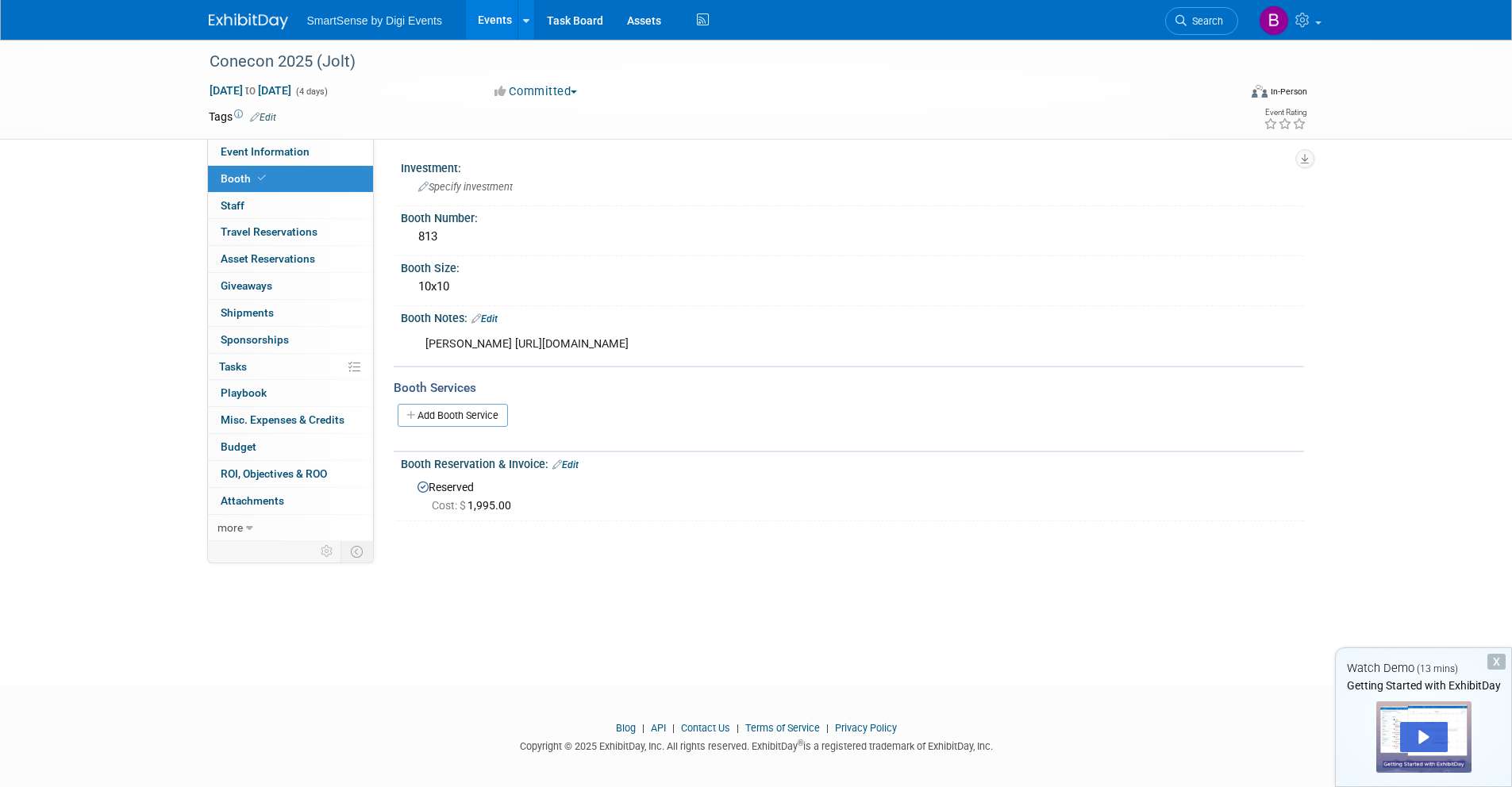
click at [486, 322] on link "Edit" at bounding box center [485, 319] width 27 height 11
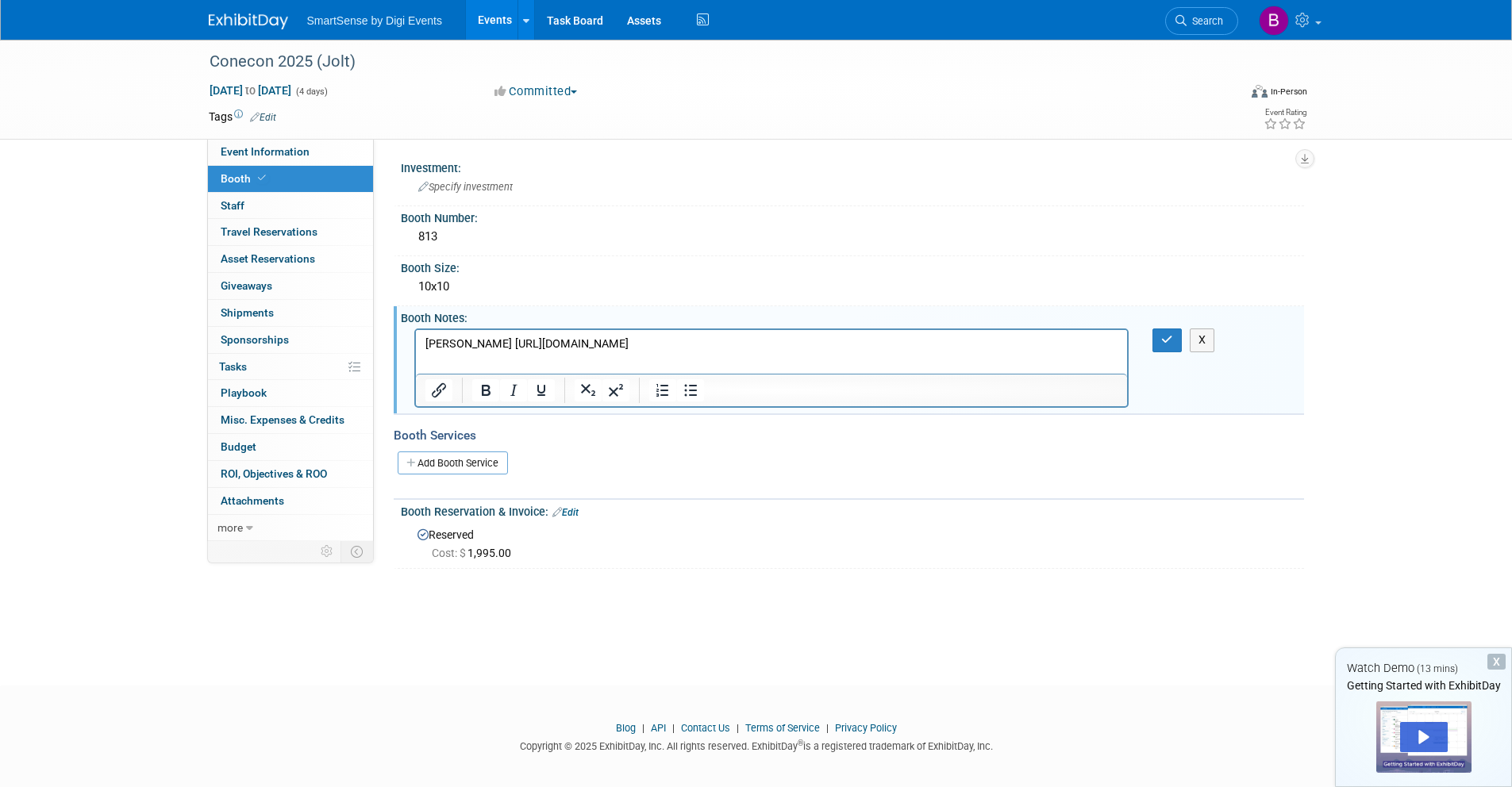
click at [820, 346] on p "Freeman https://www.freemanco.com/store/show/landing?showID=539418" at bounding box center [771, 344] width 694 height 16
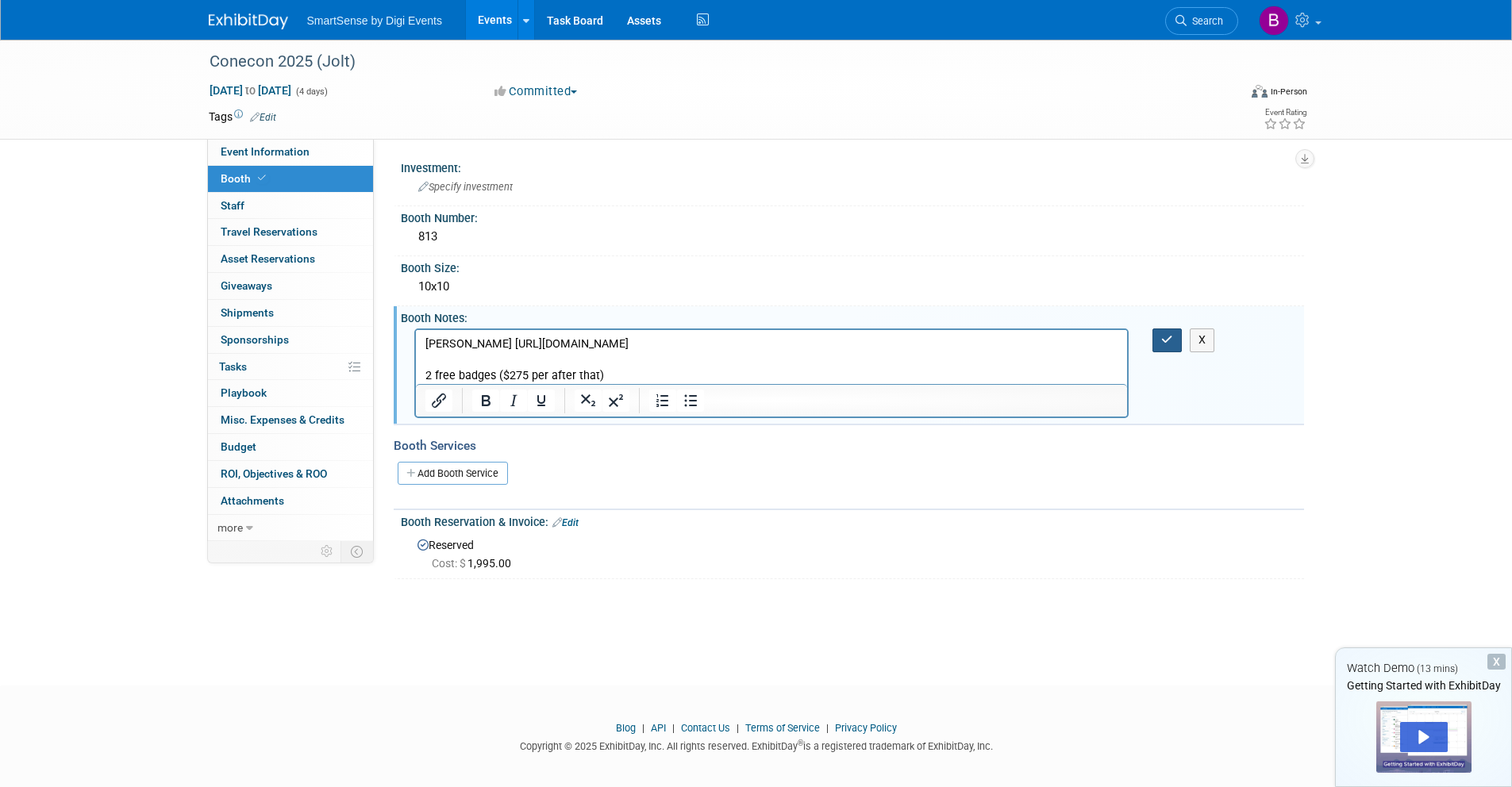
click at [1163, 333] on button "button" at bounding box center [1167, 340] width 29 height 23
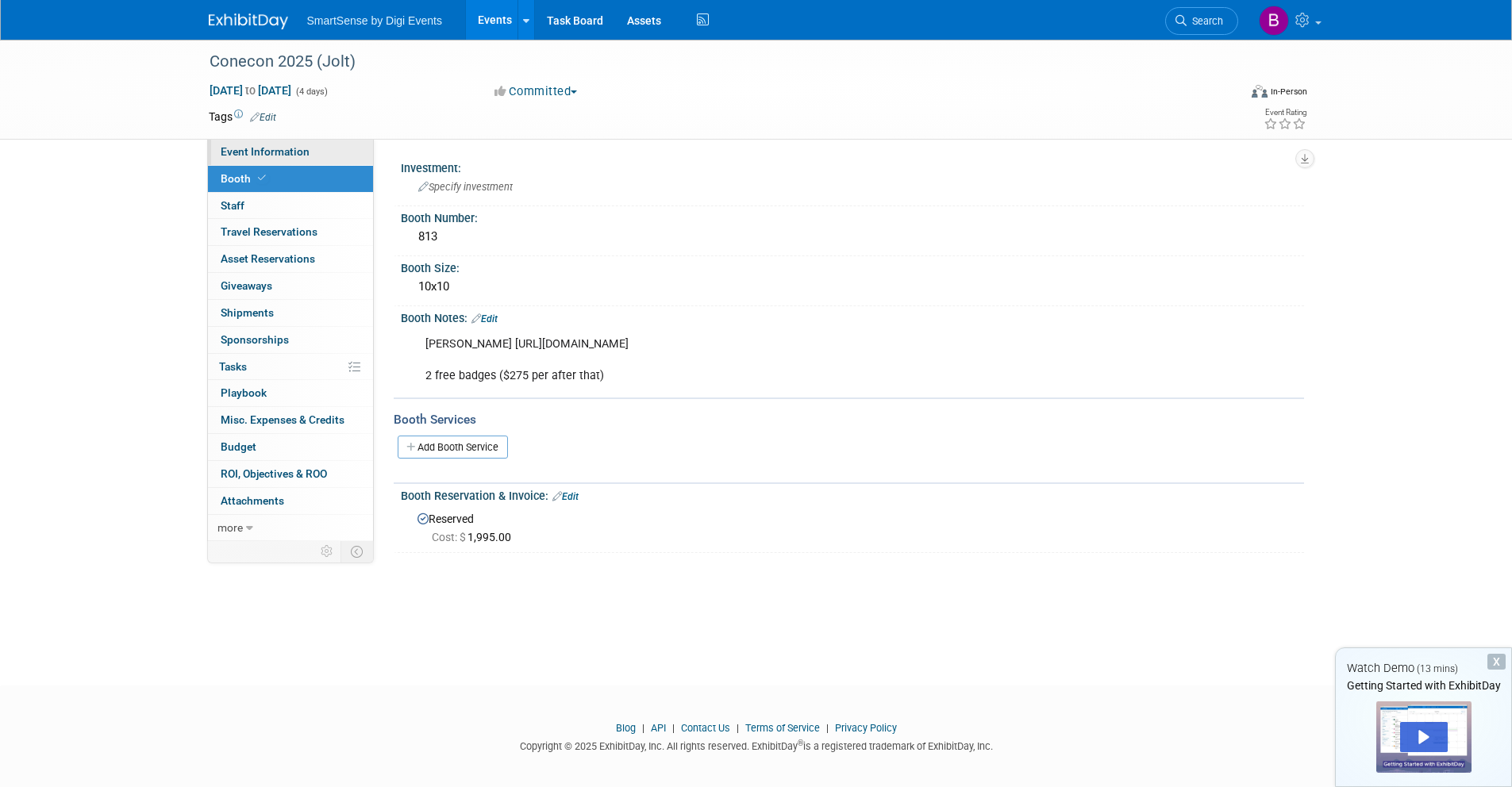
click at [275, 148] on span "Event Information" at bounding box center [265, 151] width 89 height 13
select select "Food Services"
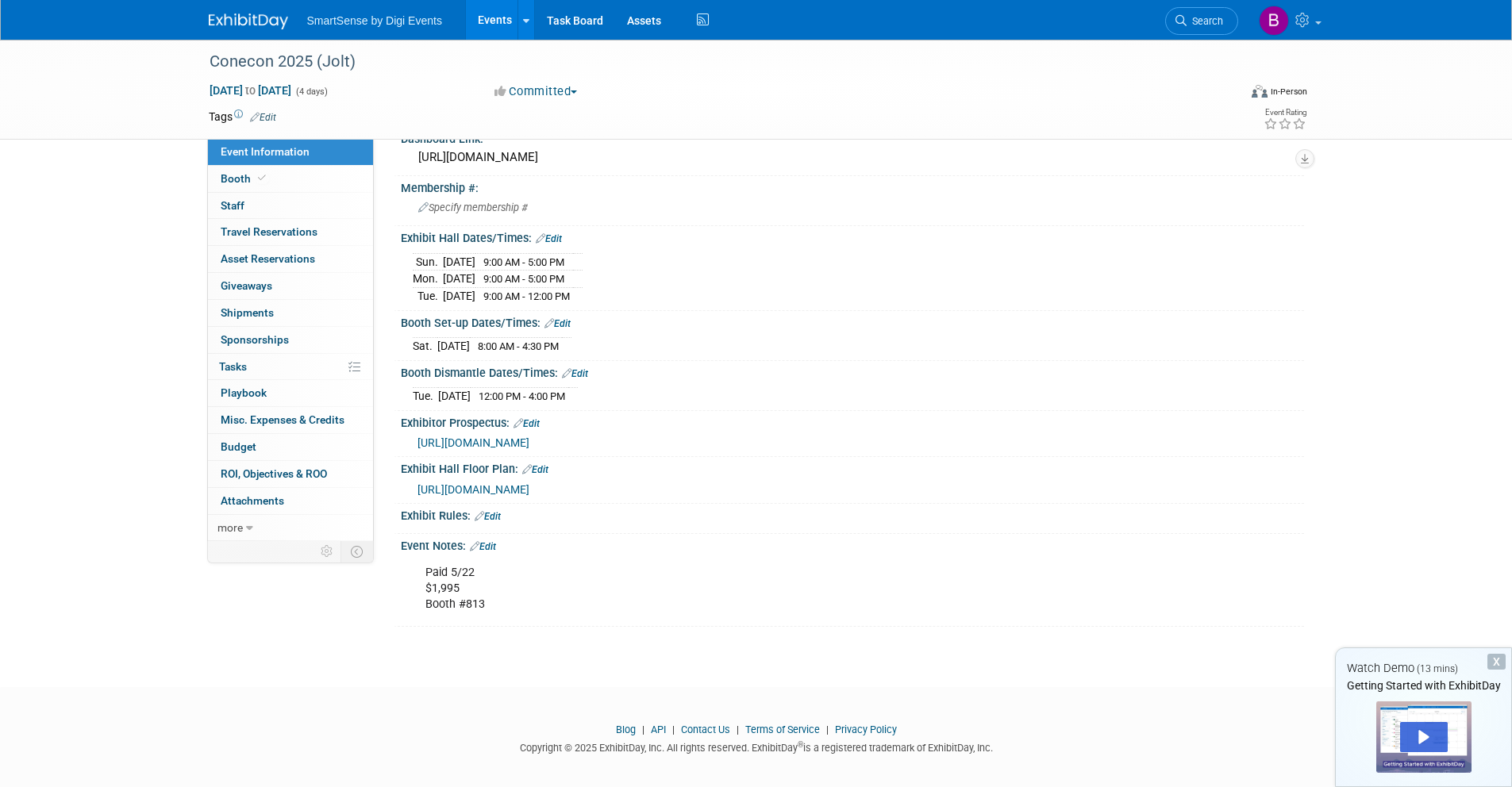
scroll to position [354, 0]
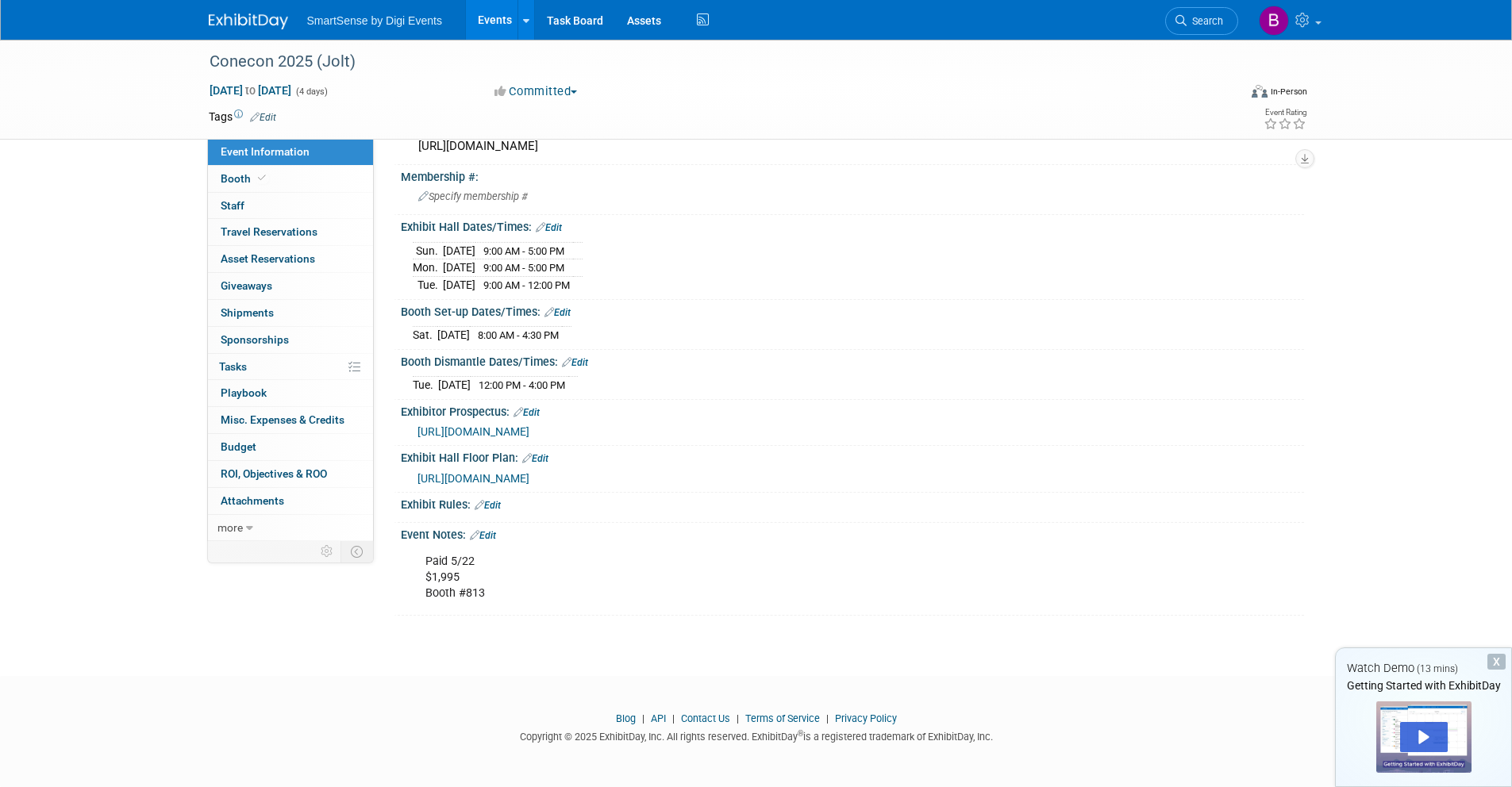
click at [496, 532] on link "Edit" at bounding box center [483, 536] width 27 height 11
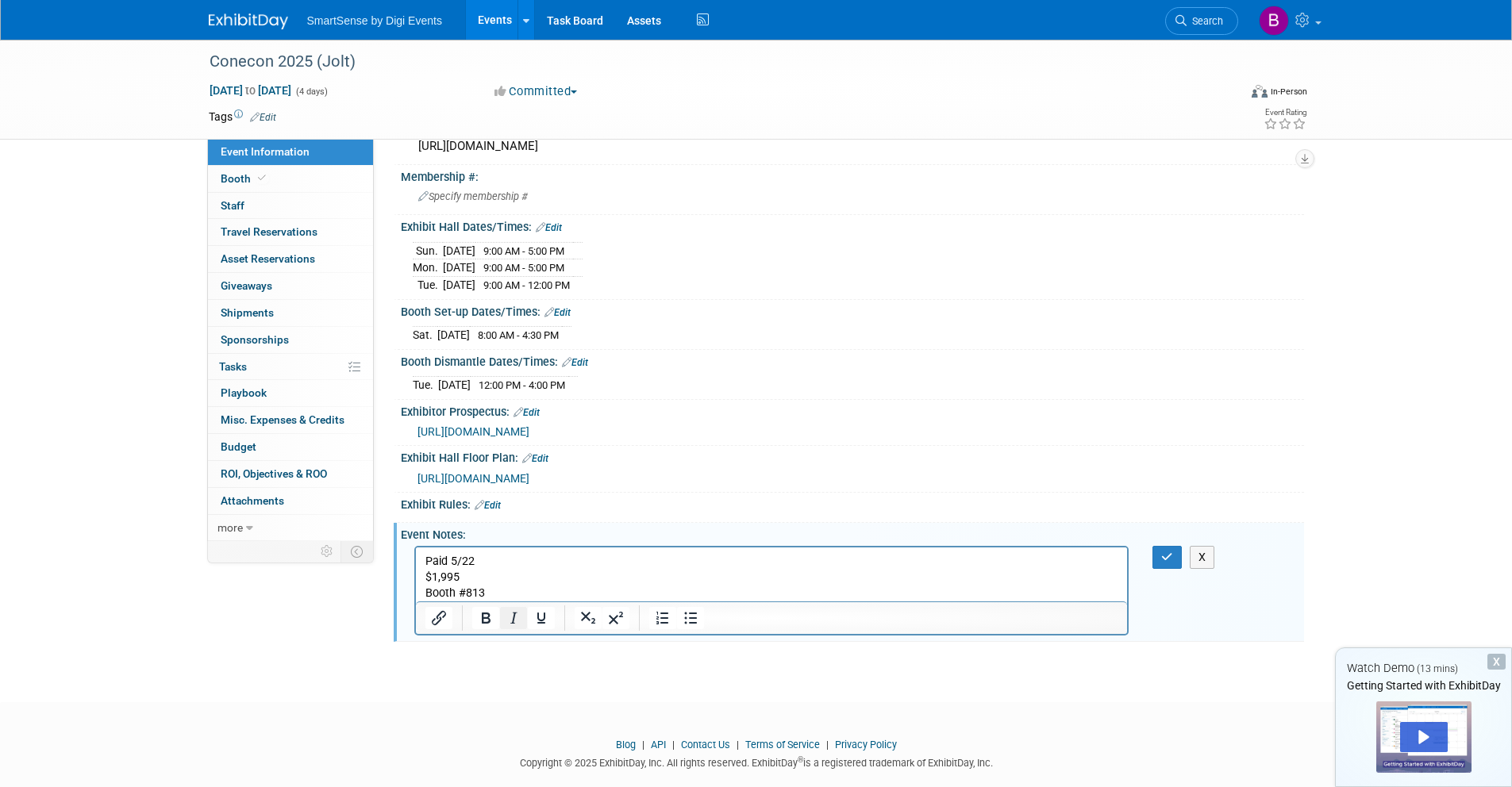
scroll to position [0, 0]
click at [509, 596] on p "Paid 5/22 $1,995 Booth #813" at bounding box center [771, 576] width 694 height 47
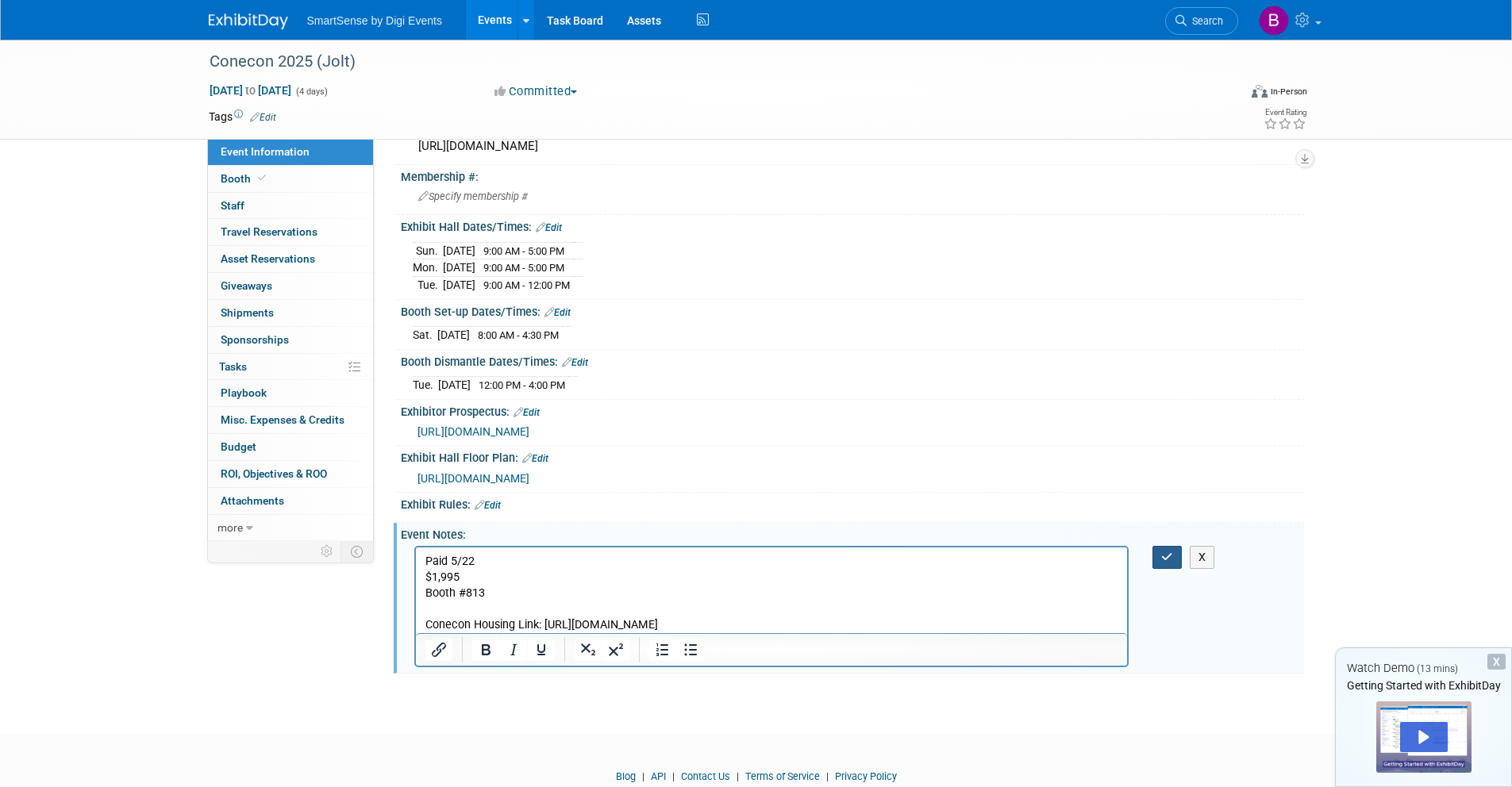
click at [1161, 554] on icon "button" at bounding box center [1167, 557] width 12 height 11
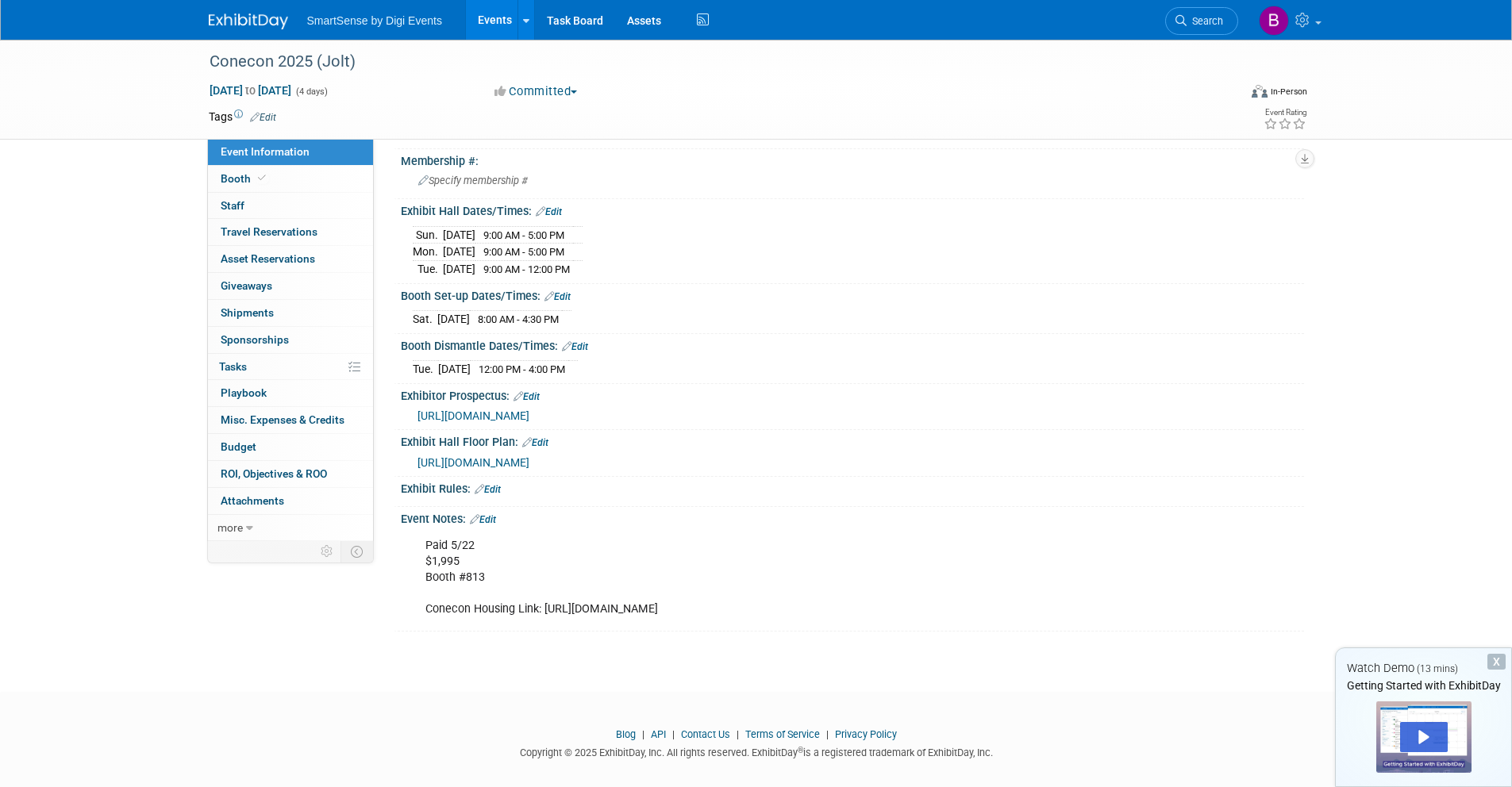
scroll to position [385, 0]
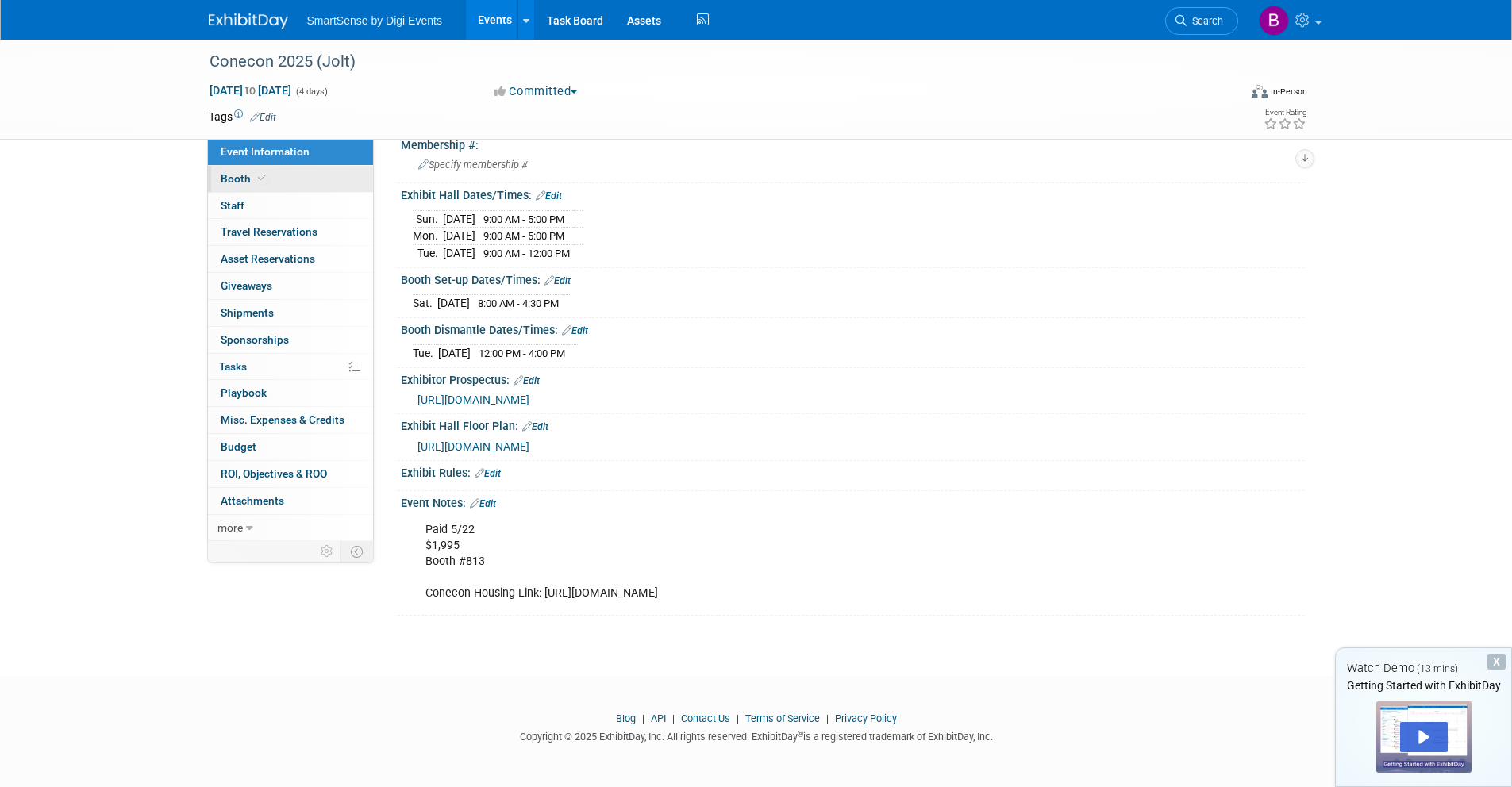
click at [279, 185] on link "Booth" at bounding box center [290, 179] width 165 height 27
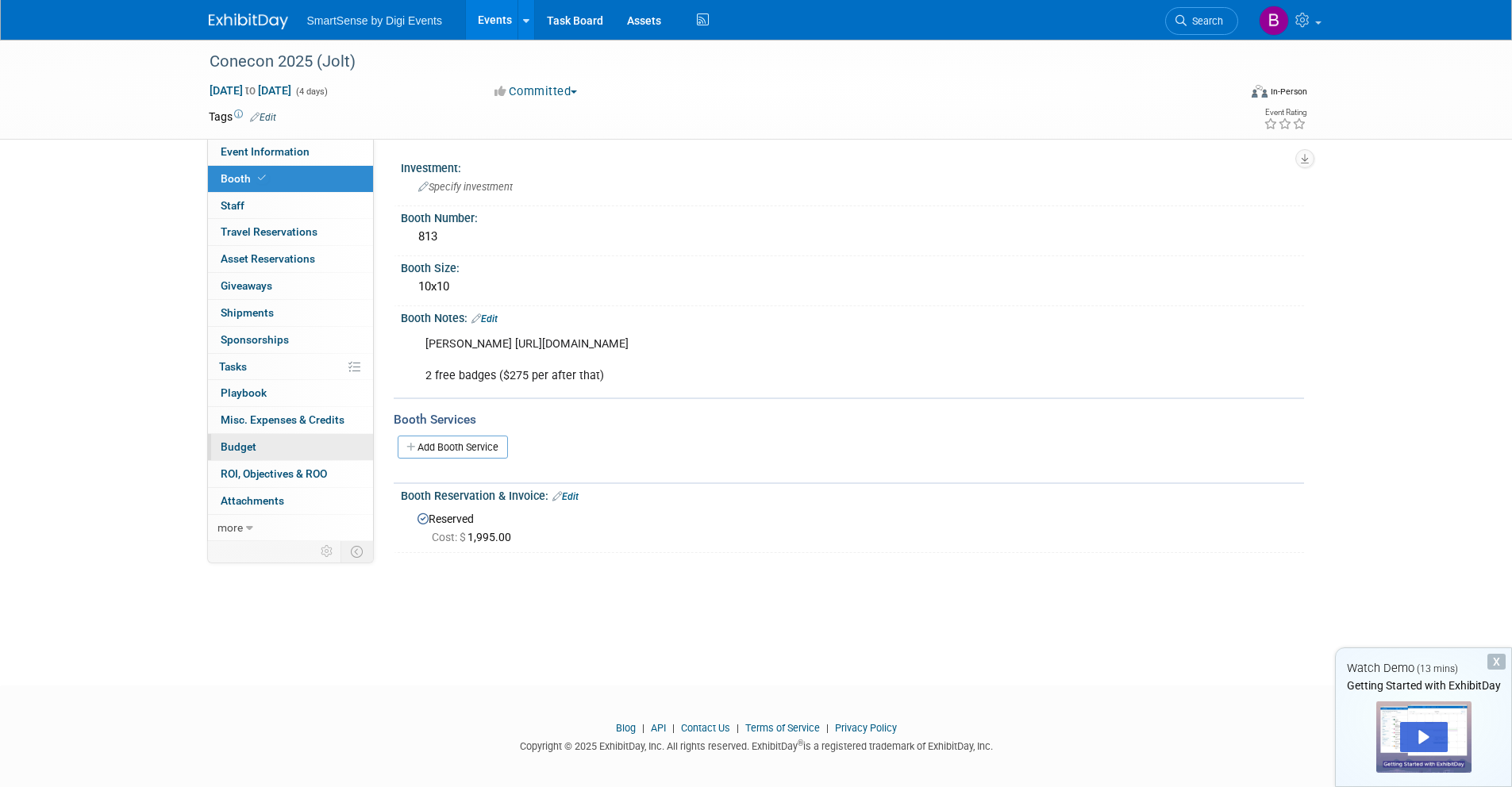
click at [250, 453] on link "Budget" at bounding box center [290, 447] width 165 height 27
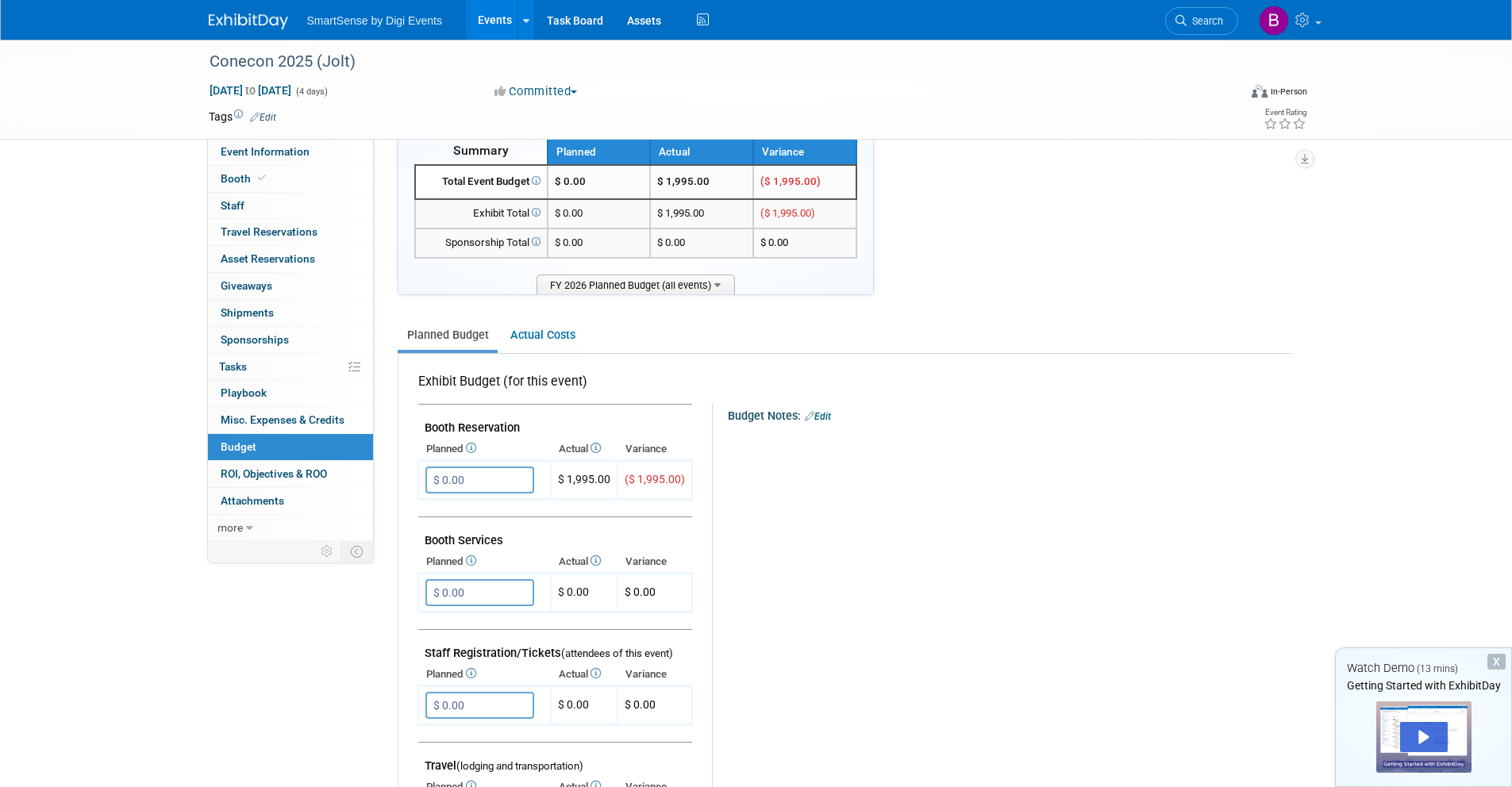
scroll to position [45, 0]
click at [466, 478] on input "$ 0.00" at bounding box center [479, 478] width 109 height 27
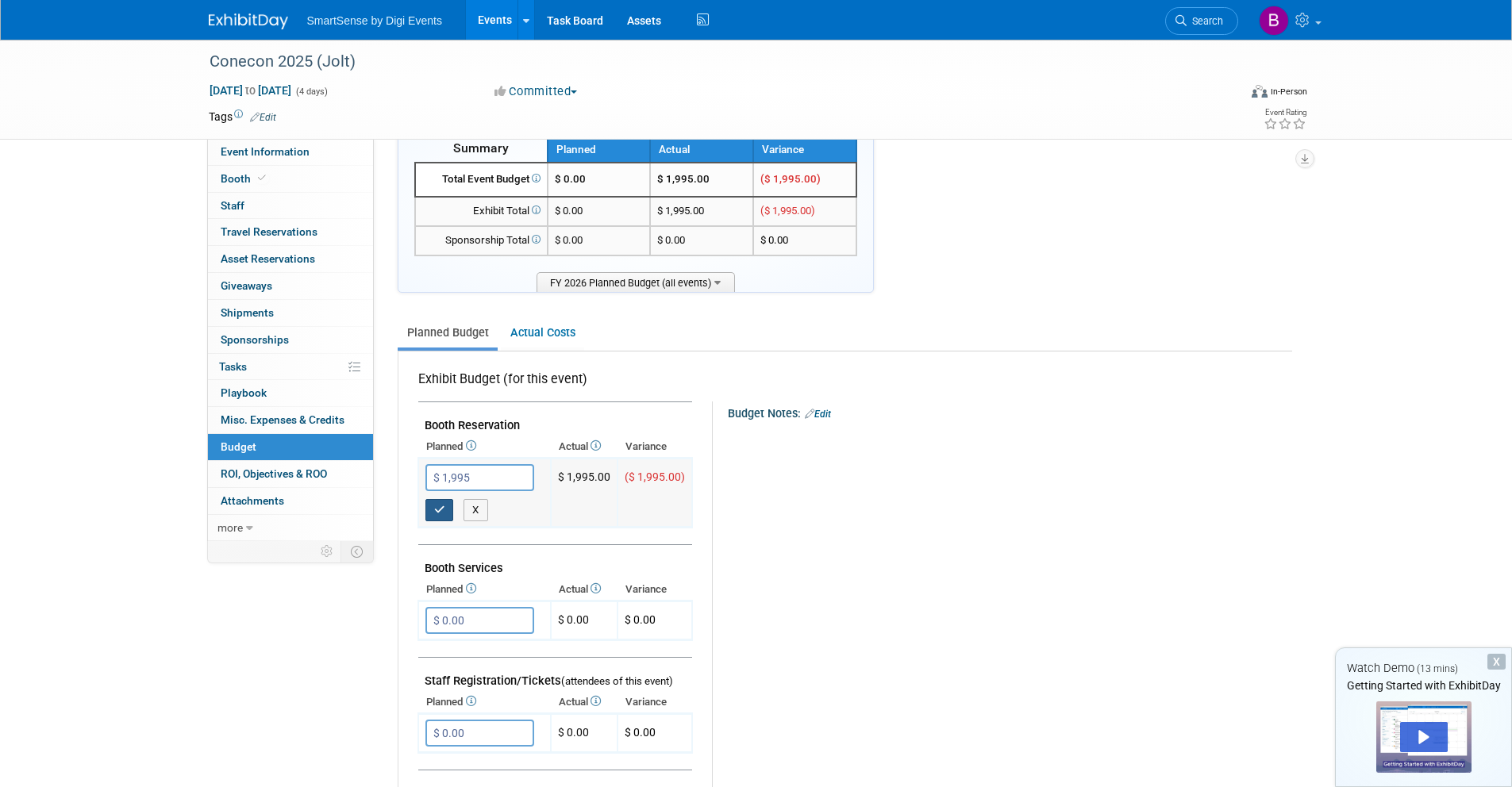
type input "$ 1,995.00"
click at [435, 511] on icon "button" at bounding box center [440, 509] width 11 height 10
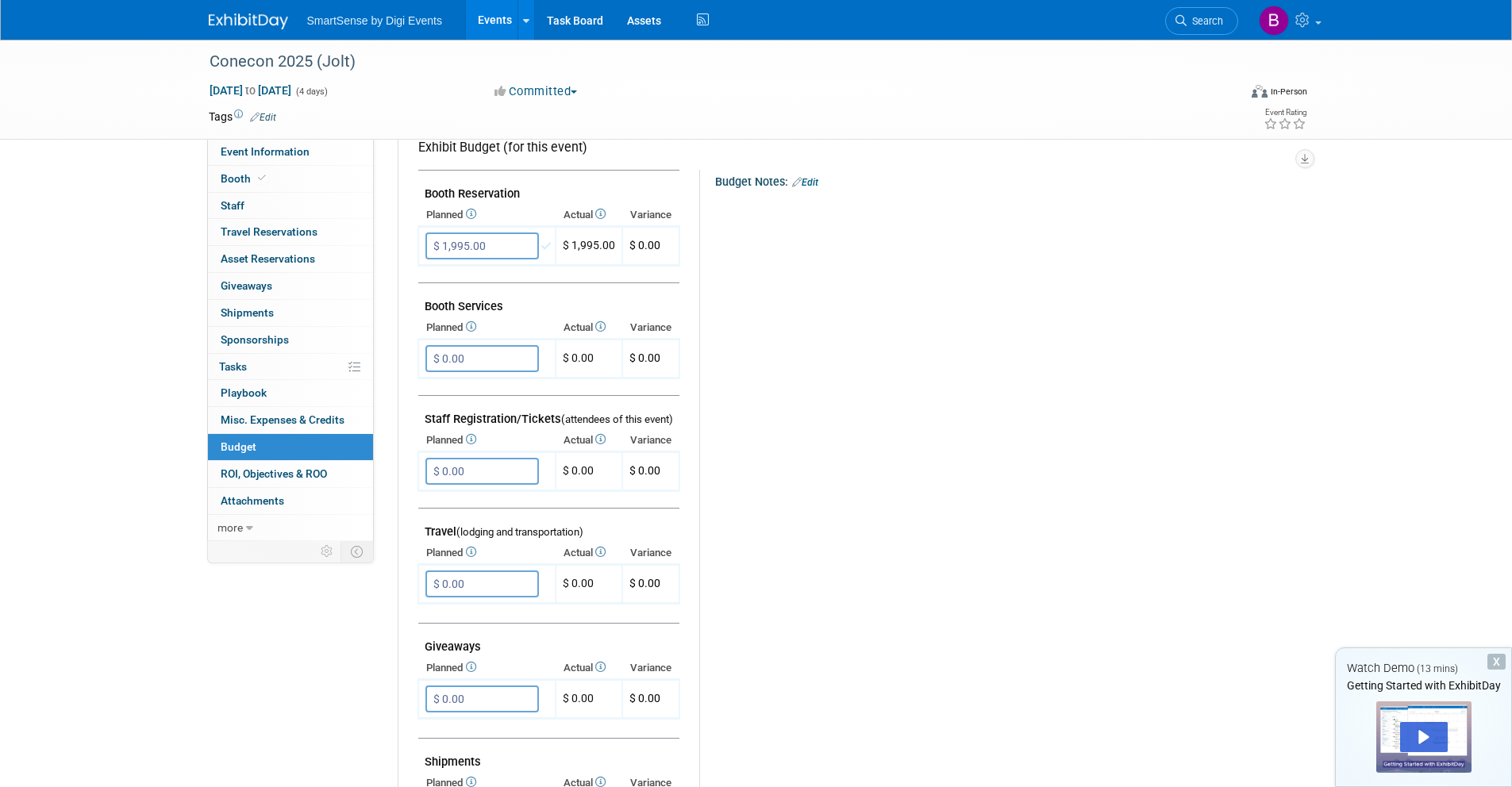
scroll to position [0, 0]
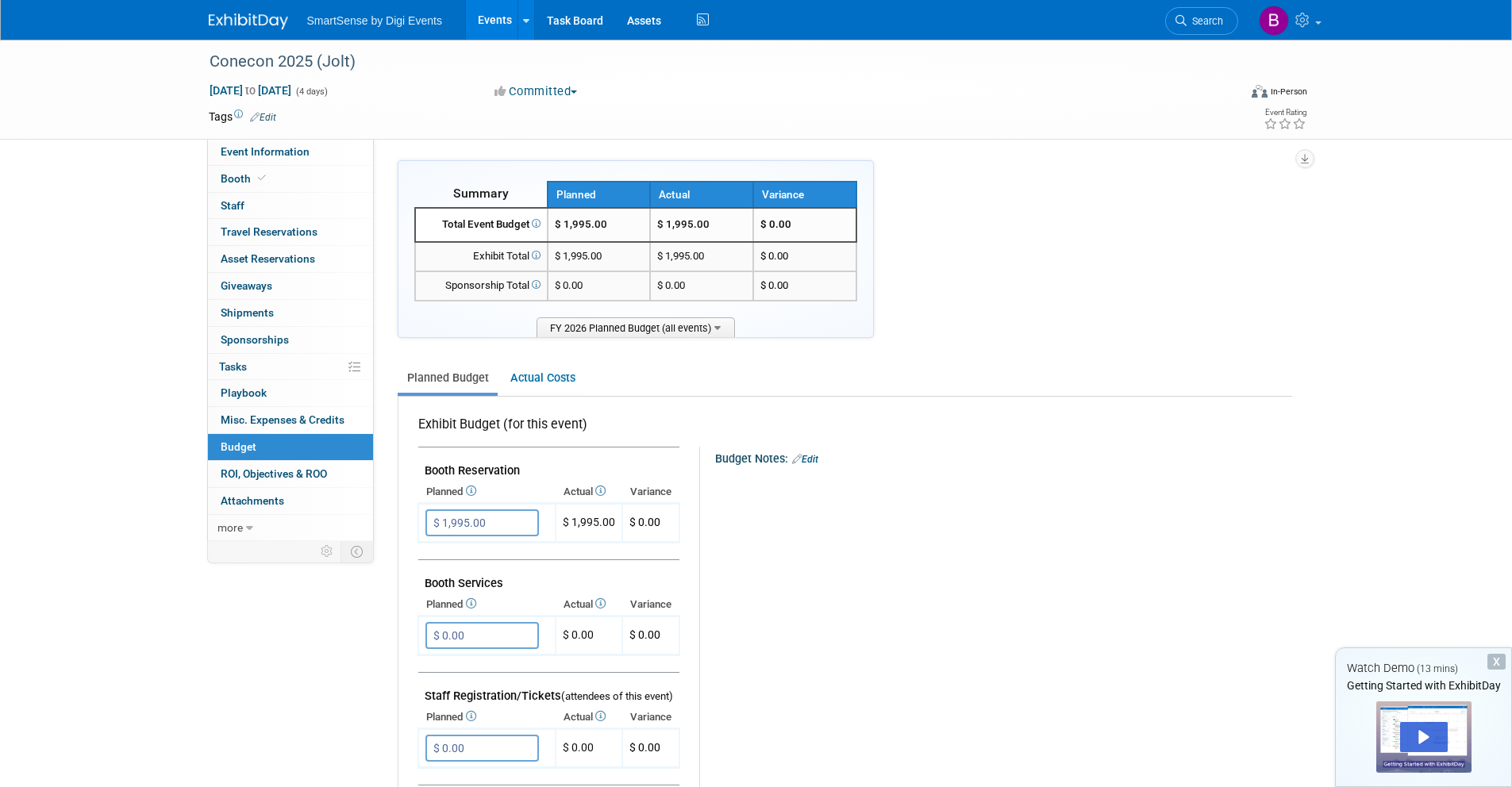
click at [259, 32] on div "SmartSense by Digi Events Events Add Event Bulk Upload Events Shareable Event B…" at bounding box center [756, 19] width 1096 height 39
click at [261, 15] on img at bounding box center [248, 22] width 80 height 16
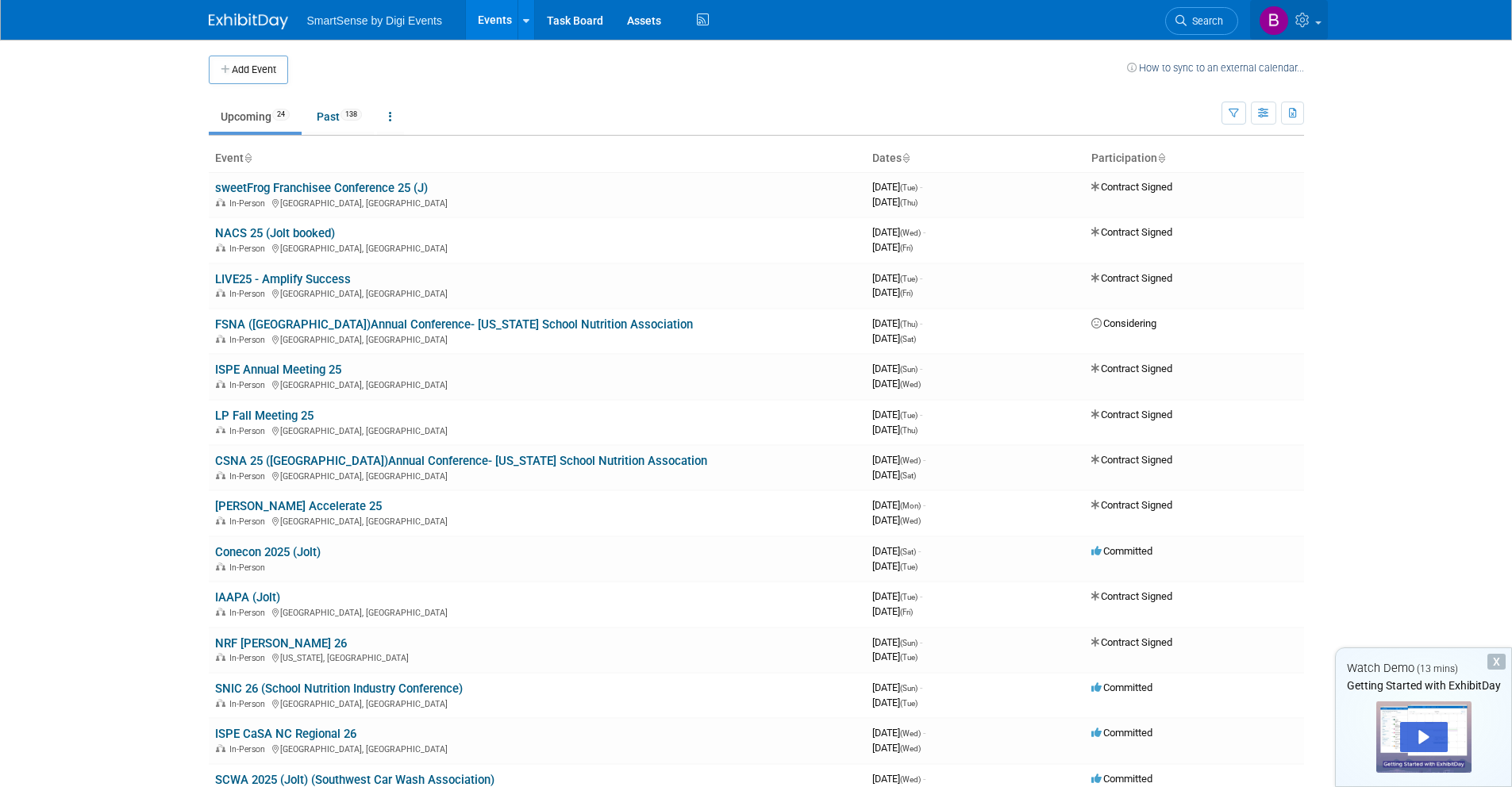
click at [1304, 19] on icon at bounding box center [1304, 20] width 19 height 14
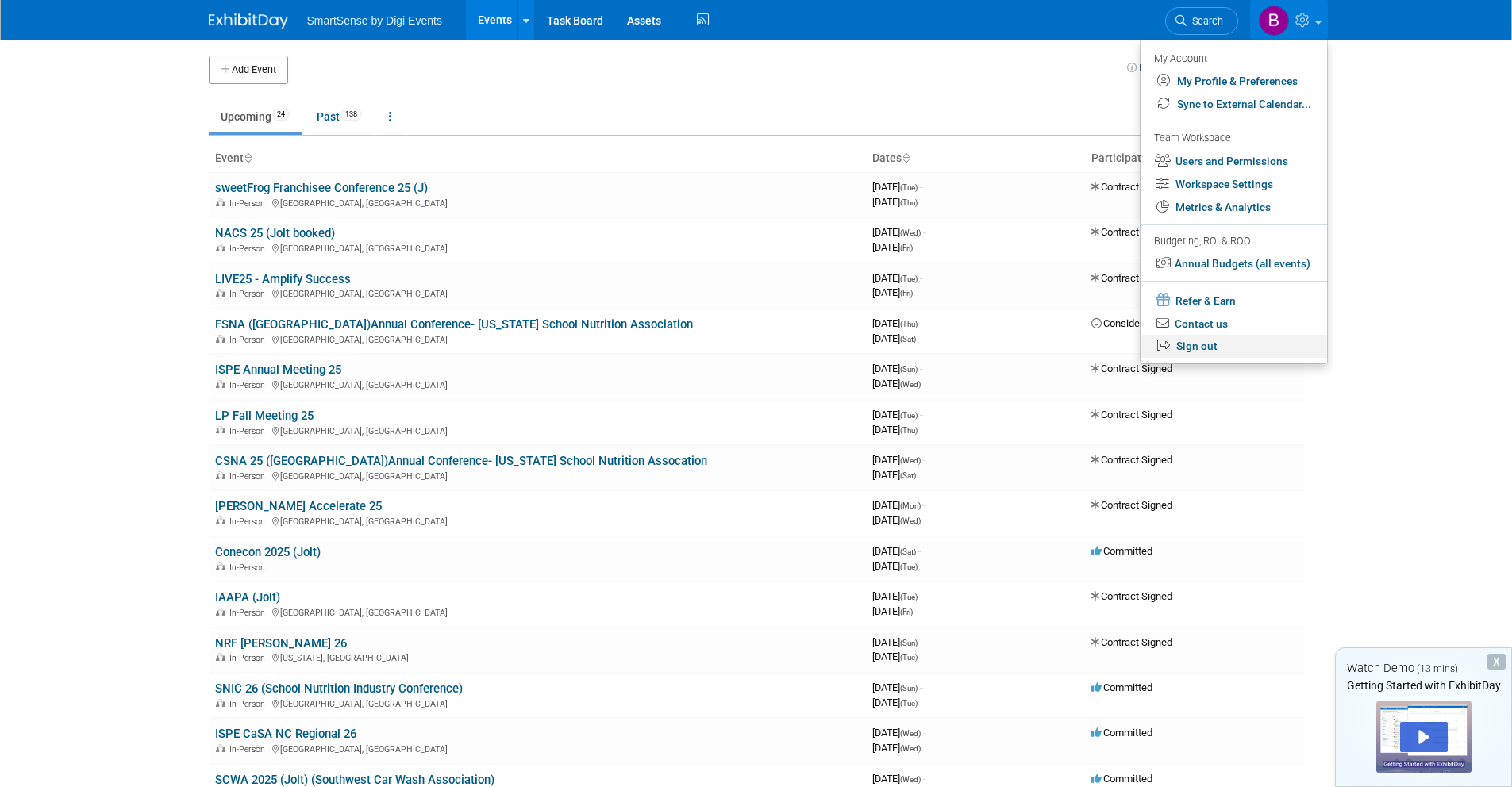
drag, startPoint x: 1221, startPoint y: 342, endPoint x: 1175, endPoint y: 348, distance: 46.4
click at [1221, 342] on link "Sign out" at bounding box center [1234, 346] width 187 height 23
